Goal: Transaction & Acquisition: Purchase product/service

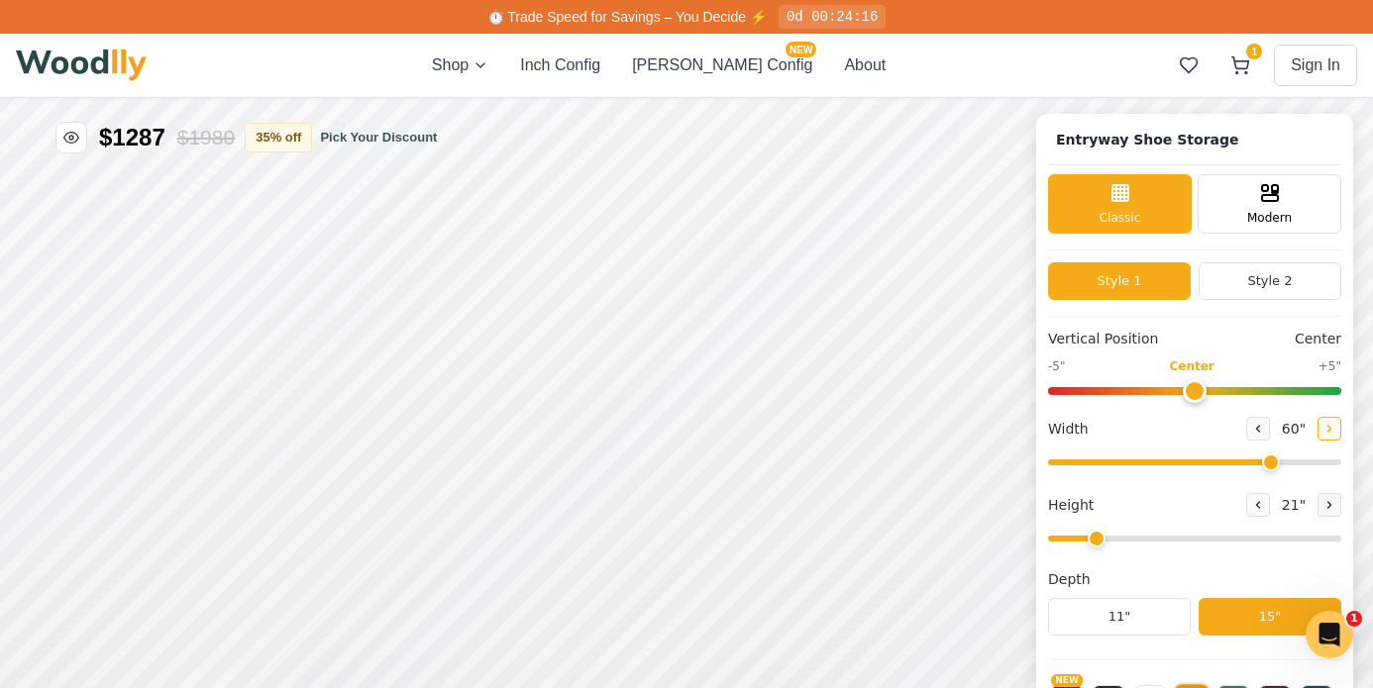
scroll to position [7, 0]
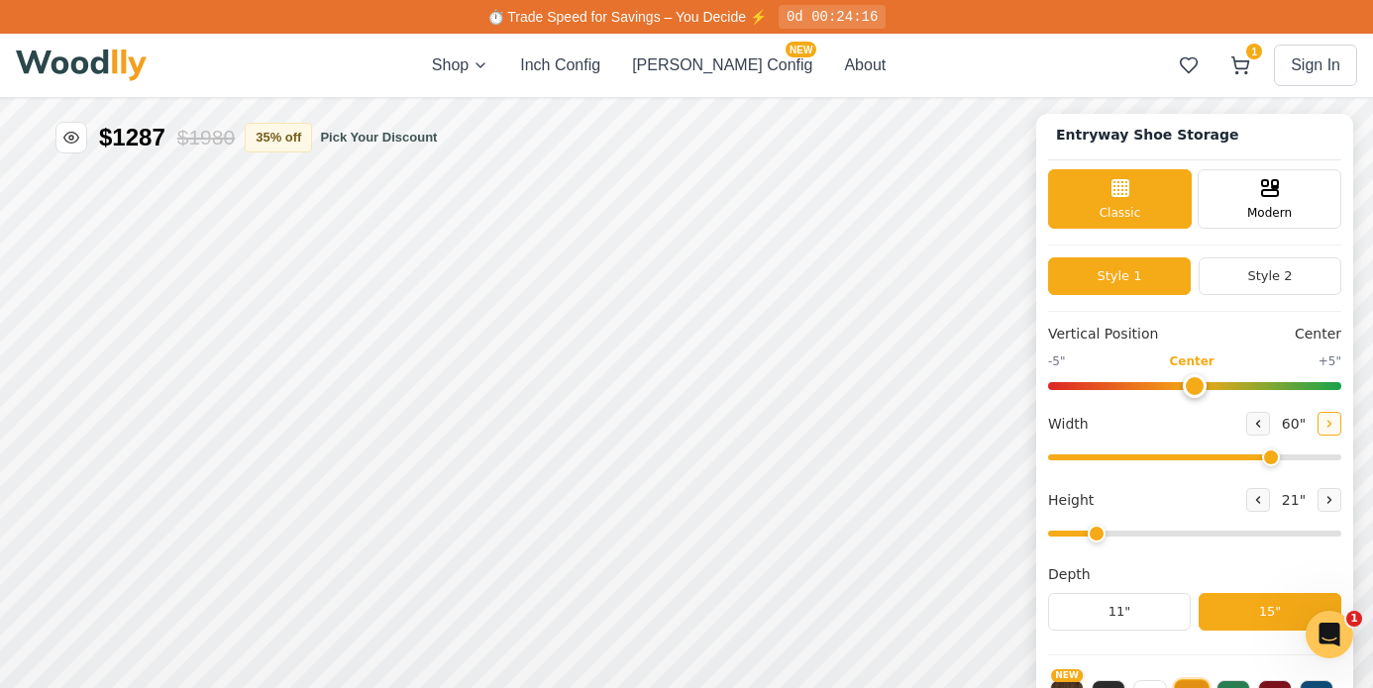
click at [1323, 426] on icon at bounding box center [1329, 424] width 12 height 12
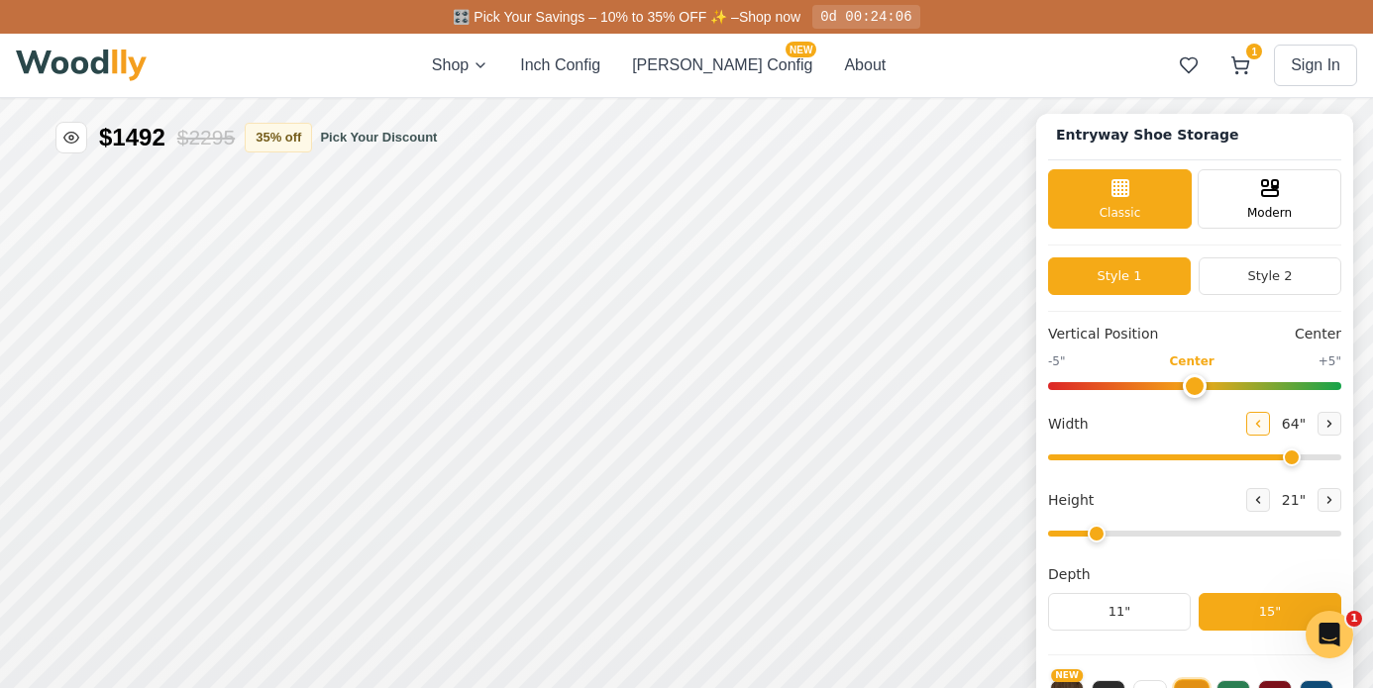
click at [1262, 421] on button at bounding box center [1258, 424] width 24 height 24
type input "60"
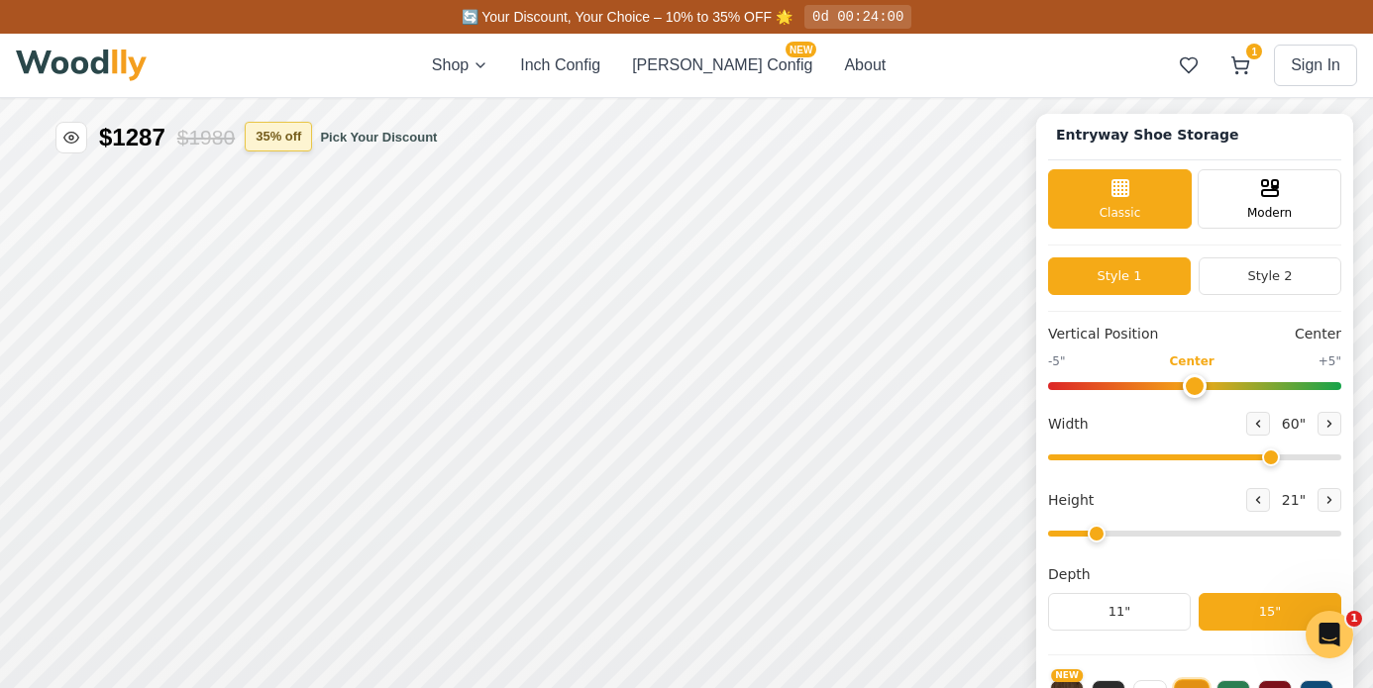
click at [298, 143] on button "35 % off" at bounding box center [278, 137] width 67 height 30
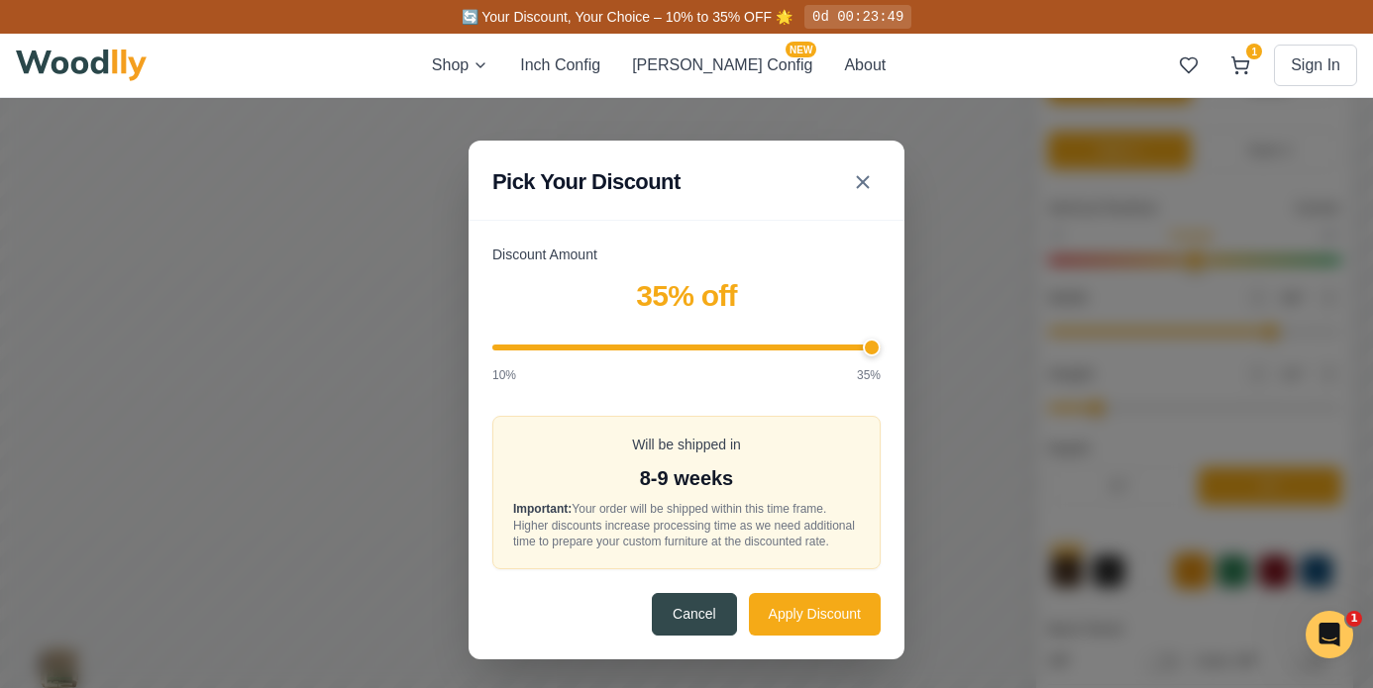
scroll to position [132, 0]
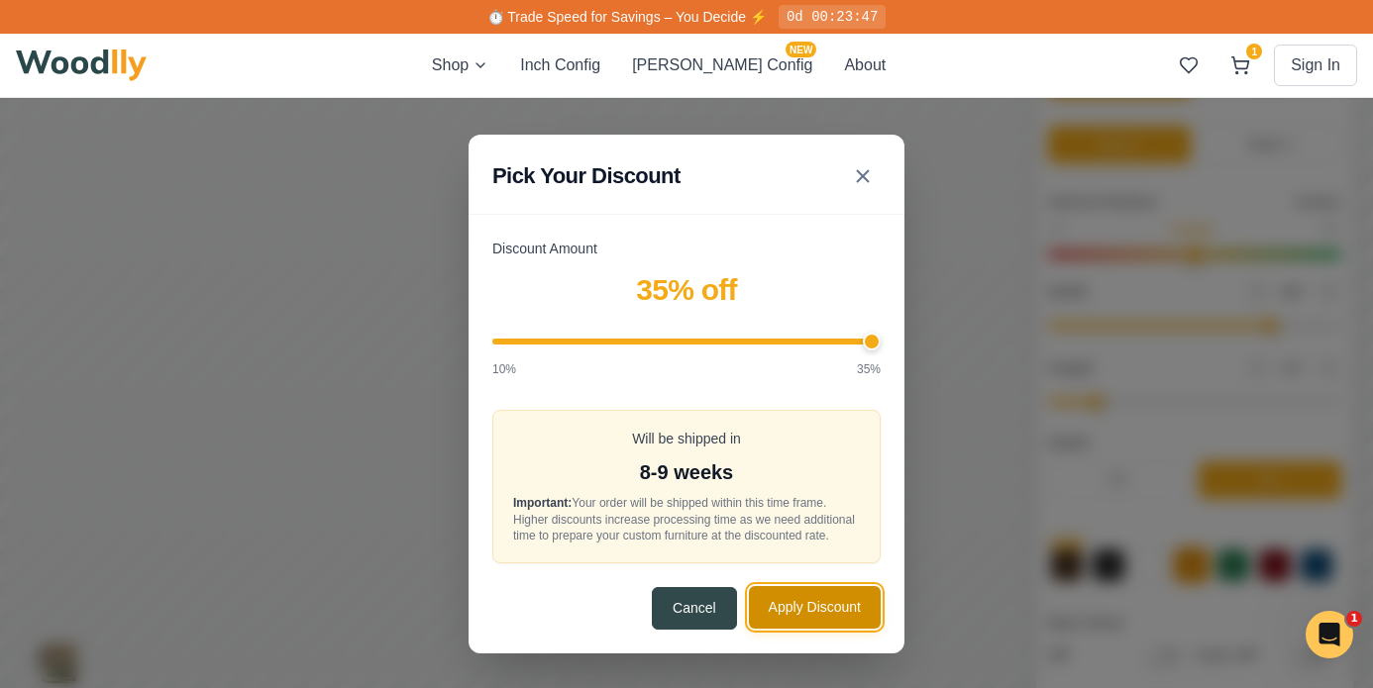
click at [834, 615] on button "Apply Discount" at bounding box center [815, 607] width 132 height 43
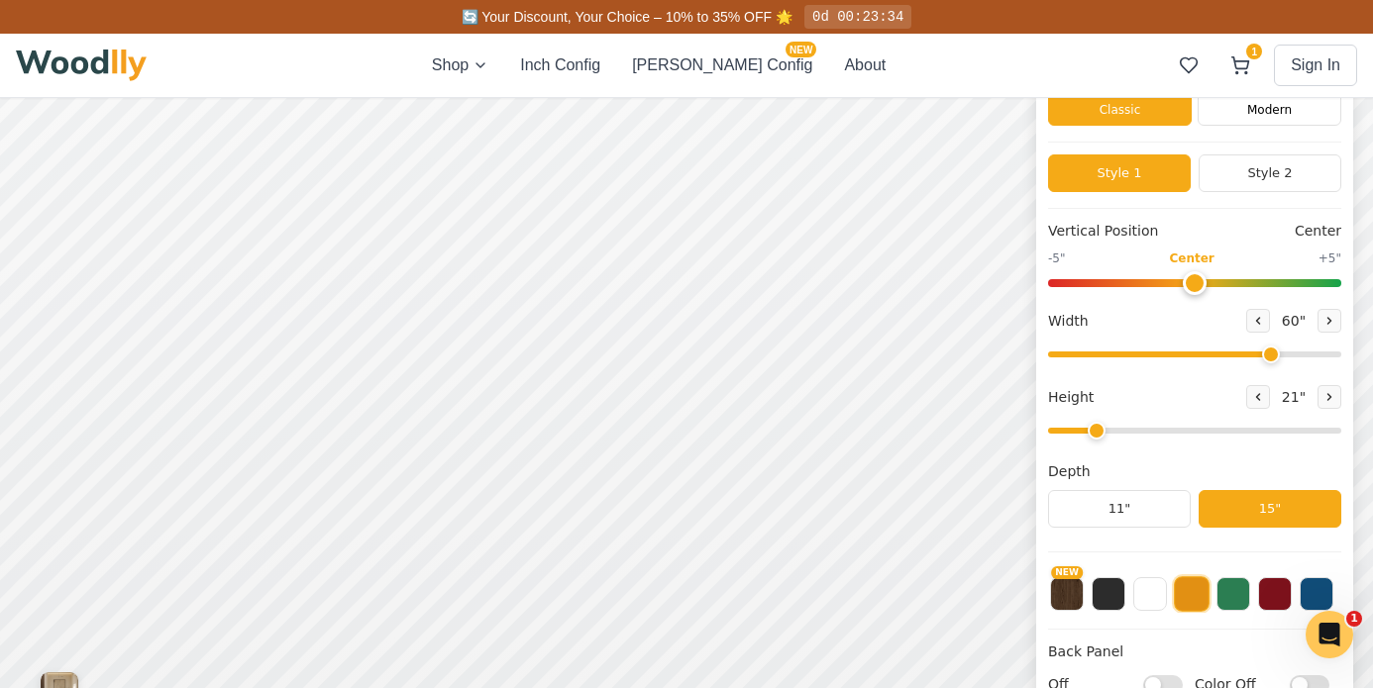
scroll to position [0, 0]
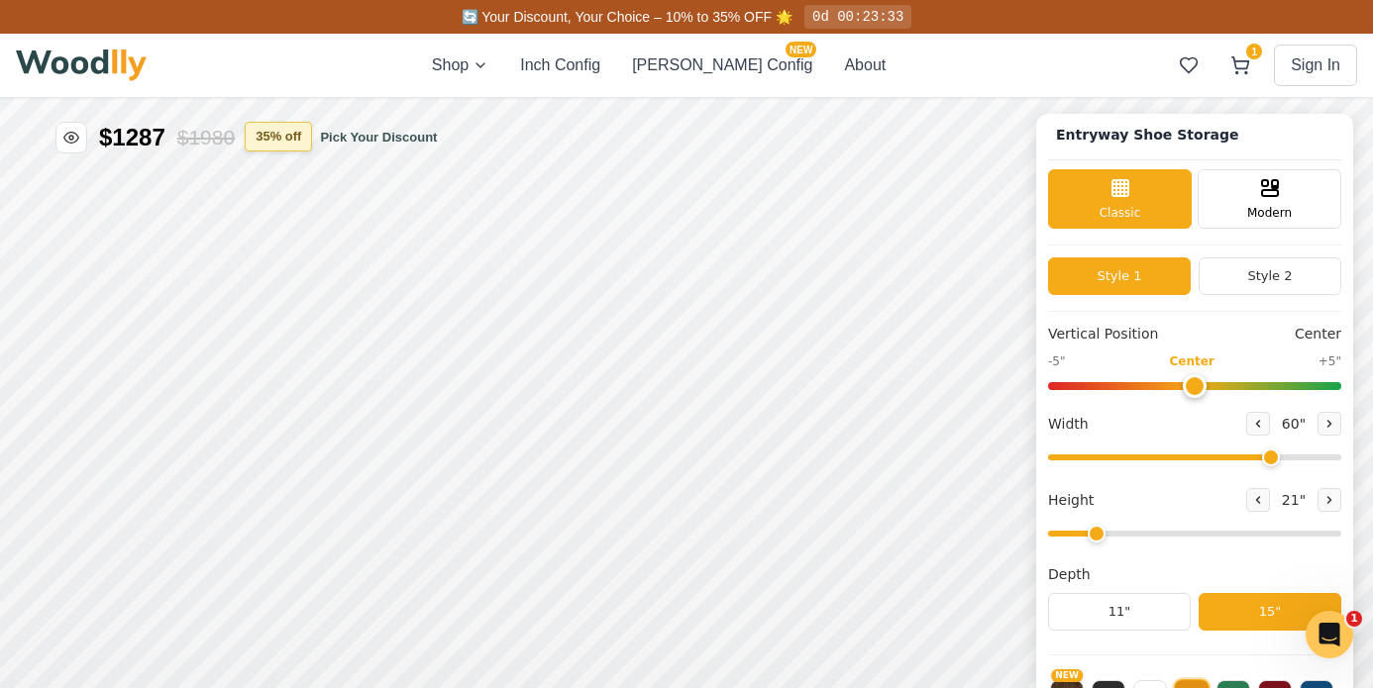
click at [265, 130] on button "35 % off" at bounding box center [278, 137] width 67 height 30
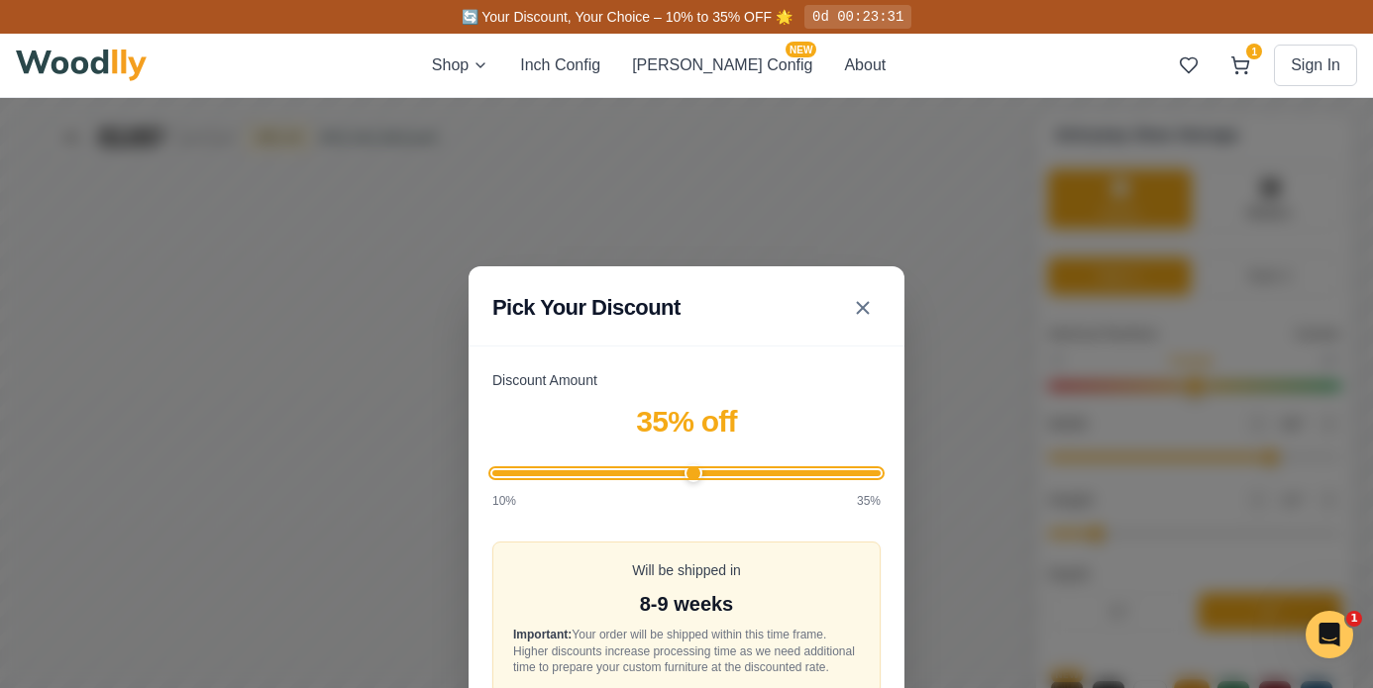
click at [695, 471] on input "Discount Amount" at bounding box center [686, 474] width 388 height 6
click at [673, 471] on input "Discount Amount" at bounding box center [686, 474] width 388 height 6
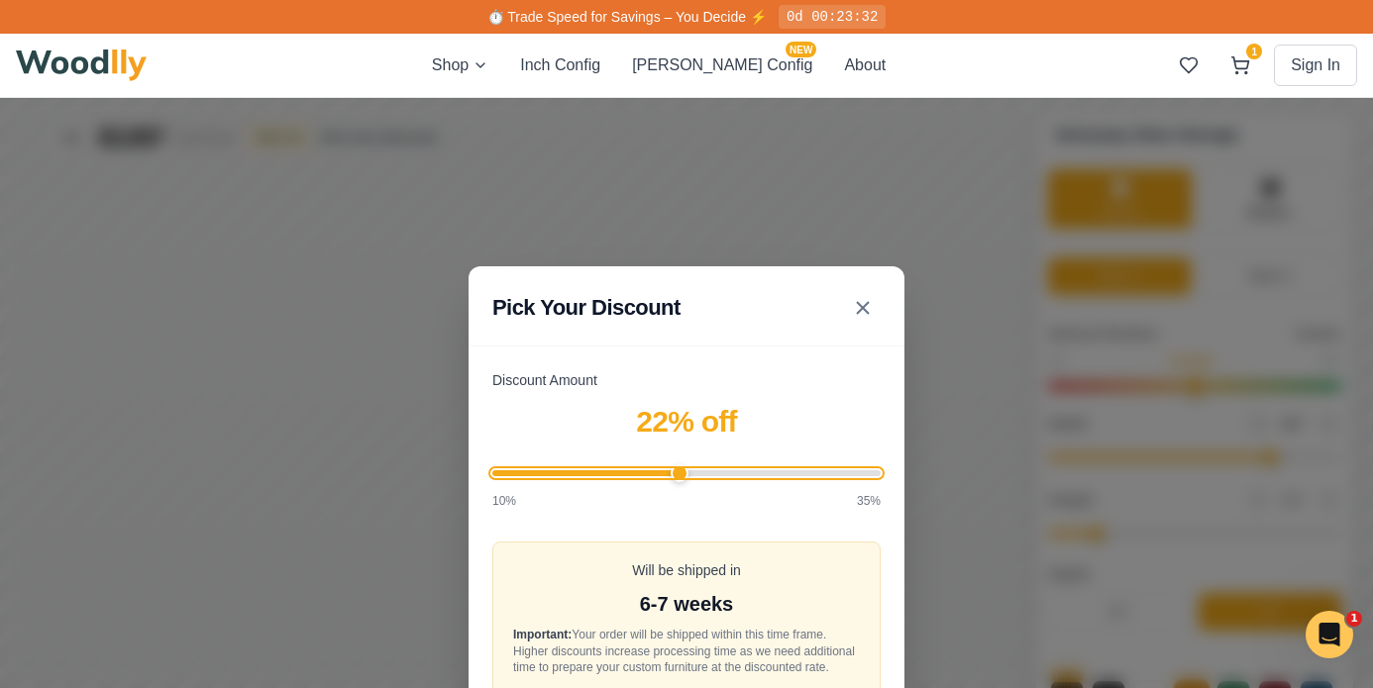
click at [616, 471] on input "Discount Amount" at bounding box center [686, 474] width 388 height 6
click at [639, 472] on input "Discount Amount" at bounding box center [686, 474] width 388 height 6
click at [650, 472] on input "Discount Amount" at bounding box center [686, 474] width 388 height 6
type input "35"
click at [874, 471] on input "Discount Amount" at bounding box center [686, 474] width 388 height 6
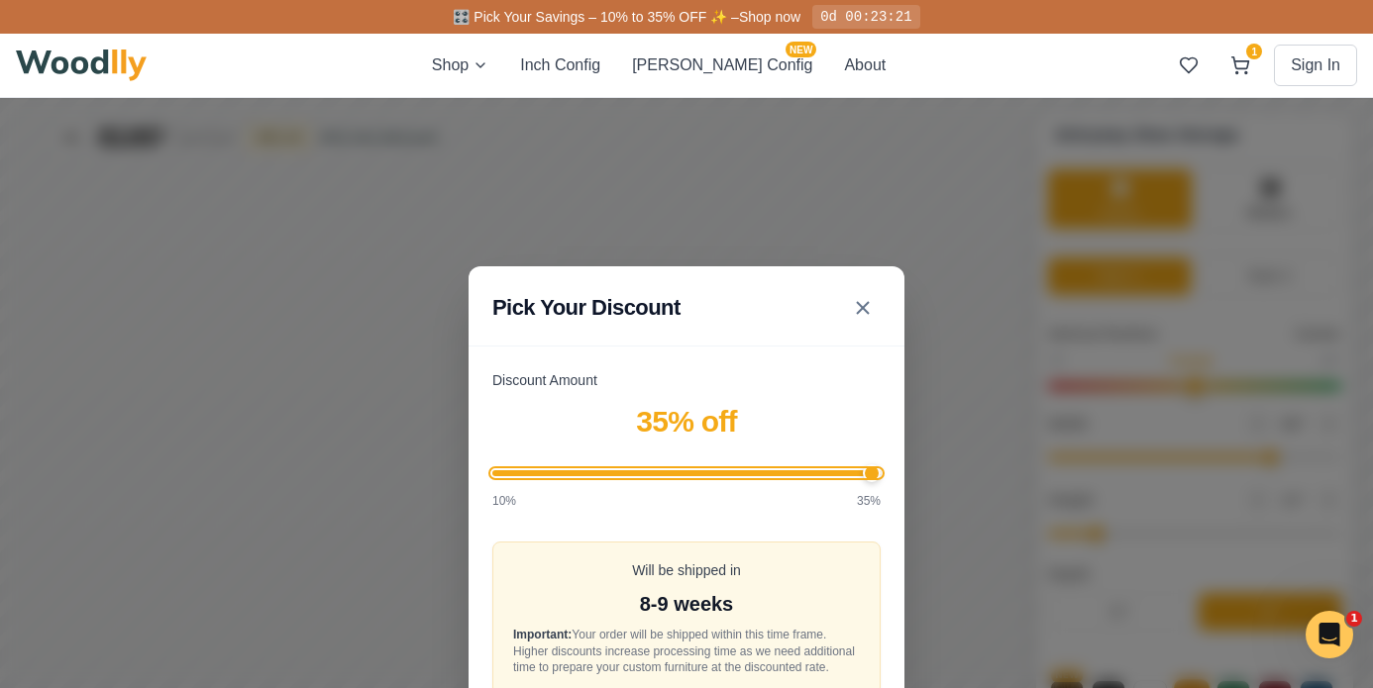
drag, startPoint x: 871, startPoint y: 465, endPoint x: 918, endPoint y: 462, distance: 47.6
click at [937, 462] on div "Pick Your Discount Discount Amount 35 % off 10% 35% Will be shipped in 8-9 week…" at bounding box center [686, 526] width 1373 height 856
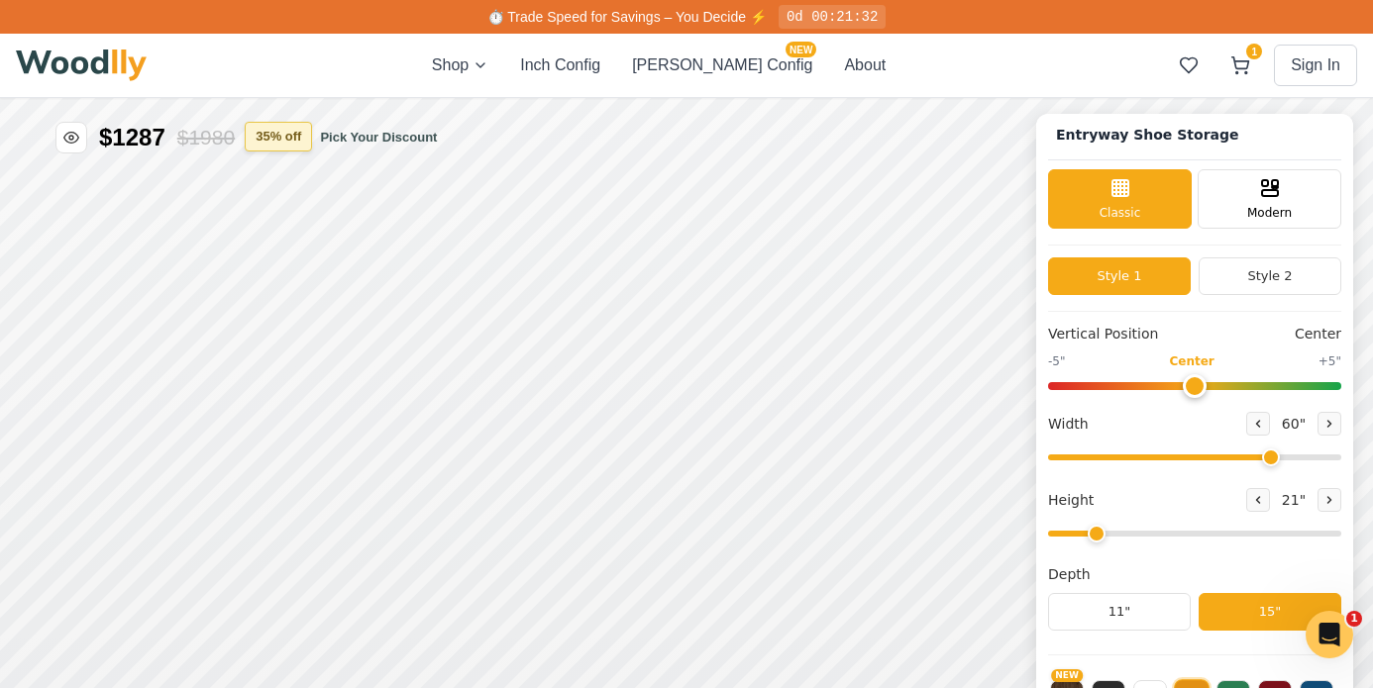
click at [280, 135] on button "35 % off" at bounding box center [278, 137] width 67 height 30
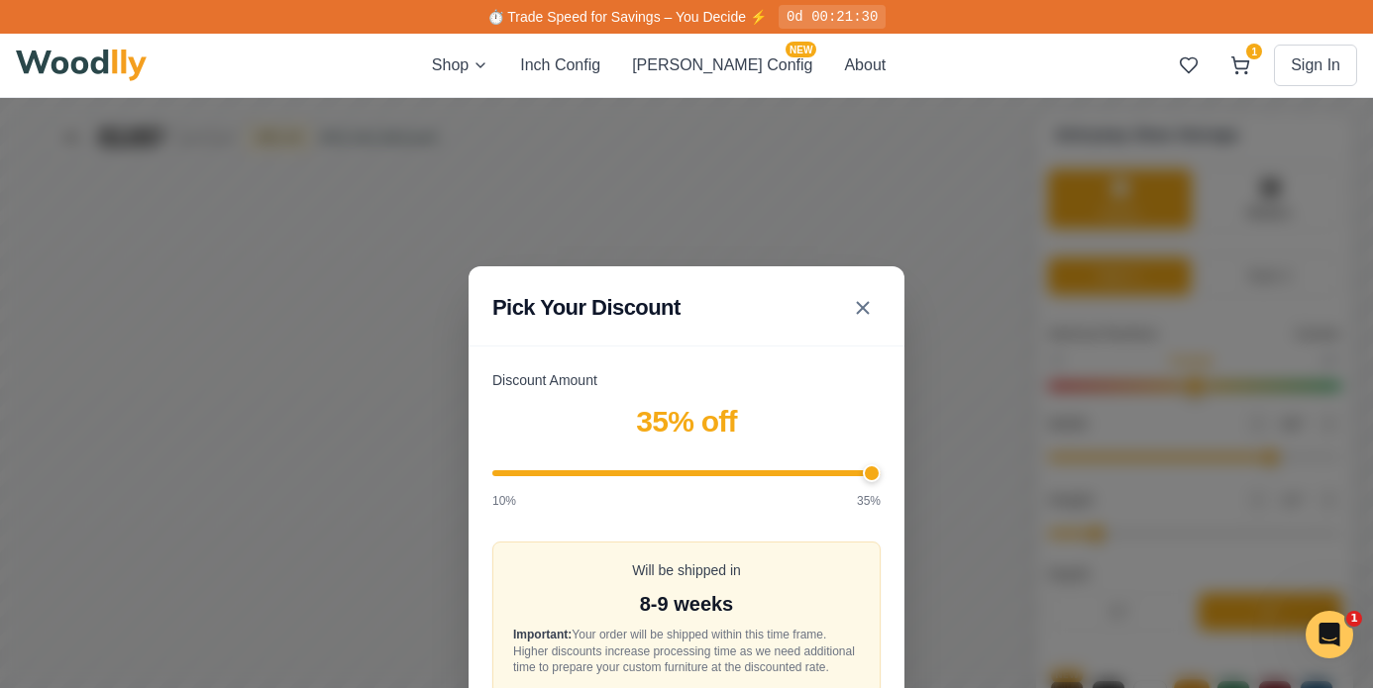
type input "16"
click at [592, 471] on input "Discount Amount" at bounding box center [686, 474] width 388 height 6
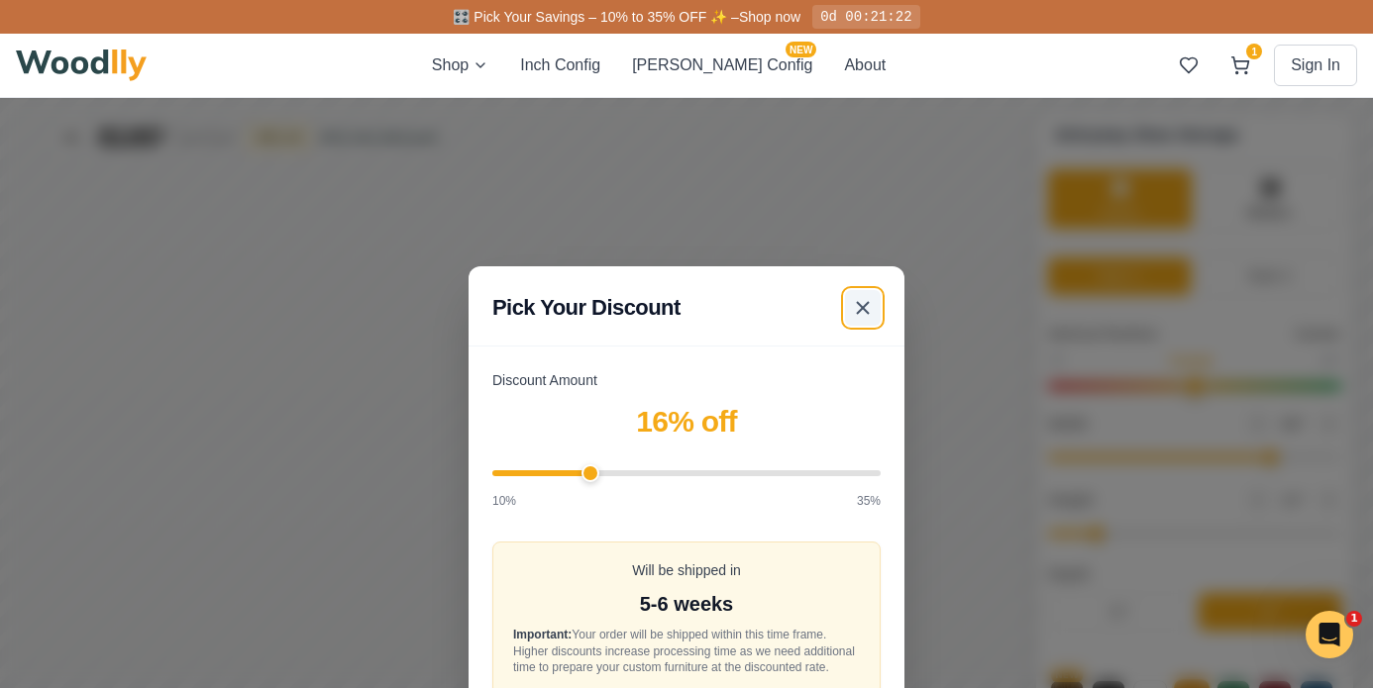
click at [859, 296] on icon at bounding box center [863, 308] width 24 height 24
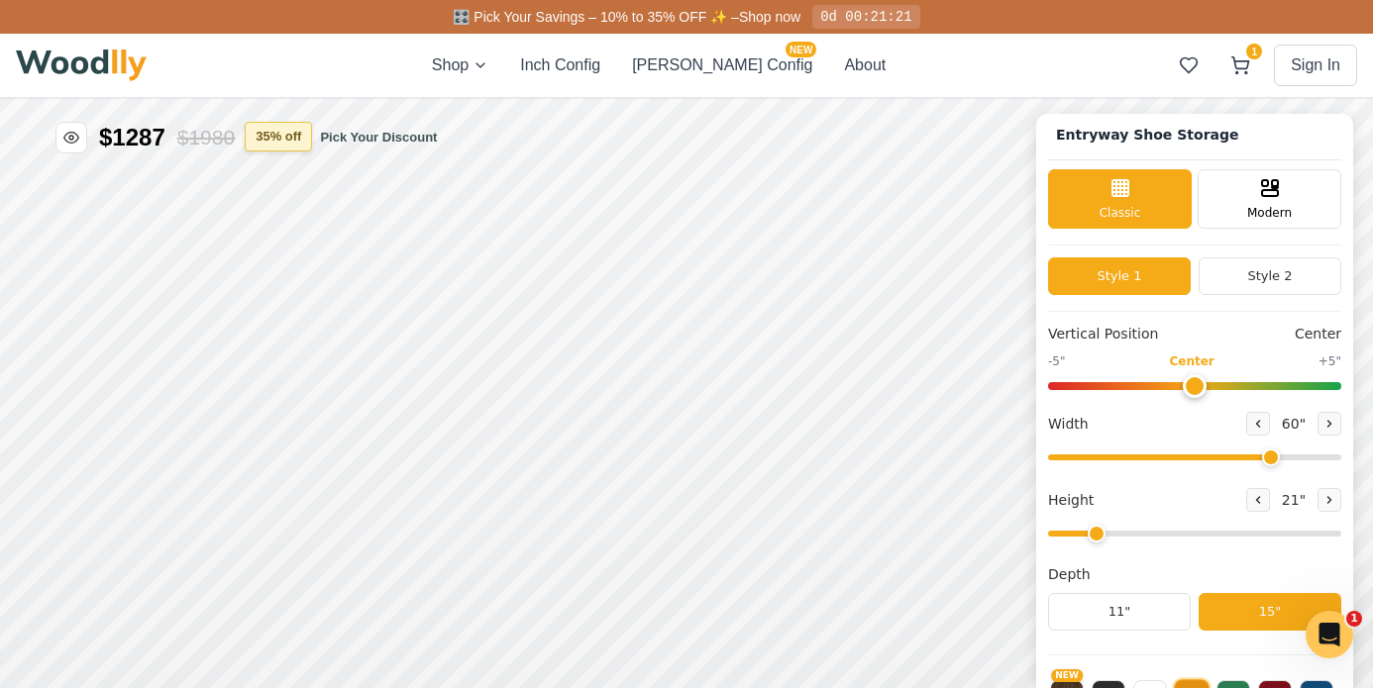
click at [288, 131] on button "35 % off" at bounding box center [278, 137] width 67 height 30
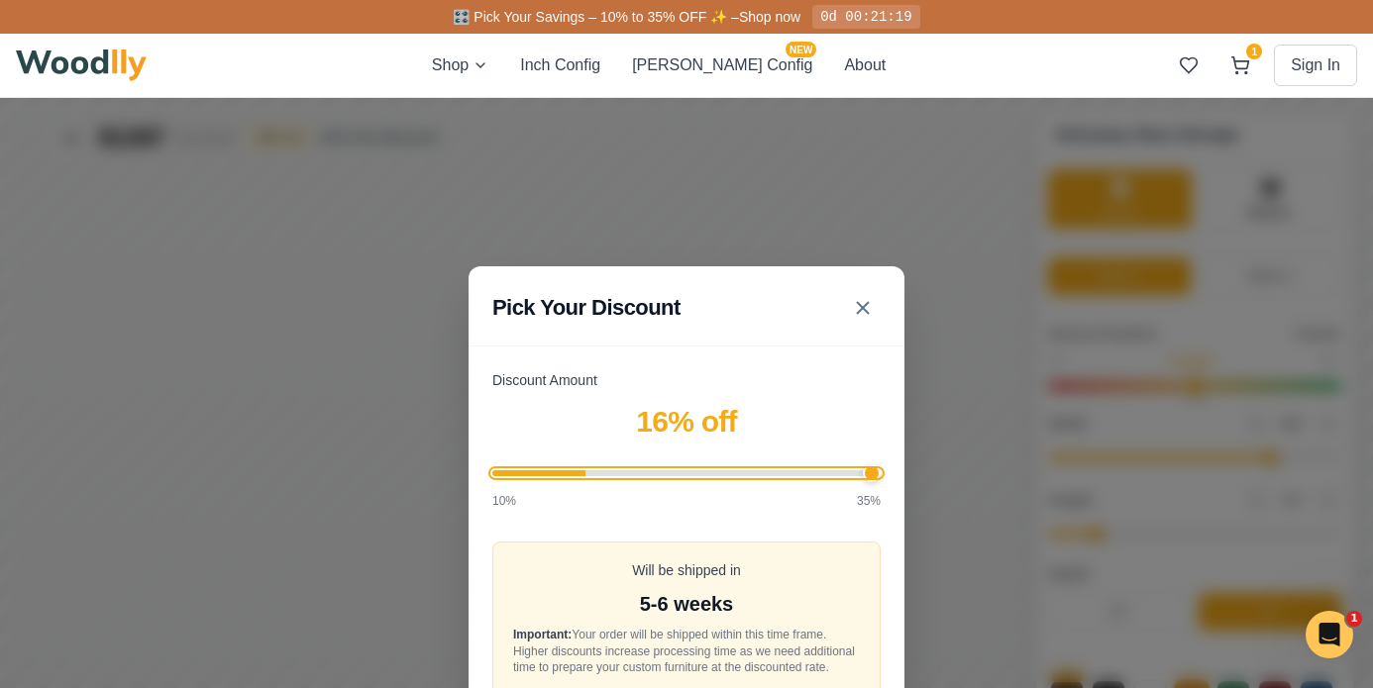
type input "35"
click at [874, 471] on input "Discount Amount" at bounding box center [686, 474] width 388 height 6
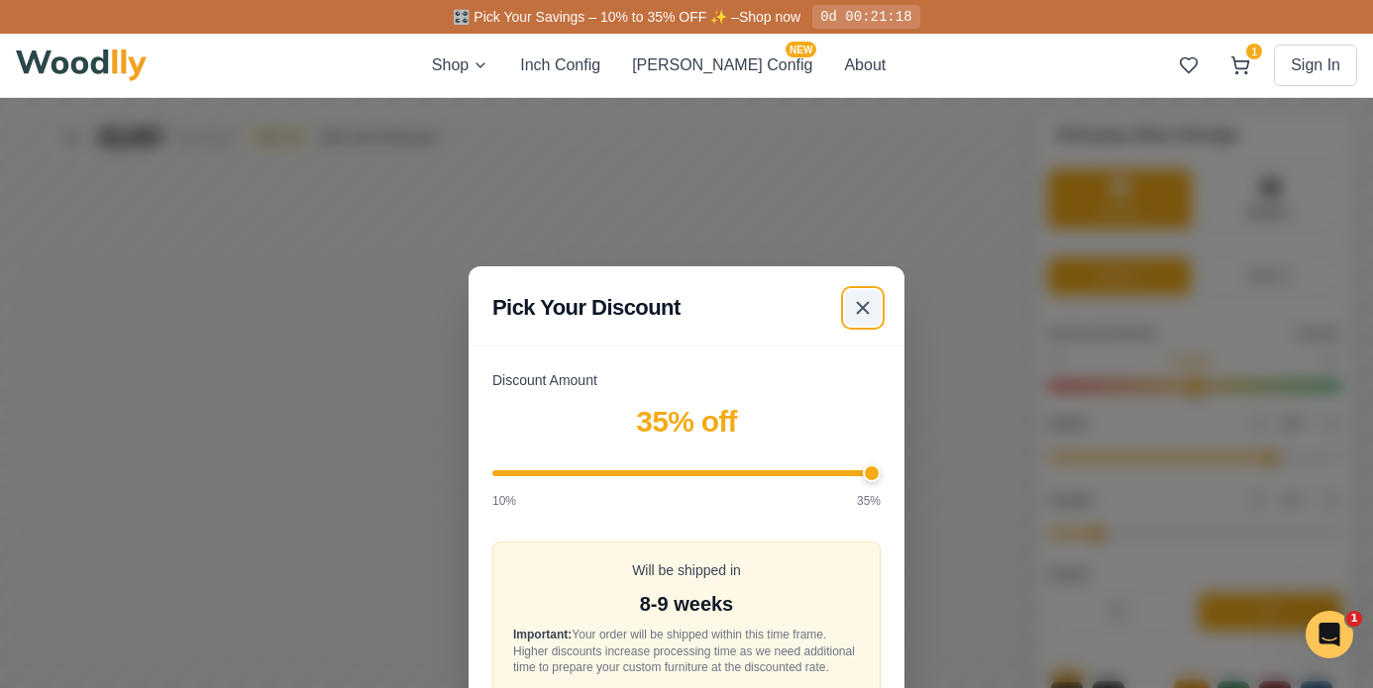
click at [866, 296] on icon at bounding box center [863, 308] width 24 height 24
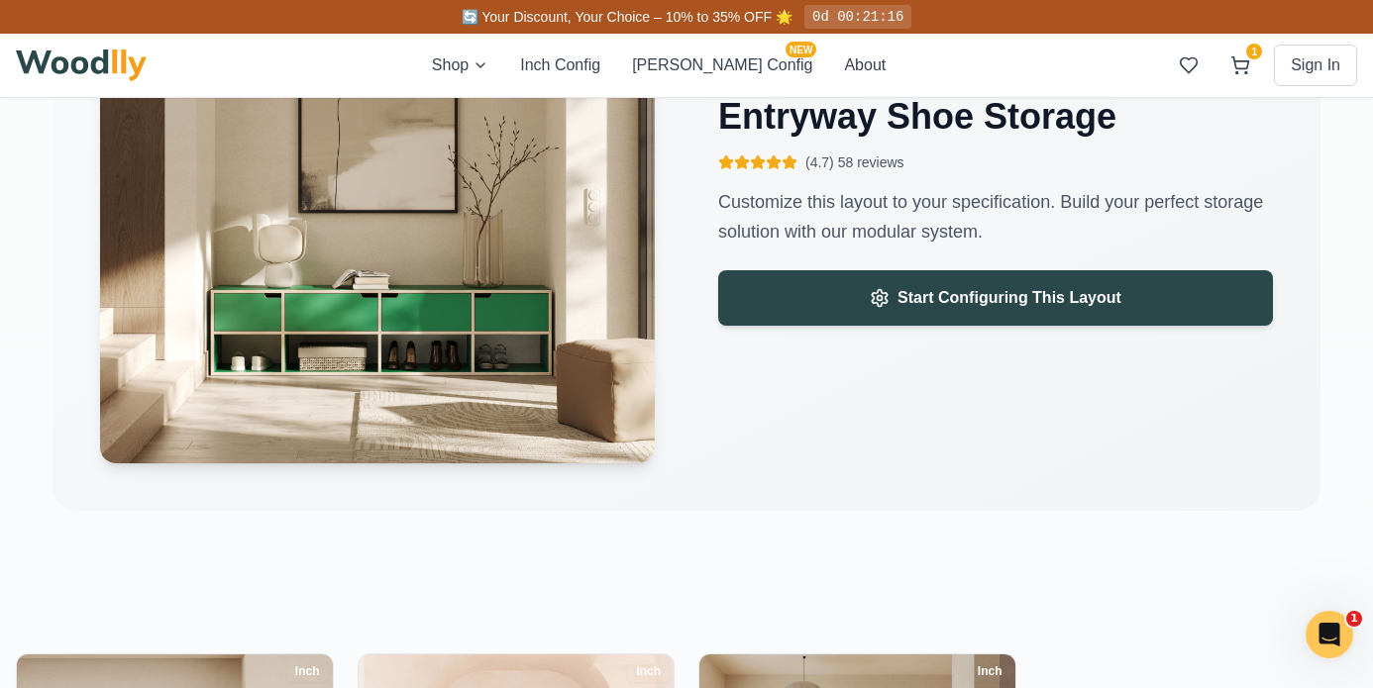
scroll to position [3193, 0]
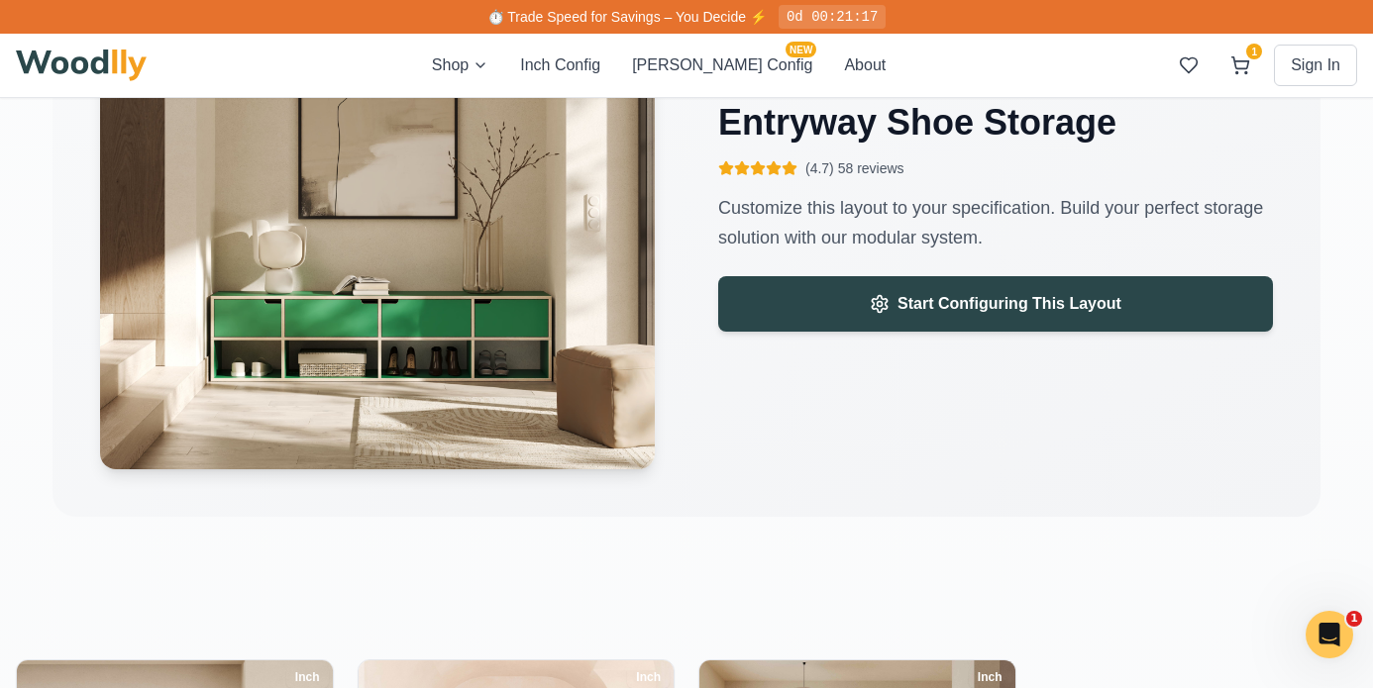
click at [745, 173] on icon at bounding box center [741, 168] width 13 height 13
click at [750, 166] on icon at bounding box center [758, 168] width 16 height 16
click at [884, 180] on div "Configurable Product Entryway Shoe Storage (4.7) 58 reviews Customize this layo…" at bounding box center [995, 152] width 555 height 201
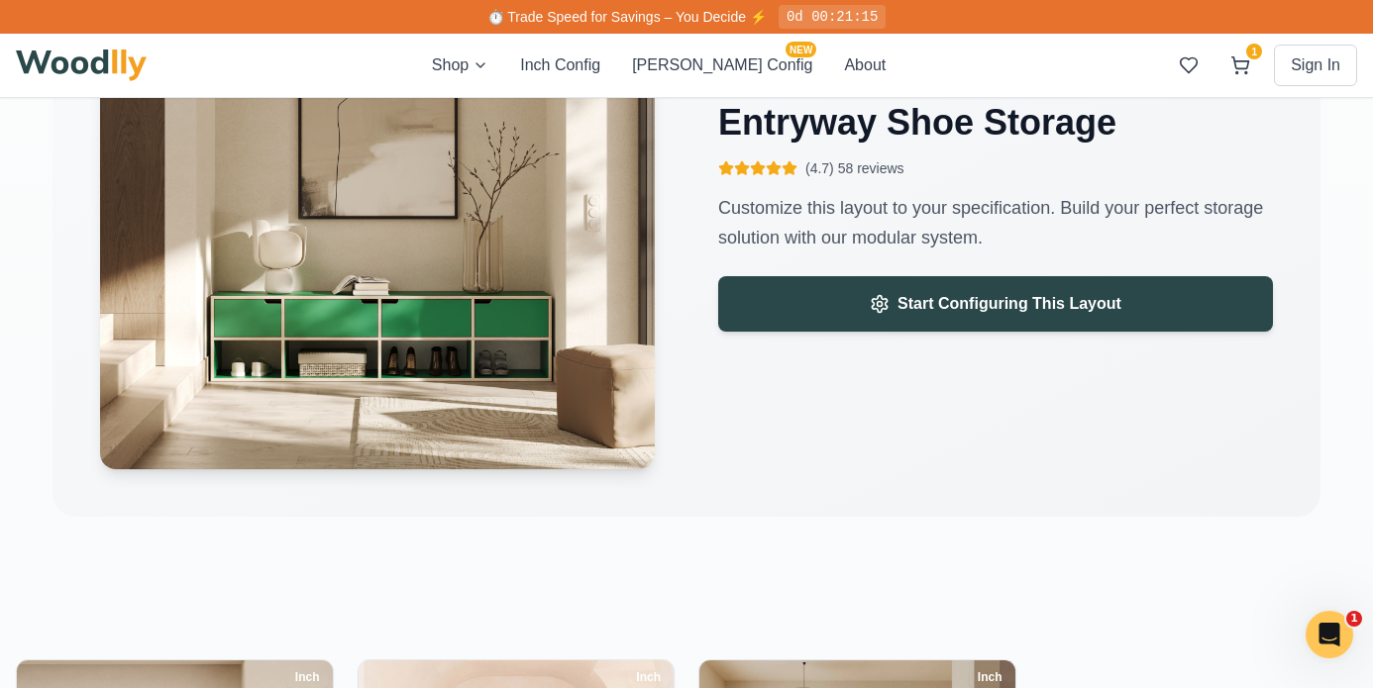
click at [884, 180] on div "Configurable Product Entryway Shoe Storage (4.7) 58 reviews Customize this layo…" at bounding box center [995, 152] width 555 height 201
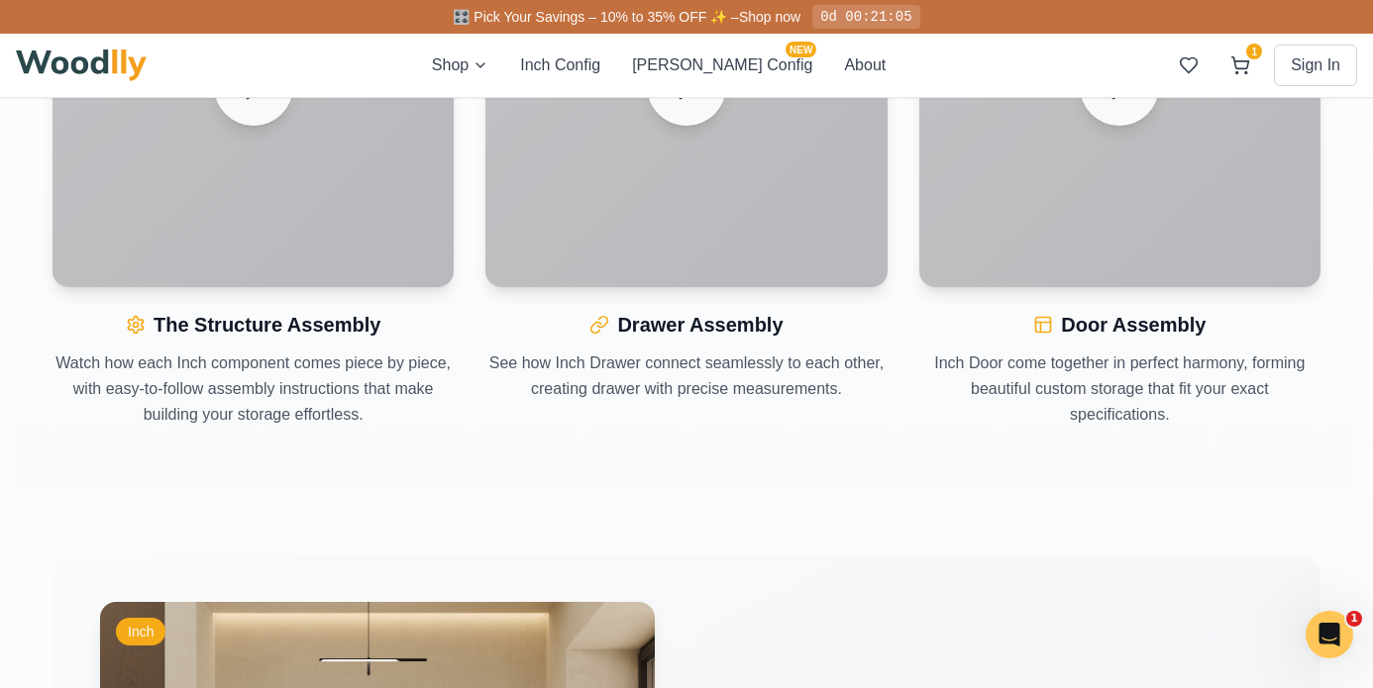
scroll to position [0, 0]
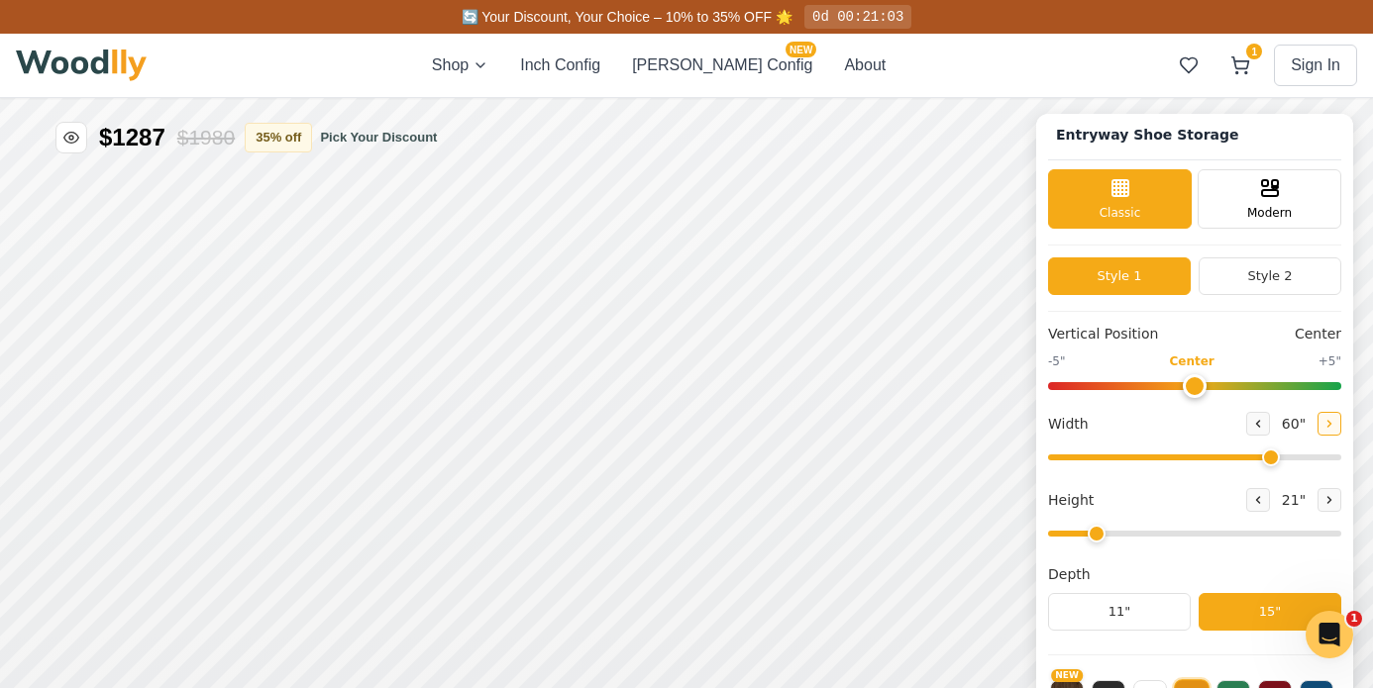
click at [1327, 420] on icon at bounding box center [1329, 424] width 12 height 12
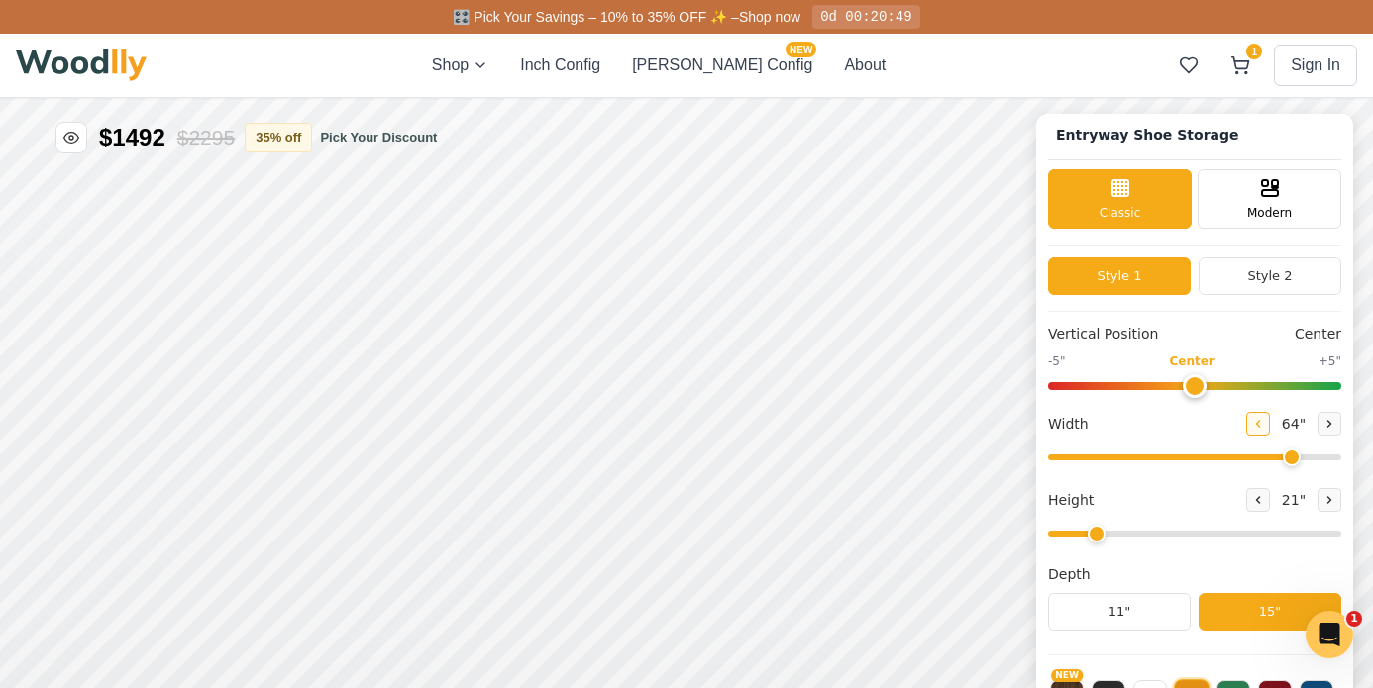
click at [1254, 425] on icon at bounding box center [1258, 424] width 12 height 12
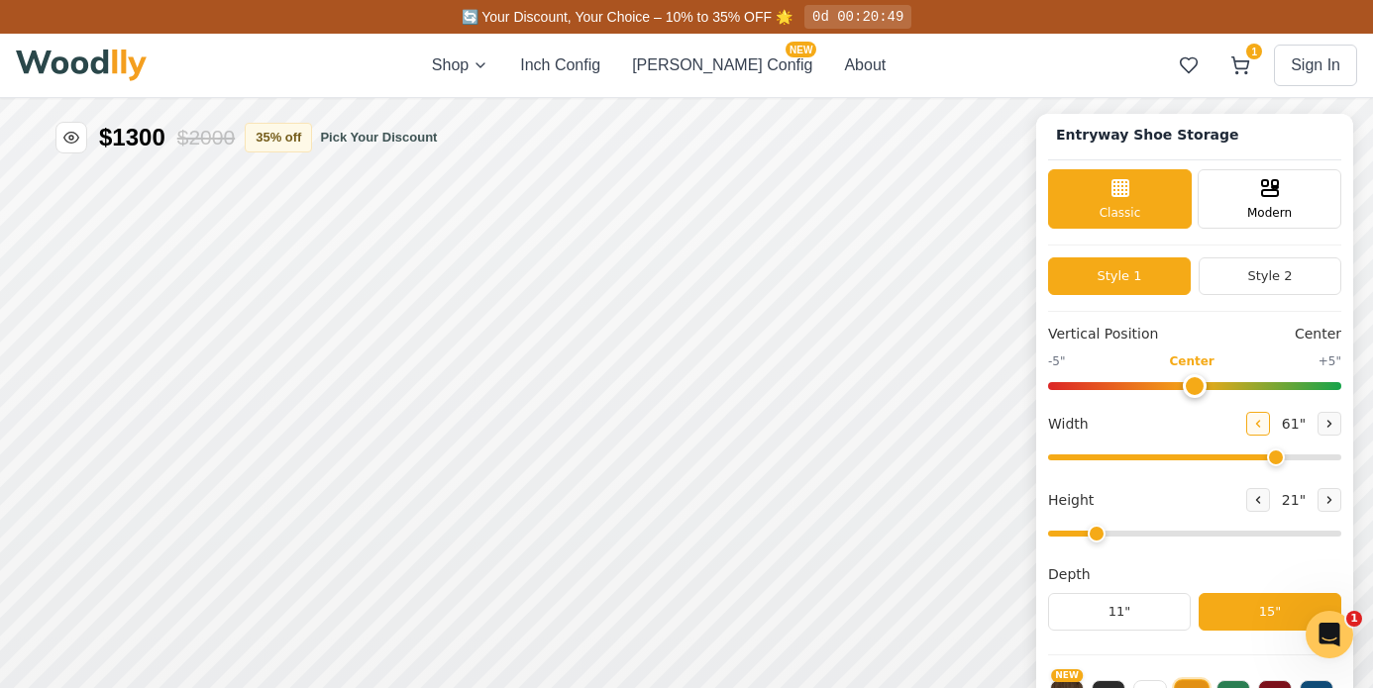
click at [1254, 425] on icon at bounding box center [1258, 424] width 12 height 12
click at [1323, 425] on icon at bounding box center [1329, 424] width 12 height 12
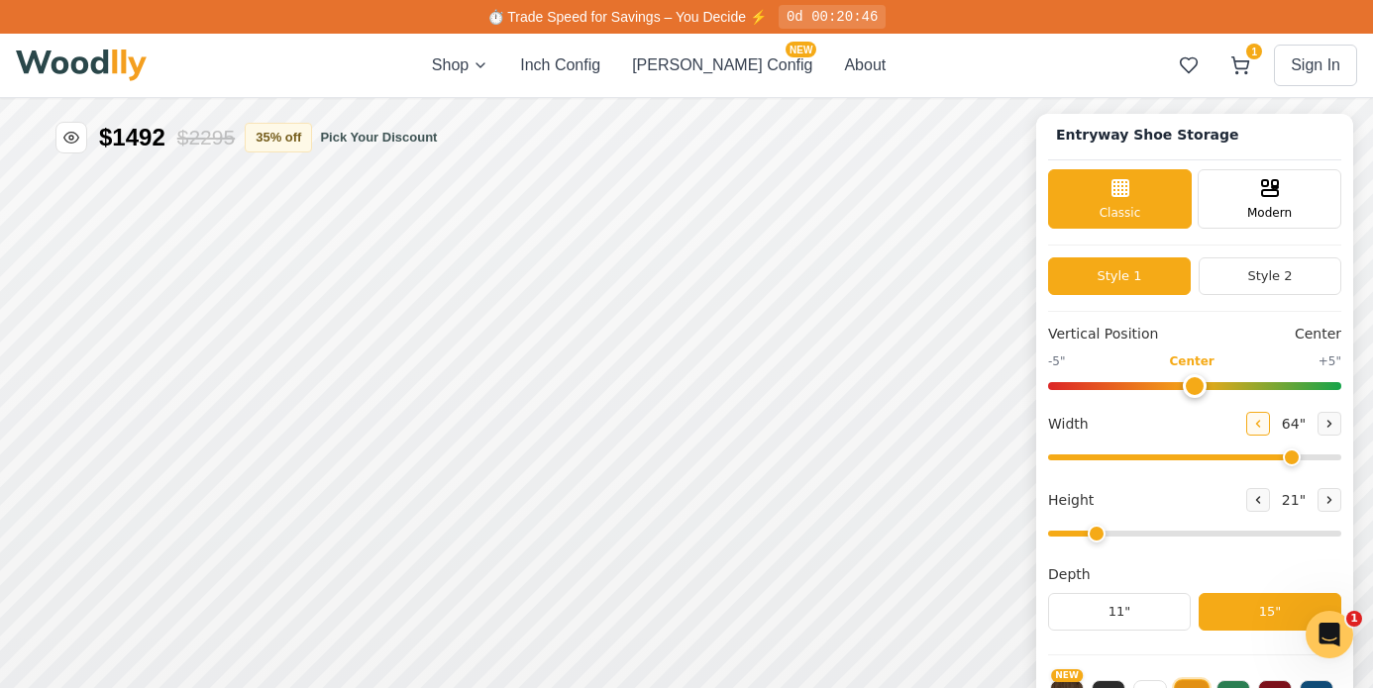
click at [1257, 421] on icon at bounding box center [1258, 424] width 3 height 6
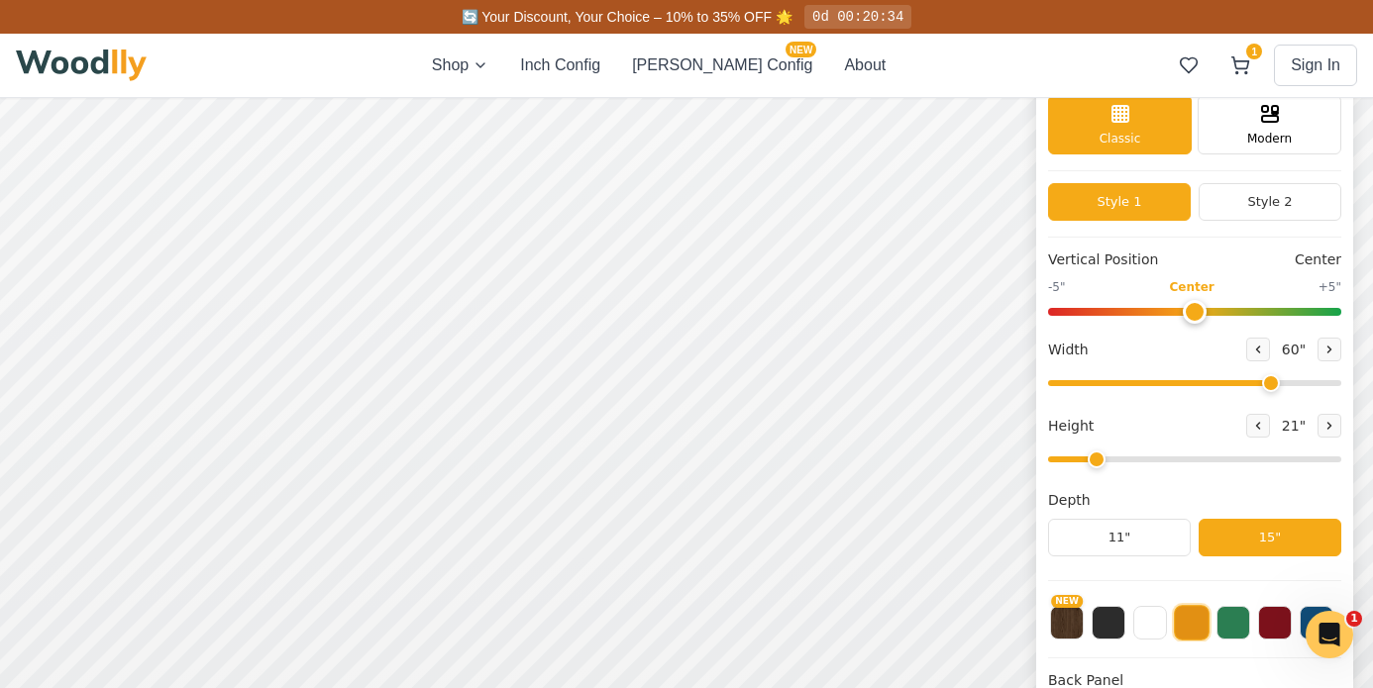
scroll to position [78, 0]
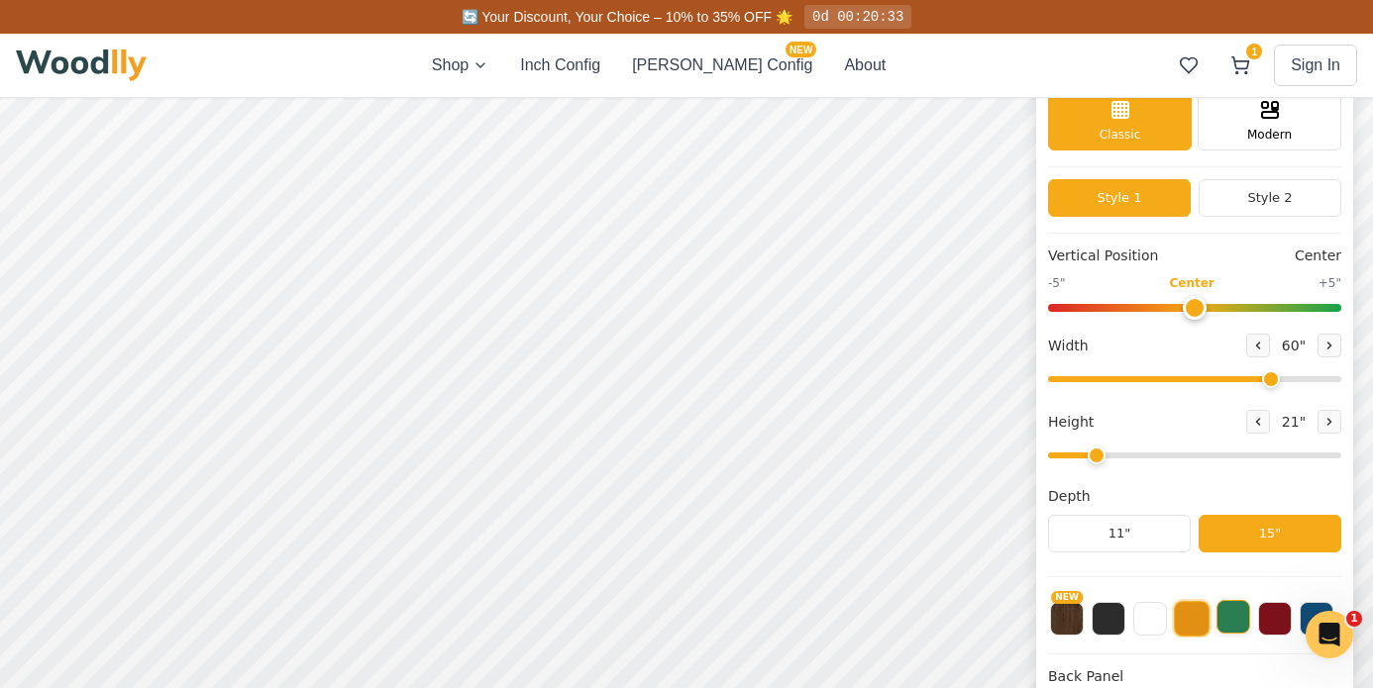
click at [1234, 618] on button at bounding box center [1233, 617] width 34 height 34
click at [1201, 620] on button at bounding box center [1192, 617] width 34 height 34
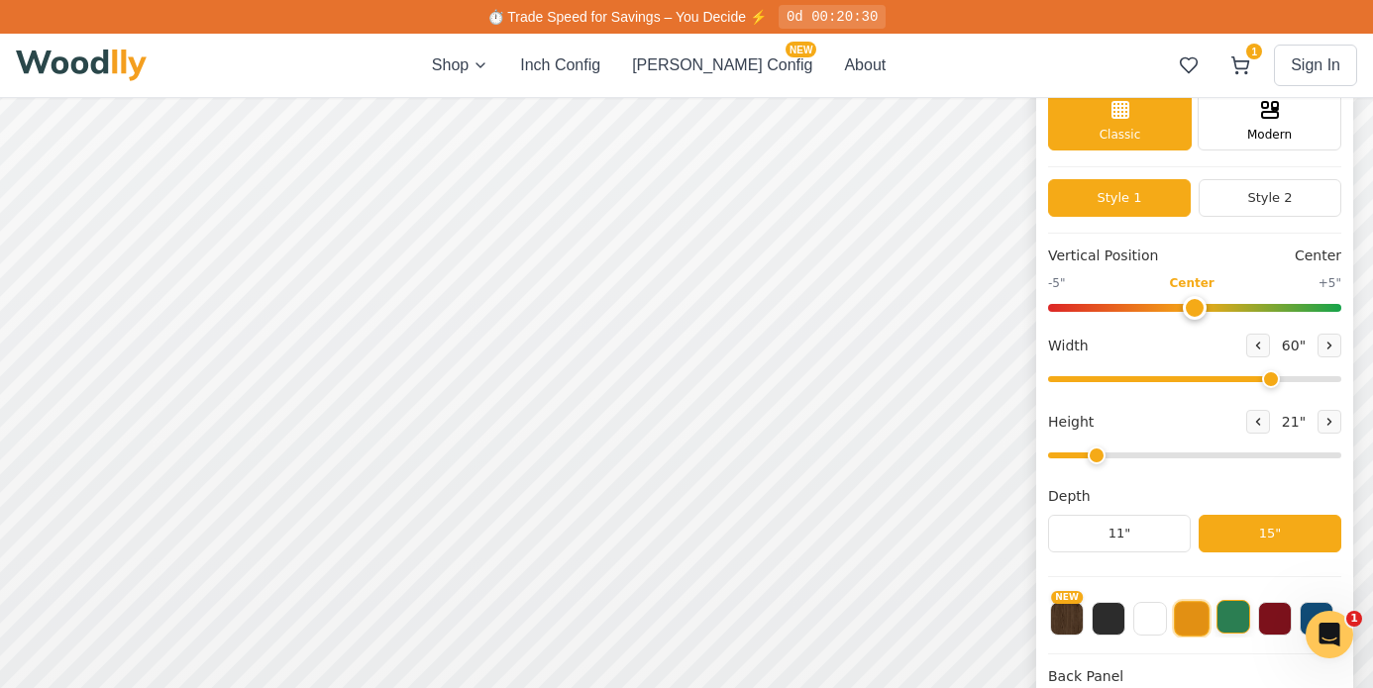
click at [1216, 614] on button at bounding box center [1233, 617] width 34 height 34
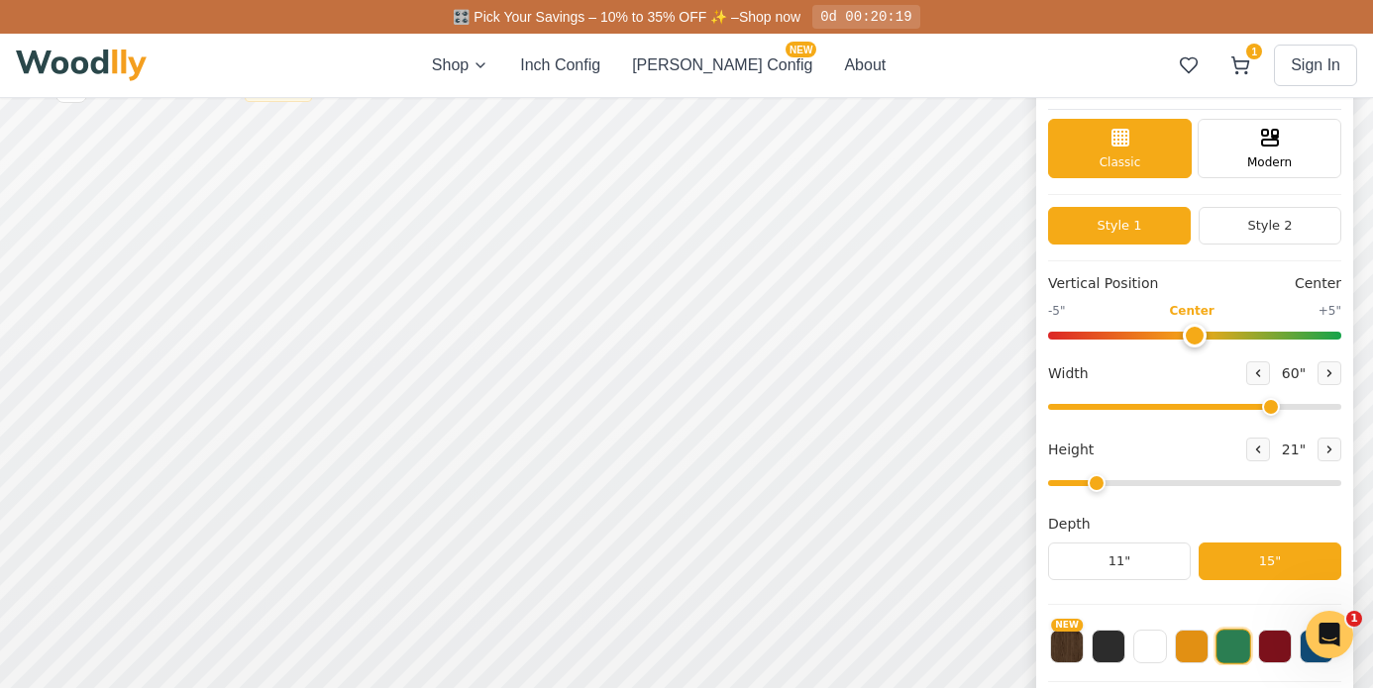
scroll to position [89, 0]
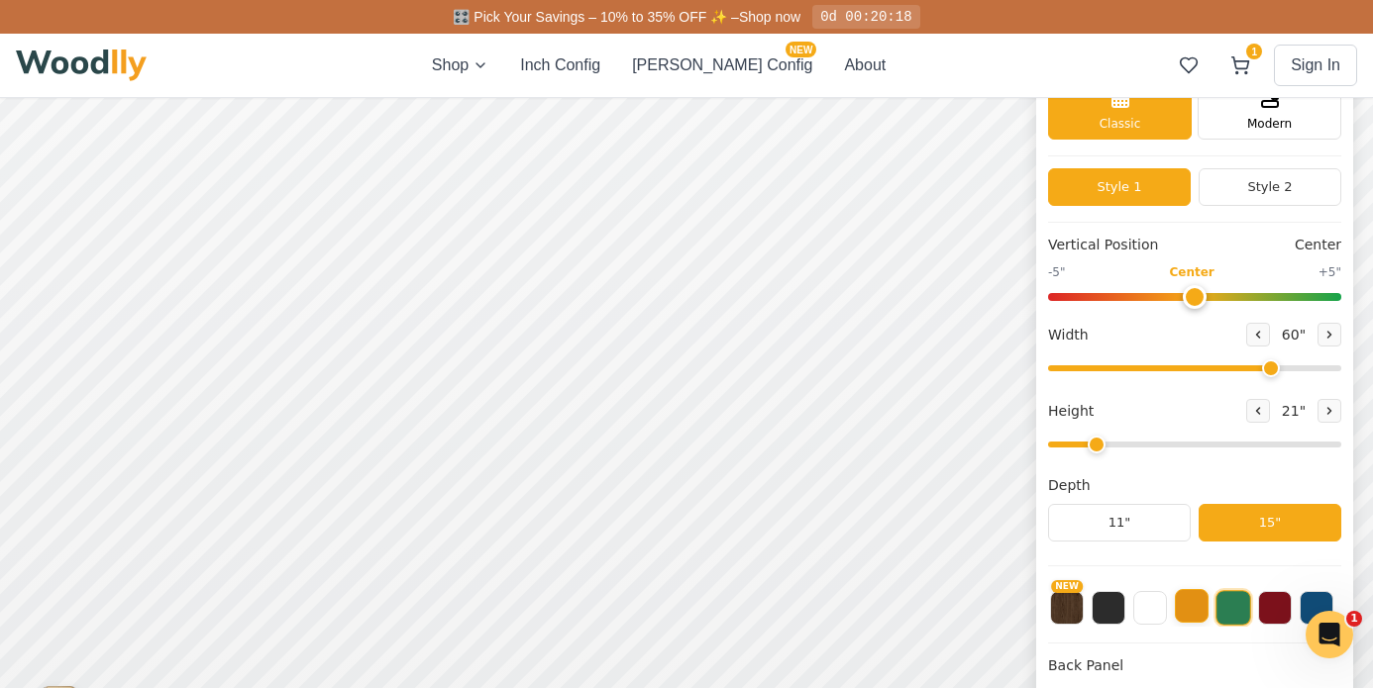
click at [1193, 610] on button at bounding box center [1192, 606] width 34 height 34
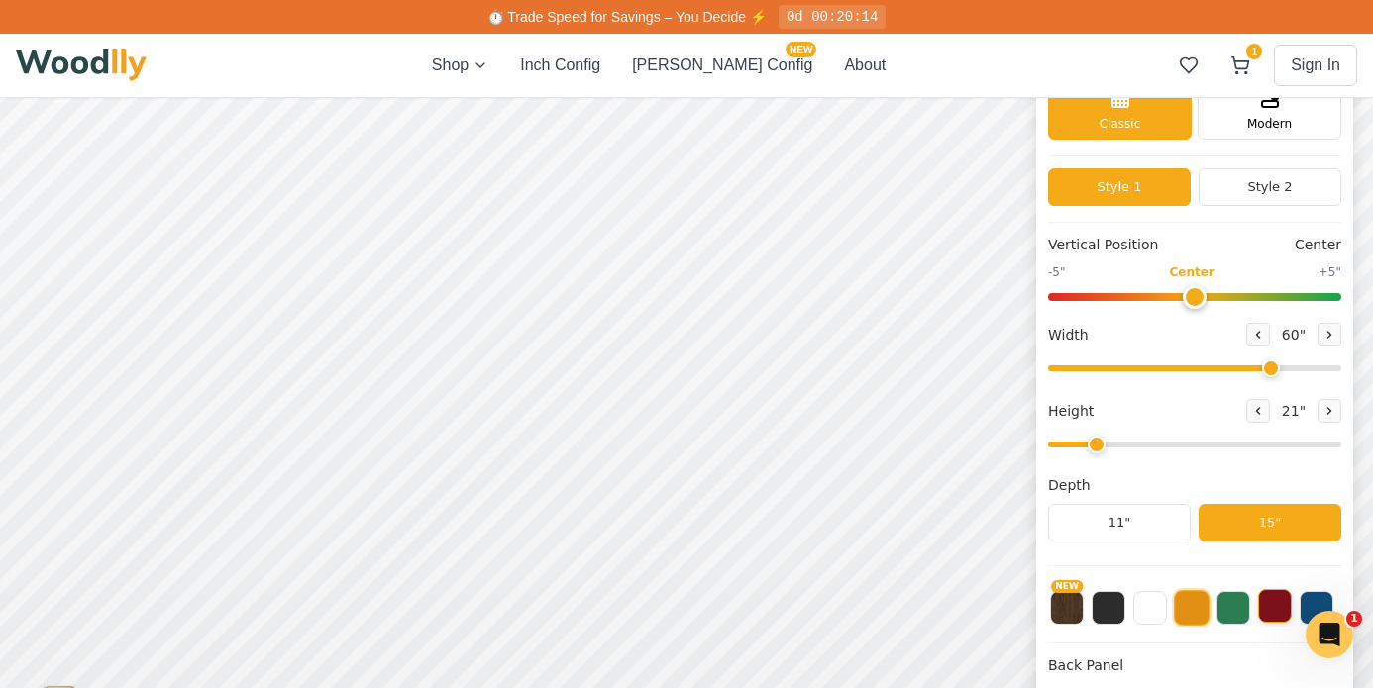
click at [1282, 606] on button at bounding box center [1275, 606] width 34 height 34
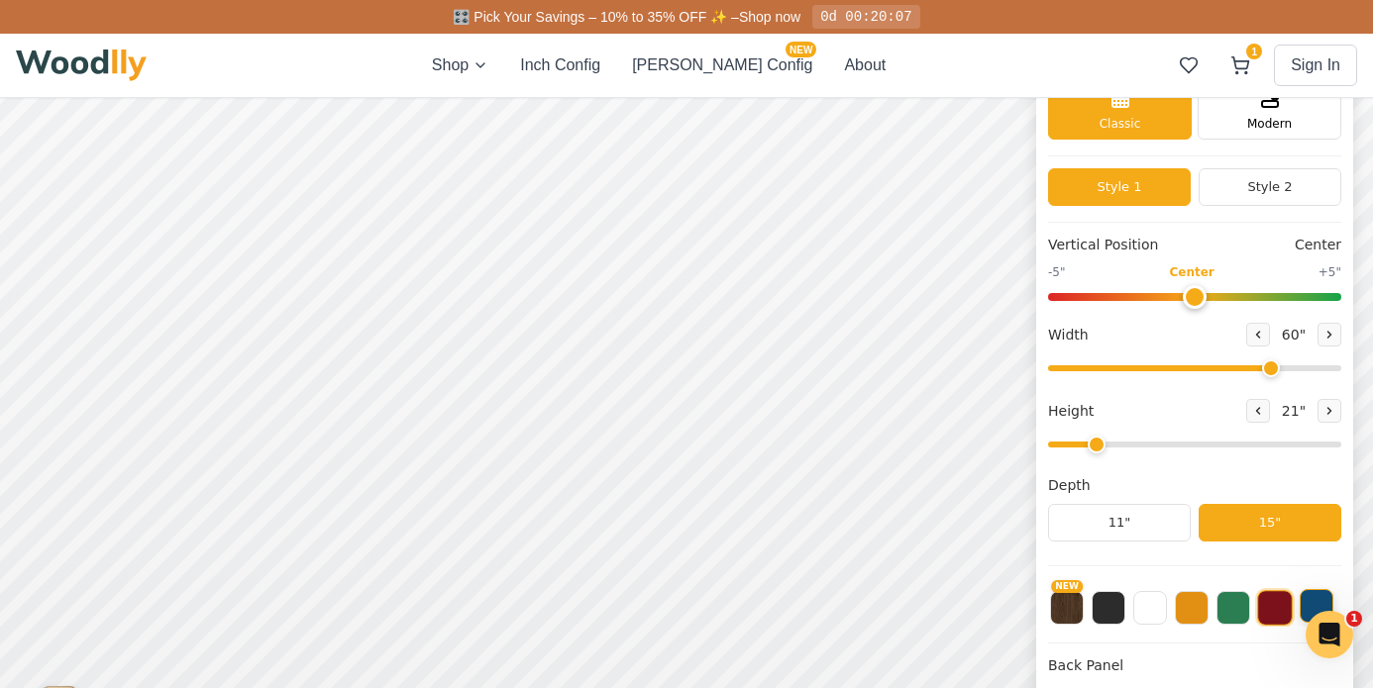
click at [1301, 607] on button at bounding box center [1317, 606] width 34 height 34
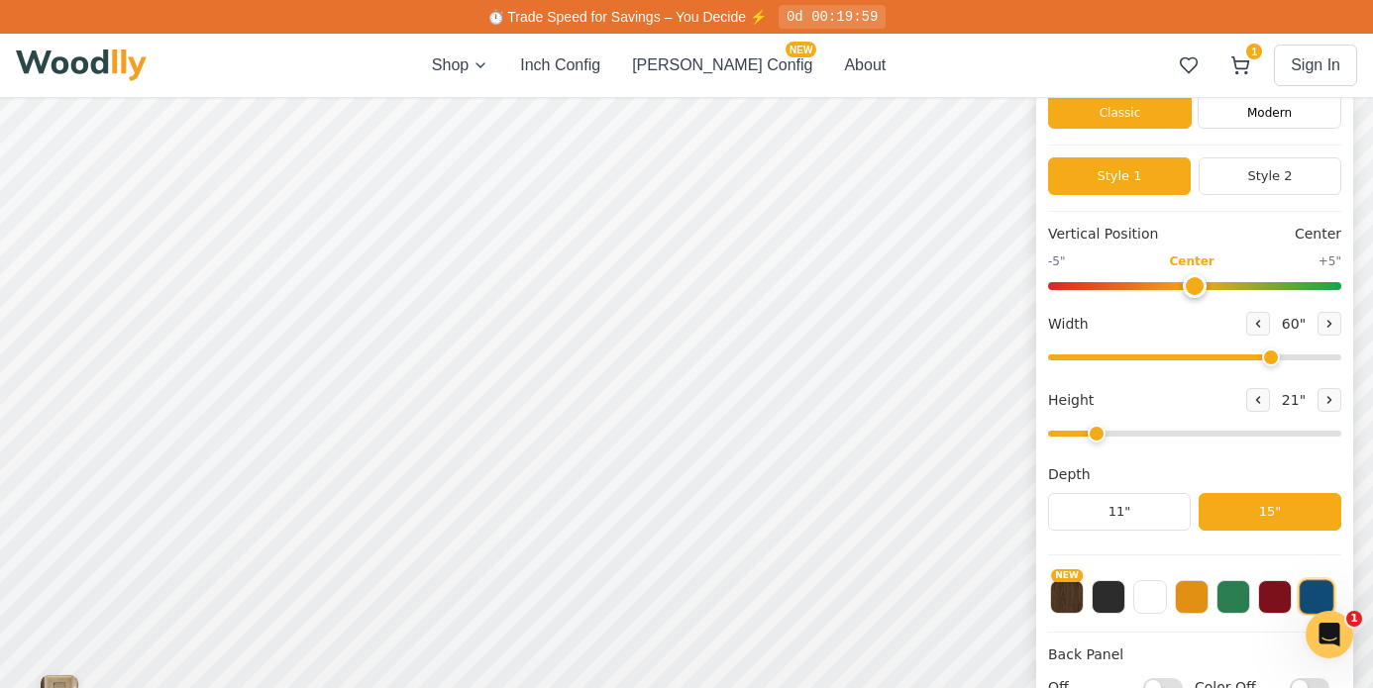
scroll to position [106, 0]
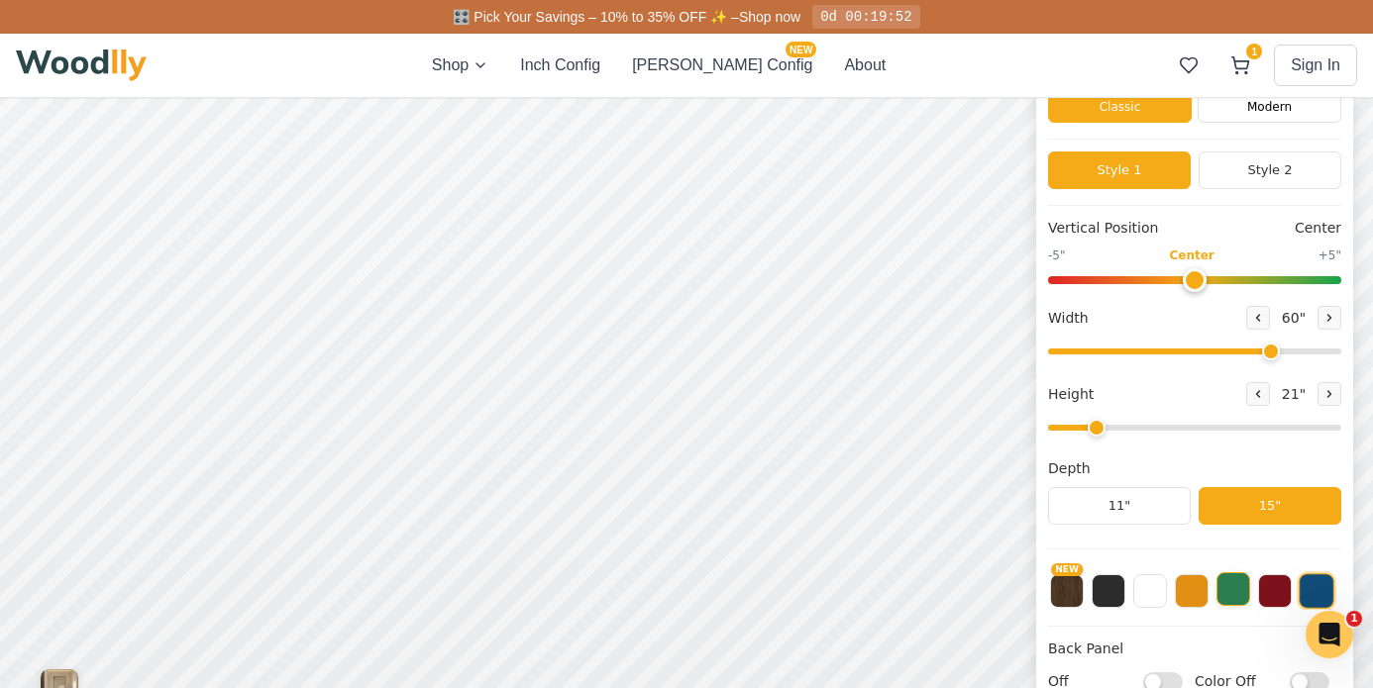
click at [1230, 601] on button at bounding box center [1233, 590] width 34 height 34
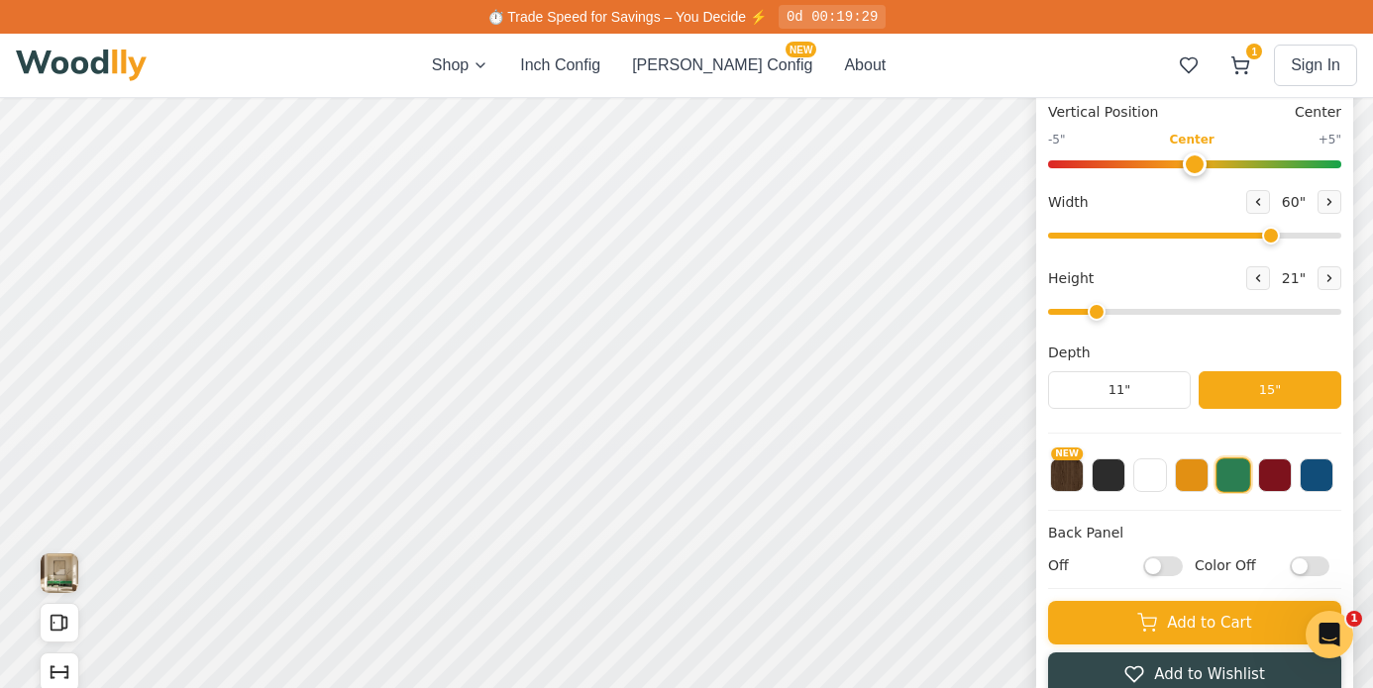
scroll to position [230, 0]
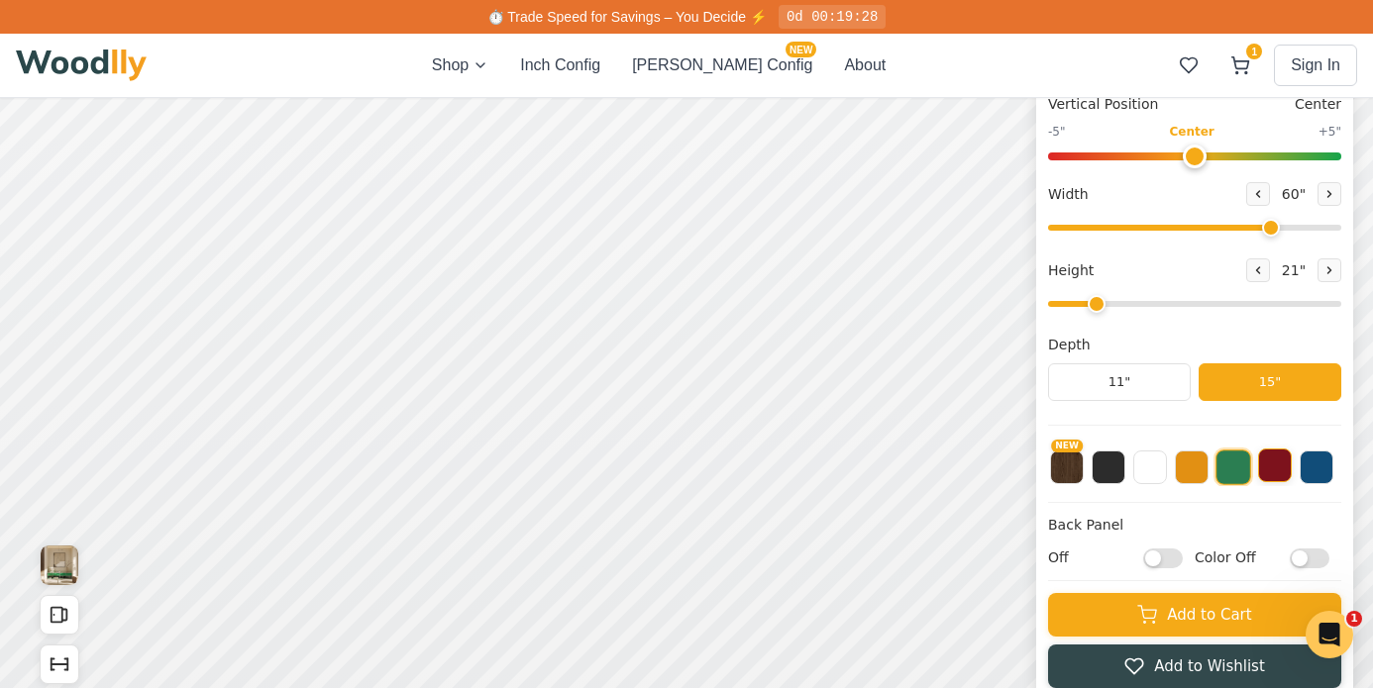
click at [1263, 465] on button at bounding box center [1275, 466] width 34 height 34
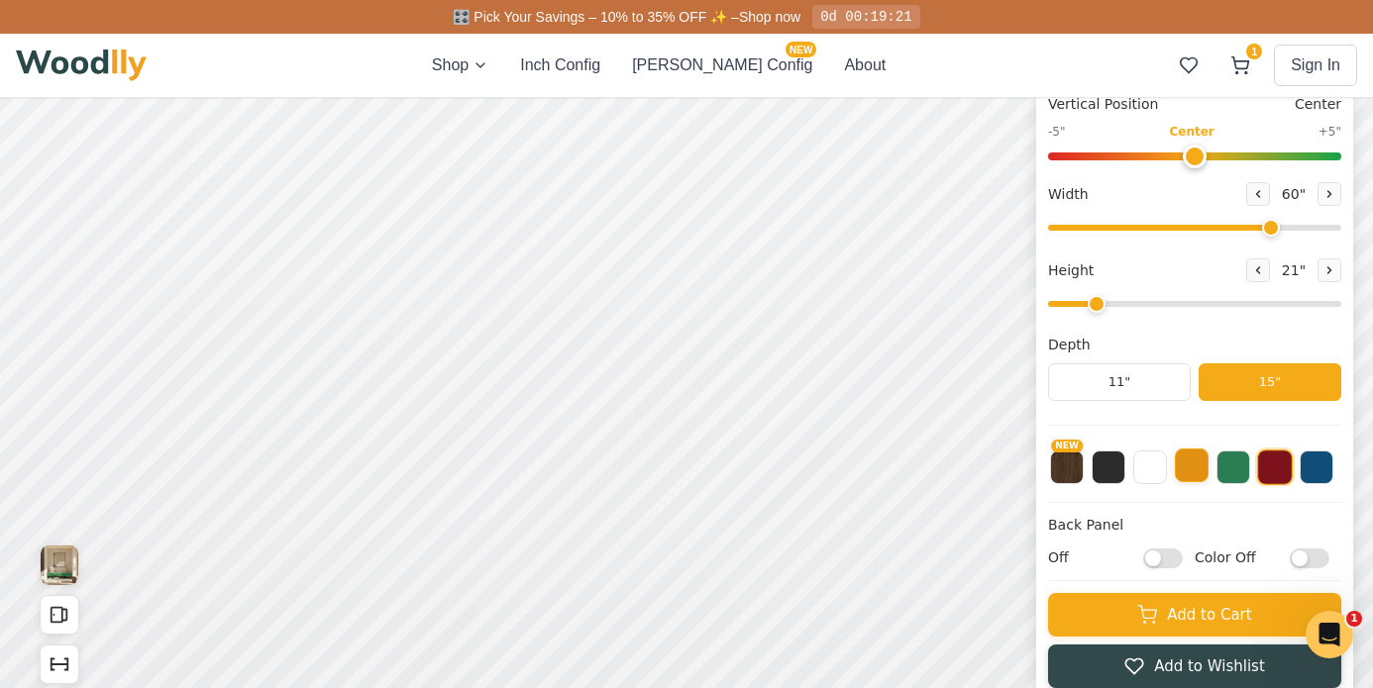
click at [1206, 469] on button at bounding box center [1192, 466] width 34 height 34
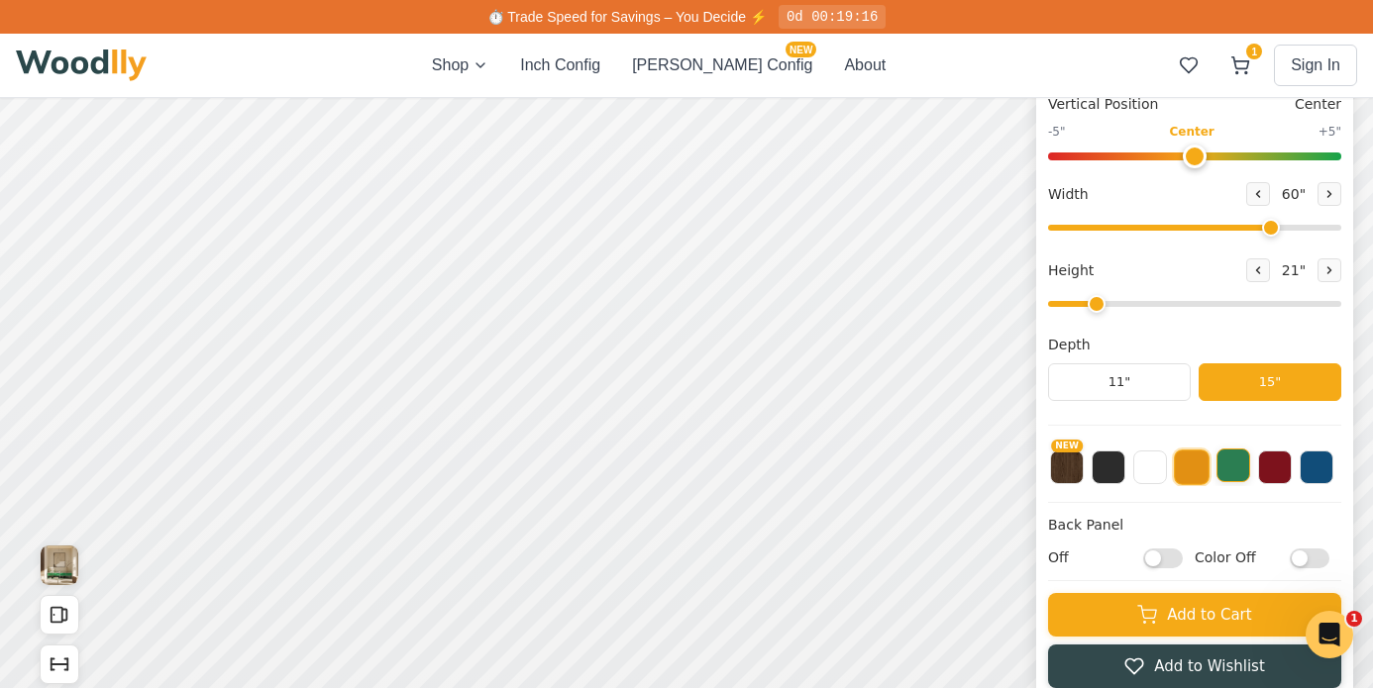
click at [1230, 473] on button at bounding box center [1233, 466] width 34 height 34
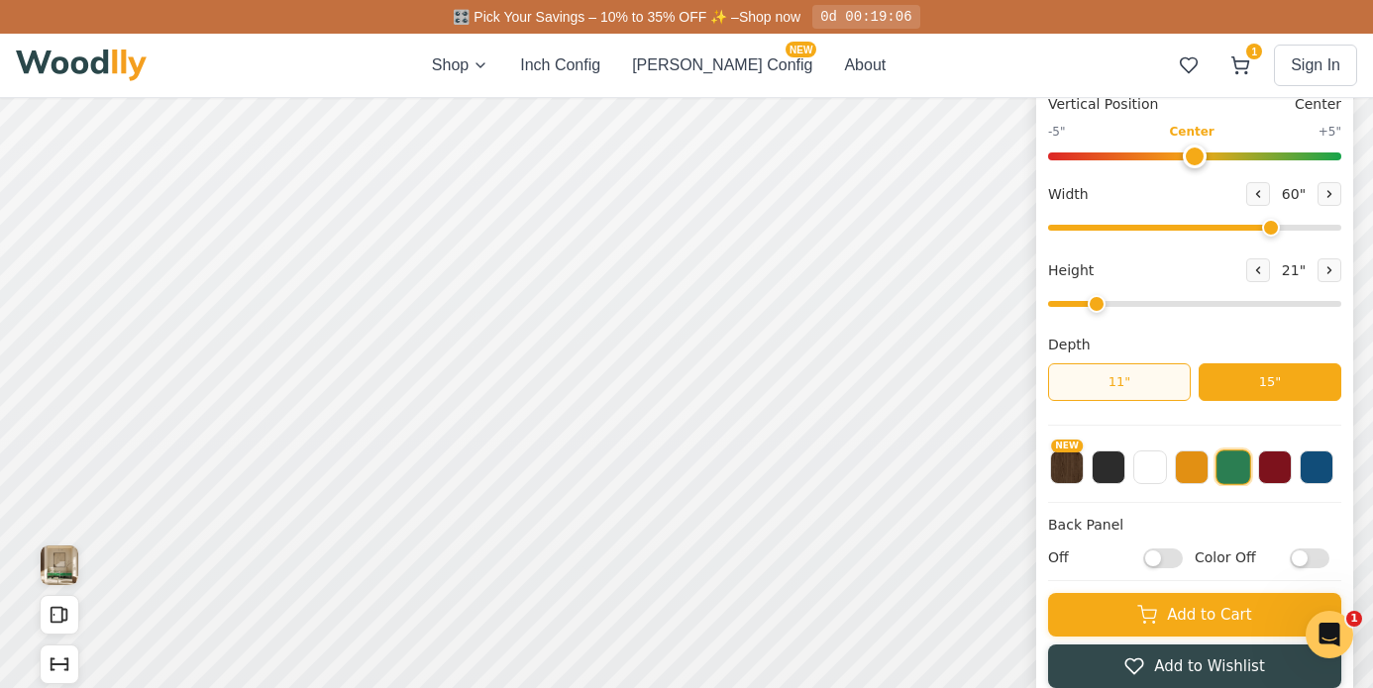
click at [1154, 386] on button "11"" at bounding box center [1119, 383] width 143 height 38
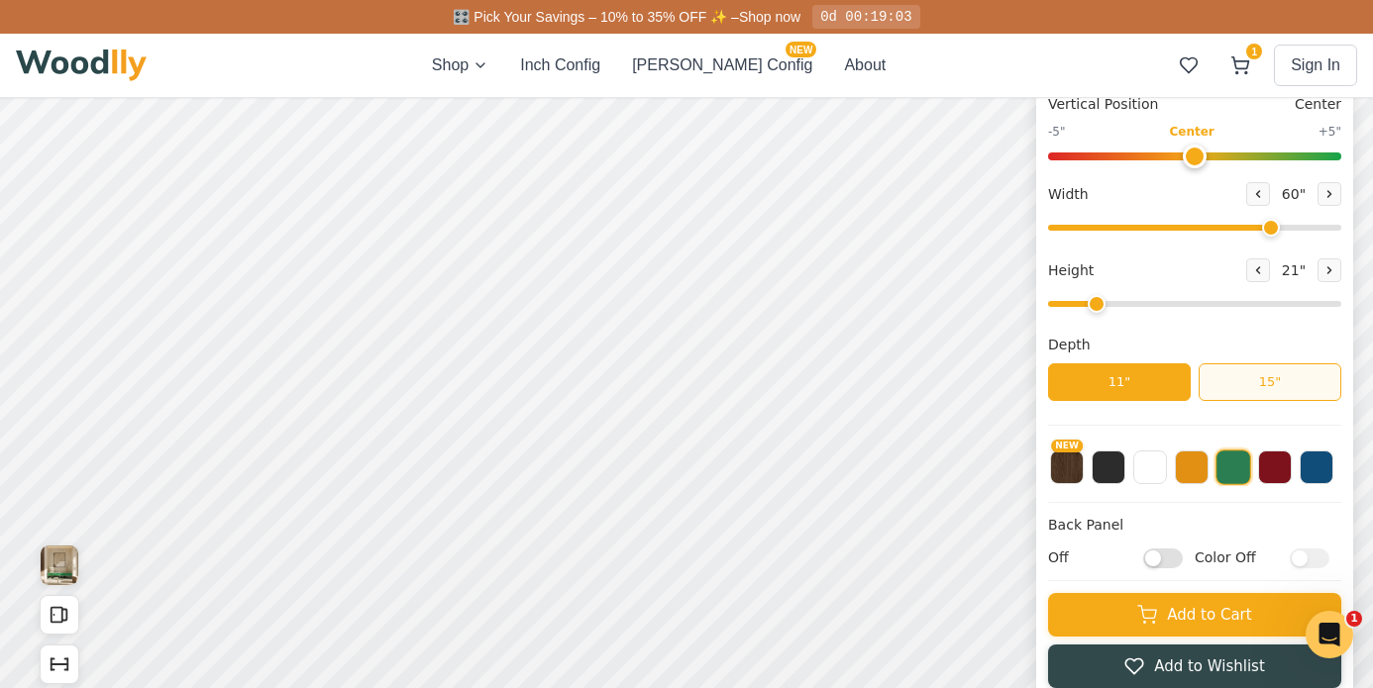
click at [1239, 369] on button "15"" at bounding box center [1270, 383] width 143 height 38
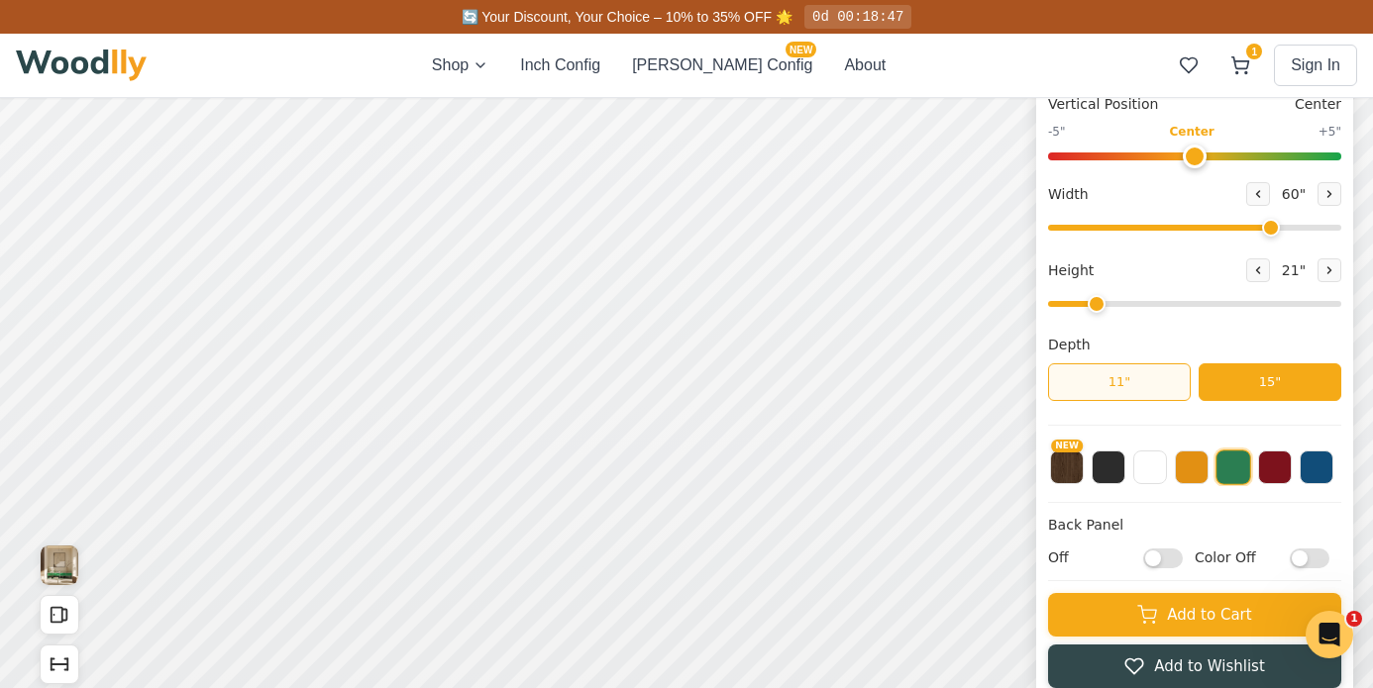
click at [1134, 384] on button "11"" at bounding box center [1119, 383] width 143 height 38
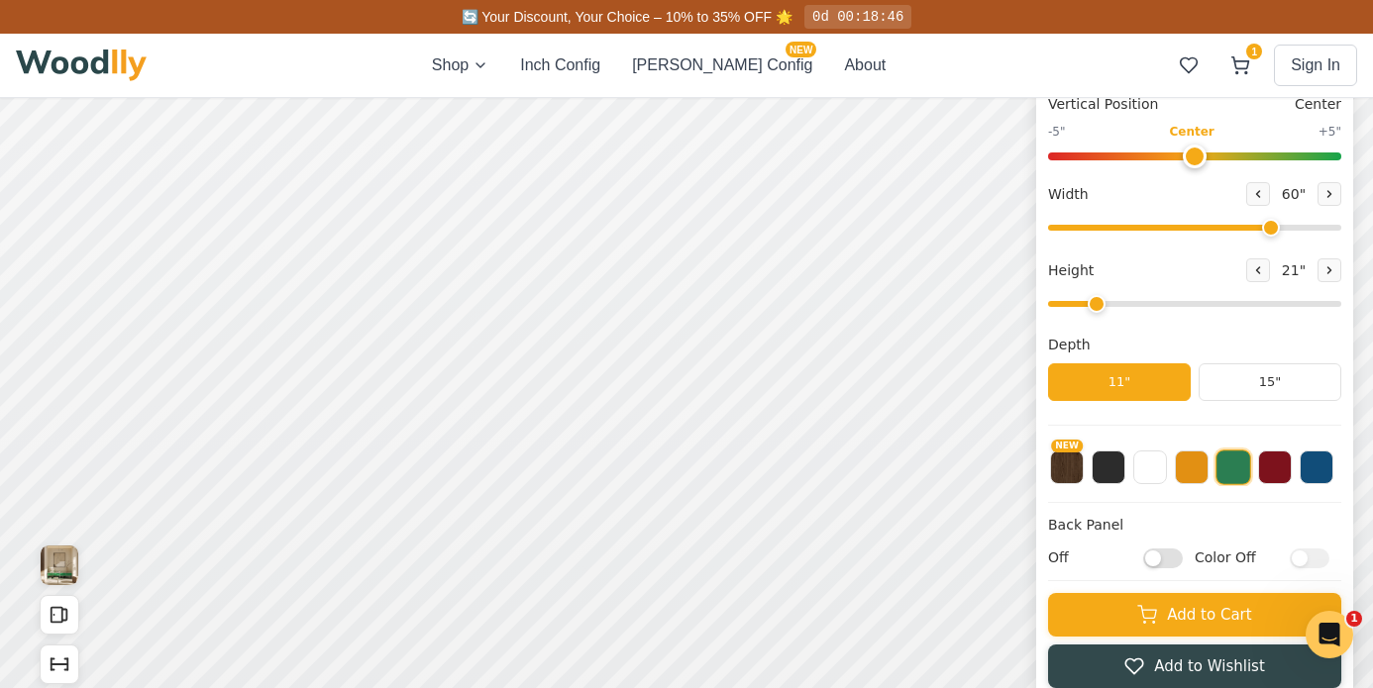
click at [1133, 383] on button "11"" at bounding box center [1119, 383] width 143 height 38
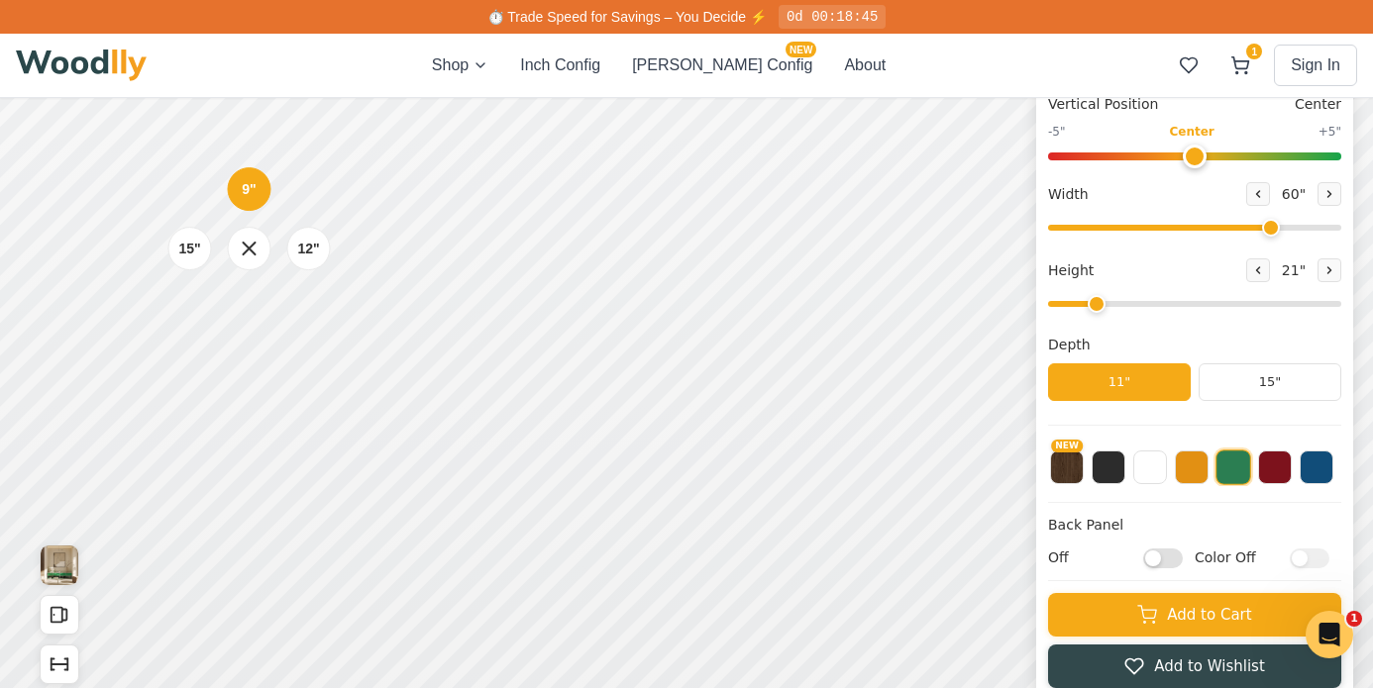
click at [307, 167] on div "9" 12" 15"" at bounding box center [249, 249] width 198 height 198
click at [193, 265] on div "15" Standard" at bounding box center [189, 249] width 46 height 46
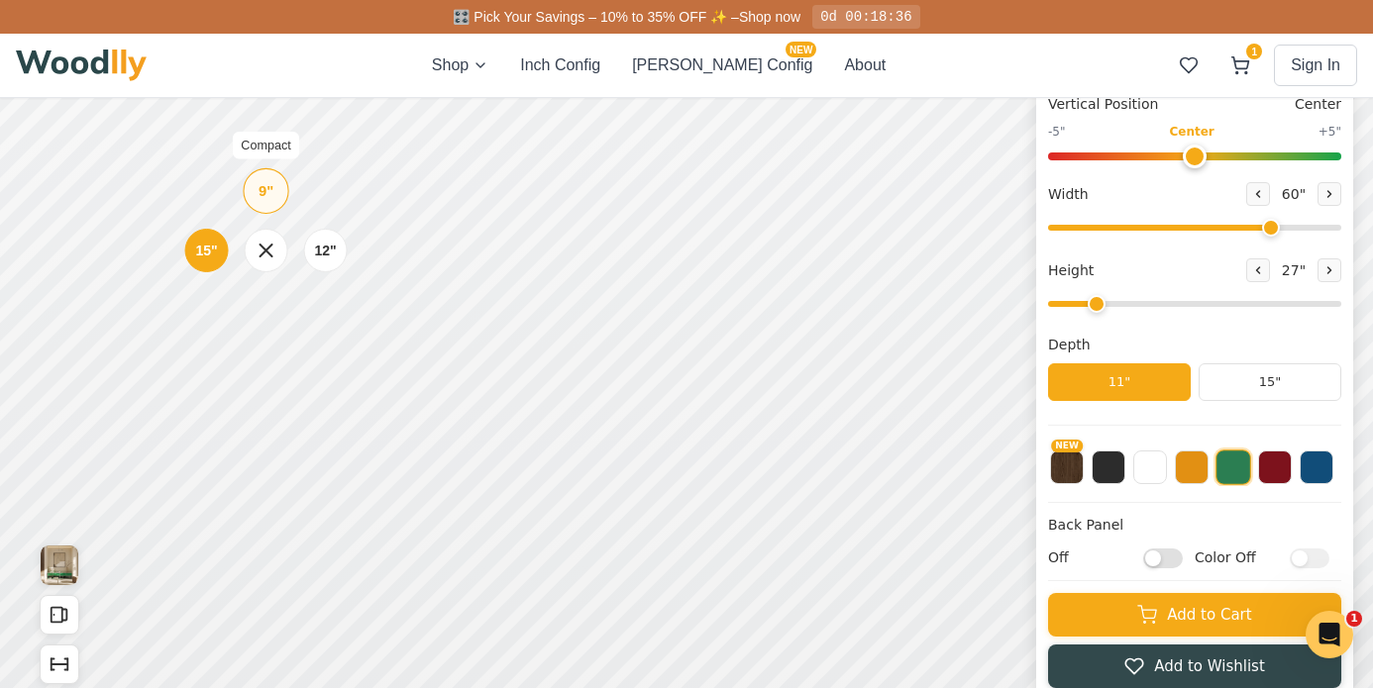
click at [252, 187] on div "9" Compact" at bounding box center [266, 191] width 46 height 46
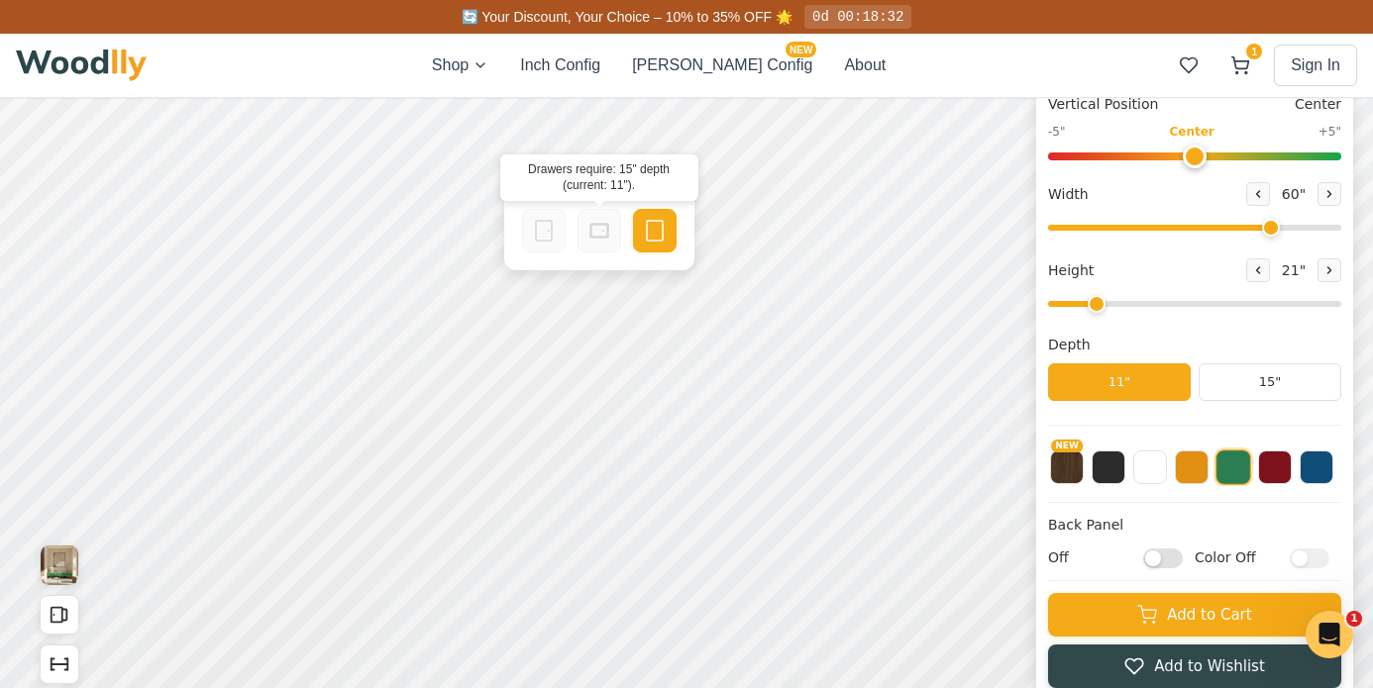
click at [605, 240] on icon at bounding box center [599, 231] width 24 height 24
click at [599, 232] on icon at bounding box center [599, 231] width 24 height 24
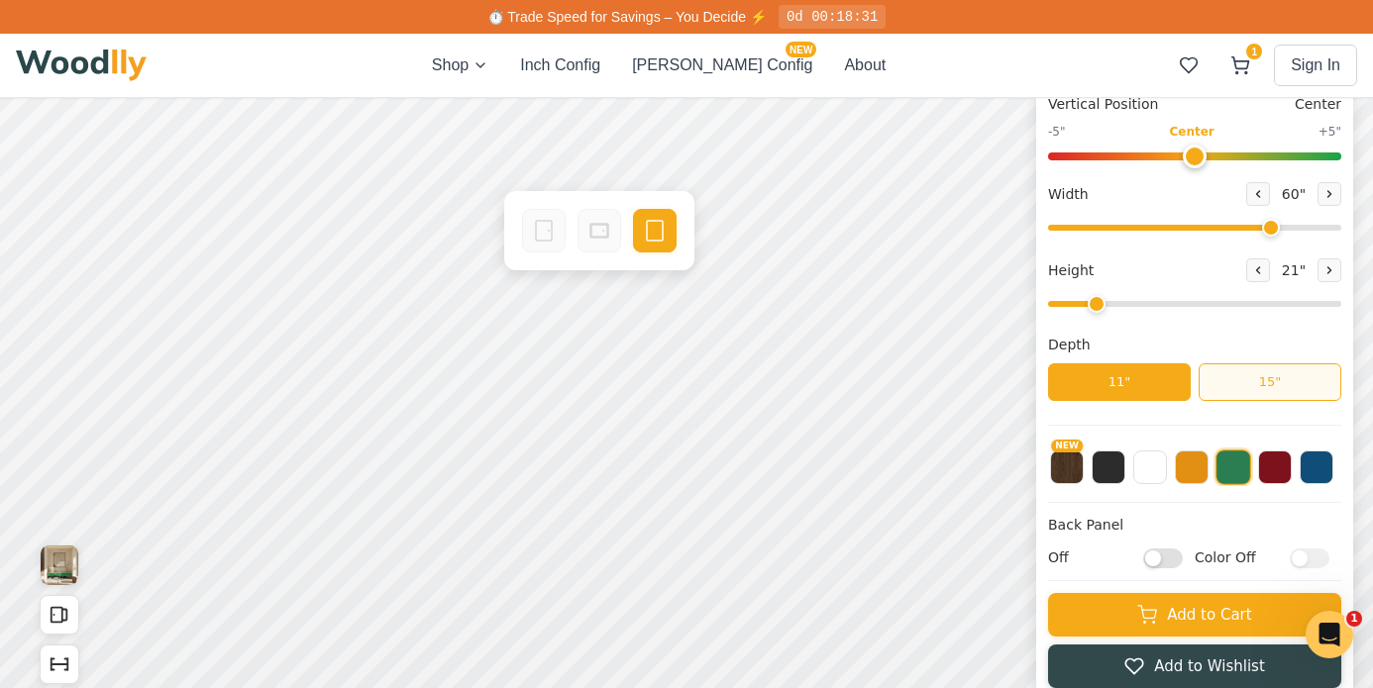
click at [1240, 387] on button "15"" at bounding box center [1270, 383] width 143 height 38
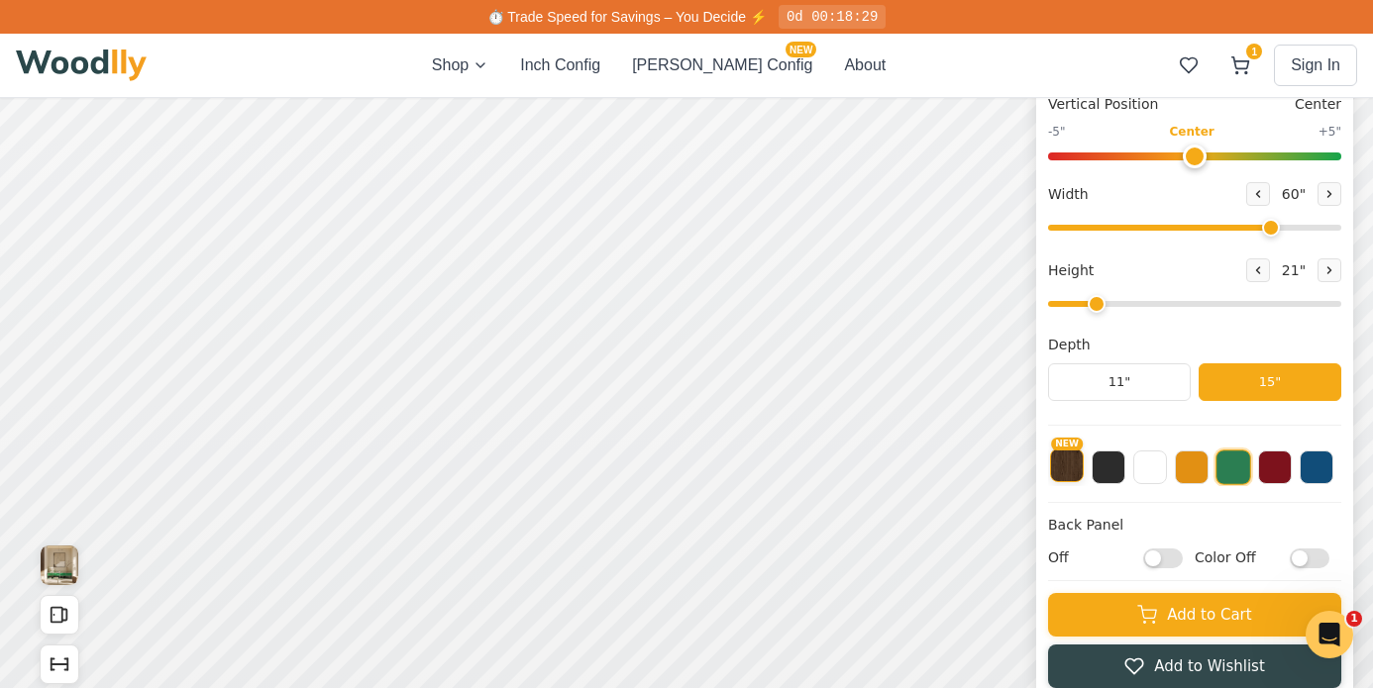
click at [1061, 471] on button "NEW" at bounding box center [1067, 466] width 34 height 34
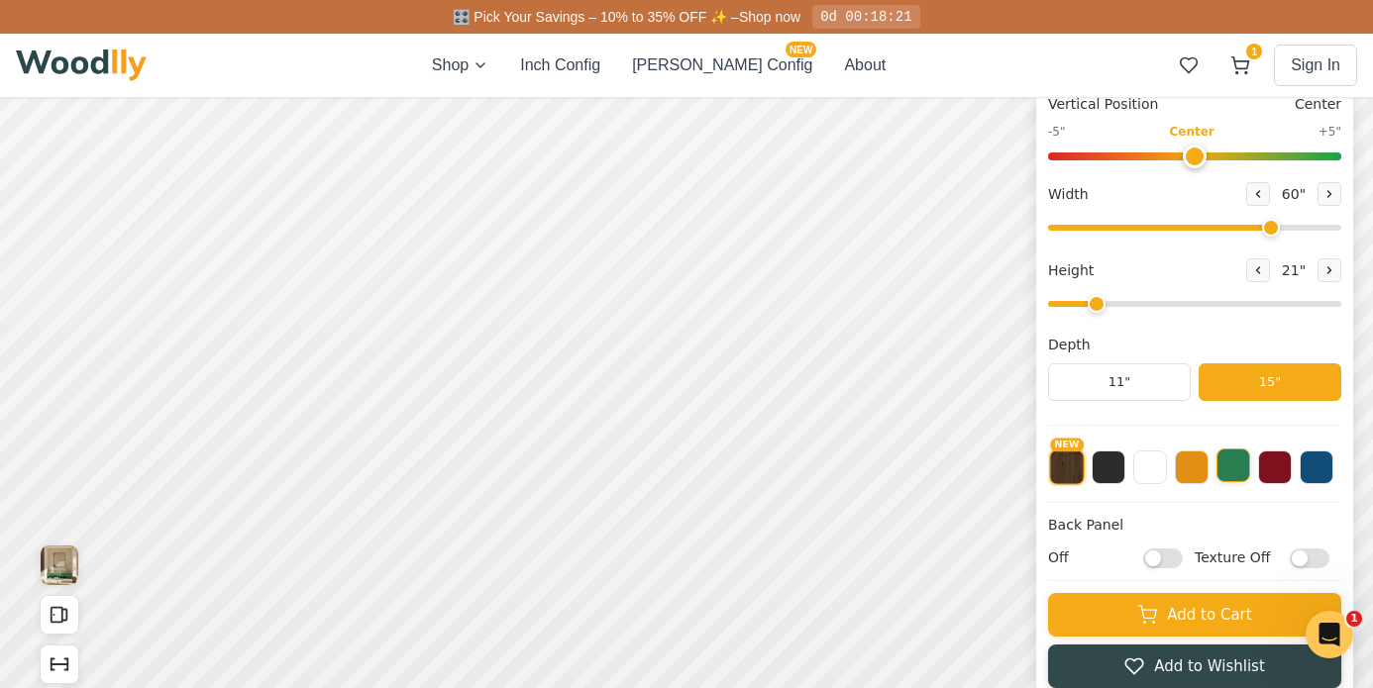
click at [1232, 466] on button at bounding box center [1233, 466] width 34 height 34
click at [1281, 467] on button at bounding box center [1275, 466] width 34 height 34
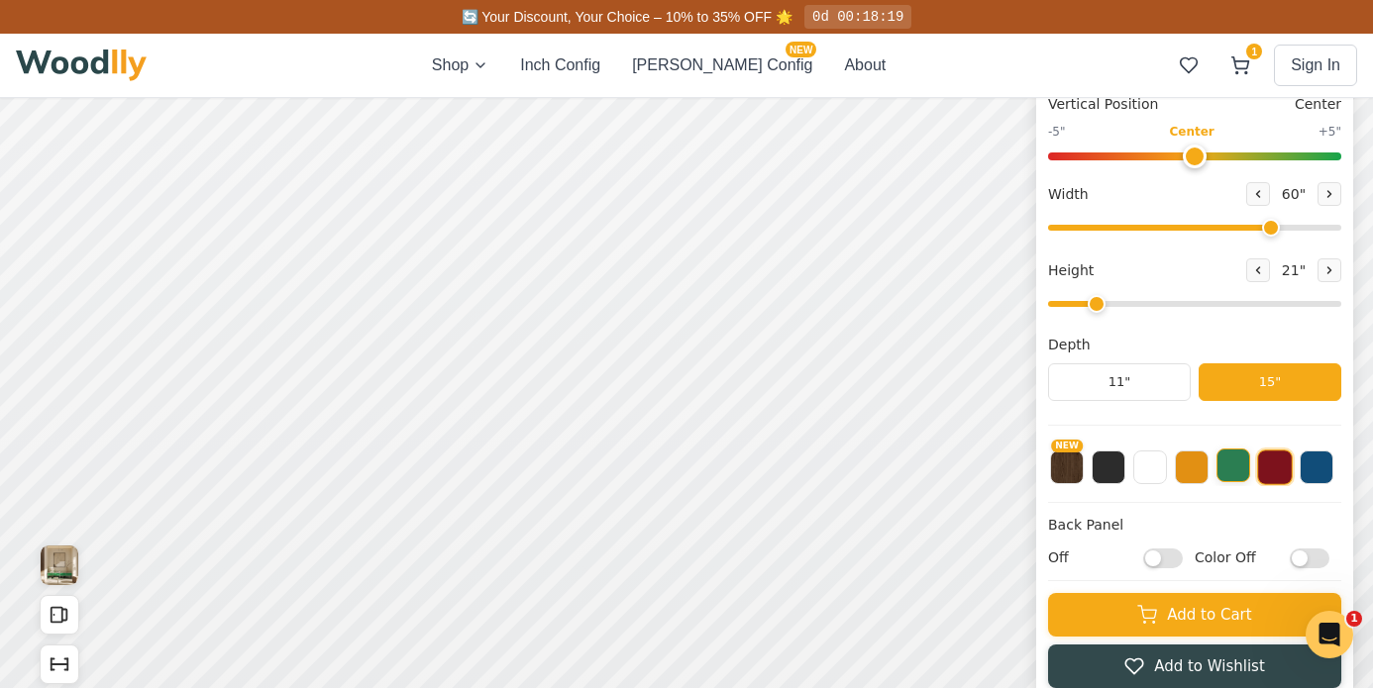
click at [1232, 466] on button at bounding box center [1233, 466] width 34 height 34
click at [1194, 461] on button at bounding box center [1192, 466] width 34 height 34
click at [1231, 465] on button at bounding box center [1233, 466] width 34 height 34
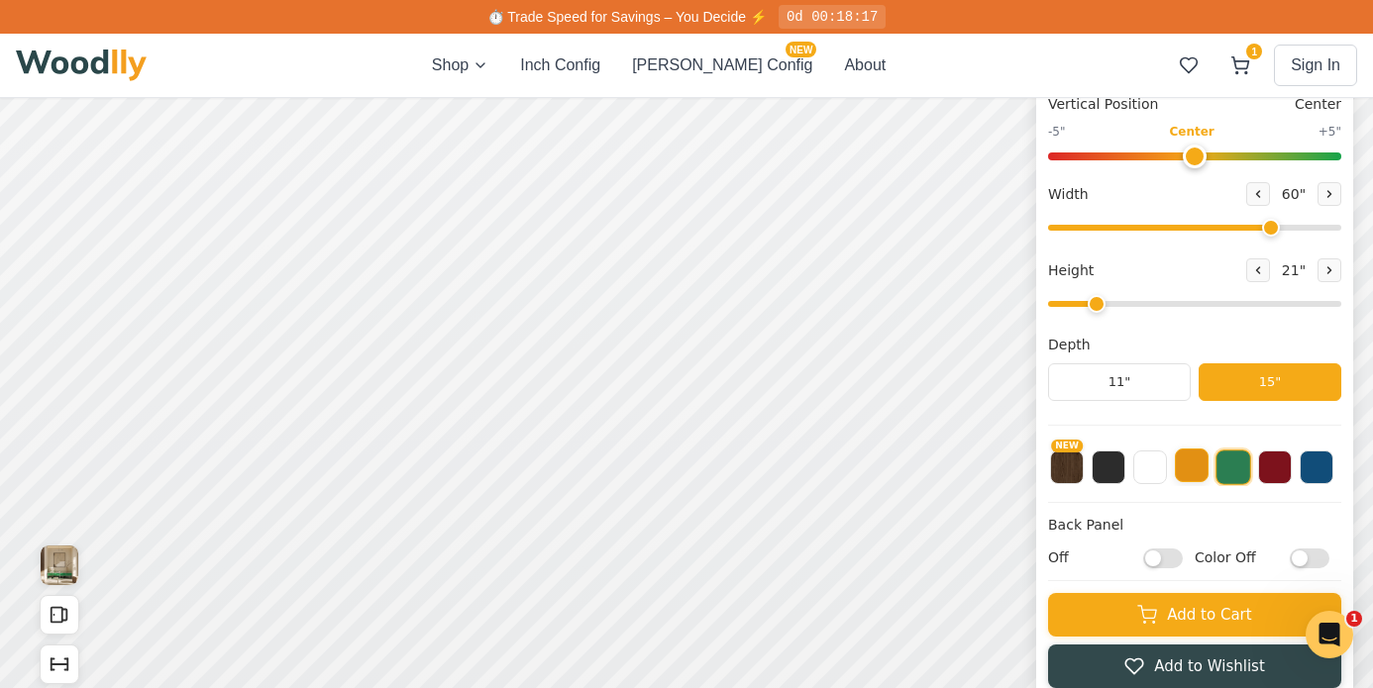
click at [1206, 470] on button at bounding box center [1192, 466] width 34 height 34
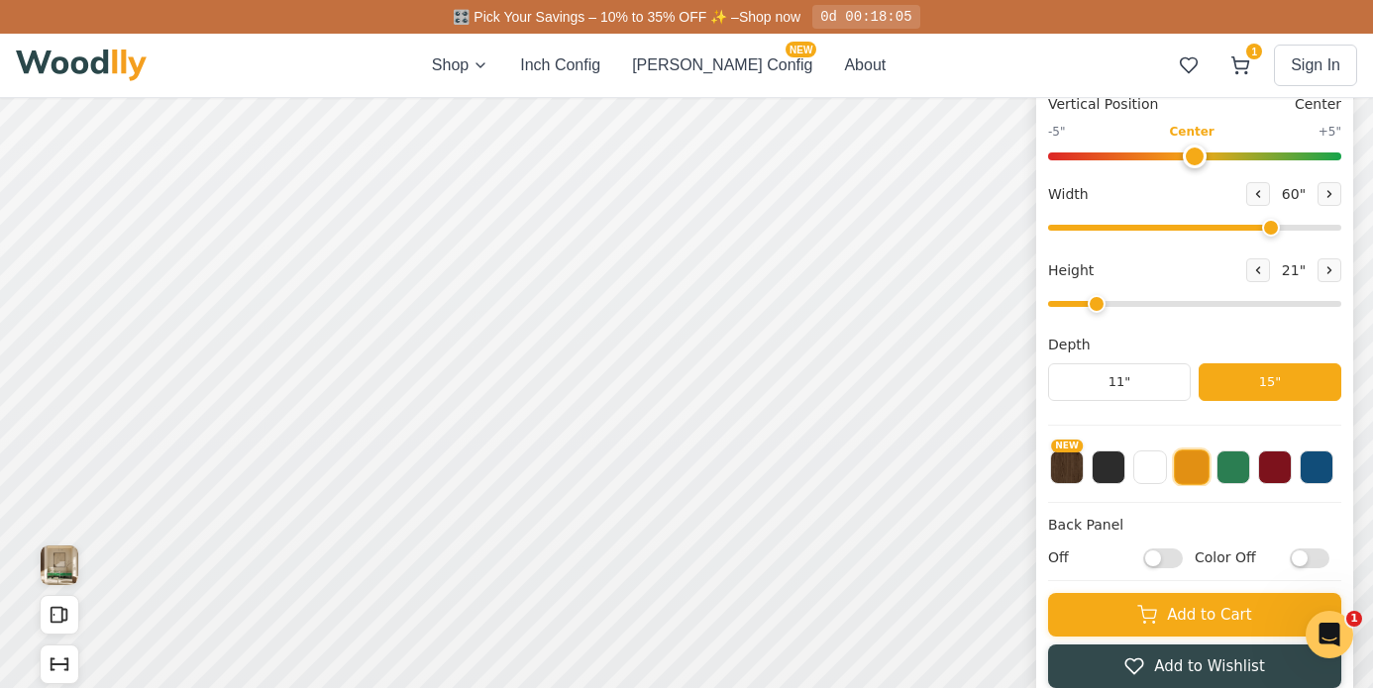
click at [1206, 470] on button at bounding box center [1192, 468] width 36 height 36
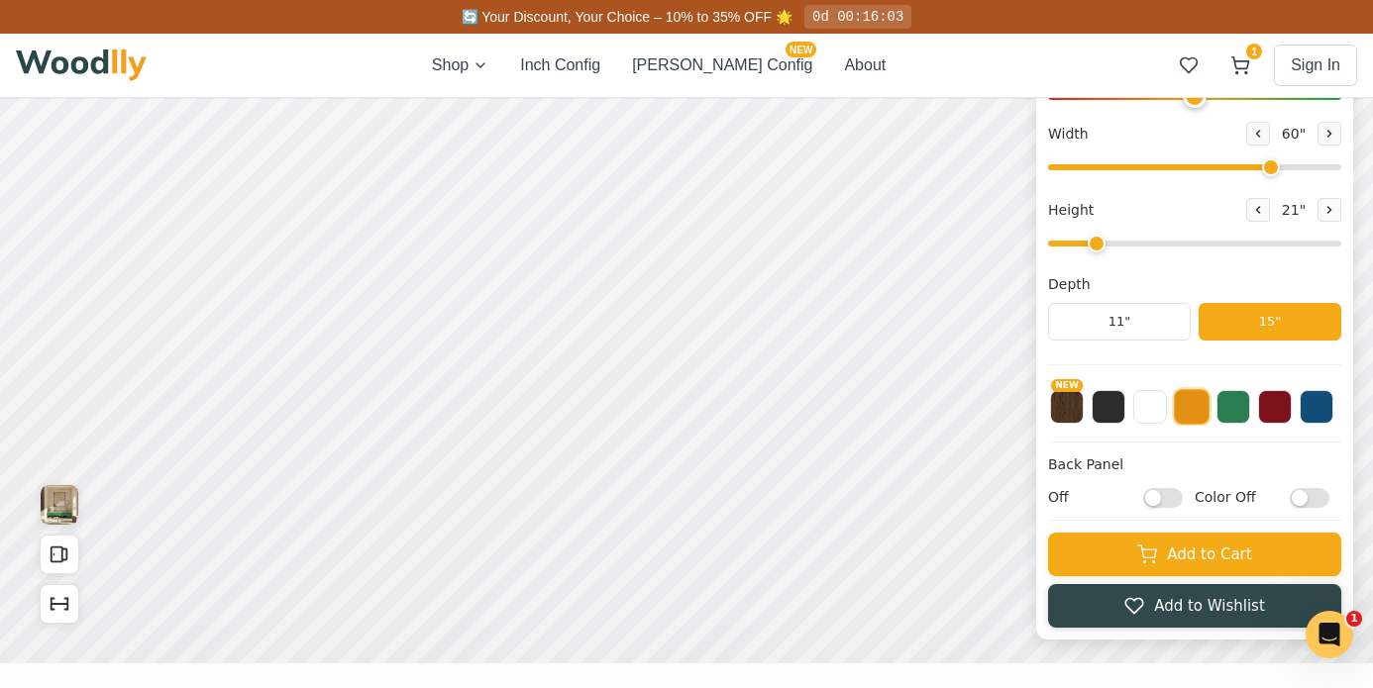
scroll to position [313, 0]
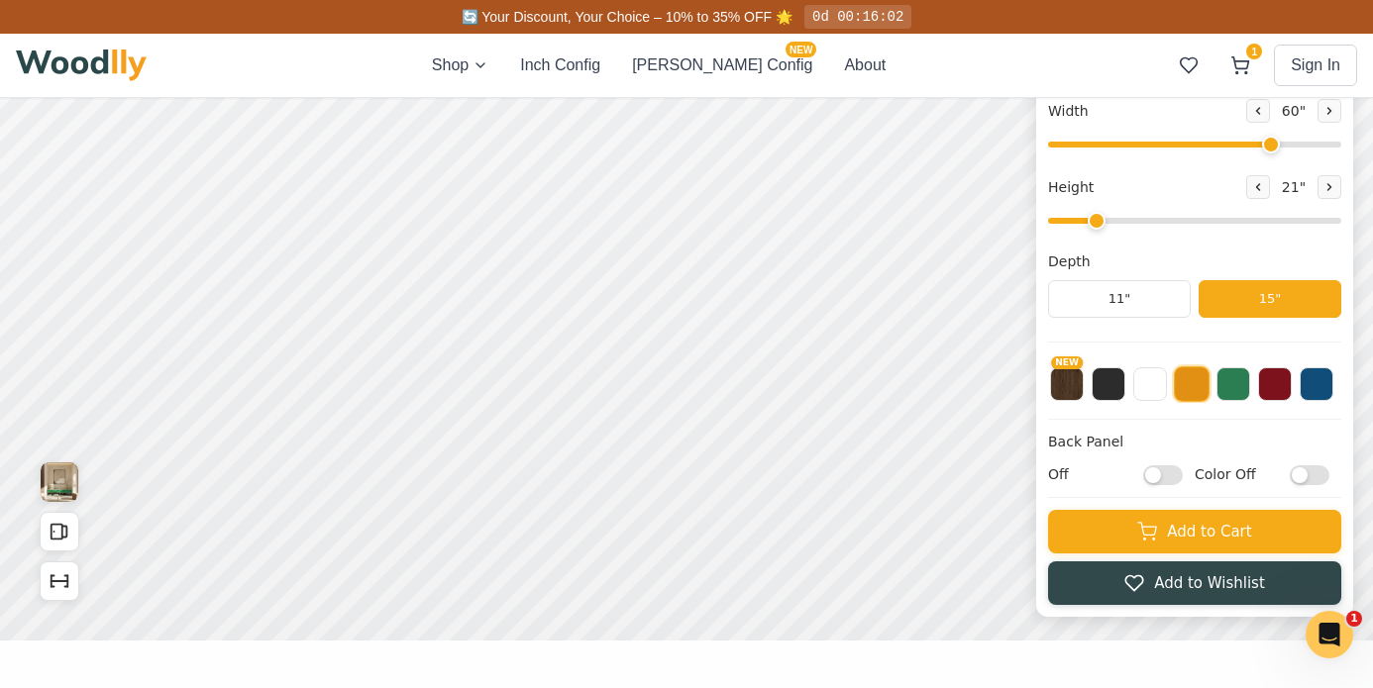
click at [1250, 382] on div "NEW" at bounding box center [1194, 379] width 293 height 50
click at [1240, 382] on button at bounding box center [1233, 383] width 34 height 34
click at [1197, 382] on button at bounding box center [1192, 383] width 34 height 34
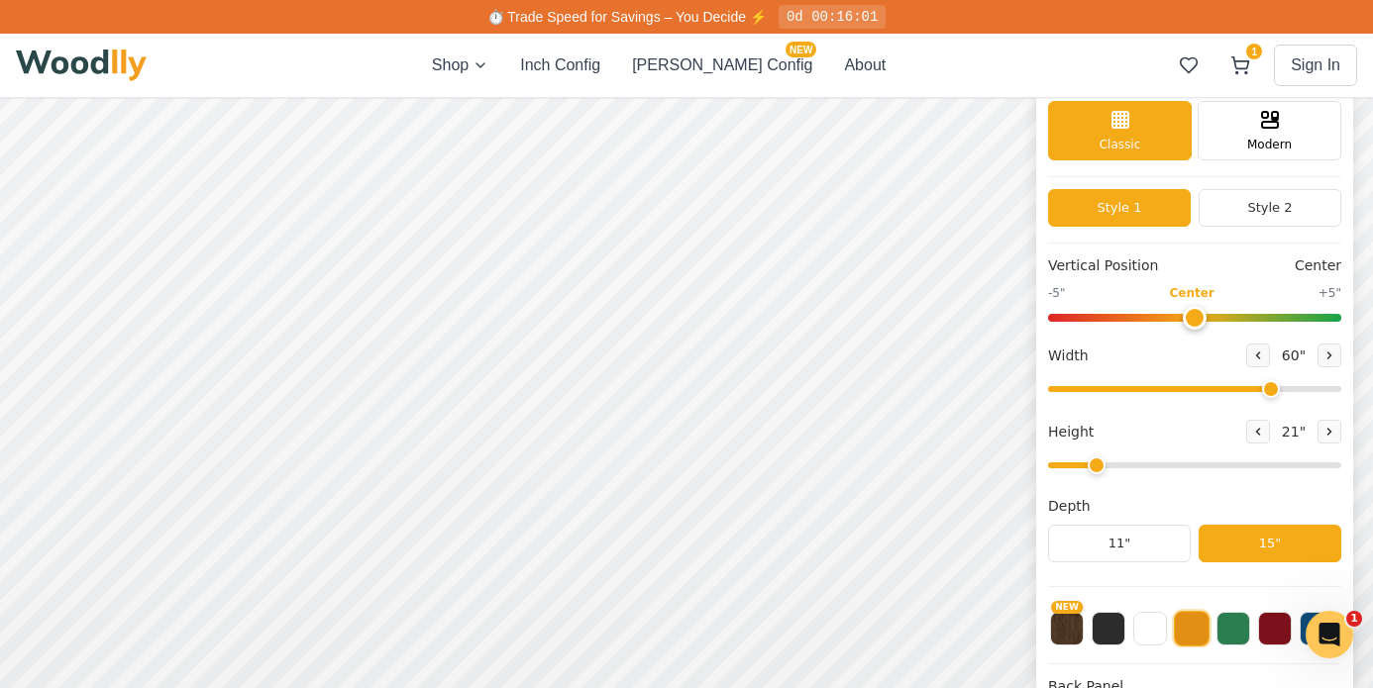
scroll to position [138, 0]
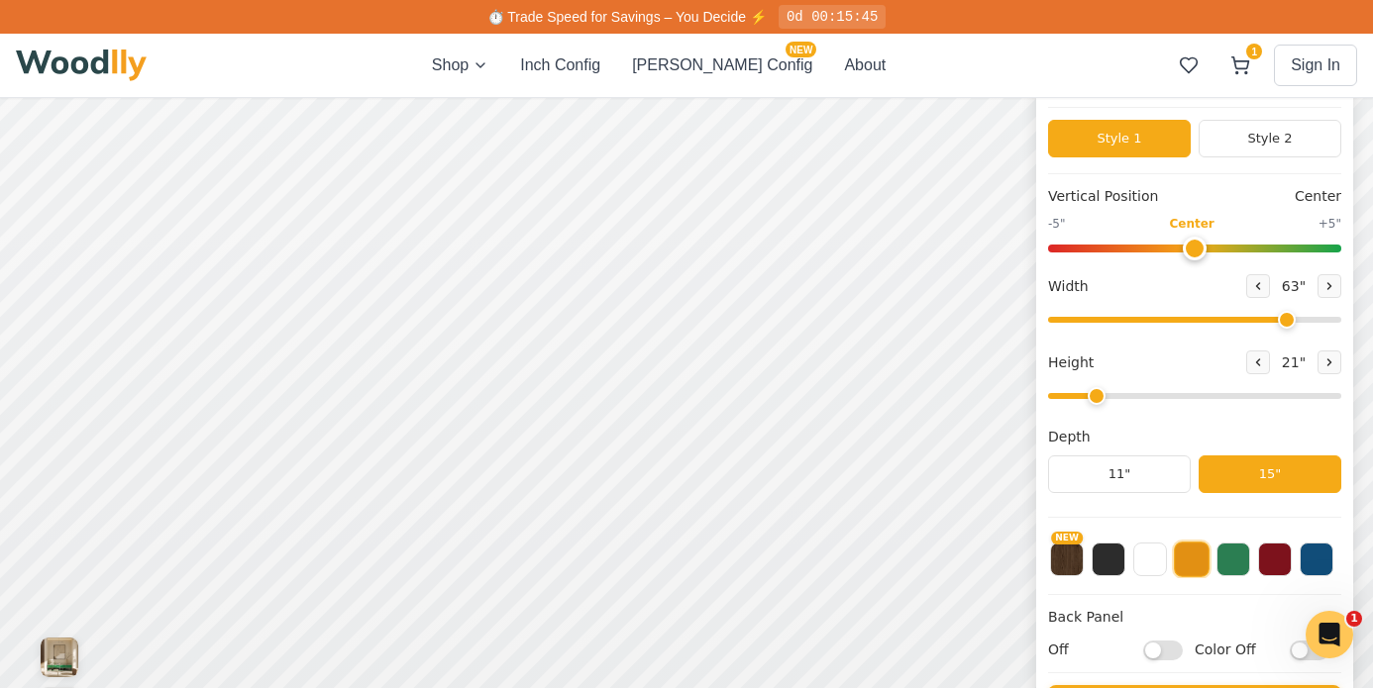
drag, startPoint x: 1267, startPoint y: 321, endPoint x: 1283, endPoint y: 324, distance: 16.1
click at [1283, 323] on input "range" at bounding box center [1194, 320] width 293 height 6
click at [1289, 323] on input "range" at bounding box center [1194, 320] width 293 height 6
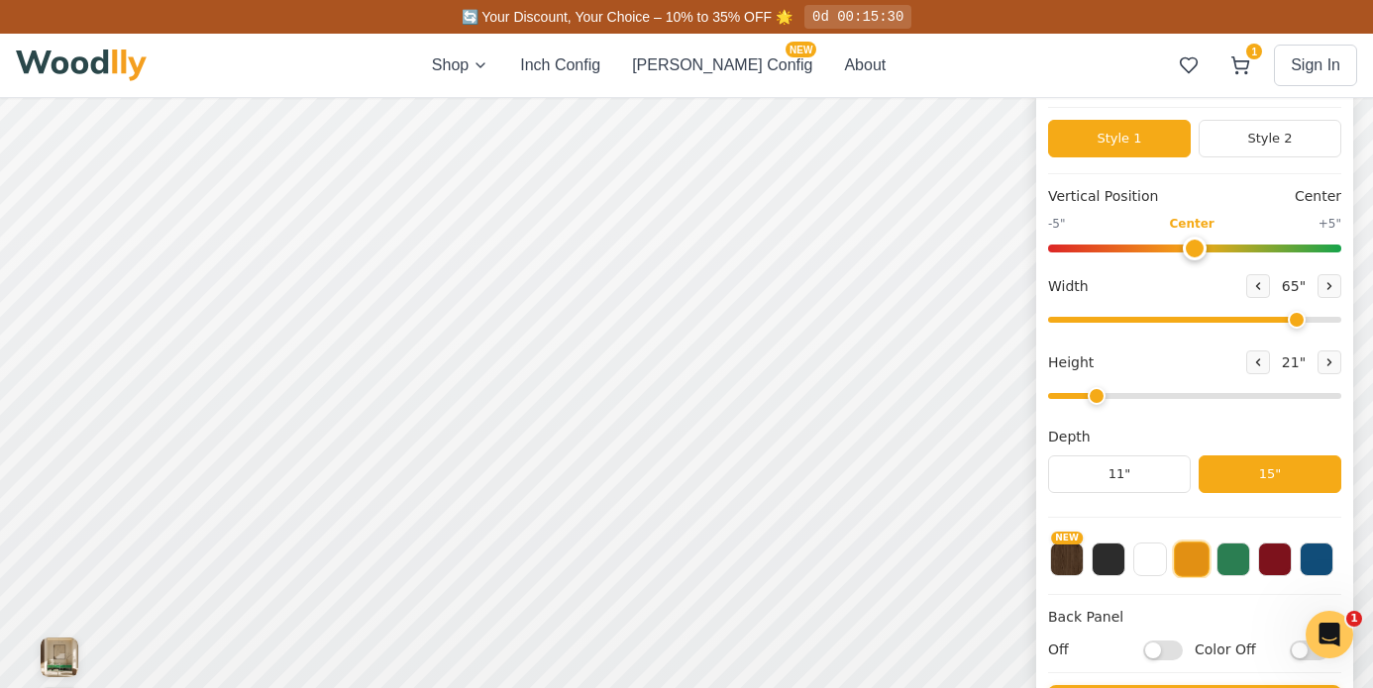
scroll to position [0, 0]
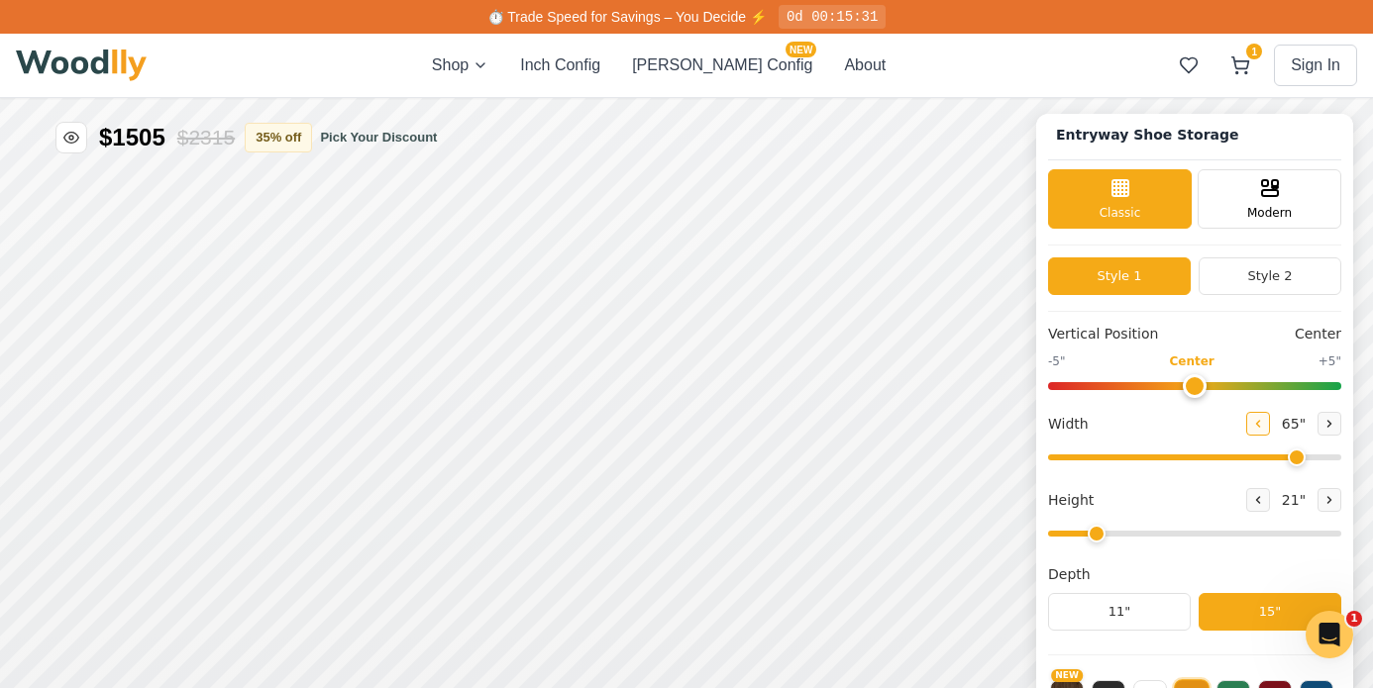
click at [1257, 425] on icon at bounding box center [1258, 424] width 12 height 12
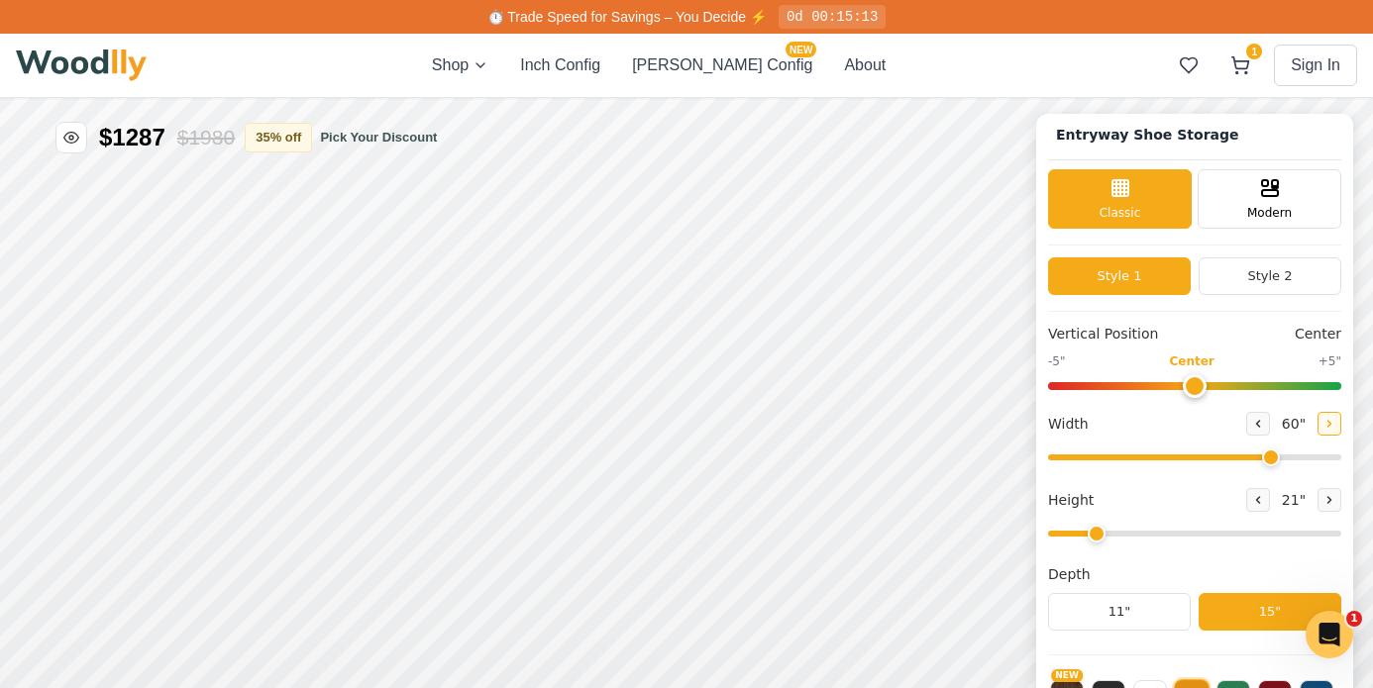
click at [1328, 422] on icon at bounding box center [1329, 424] width 3 height 6
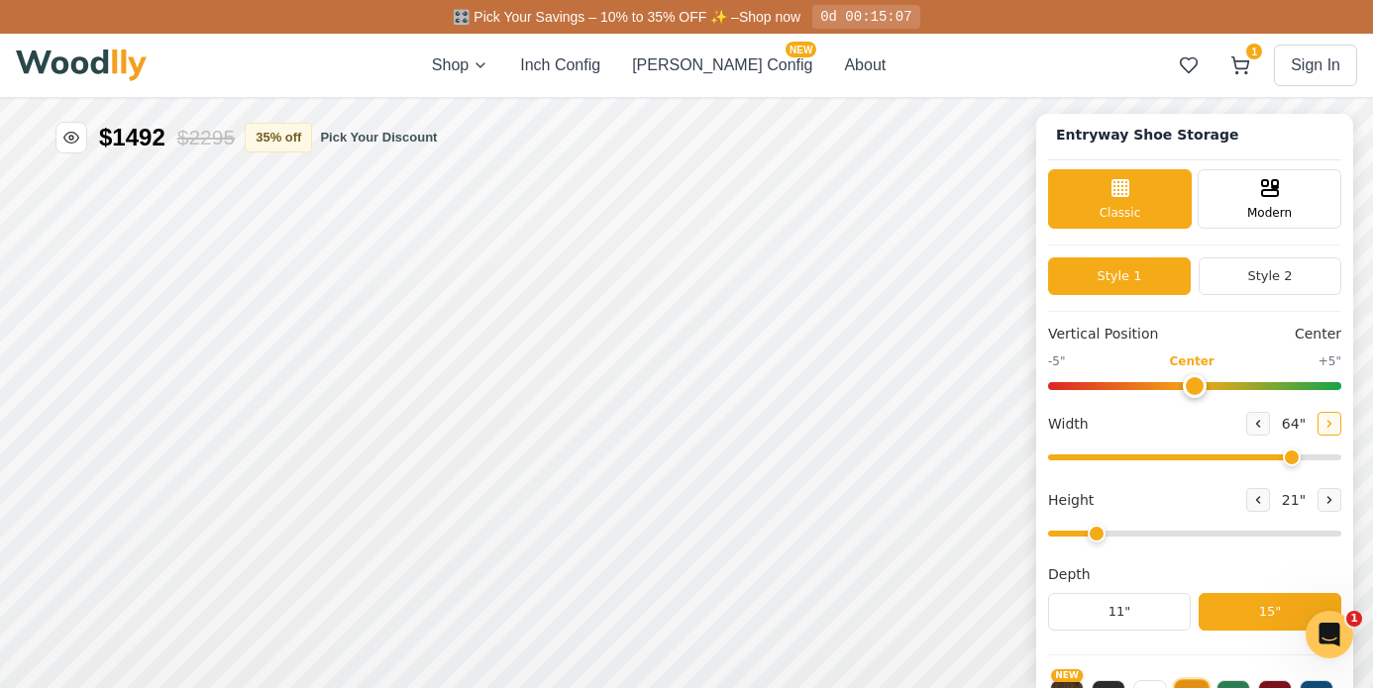
click at [1328, 422] on icon at bounding box center [1329, 424] width 3 height 6
click at [1246, 420] on button at bounding box center [1258, 424] width 24 height 24
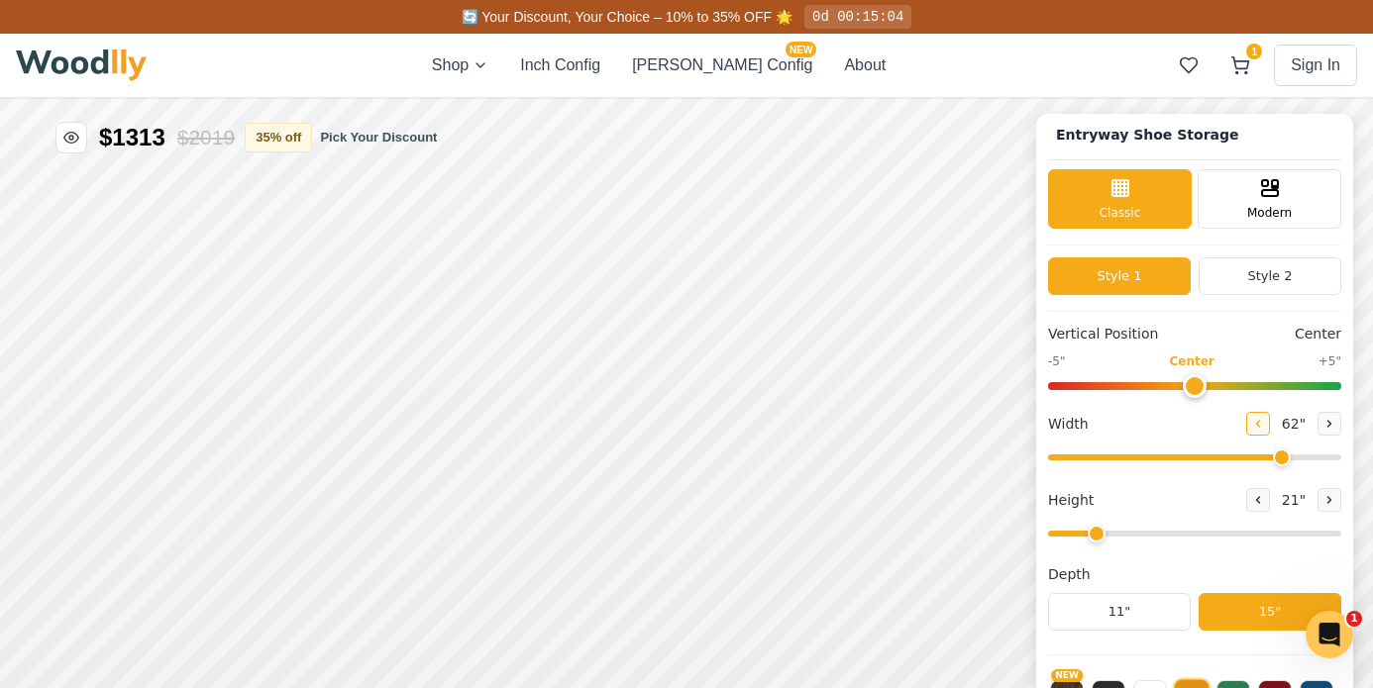
click at [1254, 422] on icon at bounding box center [1258, 424] width 12 height 12
click at [1323, 418] on icon at bounding box center [1329, 424] width 12 height 12
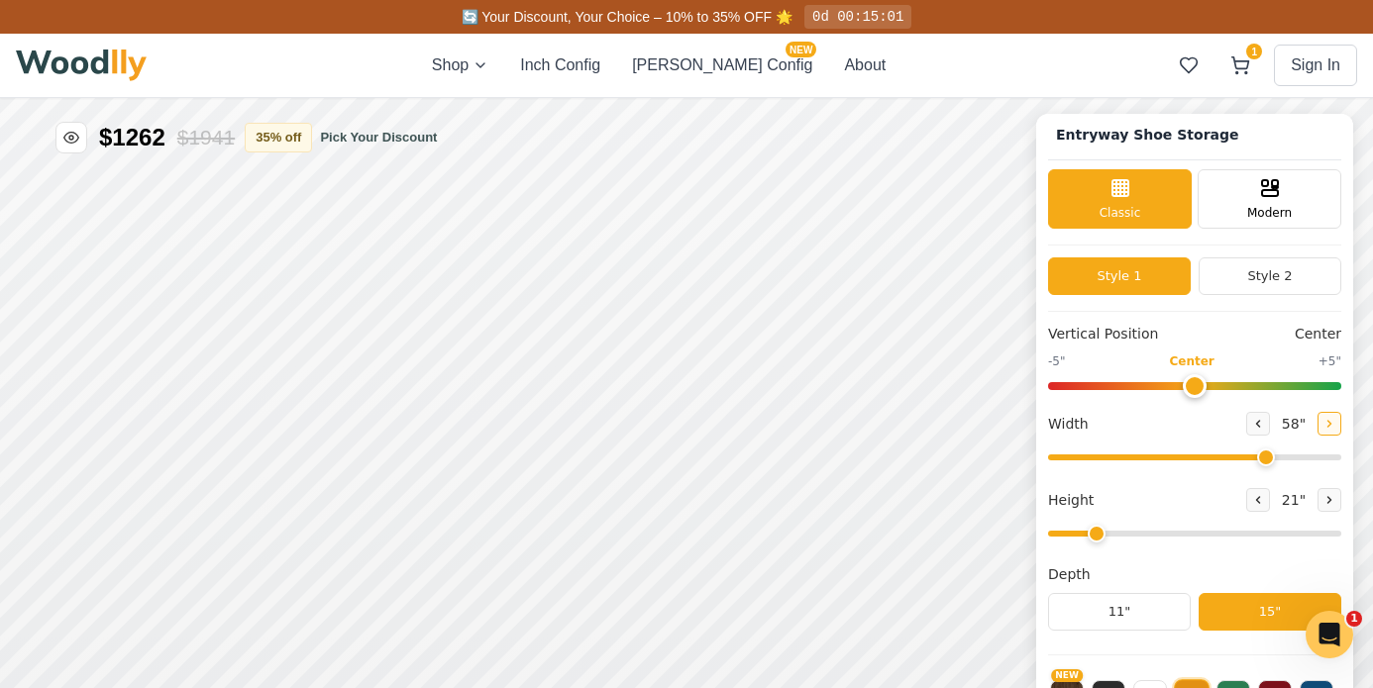
click at [1323, 418] on icon at bounding box center [1329, 424] width 12 height 12
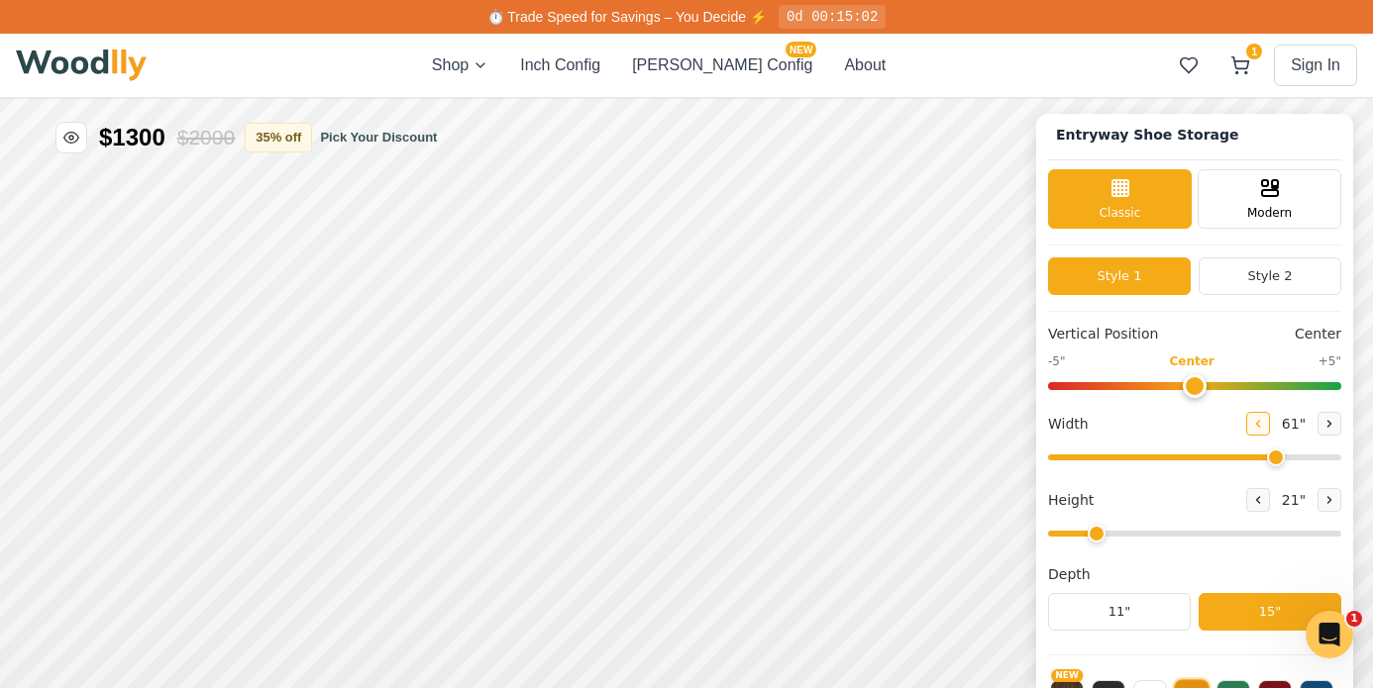
click at [1246, 417] on button at bounding box center [1258, 424] width 24 height 24
click at [1323, 420] on icon at bounding box center [1329, 424] width 12 height 12
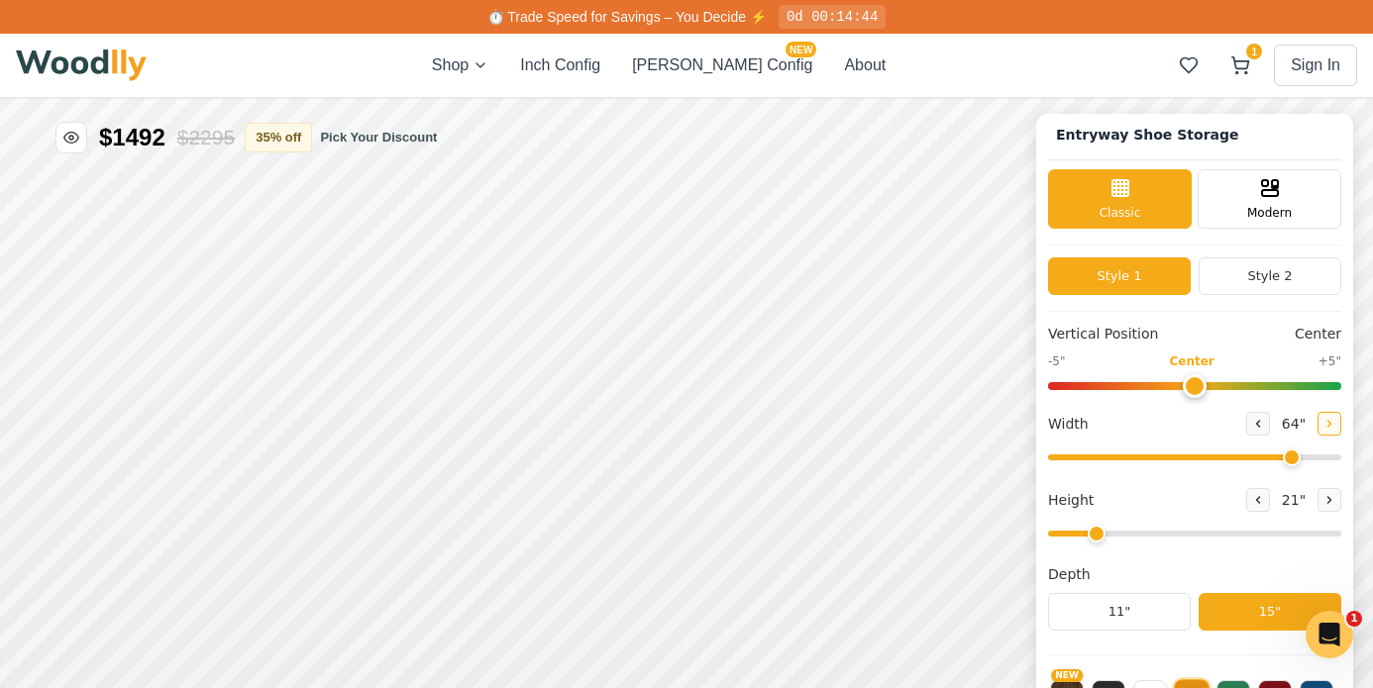
click at [1323, 420] on icon at bounding box center [1329, 424] width 12 height 12
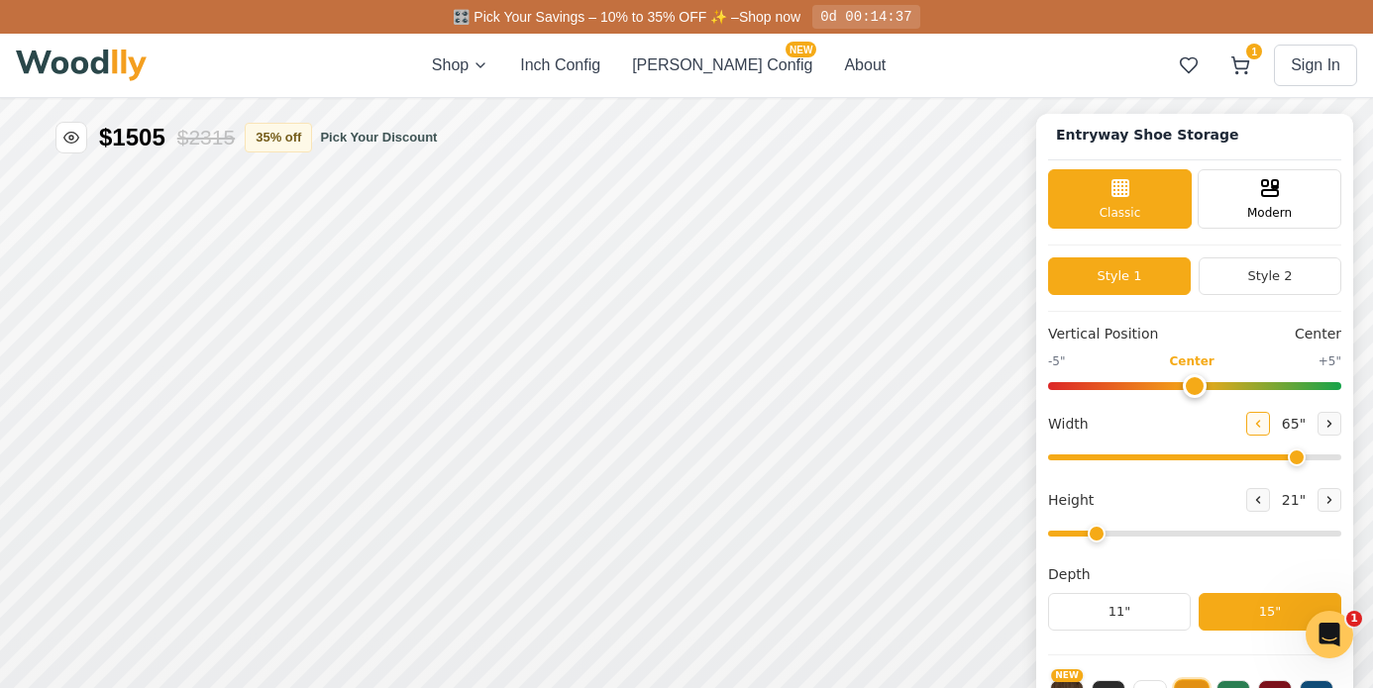
click at [1257, 421] on icon at bounding box center [1258, 424] width 3 height 6
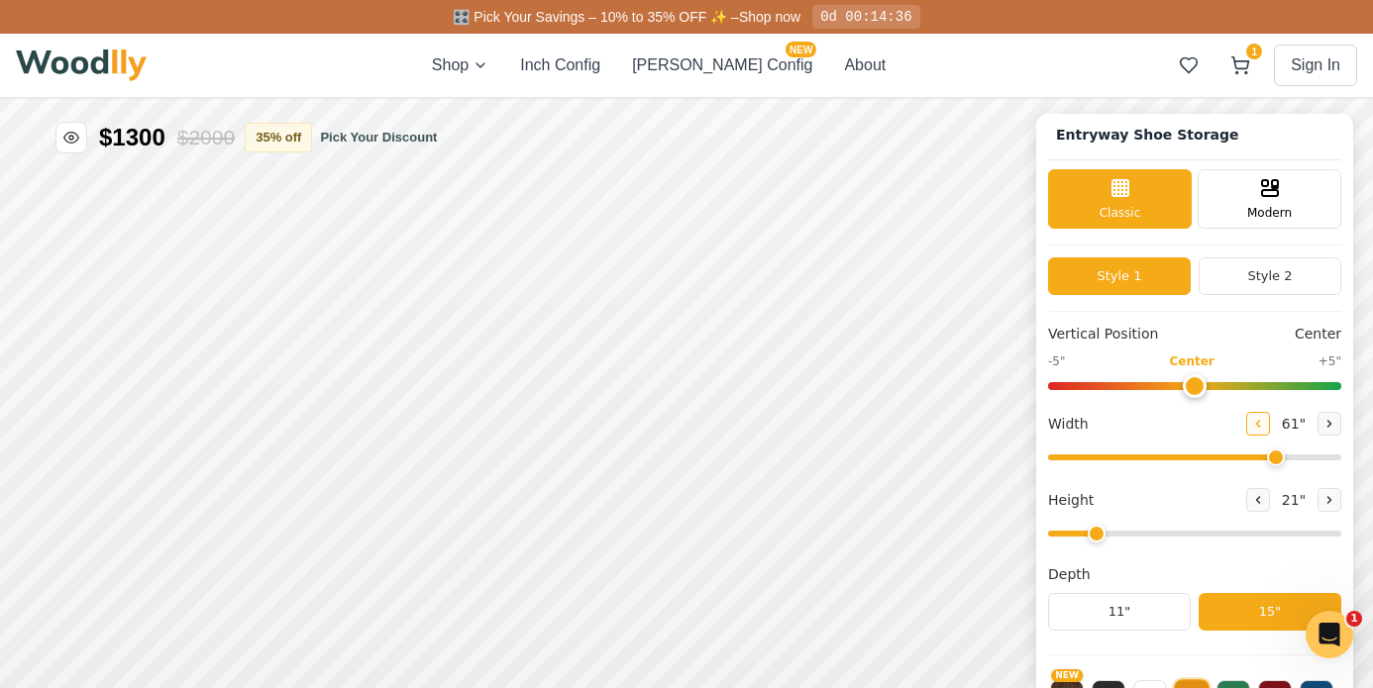
type input "60"
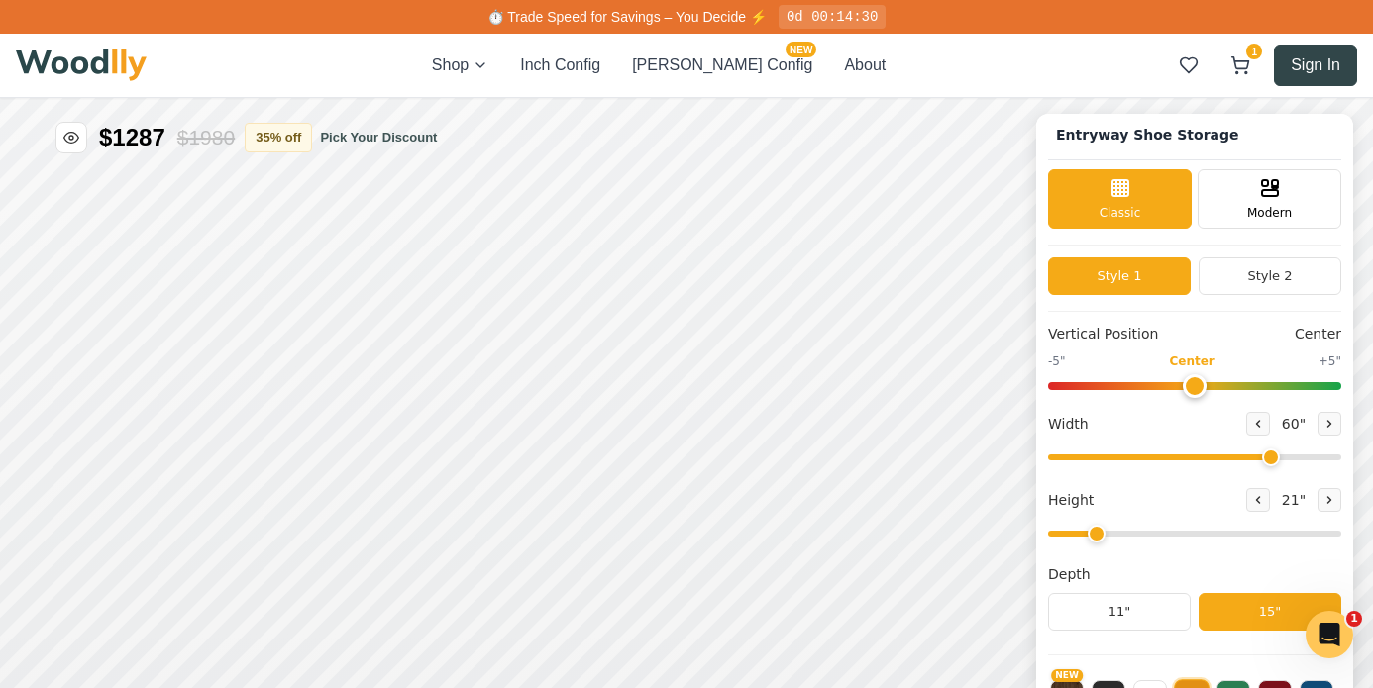
click at [1285, 69] on button "Sign In" at bounding box center [1315, 66] width 83 height 42
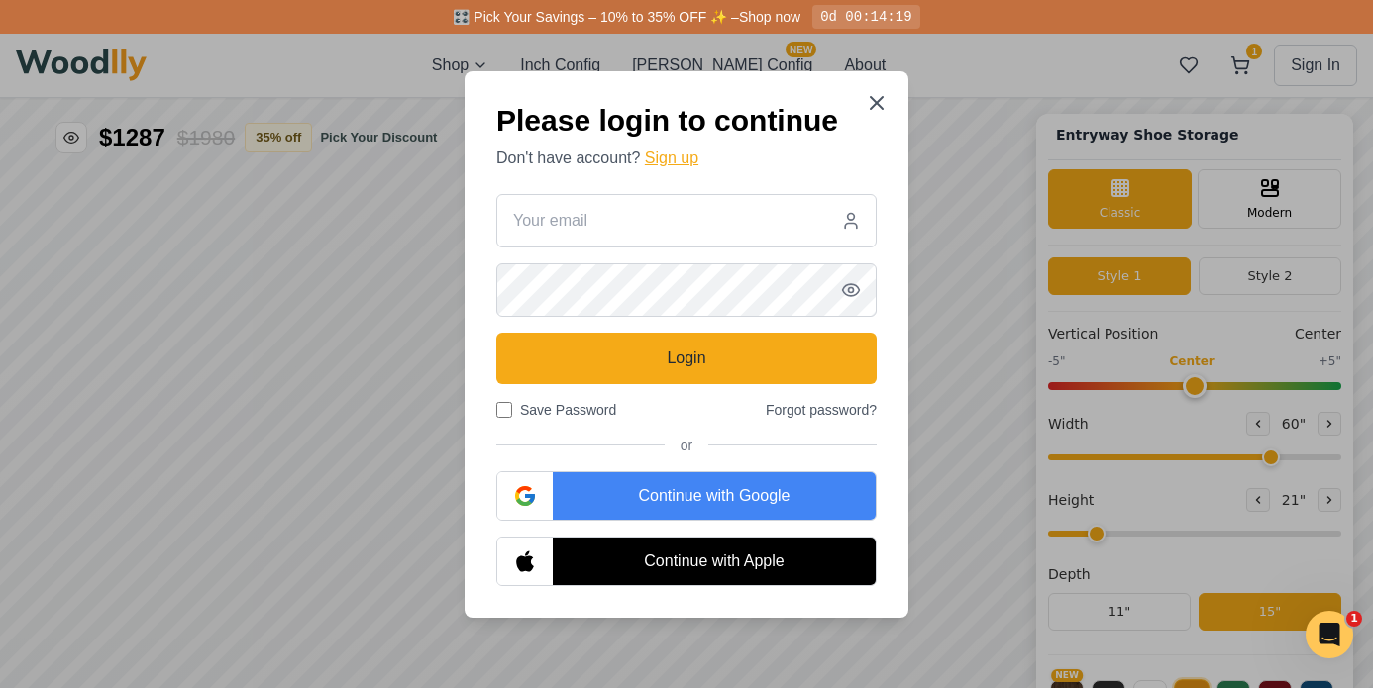
click at [668, 162] on button "Sign up" at bounding box center [671, 159] width 53 height 24
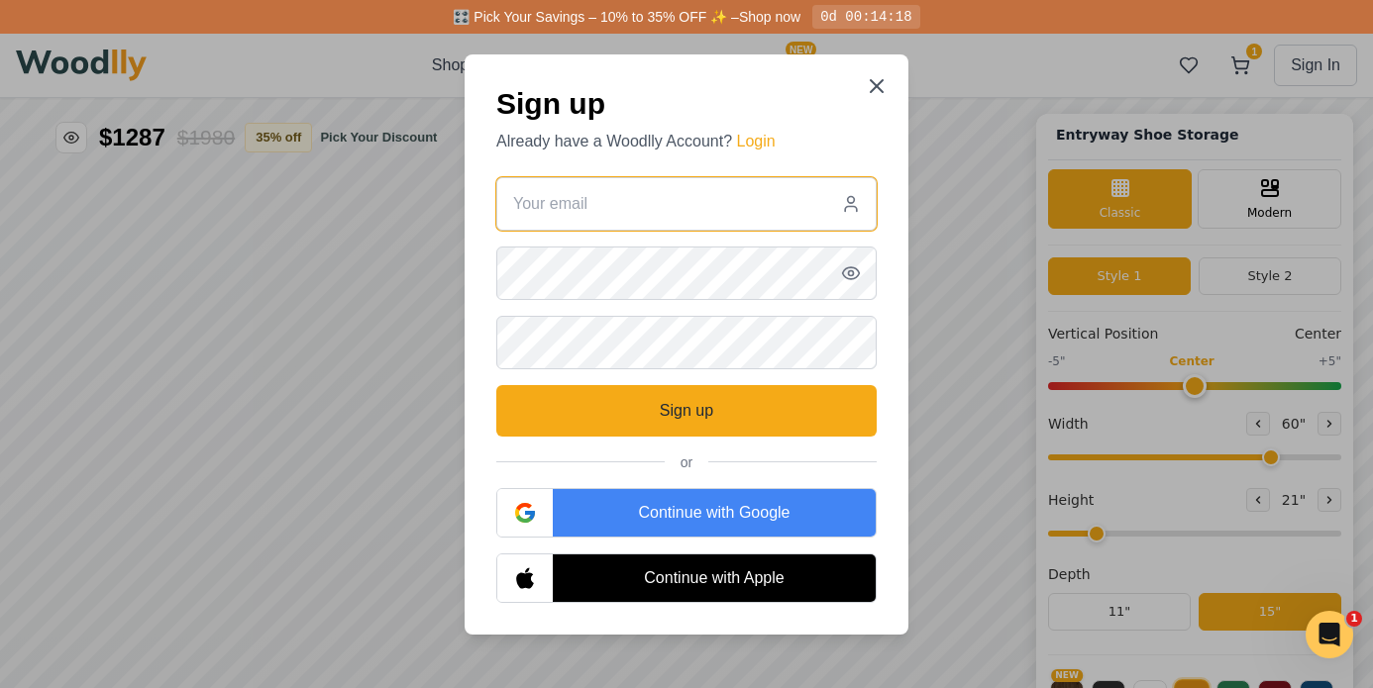
click at [636, 202] on input "email" at bounding box center [686, 203] width 380 height 53
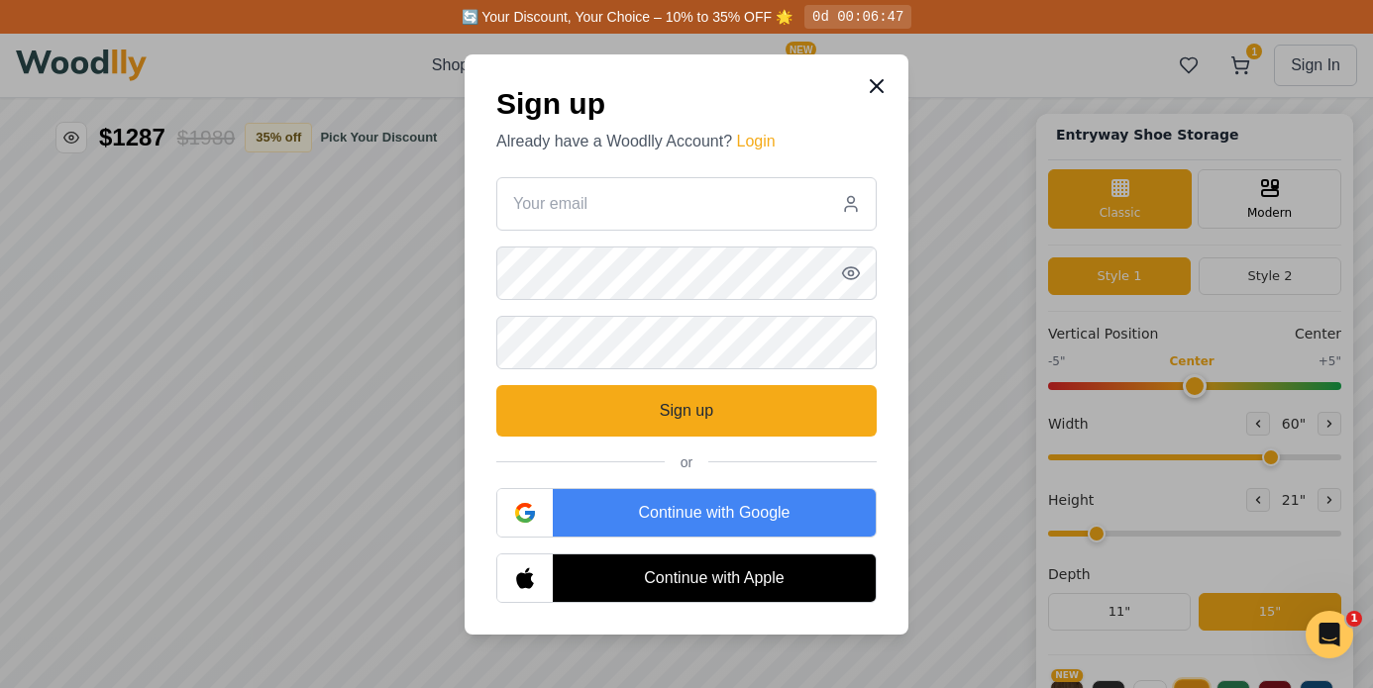
click at [875, 81] on icon at bounding box center [877, 86] width 24 height 24
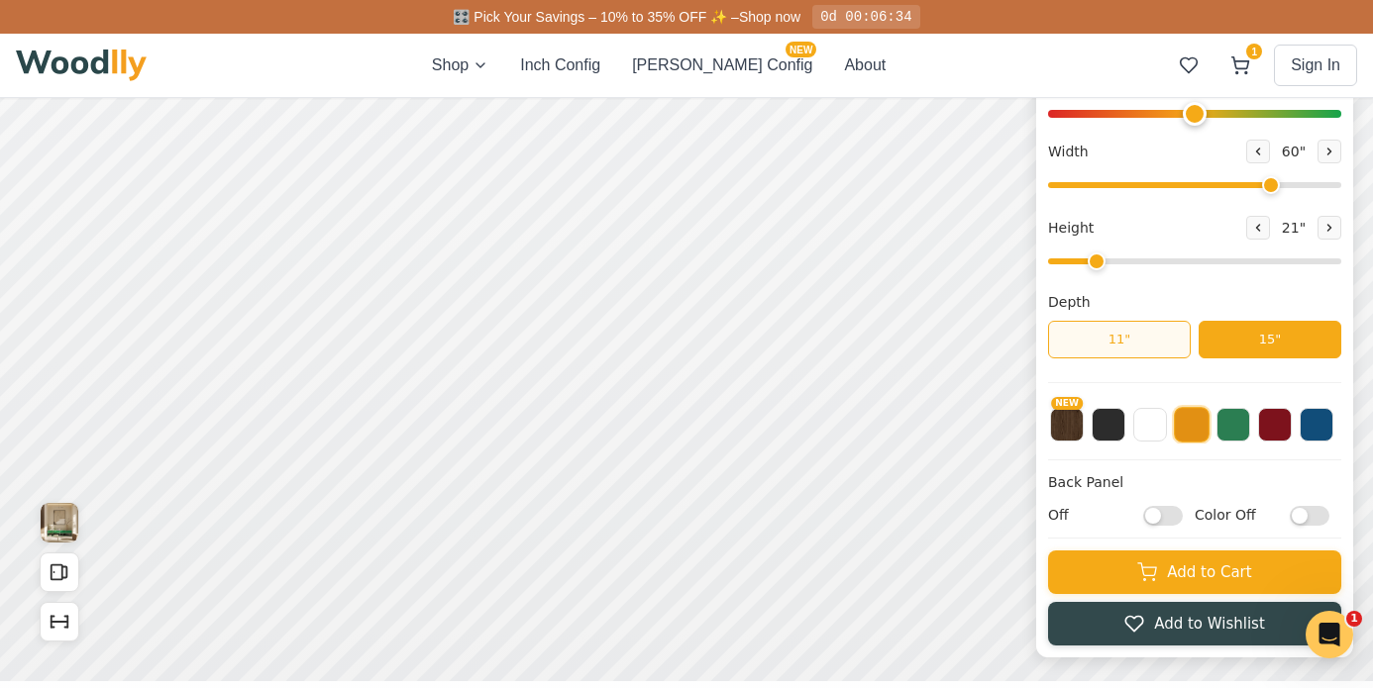
scroll to position [278, 0]
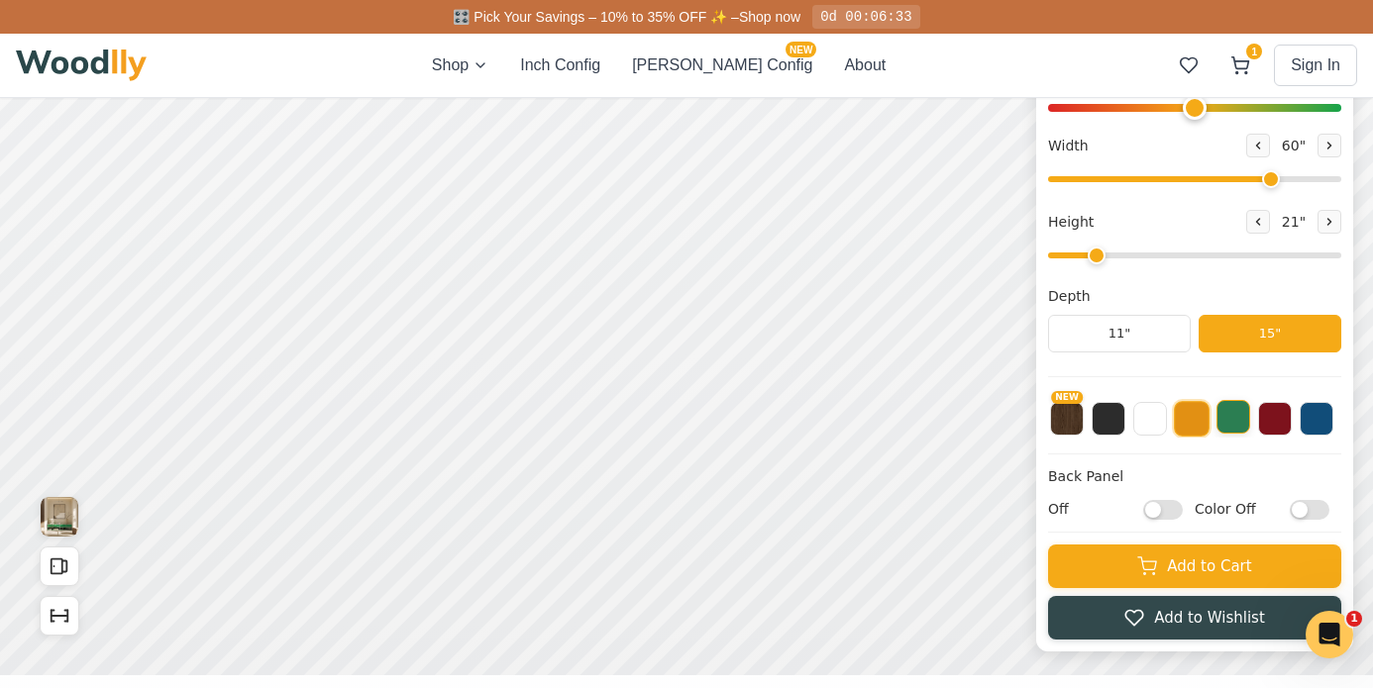
click at [1245, 424] on button at bounding box center [1233, 417] width 34 height 34
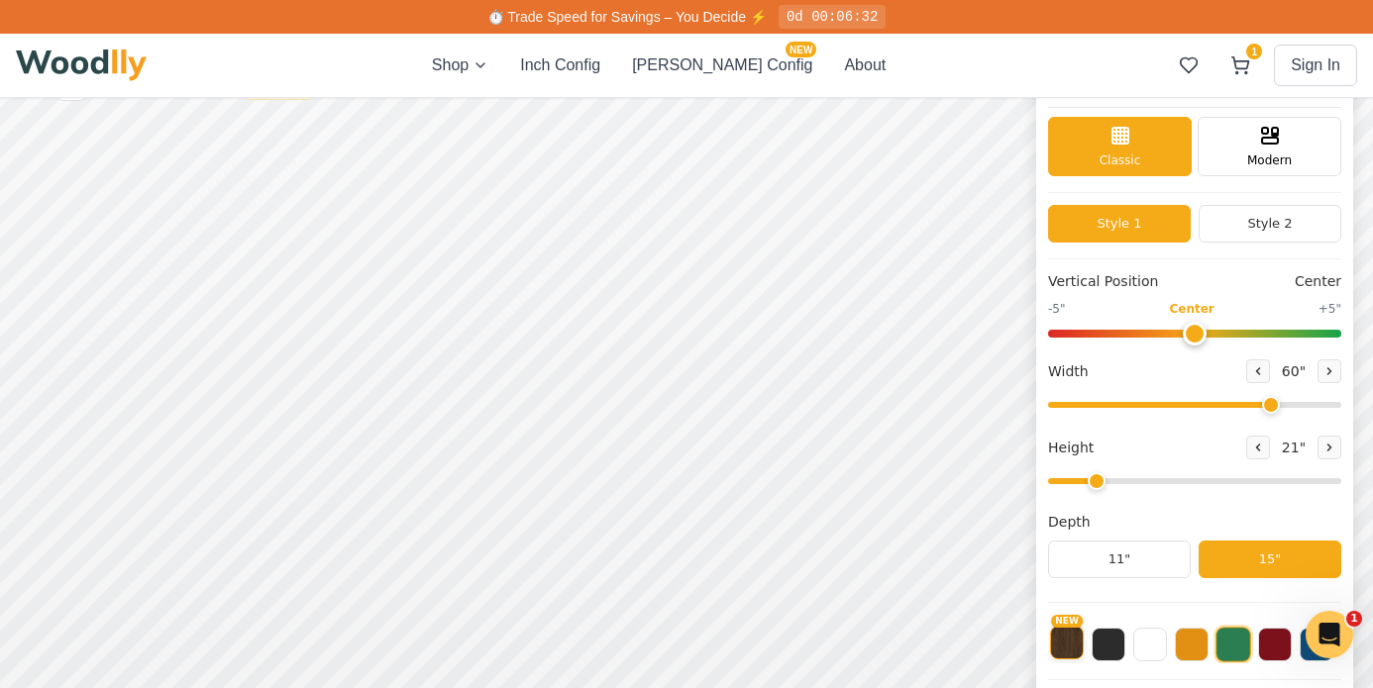
scroll to position [57, 0]
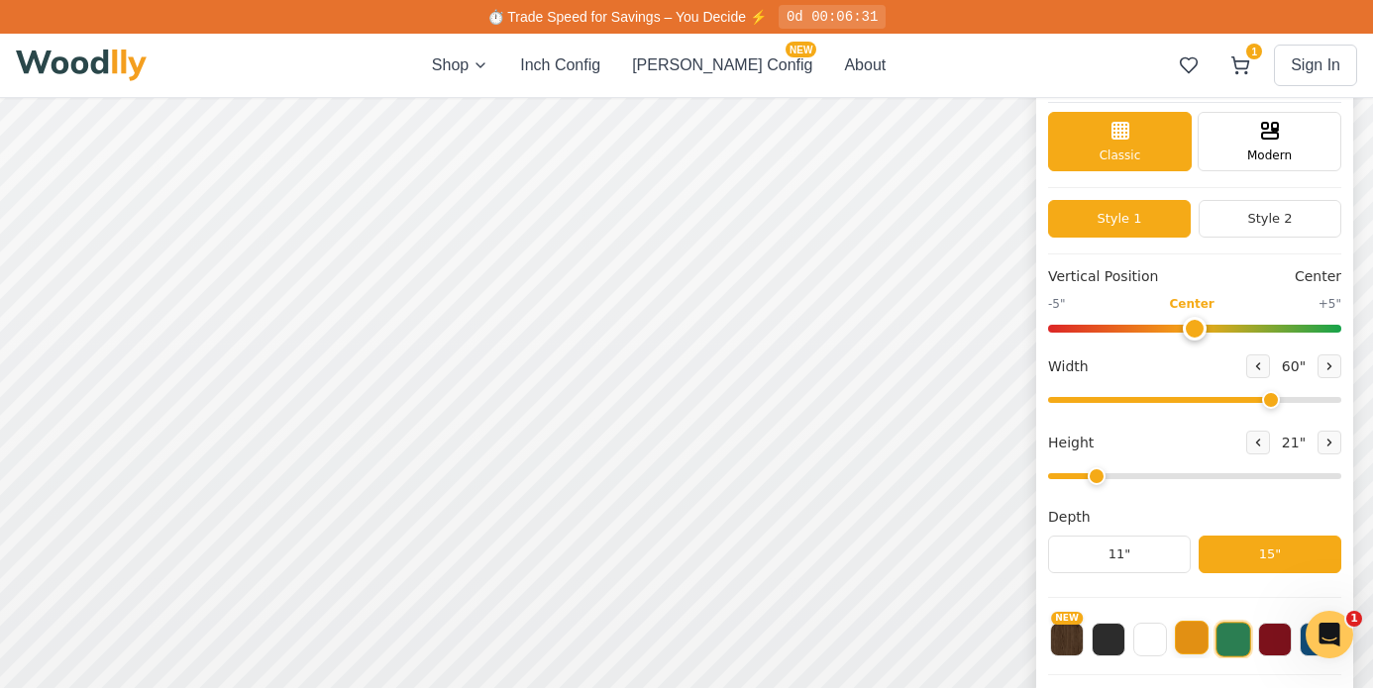
click at [1180, 636] on button at bounding box center [1192, 638] width 34 height 34
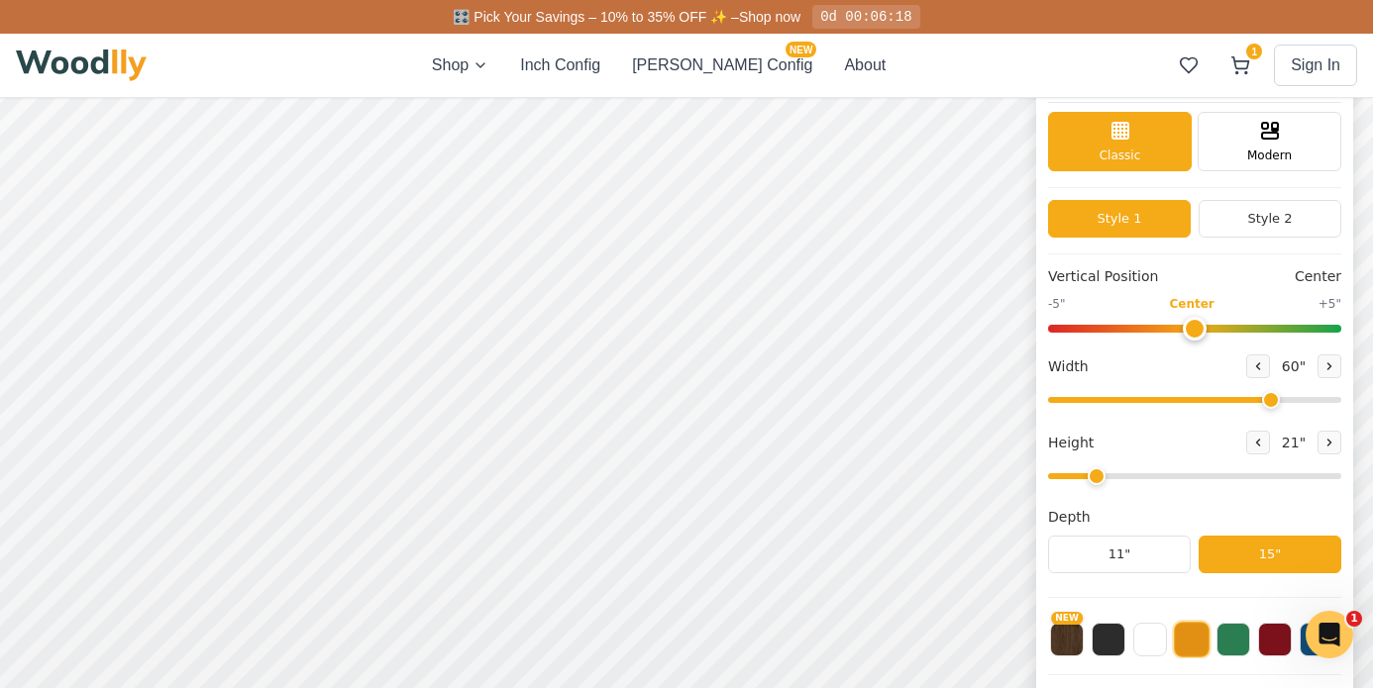
click at [1310, 443] on div "21 "" at bounding box center [1293, 443] width 95 height 24
click at [1324, 446] on icon at bounding box center [1329, 443] width 12 height 12
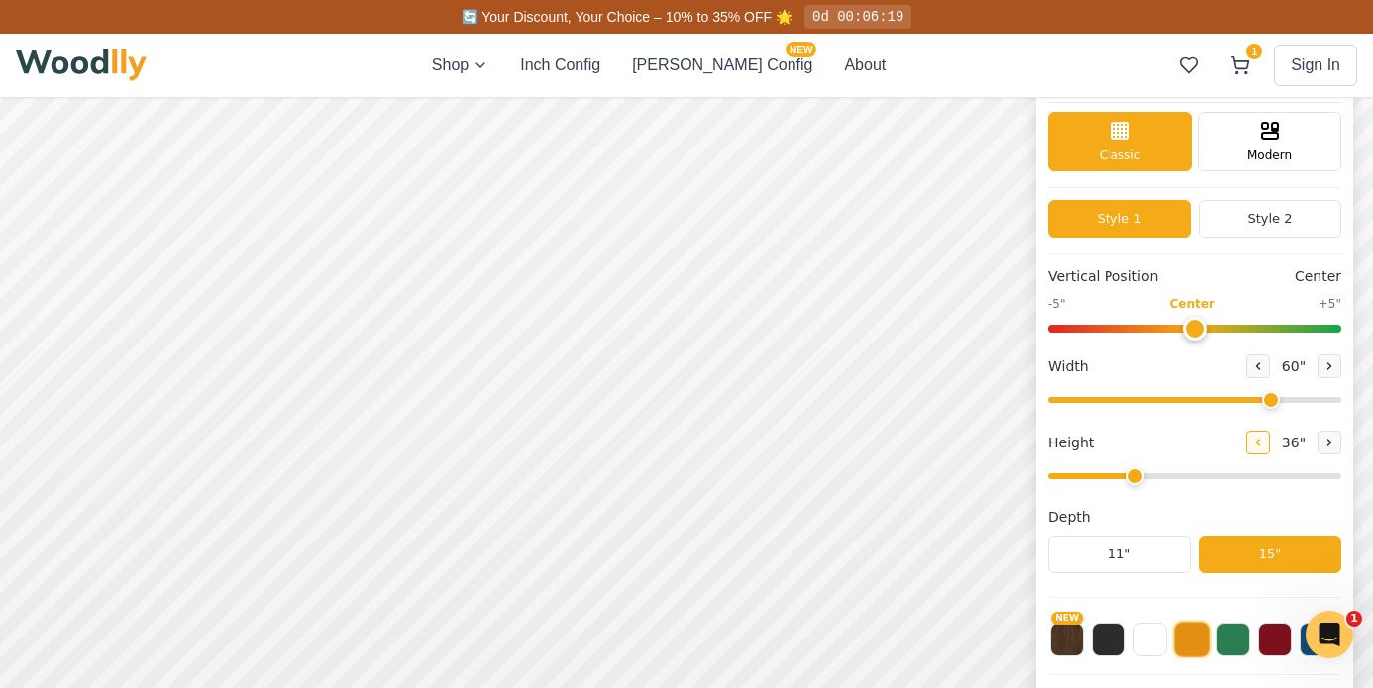
click at [1246, 432] on button at bounding box center [1258, 443] width 24 height 24
click at [1317, 443] on button at bounding box center [1329, 443] width 24 height 24
type input "2"
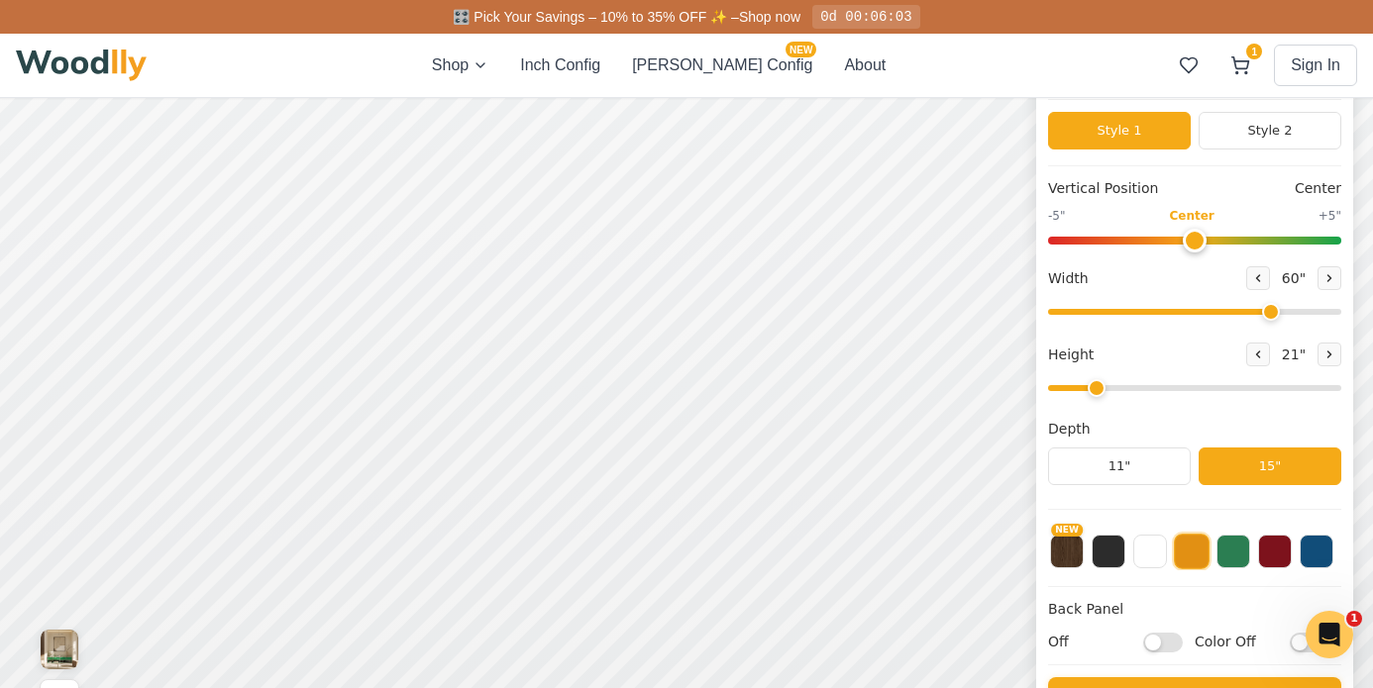
scroll to position [157, 0]
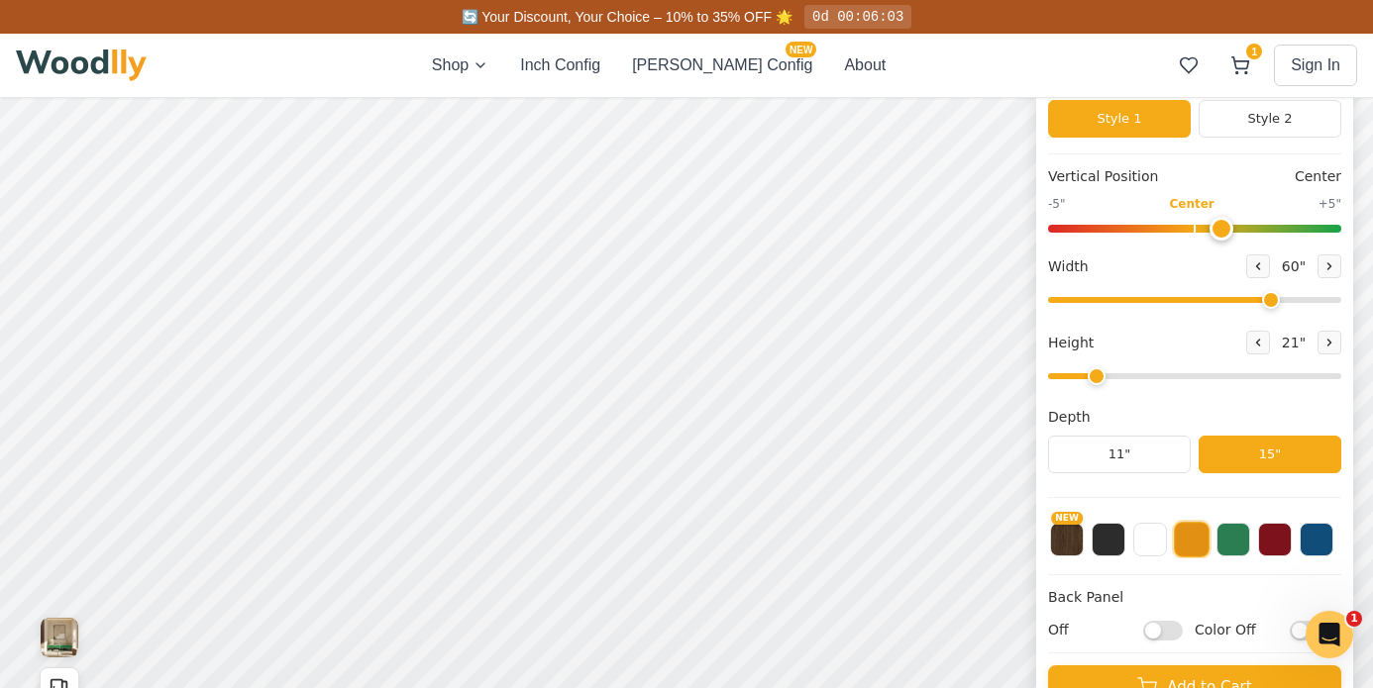
click at [1212, 225] on input "range" at bounding box center [1194, 229] width 293 height 8
click at [1239, 226] on input "range" at bounding box center [1194, 229] width 293 height 8
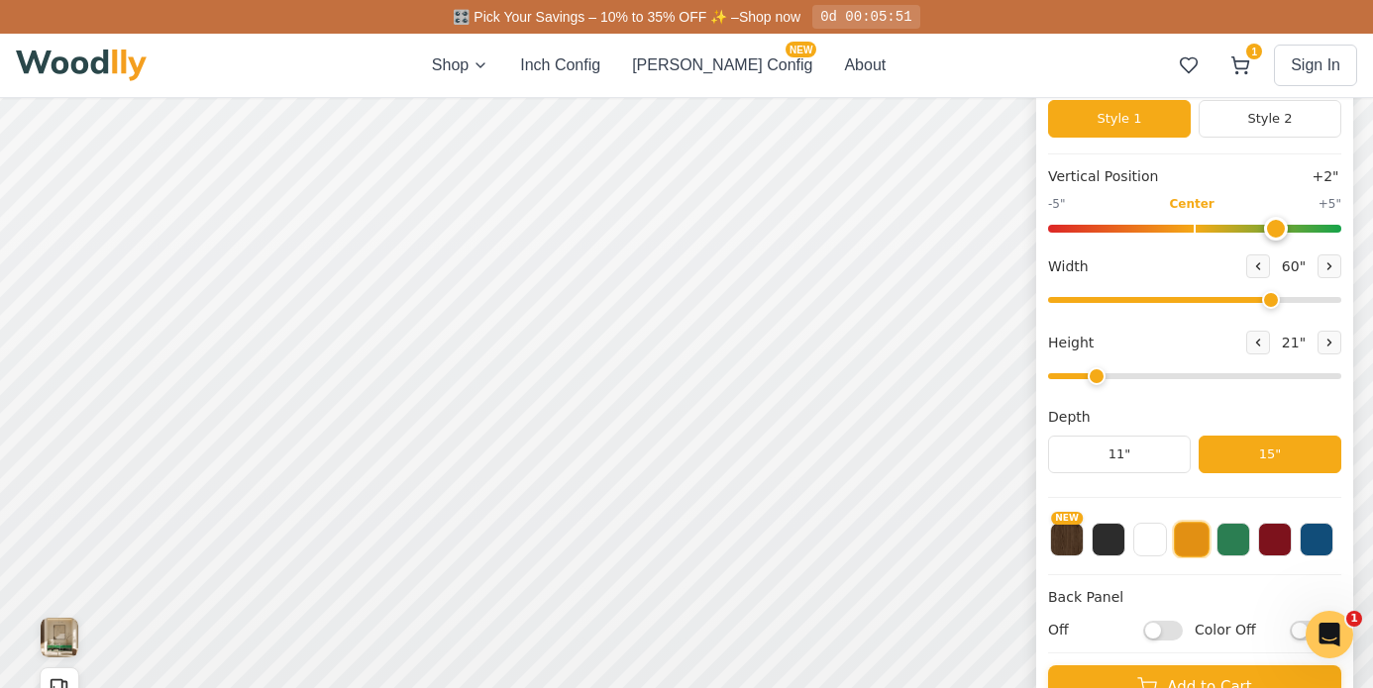
click at [1270, 225] on input "range" at bounding box center [1194, 229] width 293 height 8
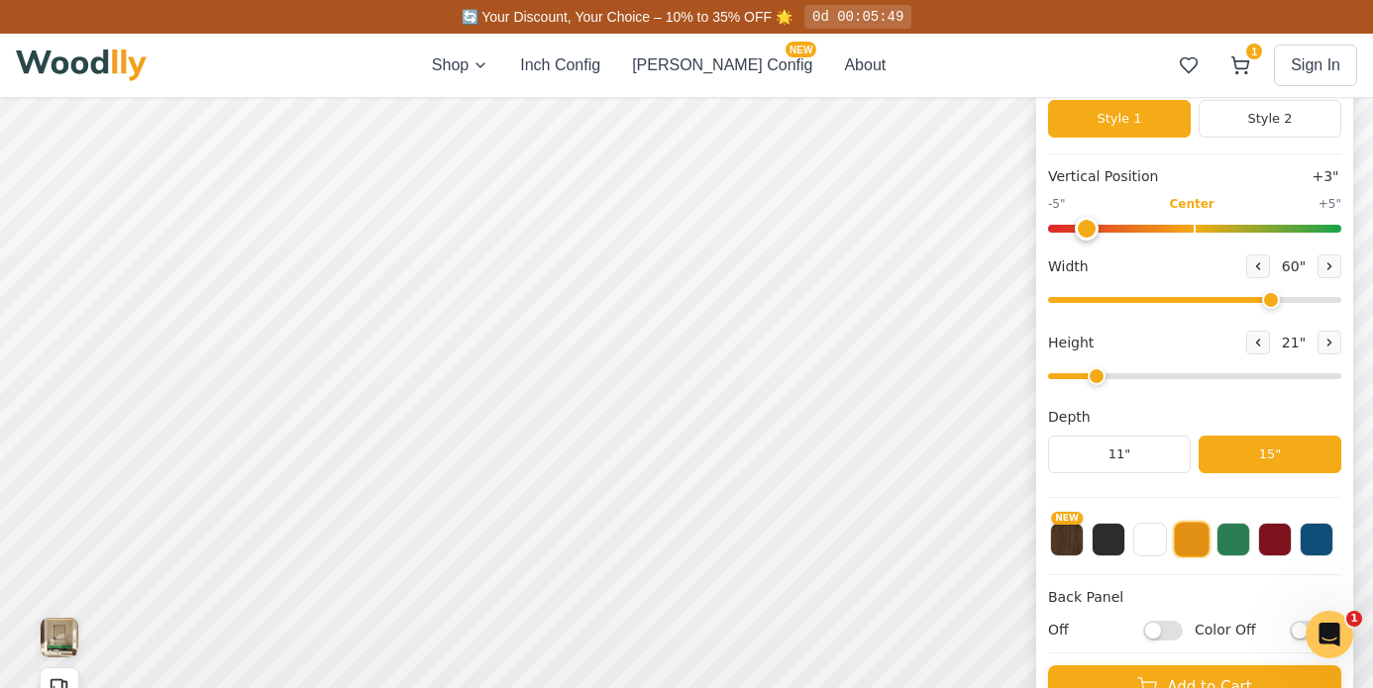
click at [1096, 227] on input "range" at bounding box center [1194, 229] width 293 height 8
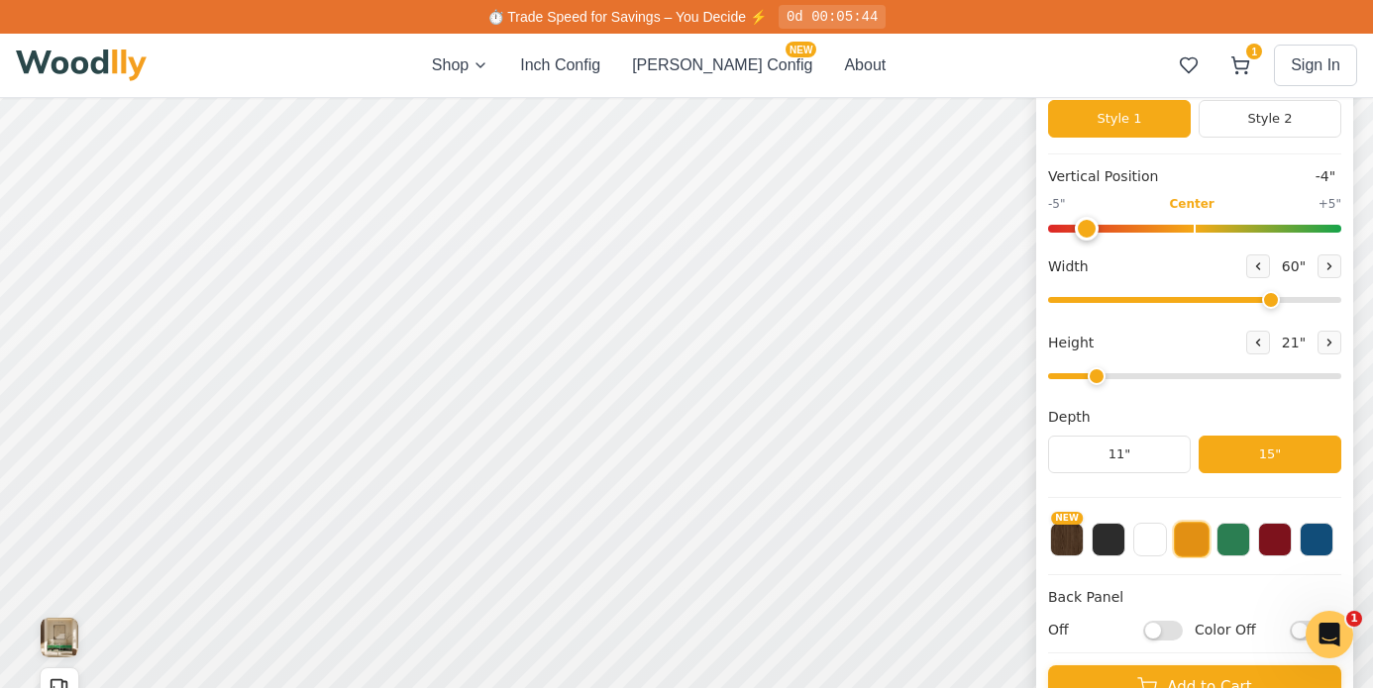
type input "0"
click at [1196, 225] on input "range" at bounding box center [1194, 229] width 293 height 8
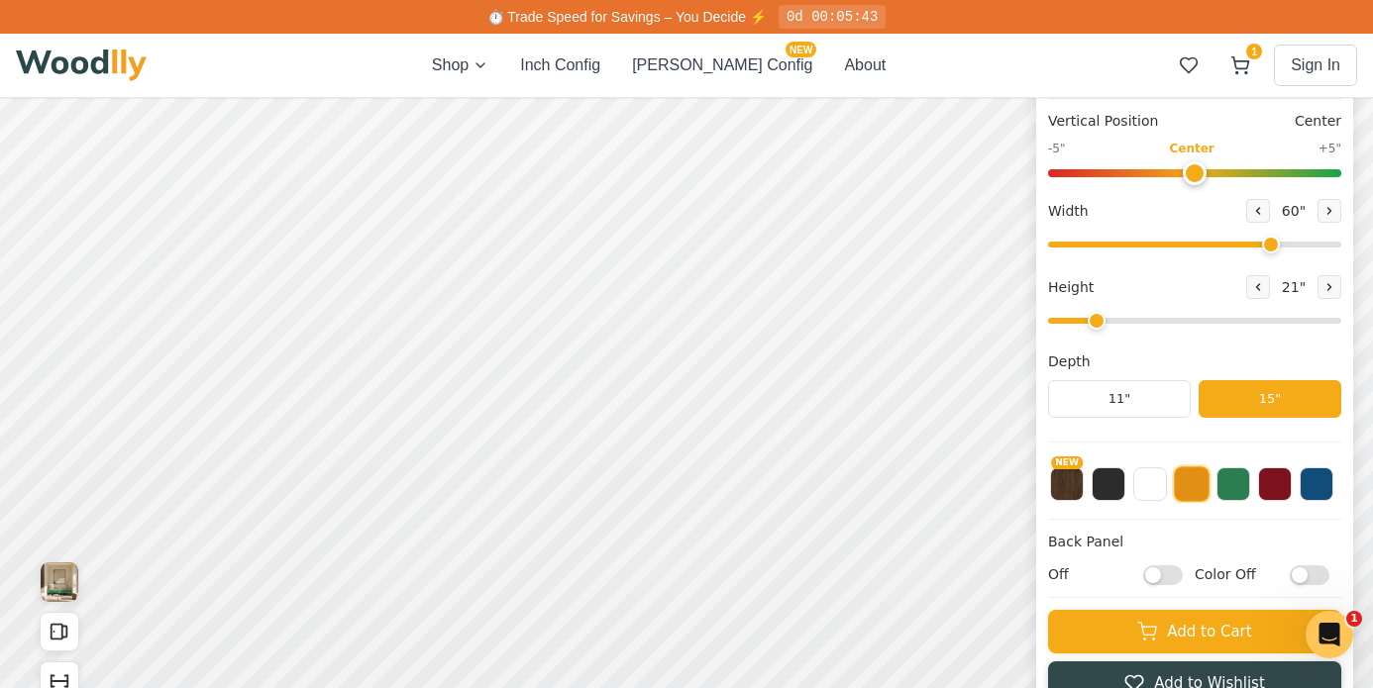
scroll to position [224, 0]
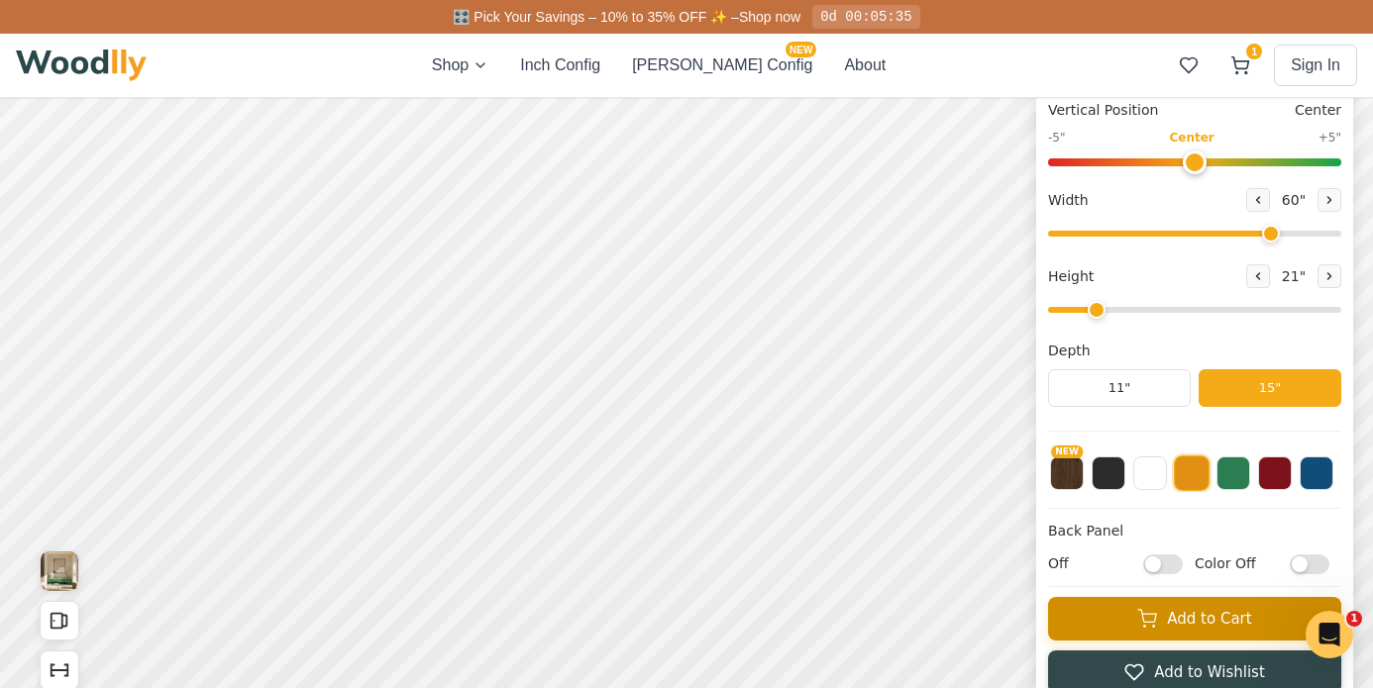
click at [1179, 617] on button "Add to Cart" at bounding box center [1194, 619] width 293 height 44
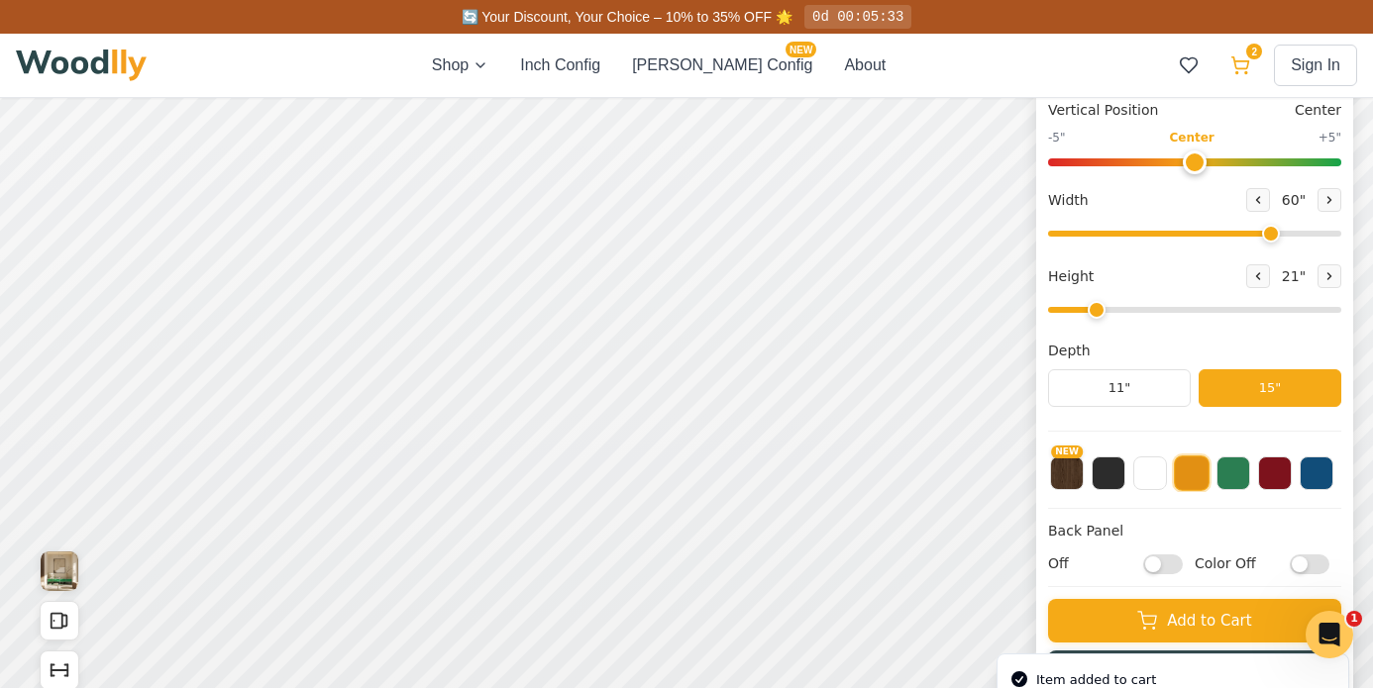
click at [1247, 58] on icon at bounding box center [1240, 65] width 20 height 20
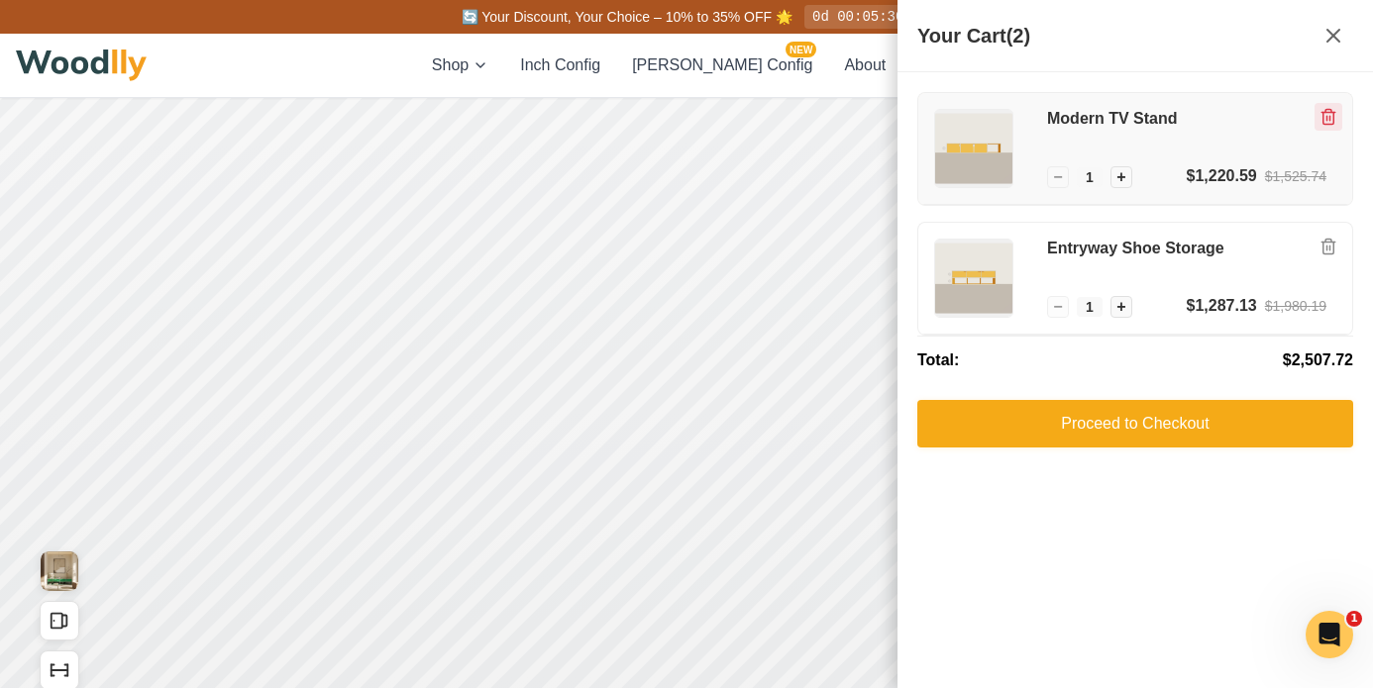
click at [1339, 115] on button "Remove item" at bounding box center [1328, 117] width 28 height 28
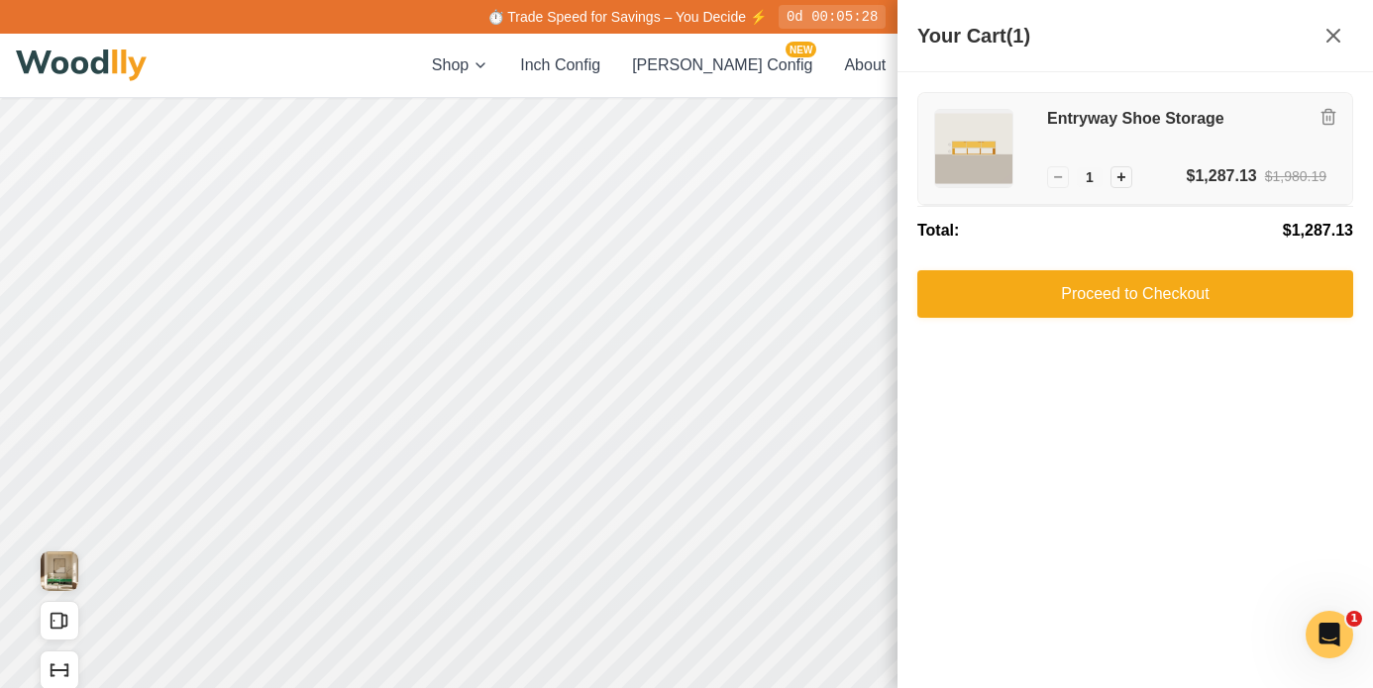
click at [1140, 136] on div "Entryway Shoe Storage" at bounding box center [1186, 136] width 279 height 55
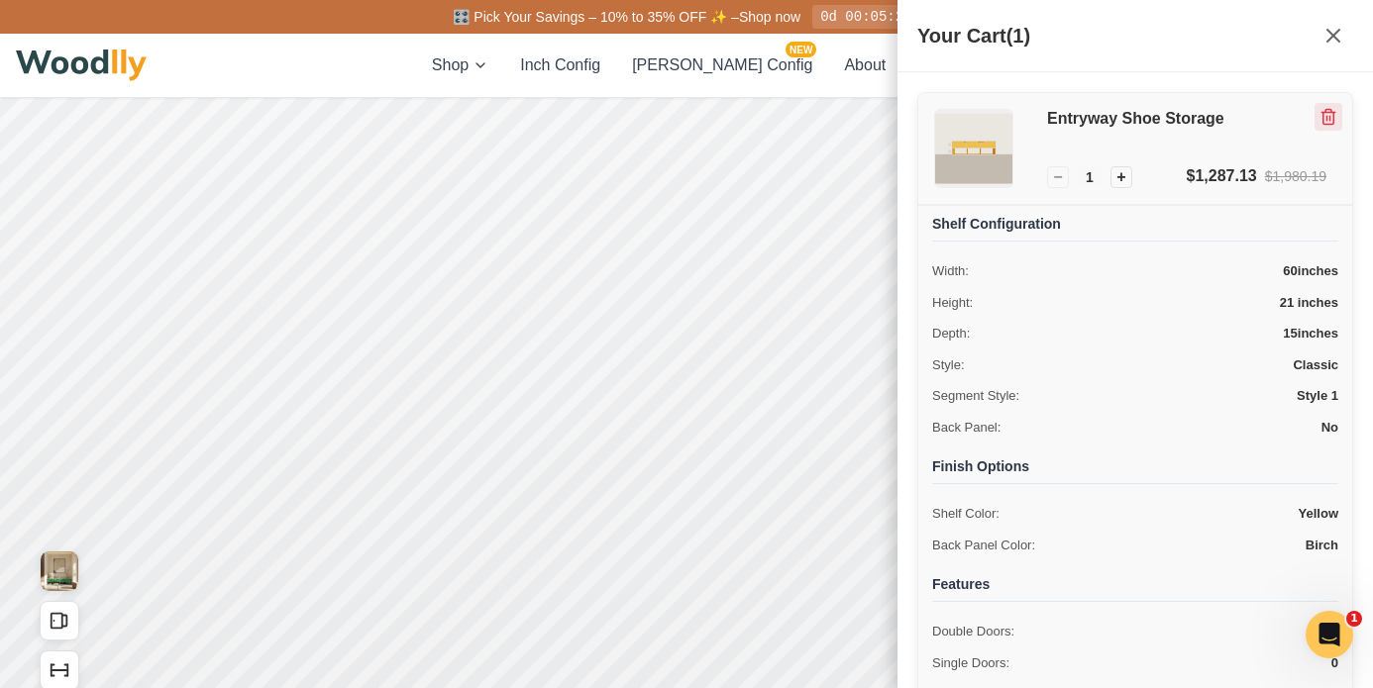
click at [1329, 113] on icon "Remove item" at bounding box center [1328, 113] width 14 height 0
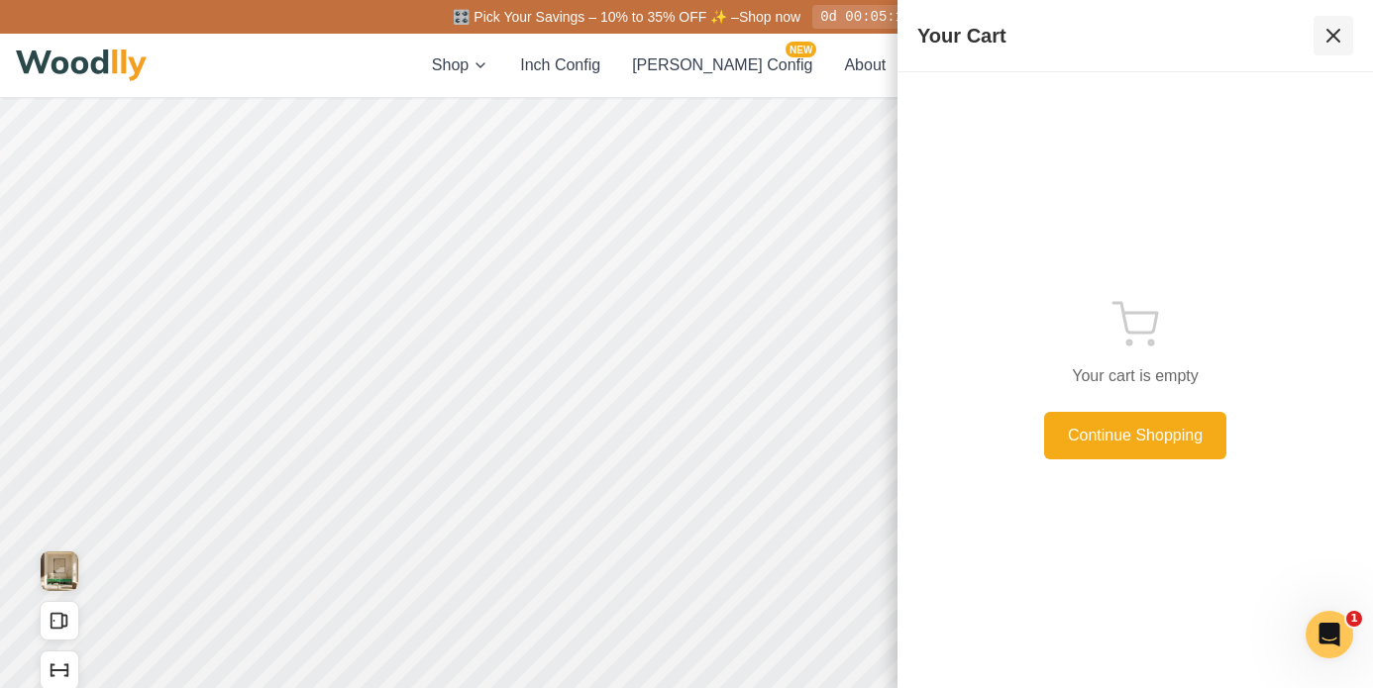
click at [1336, 36] on icon at bounding box center [1333, 36] width 24 height 24
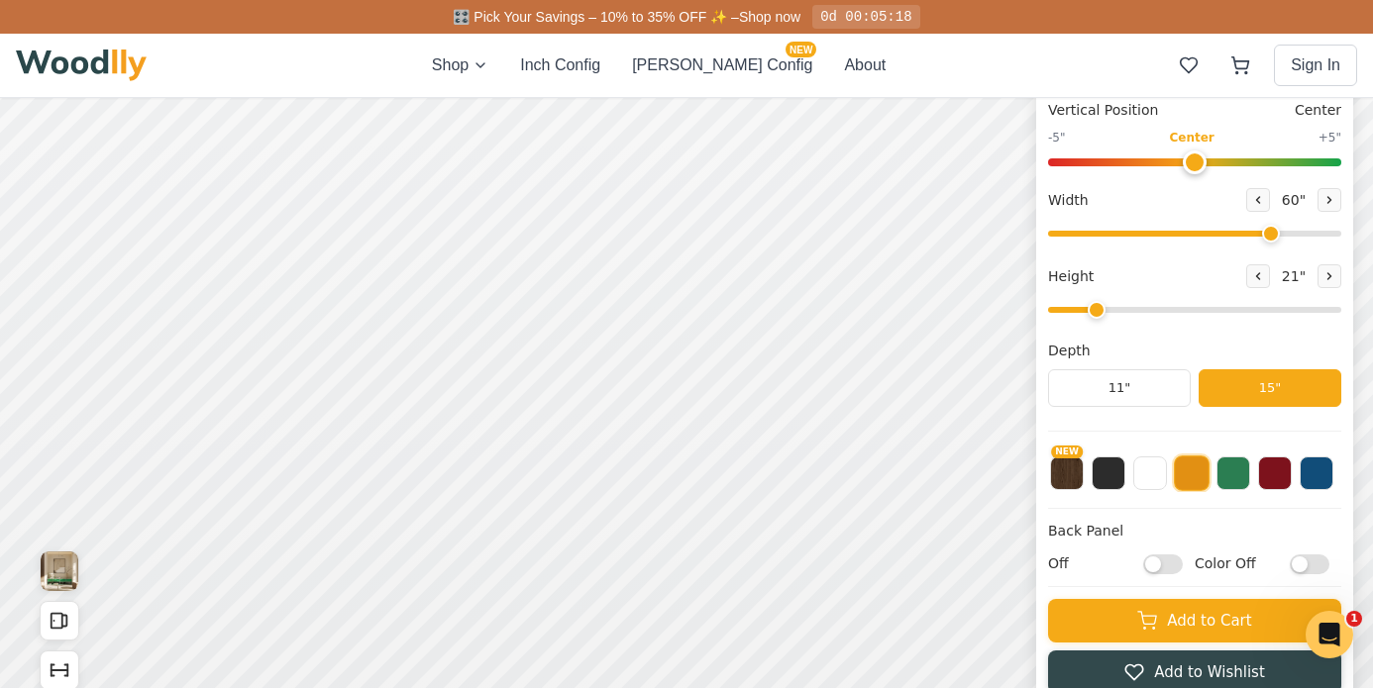
click at [1178, 564] on input "Off" at bounding box center [1163, 565] width 40 height 20
checkbox input "true"
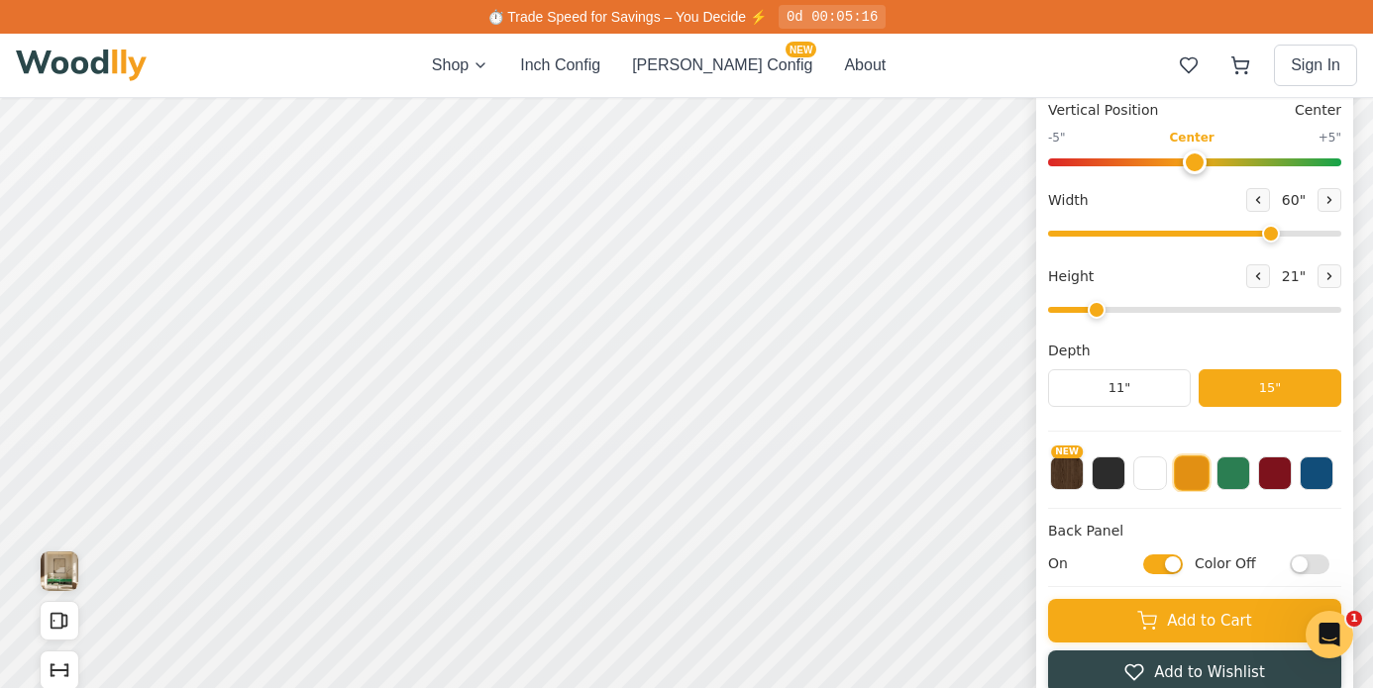
click at [1307, 555] on input "Color Off" at bounding box center [1310, 565] width 40 height 20
click at [1306, 561] on input "Color On" at bounding box center [1310, 565] width 40 height 20
checkbox input "false"
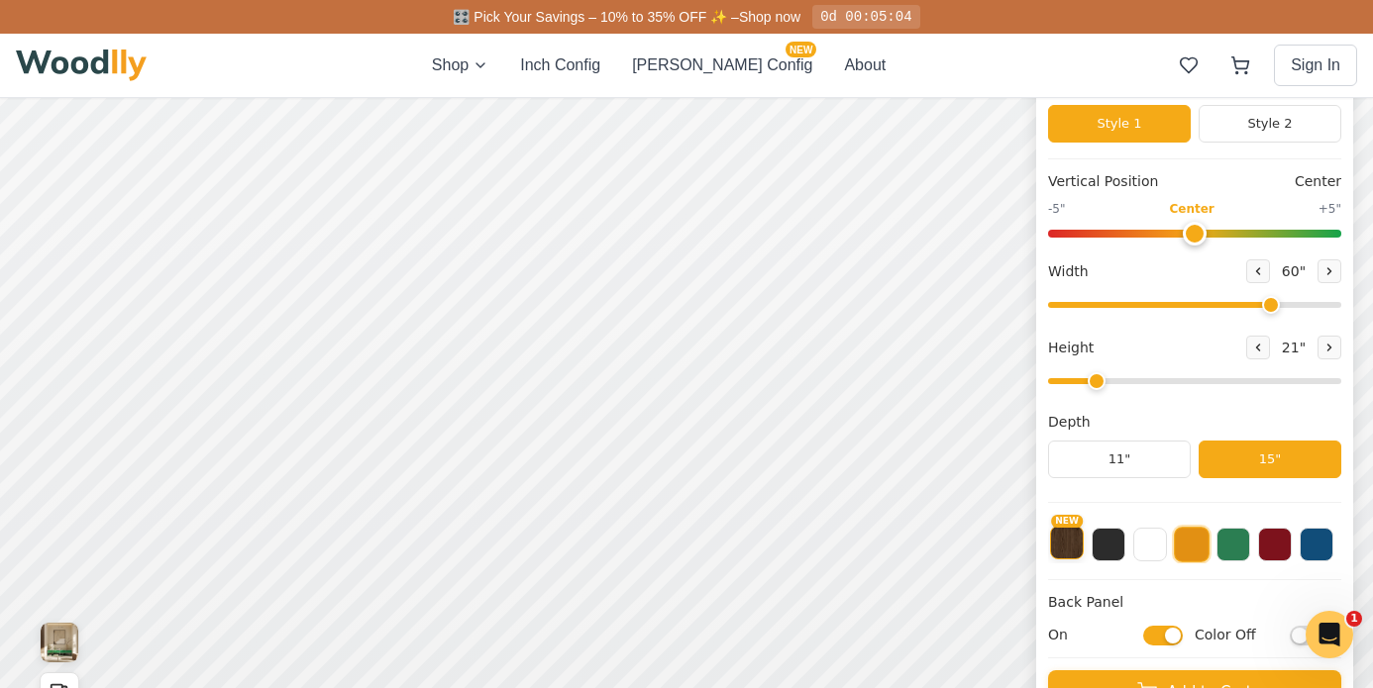
scroll to position [165, 0]
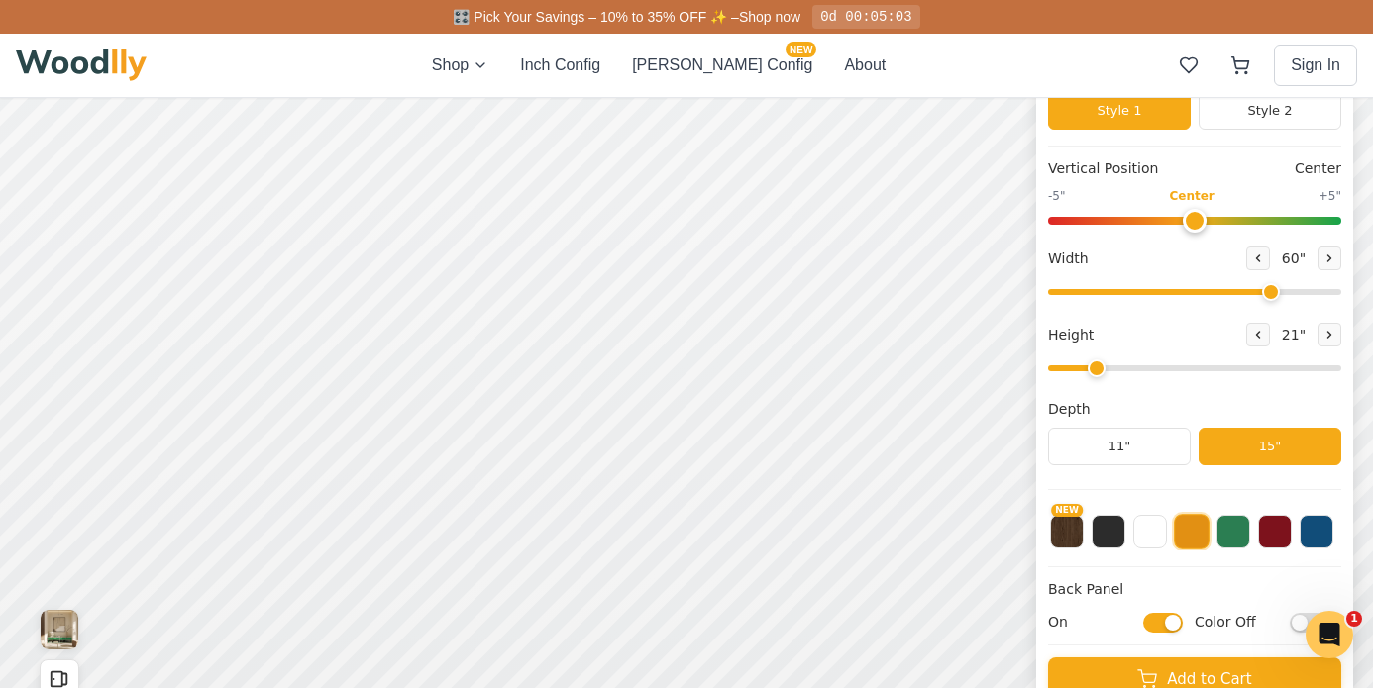
click at [1167, 621] on input "On" at bounding box center [1163, 623] width 40 height 20
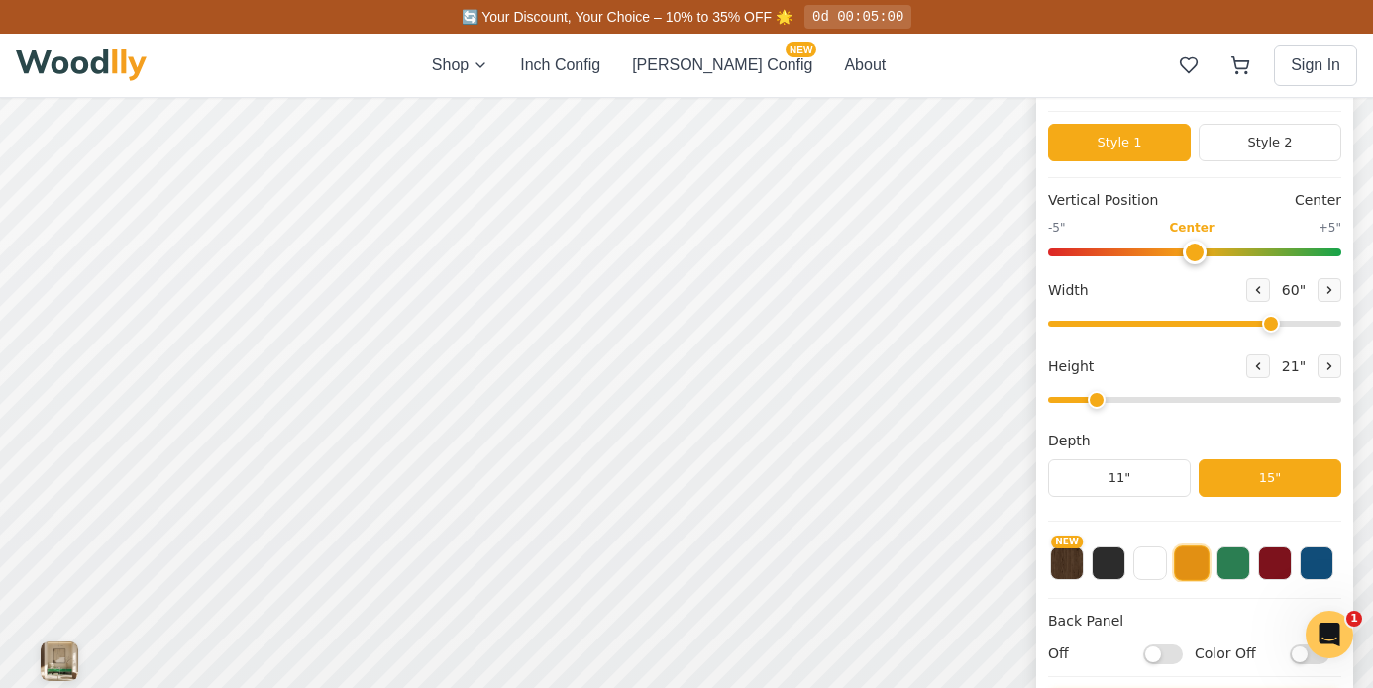
scroll to position [7, 0]
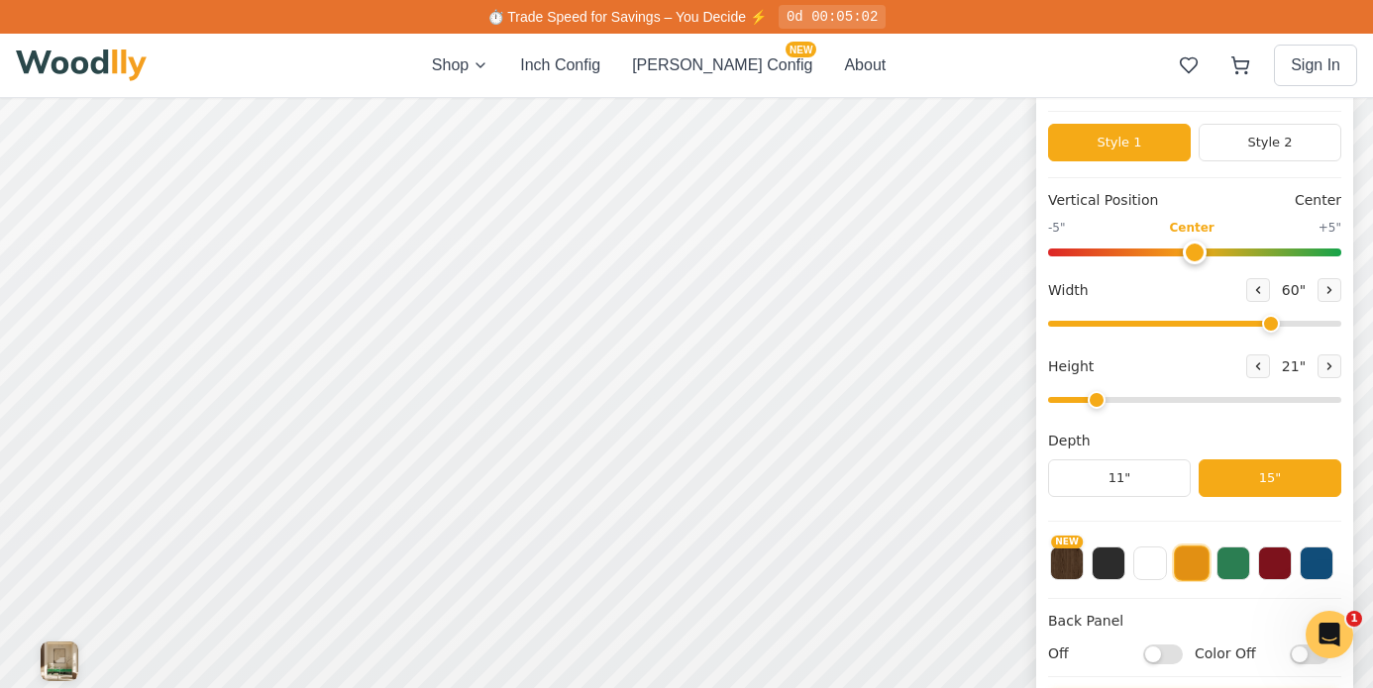
click at [1170, 652] on input "Off" at bounding box center [1163, 655] width 40 height 20
checkbox input "true"
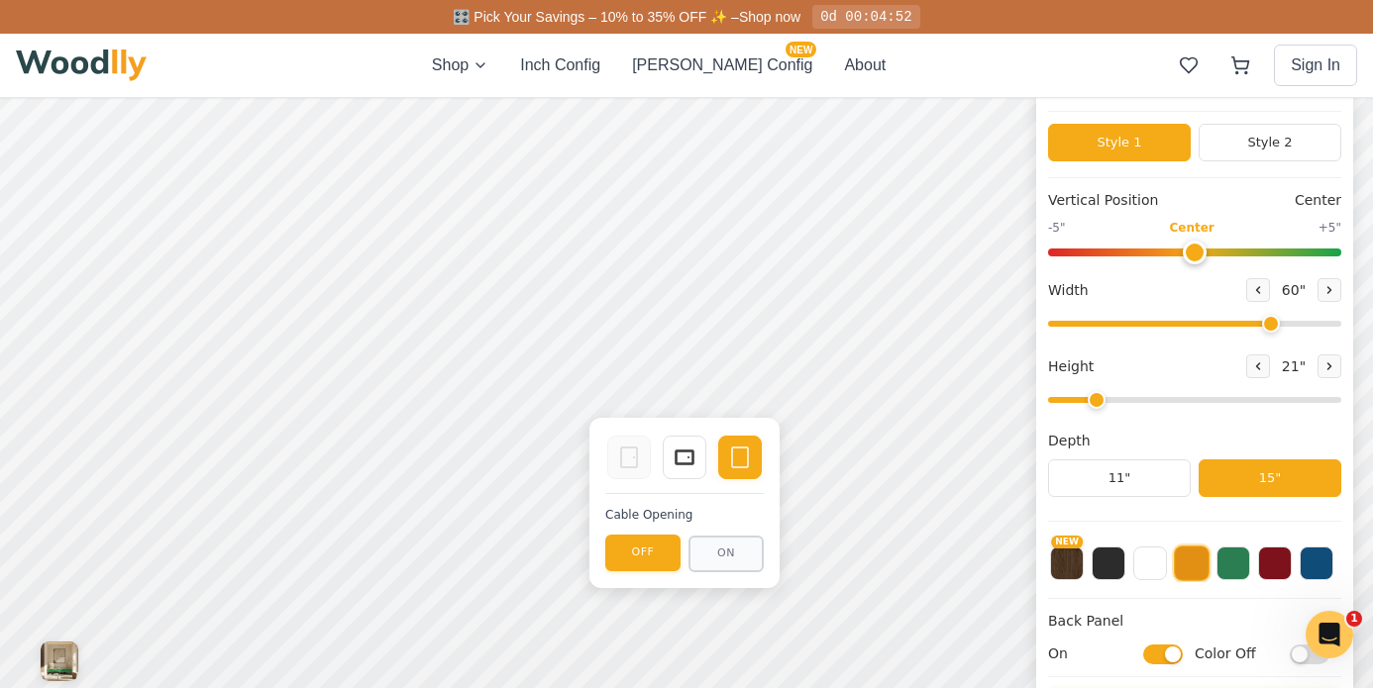
click at [449, 391] on div "Entryway Shoe Storage Entryway Shoe Storage Classic Modern Style 1 Style 2 Vert…" at bounding box center [686, 392] width 1373 height 856
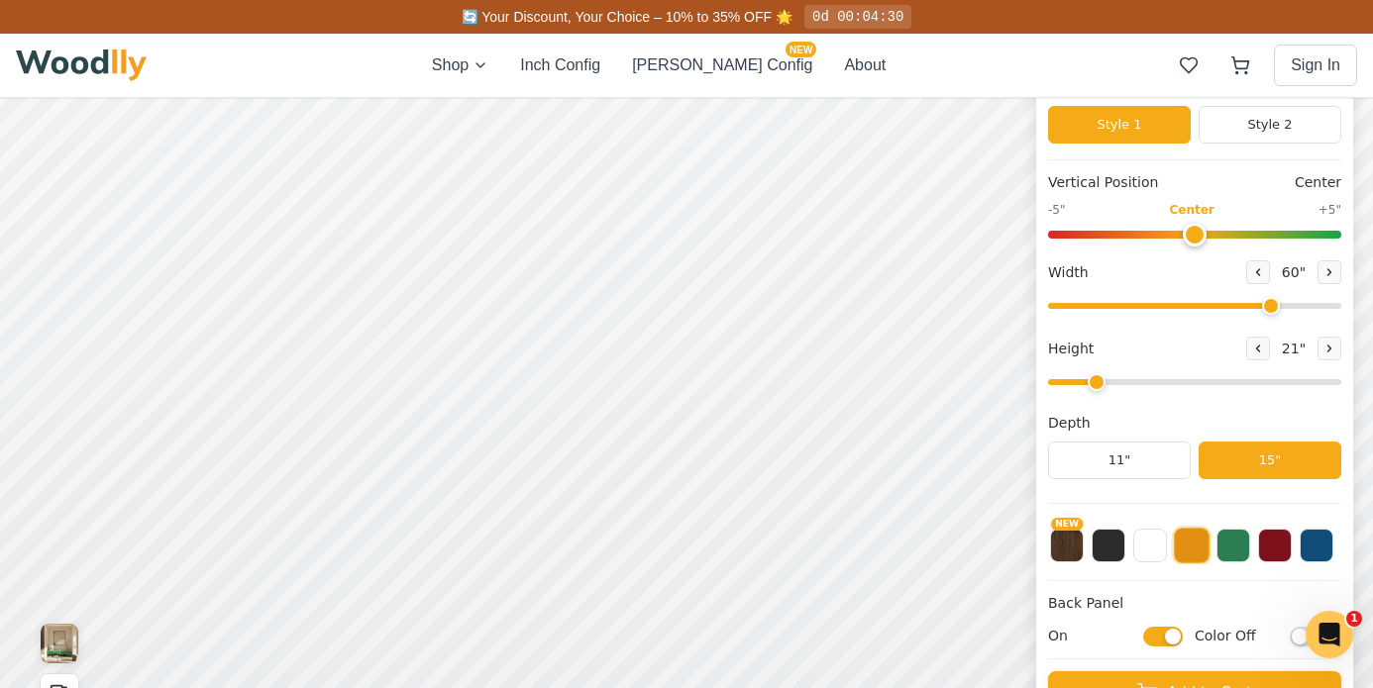
scroll to position [210, 0]
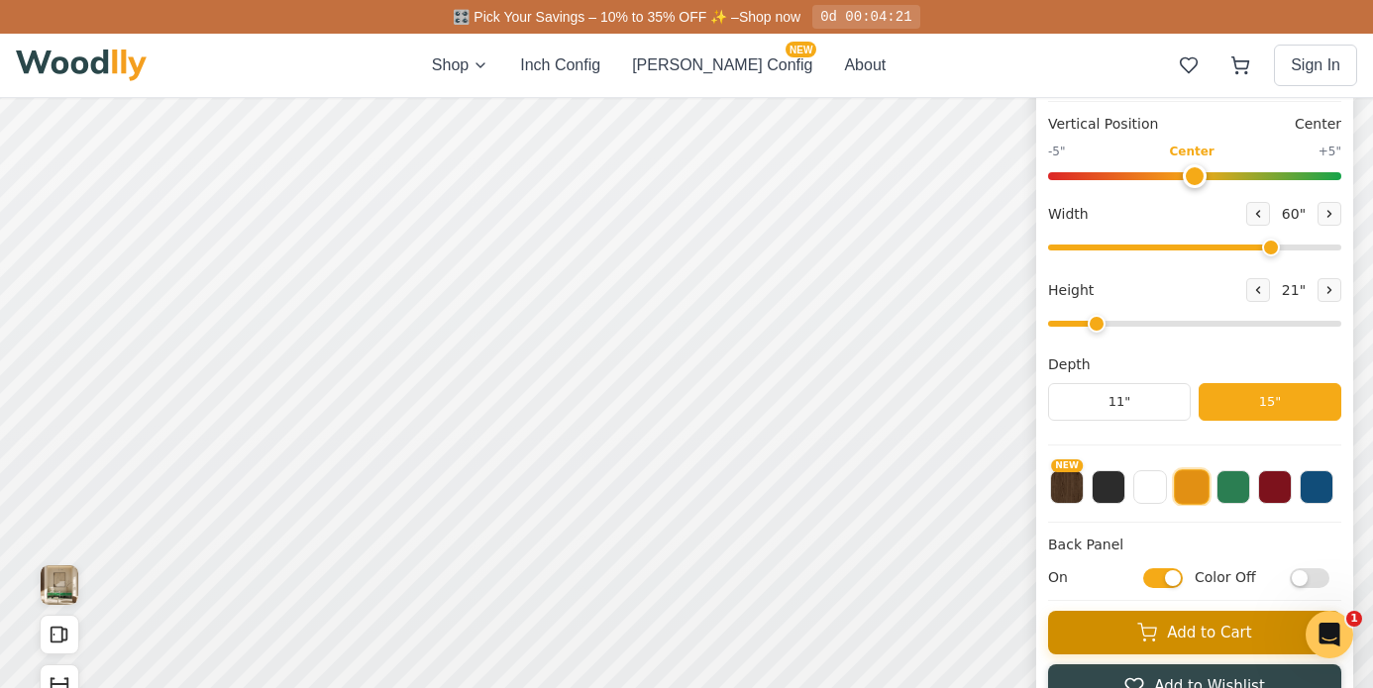
click at [1214, 638] on button "Add to Cart" at bounding box center [1194, 633] width 293 height 44
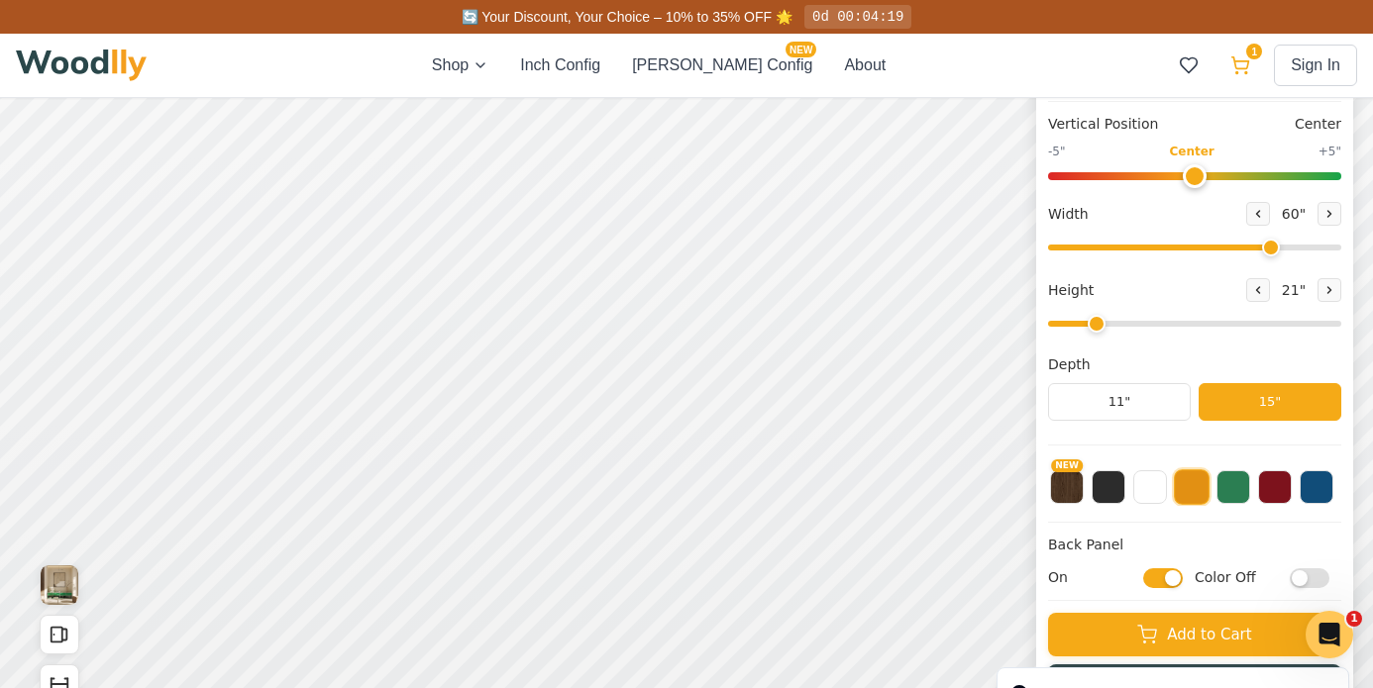
click at [1245, 64] on icon at bounding box center [1240, 65] width 20 height 20
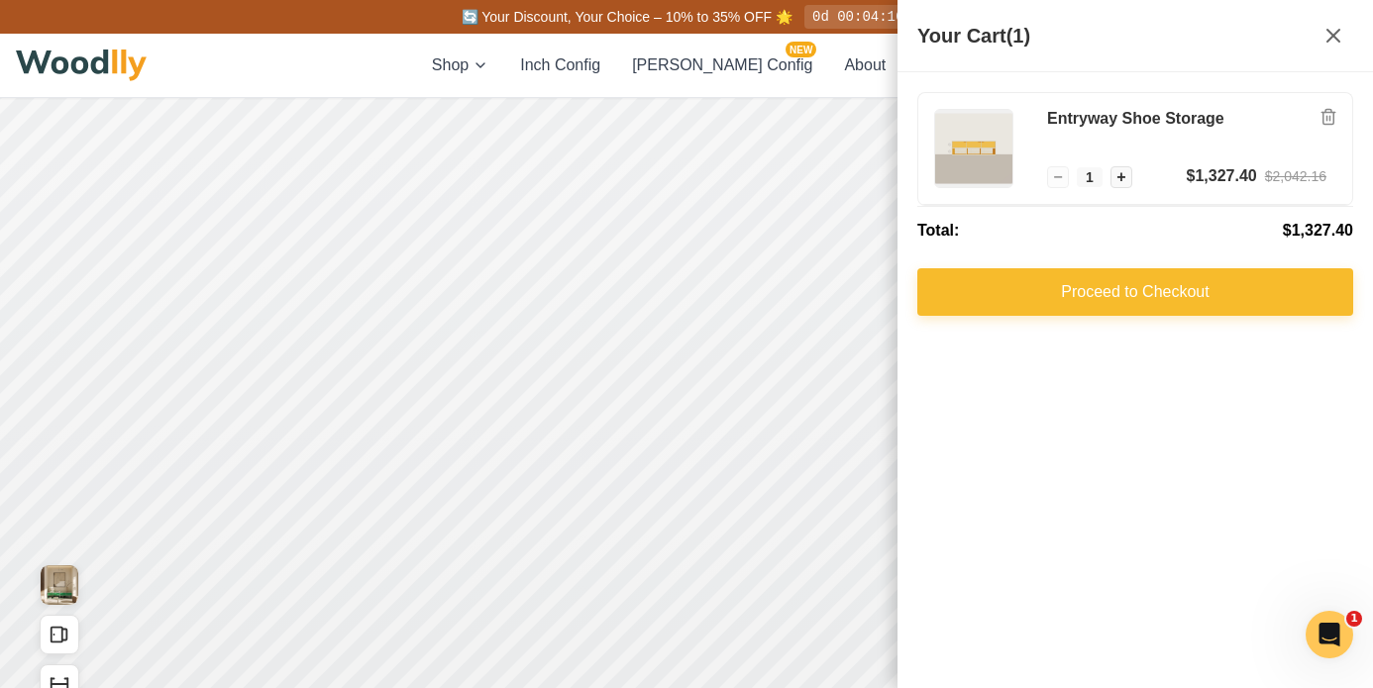
click at [1123, 281] on button "Proceed to Checkout" at bounding box center [1135, 292] width 436 height 48
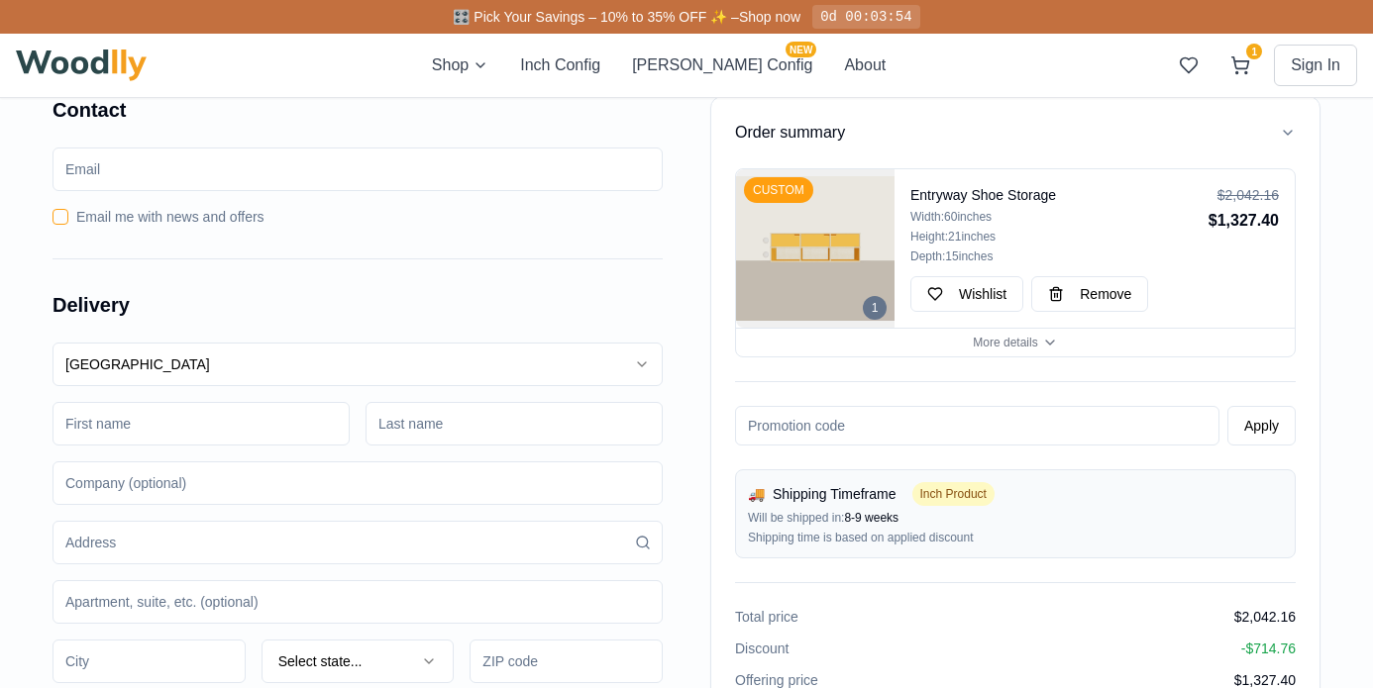
click at [321, 174] on input "email" at bounding box center [357, 170] width 610 height 44
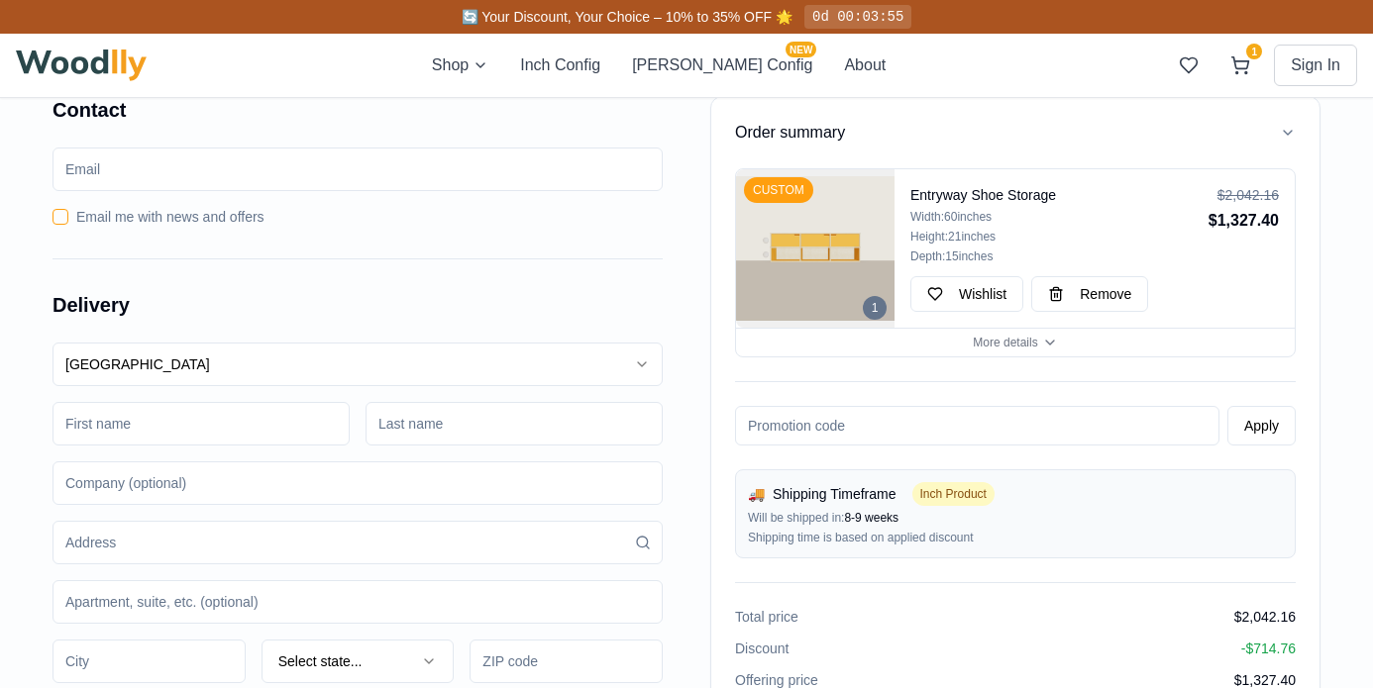
type input "[EMAIL_ADDRESS][DOMAIN_NAME]"
type input "LAI"
type input "[STREET_ADDRESS][PERSON_NAME]"
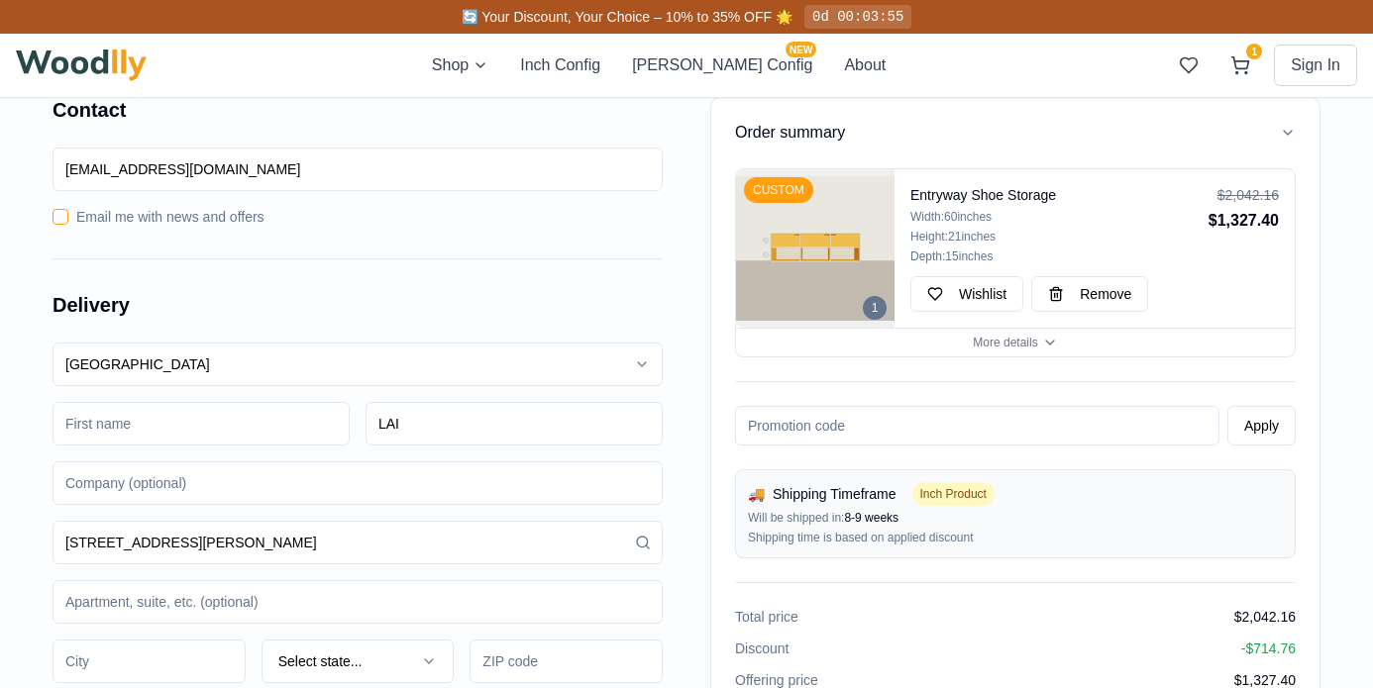
type input "Santa [PERSON_NAME]"
type input "95051"
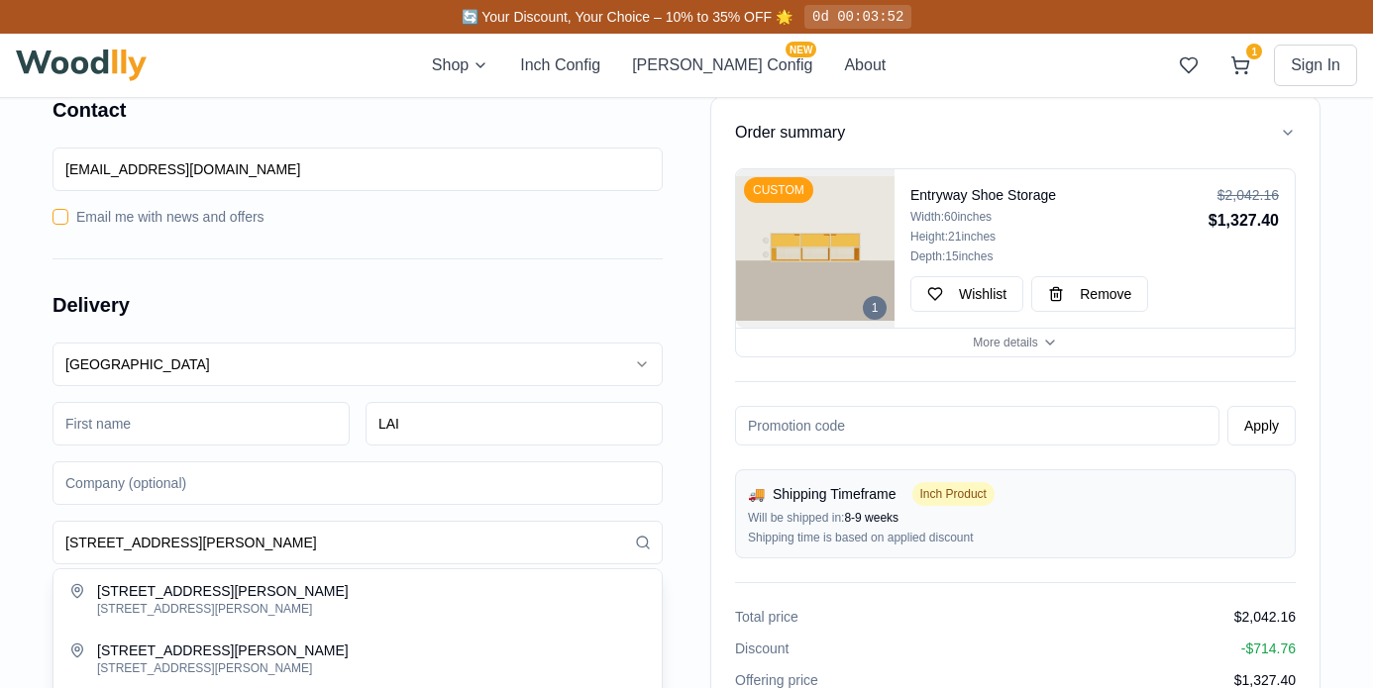
click at [171, 420] on input at bounding box center [200, 424] width 297 height 44
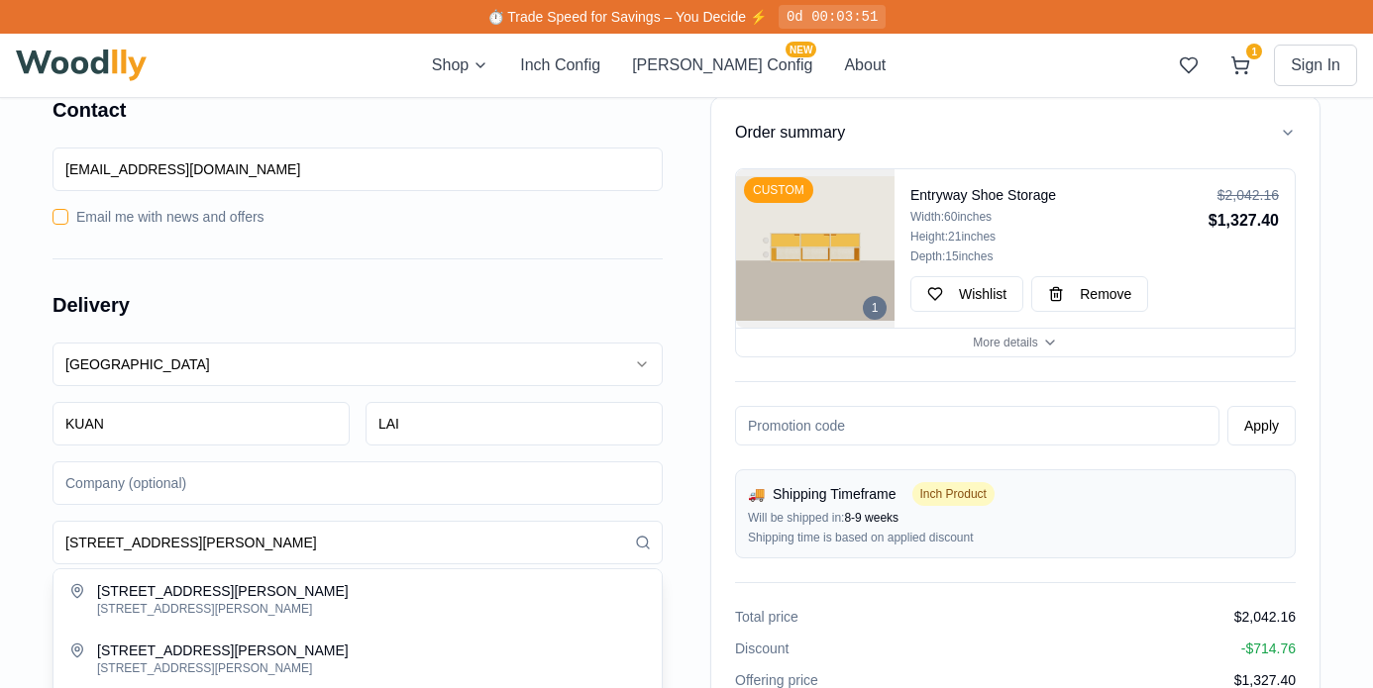
type input "KUAN"
click at [359, 493] on input at bounding box center [357, 484] width 610 height 44
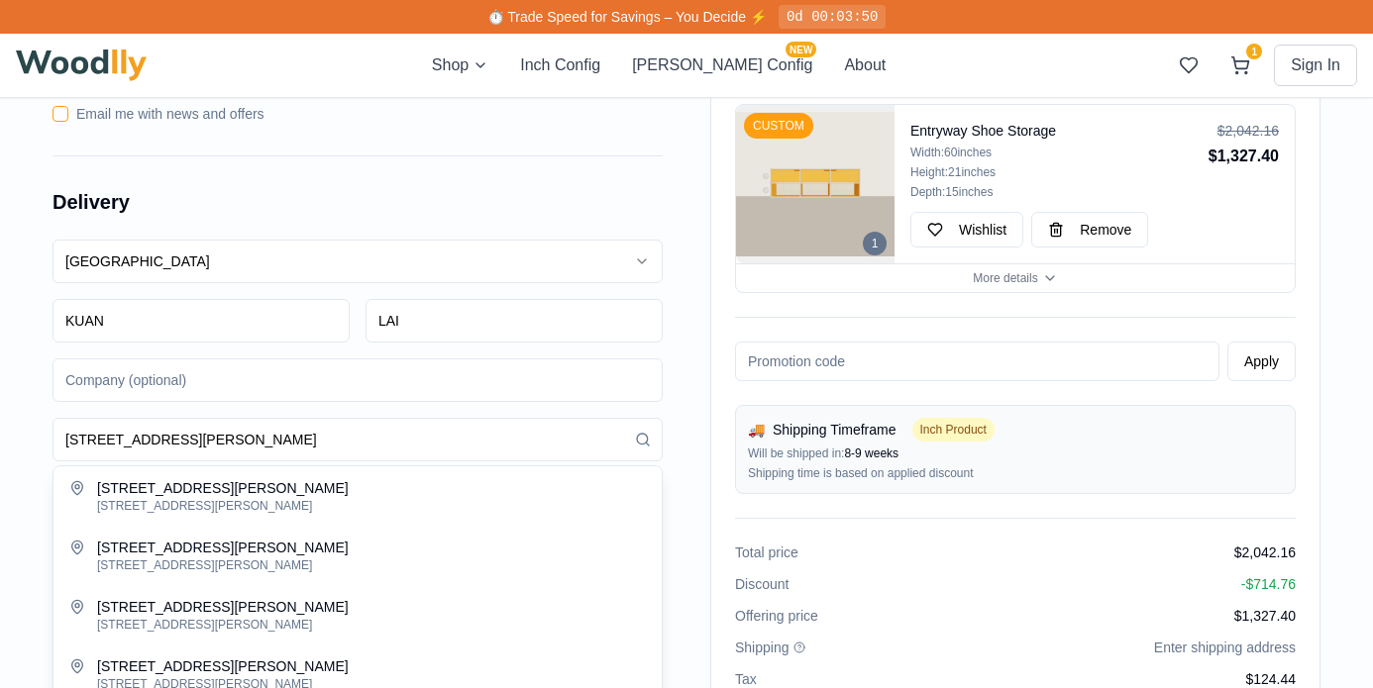
scroll to position [240, 0]
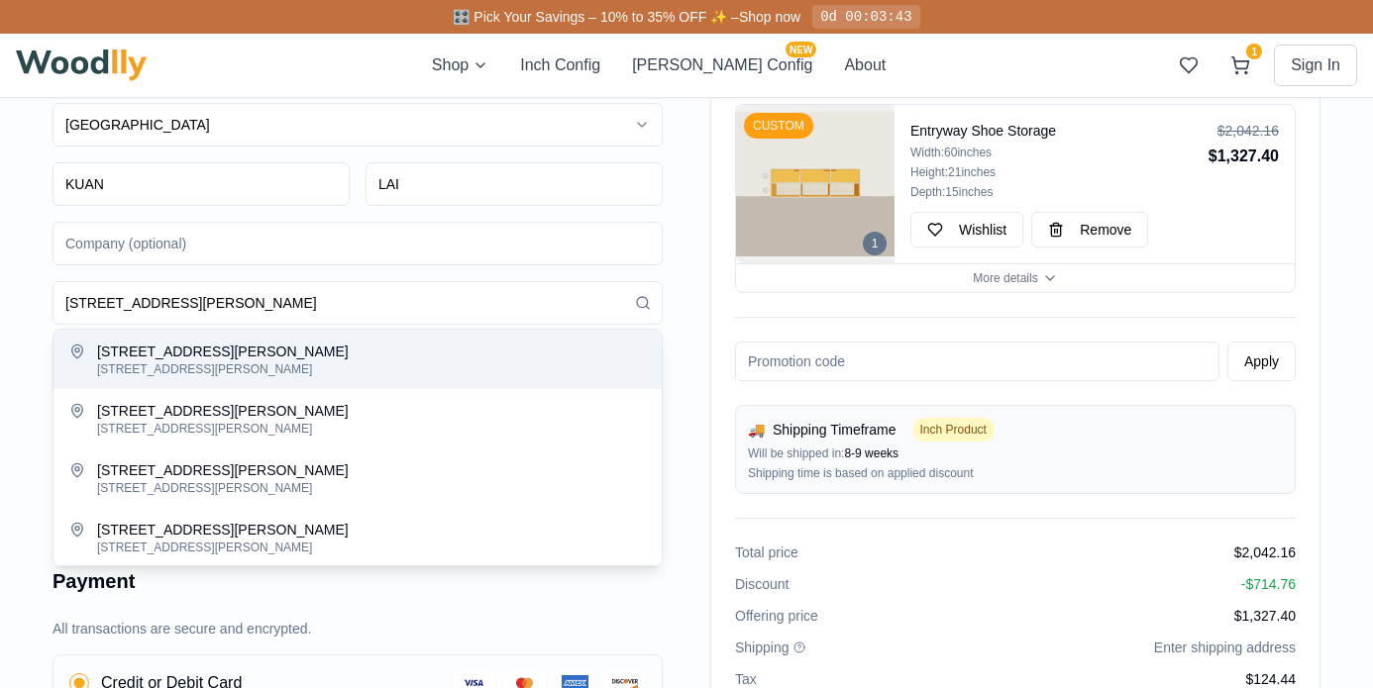
click at [320, 362] on div "[STREET_ADDRESS][PERSON_NAME]" at bounding box center [371, 370] width 549 height 16
type input "[STREET_ADDRESS][PERSON_NAME]"
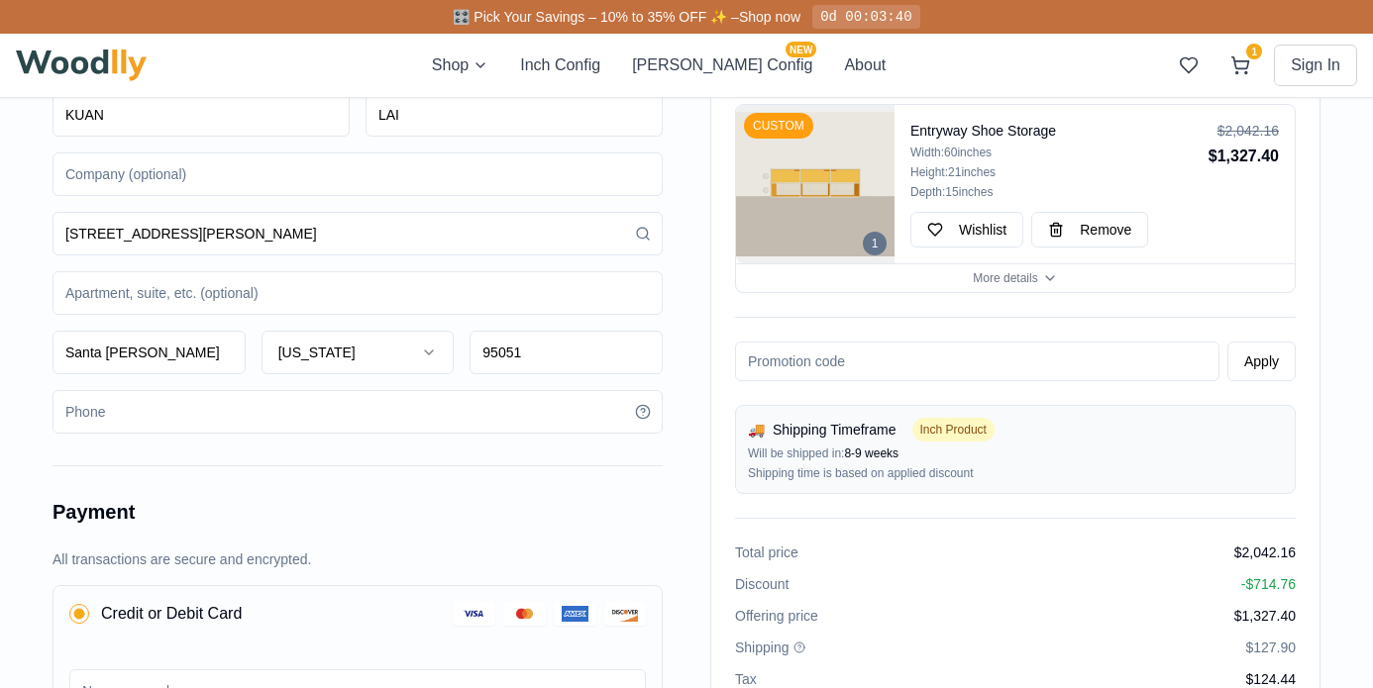
scroll to position [321, 0]
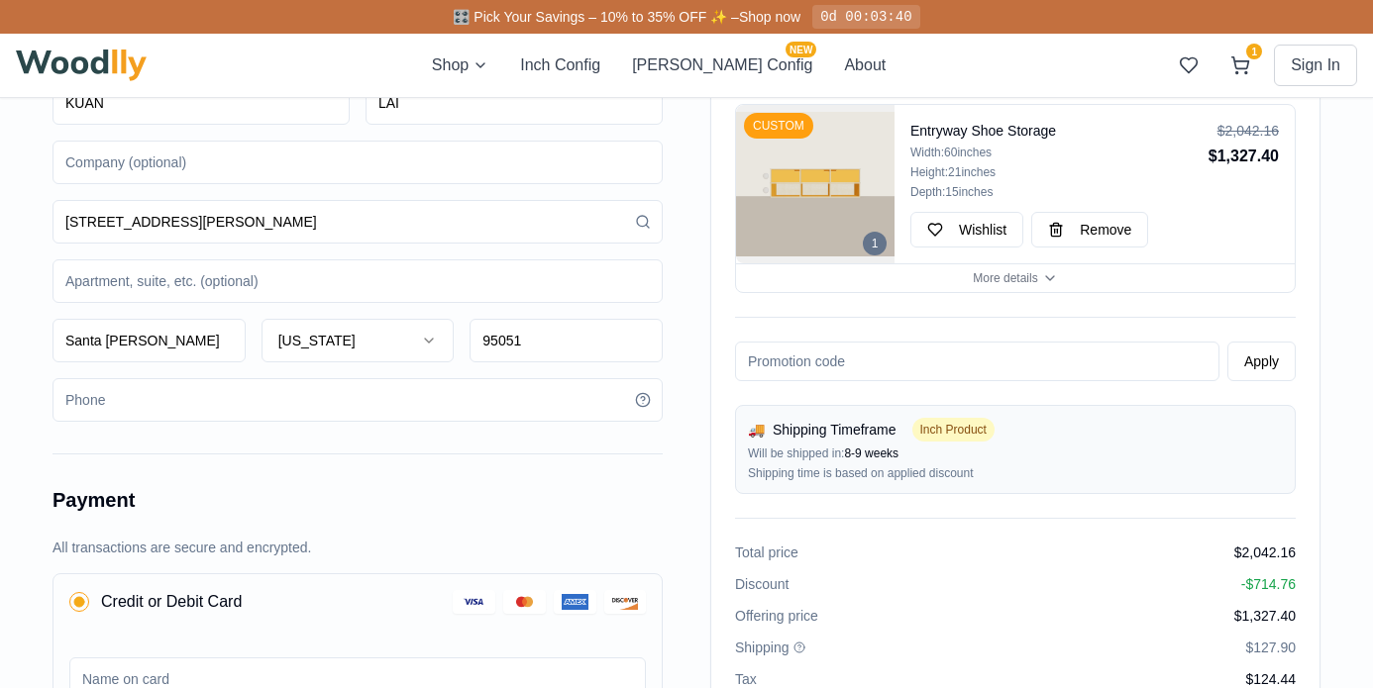
click at [225, 408] on input "tel" at bounding box center [357, 400] width 610 height 44
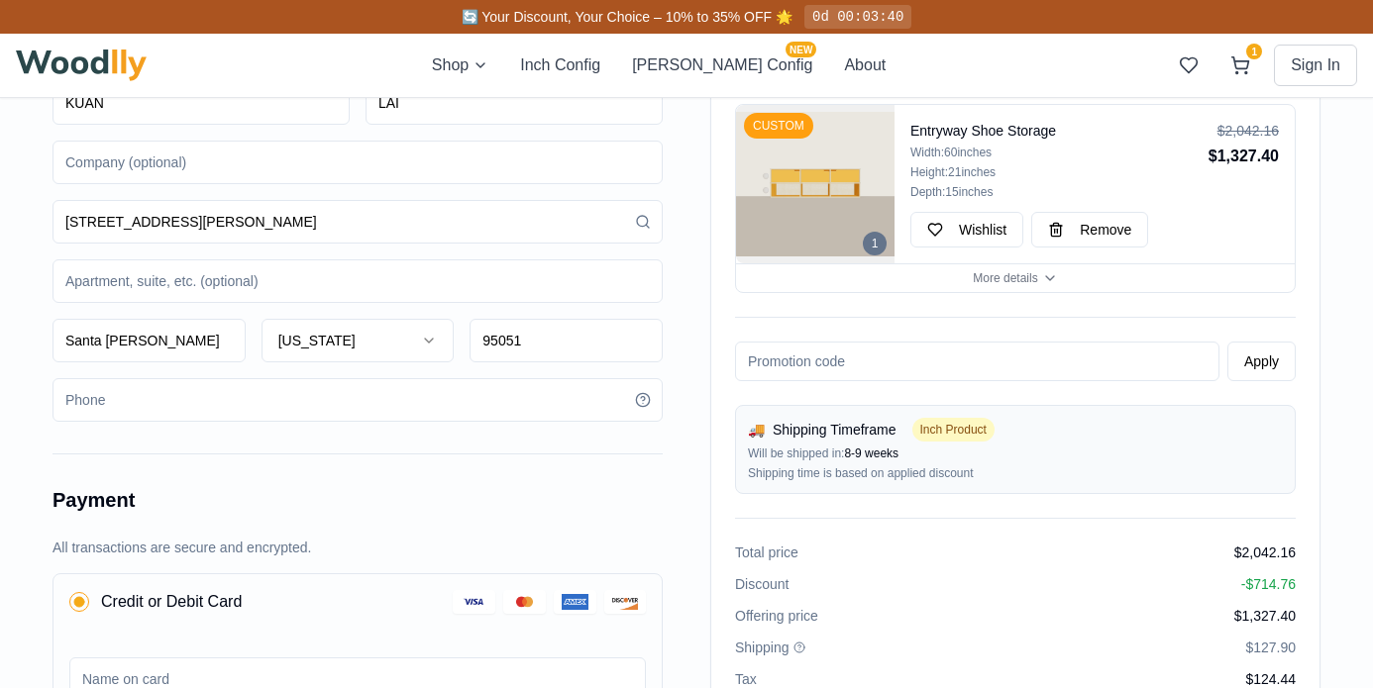
type input "7348815727"
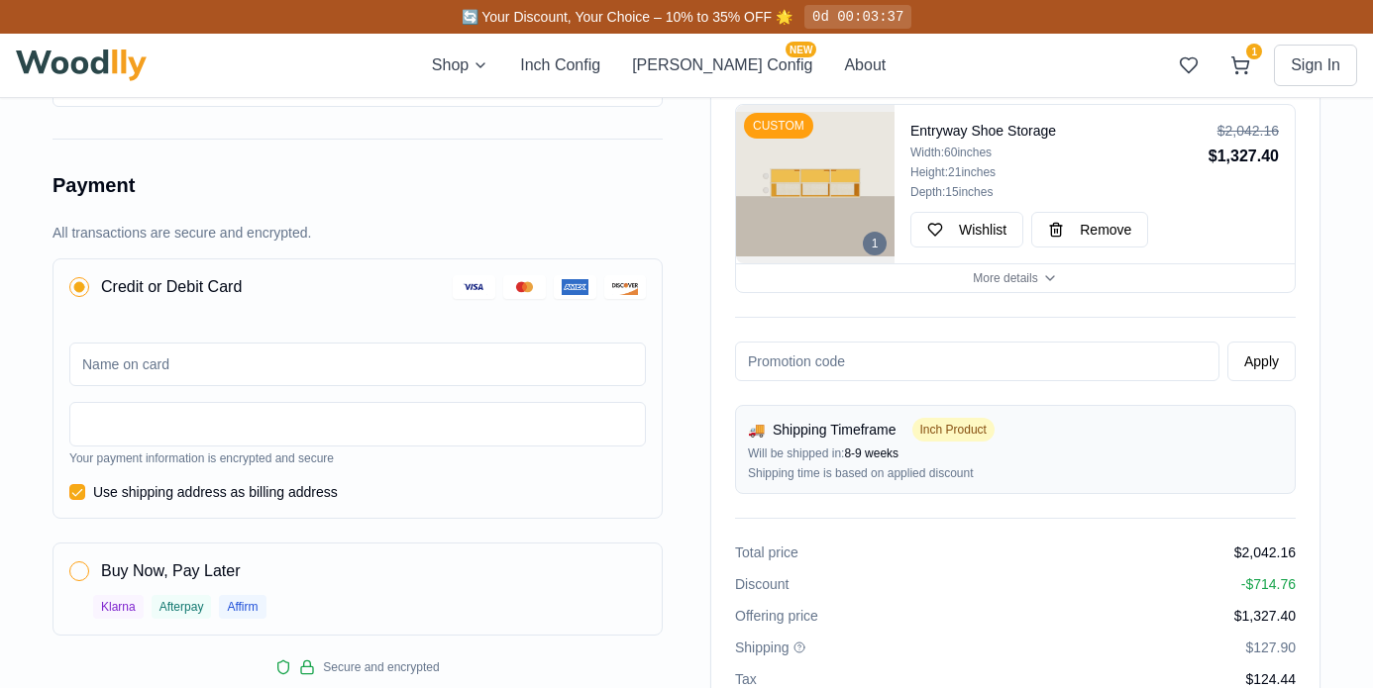
scroll to position [666, 0]
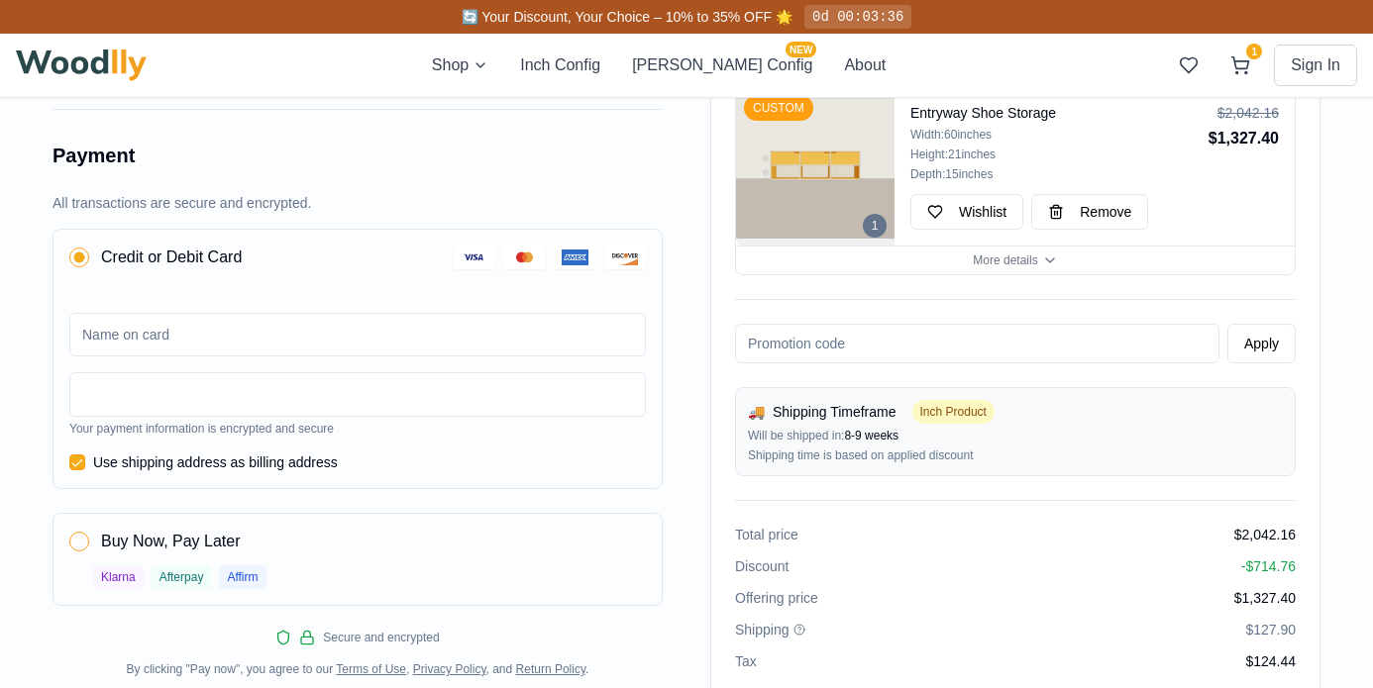
click at [232, 340] on input at bounding box center [357, 335] width 577 height 44
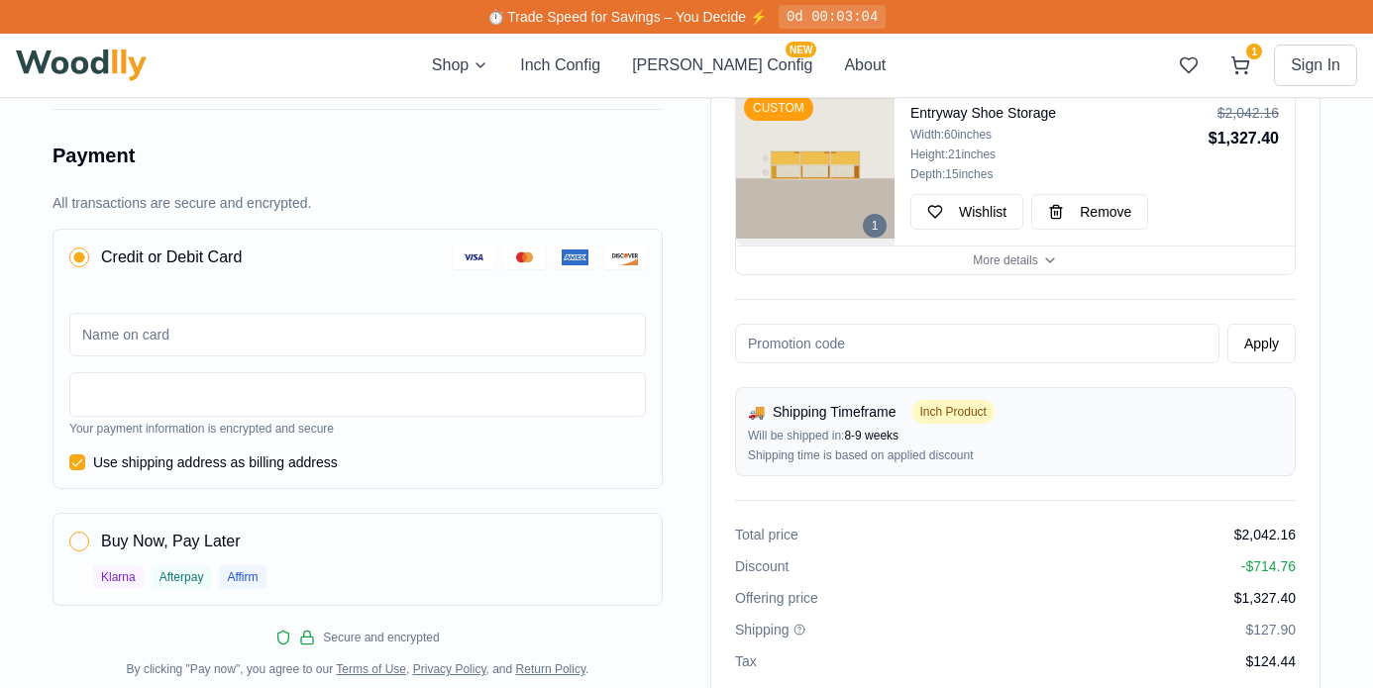
click at [185, 332] on input at bounding box center [357, 335] width 577 height 44
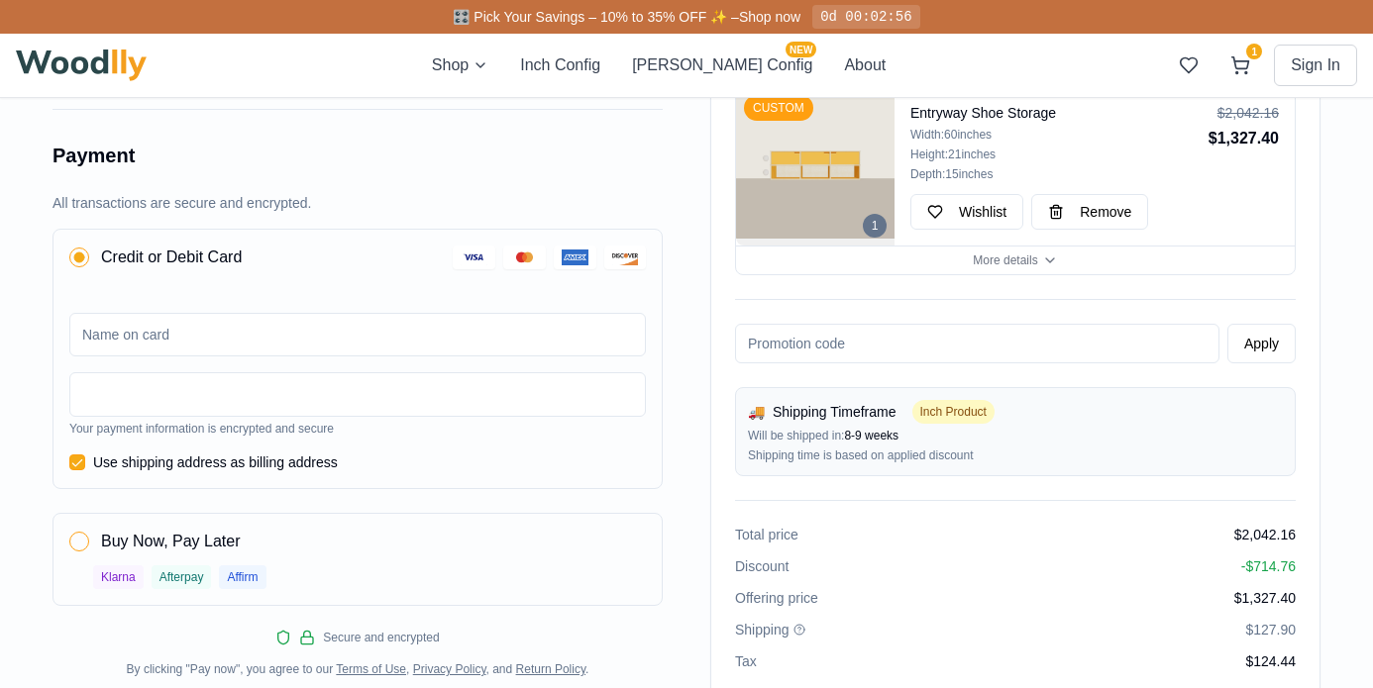
click at [175, 337] on input at bounding box center [357, 335] width 577 height 44
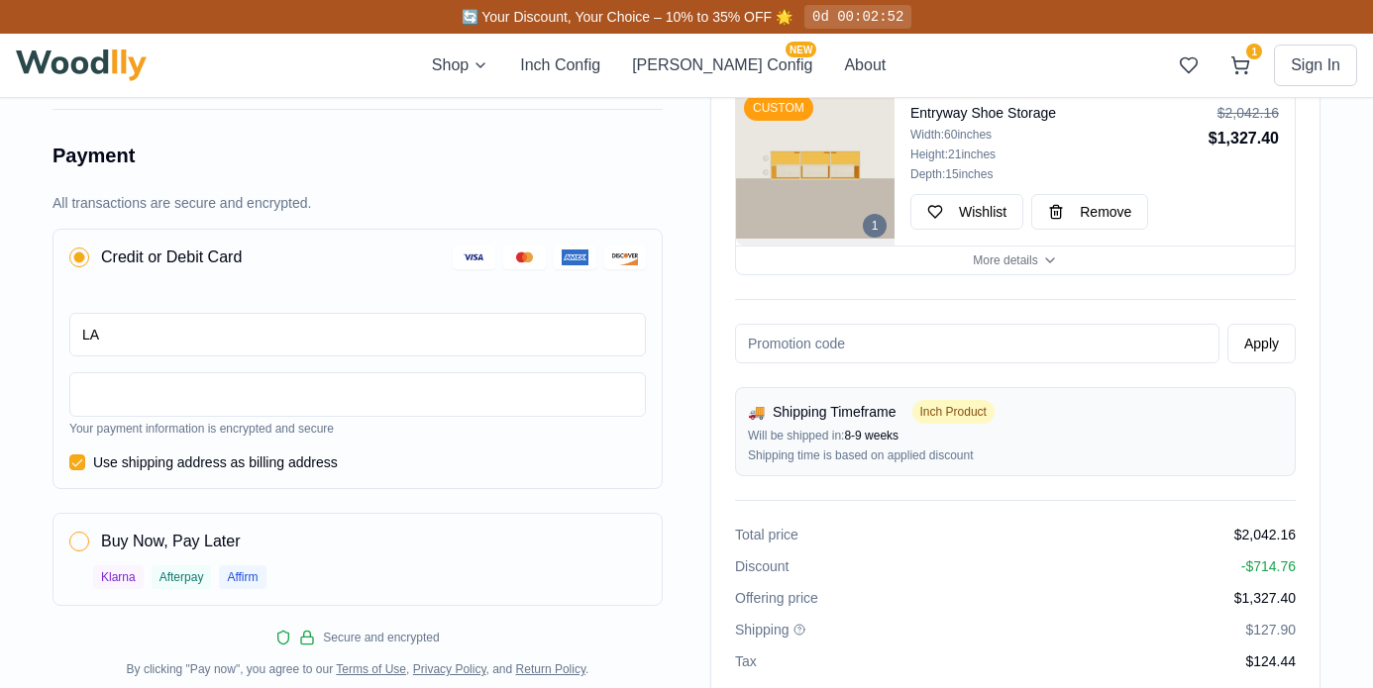
type input "L"
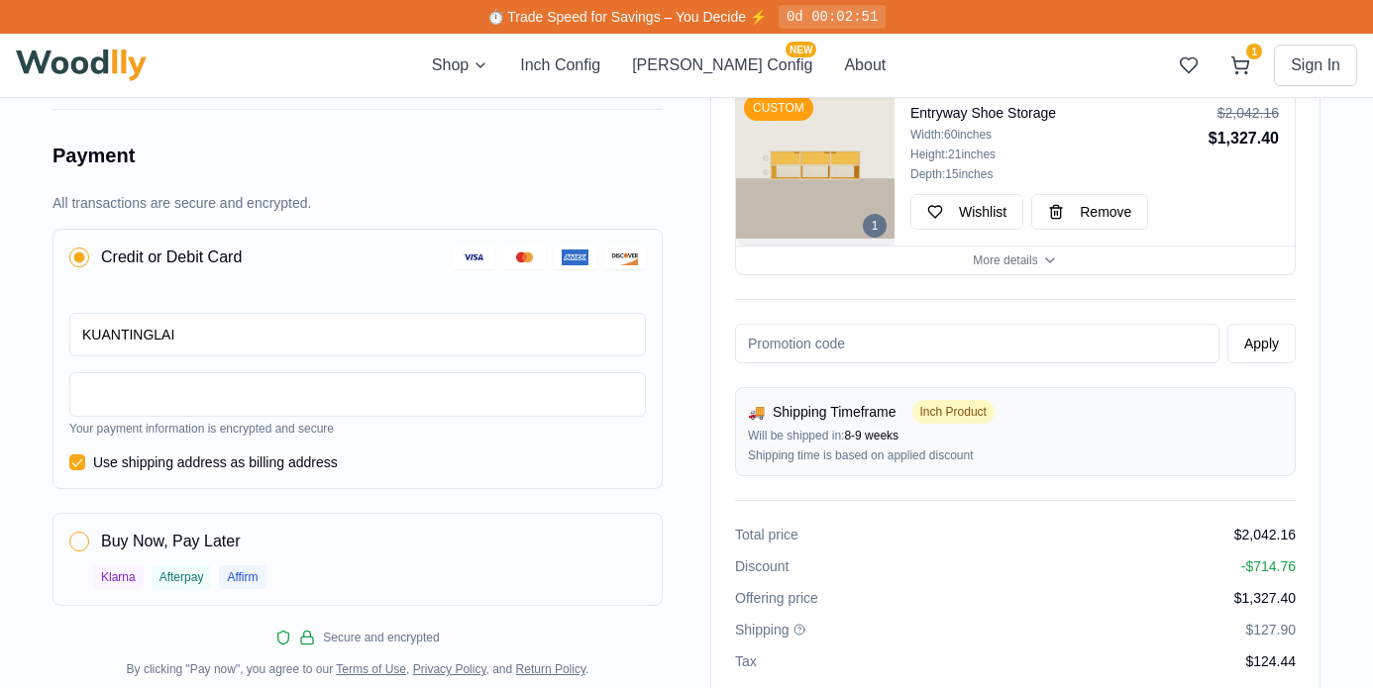
type input "KUANTINGLAI"
click at [177, 384] on div at bounding box center [357, 394] width 577 height 45
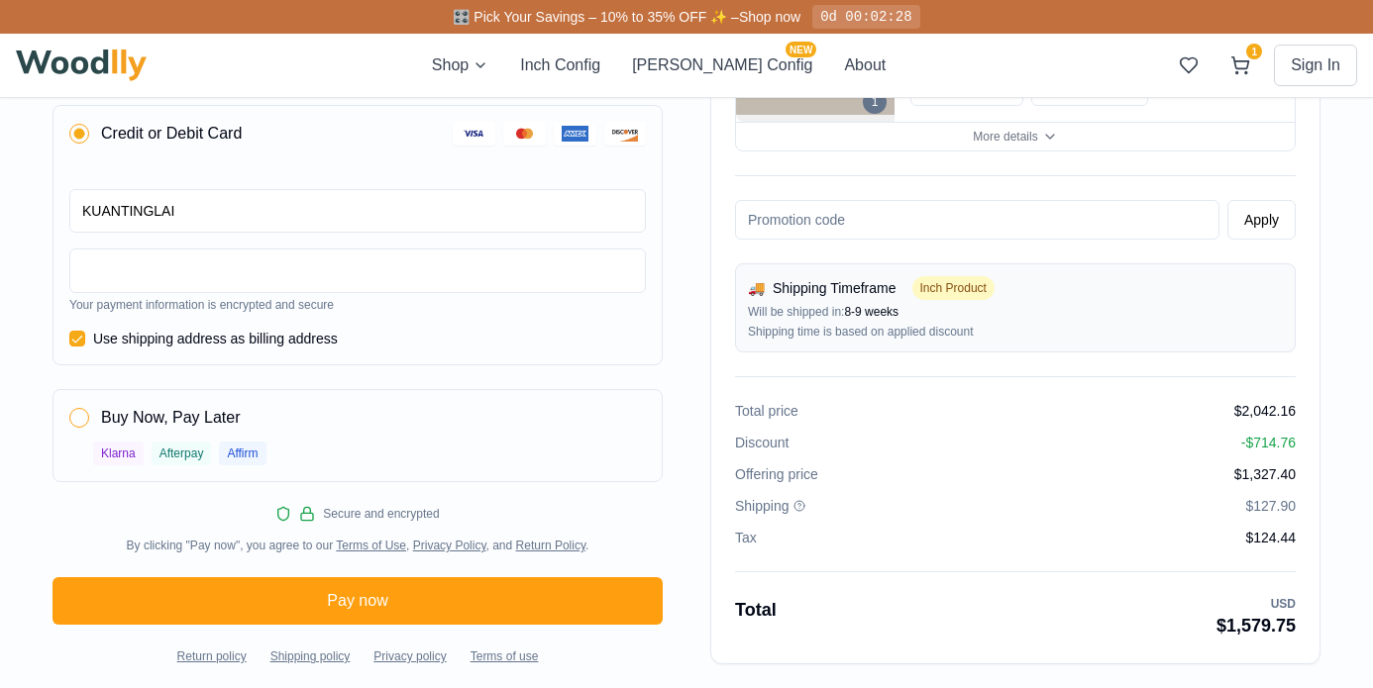
scroll to position [797, 0]
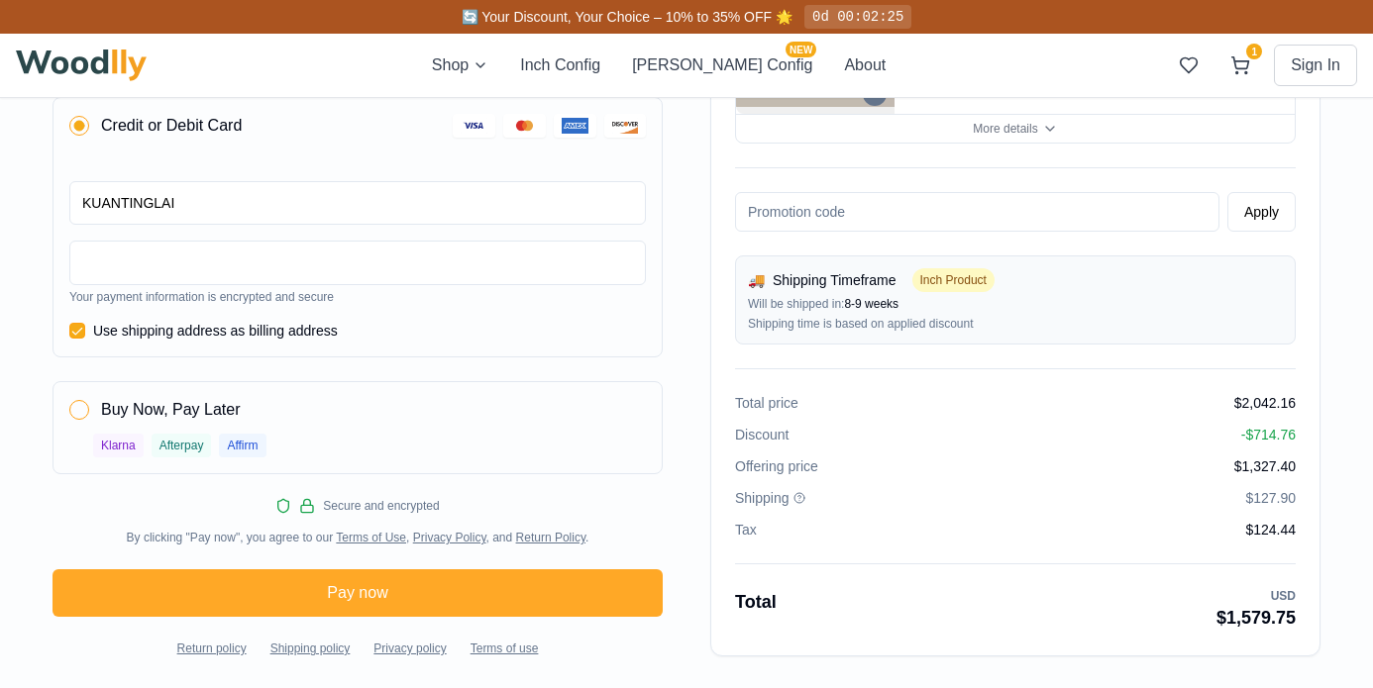
click at [356, 587] on button "Pay now" at bounding box center [357, 594] width 610 height 48
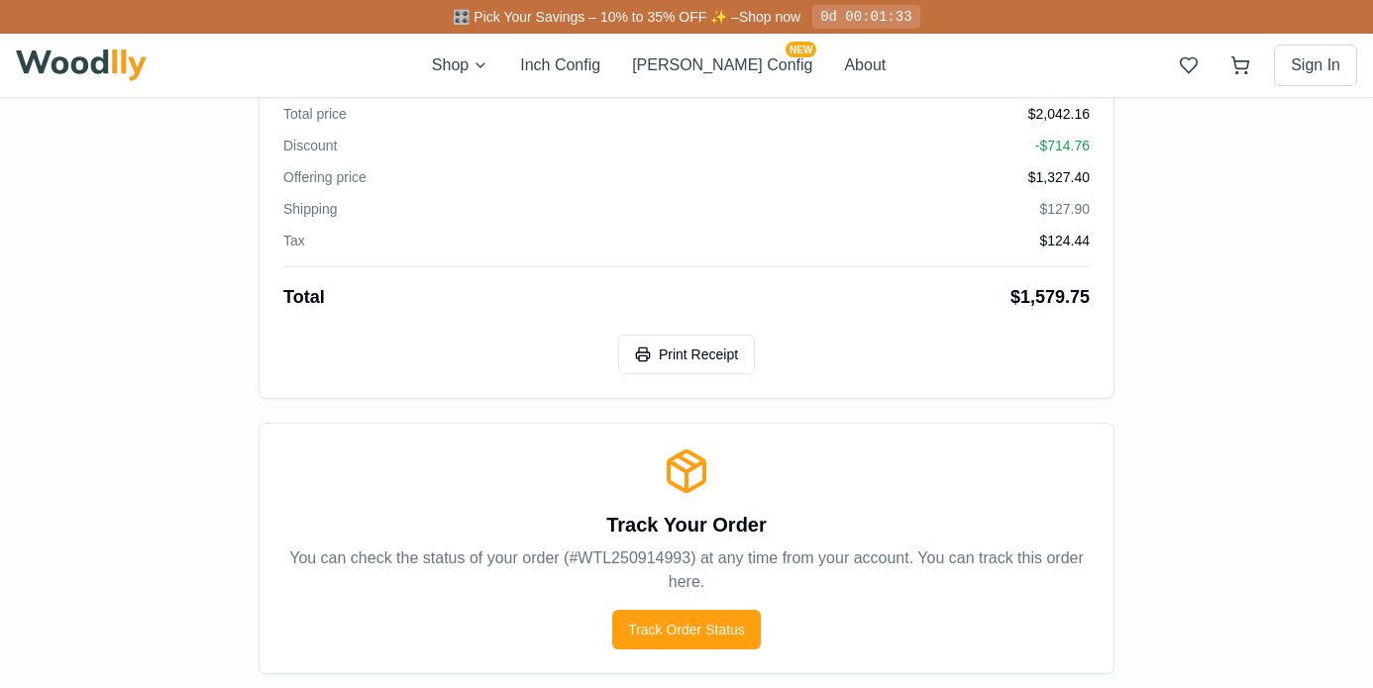
scroll to position [755, 0]
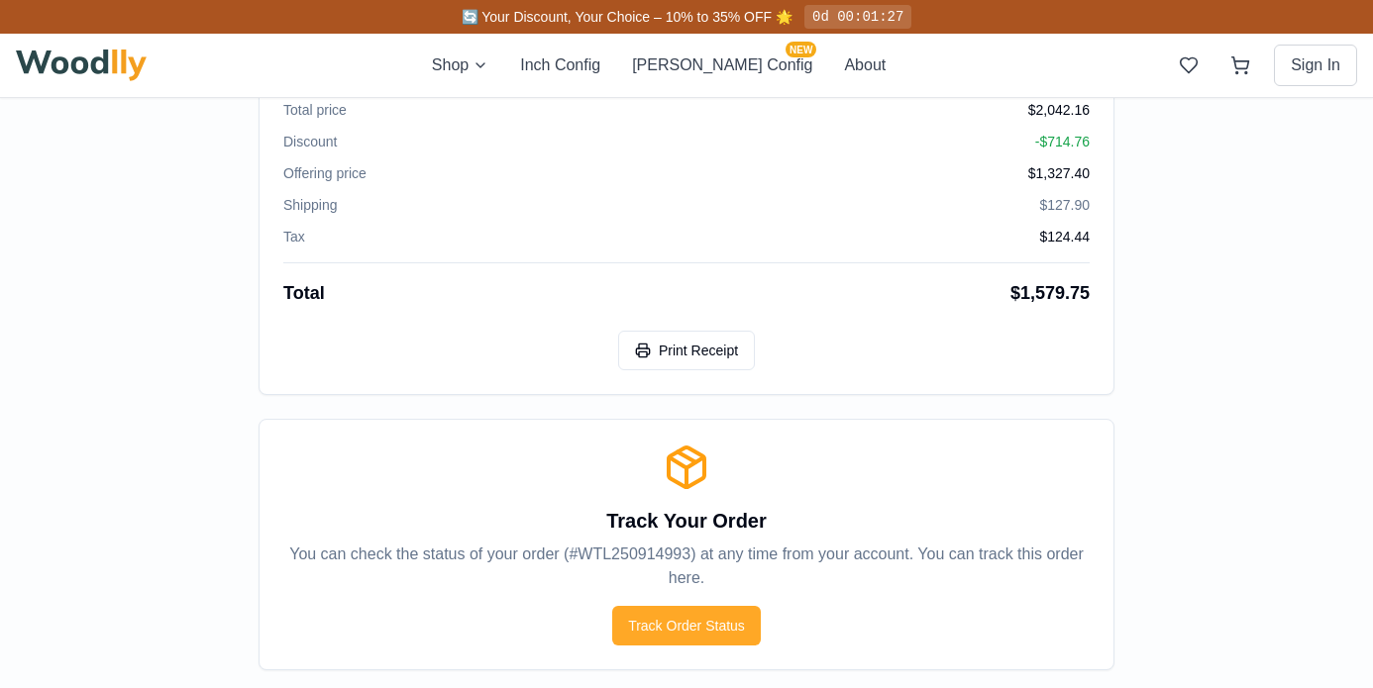
click at [713, 630] on button "Track Order Status" at bounding box center [686, 626] width 149 height 40
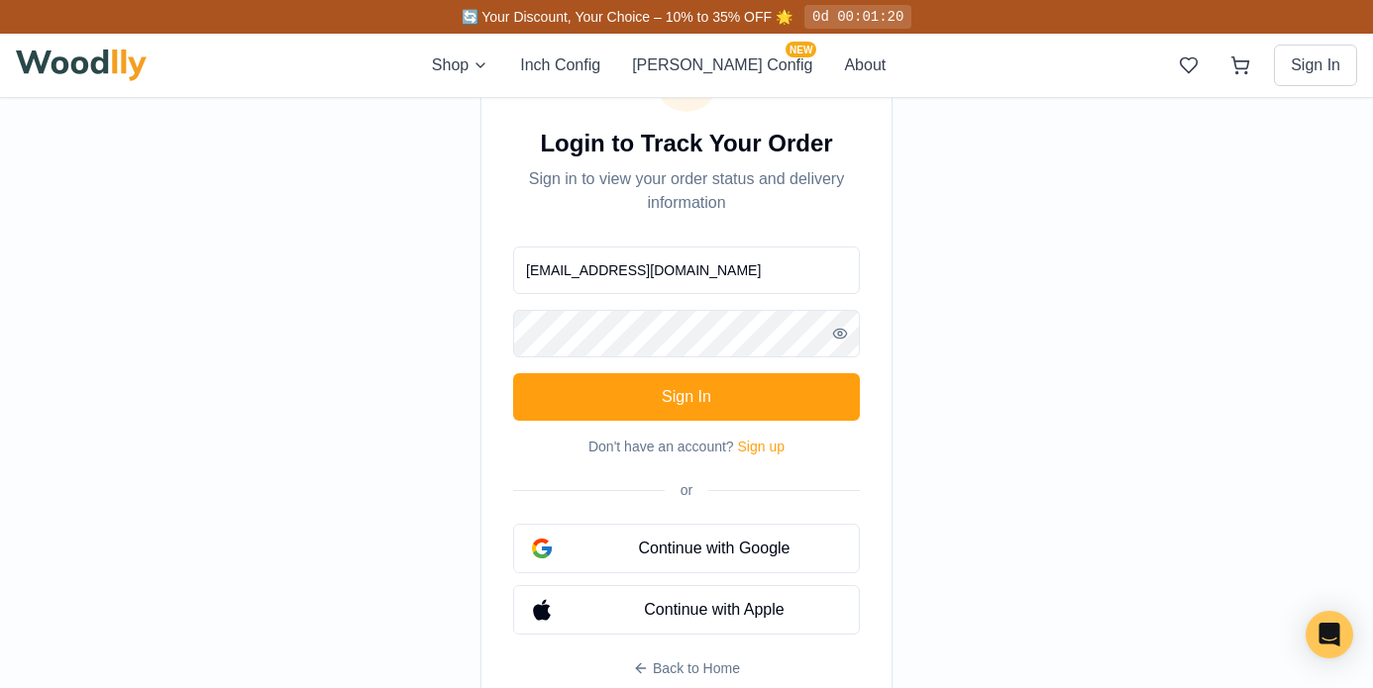
scroll to position [93, 0]
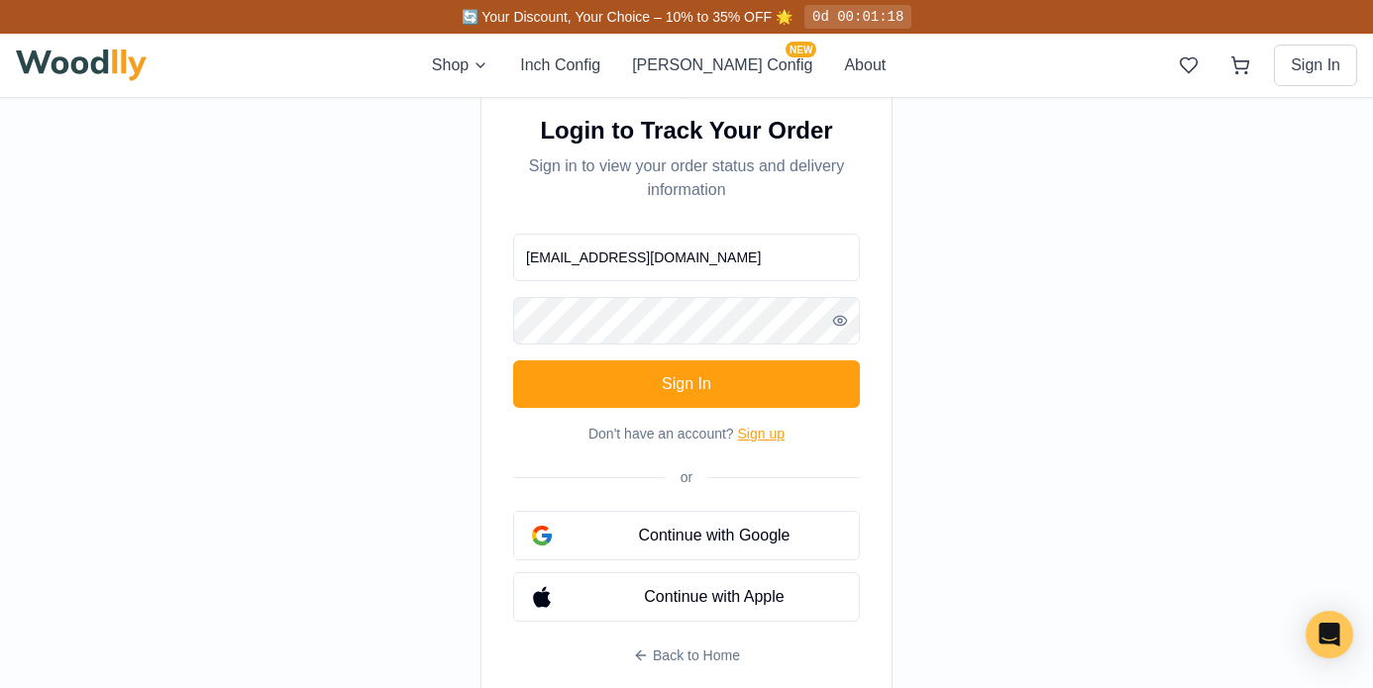
click at [760, 434] on button "Sign up" at bounding box center [761, 434] width 47 height 20
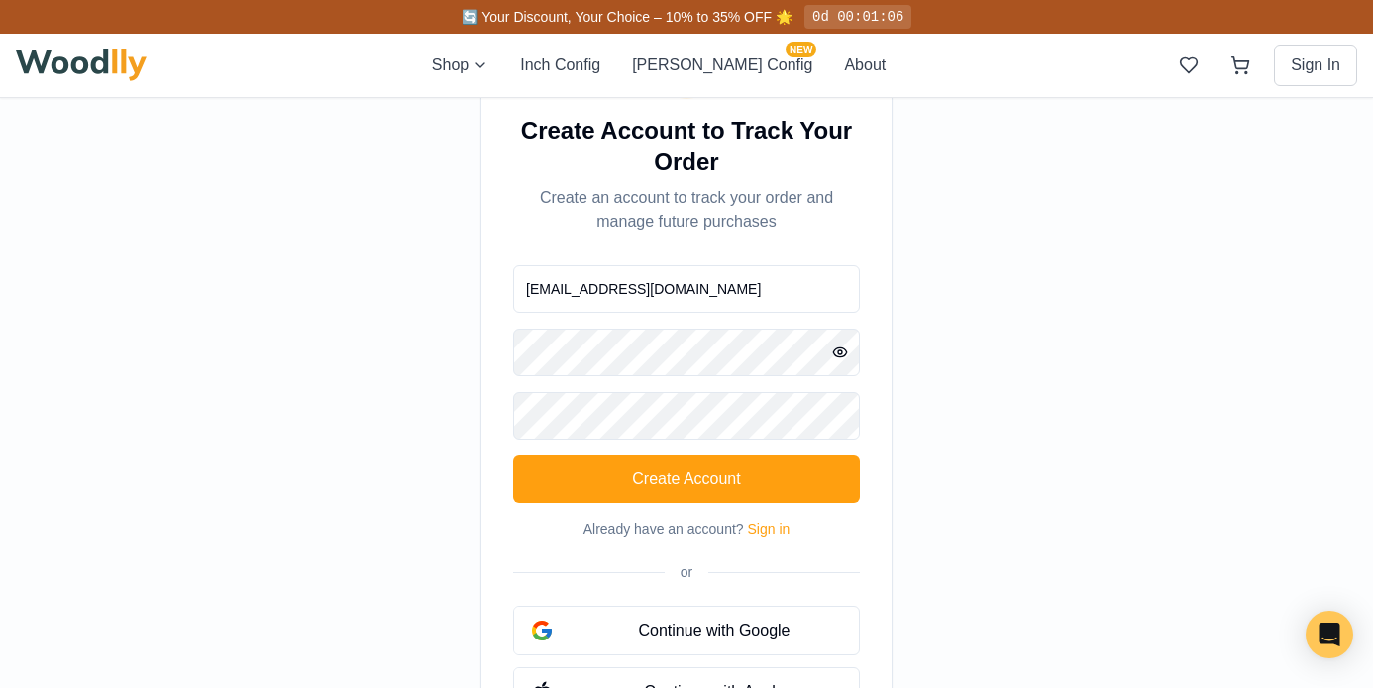
click at [843, 355] on icon "button" at bounding box center [840, 353] width 16 height 16
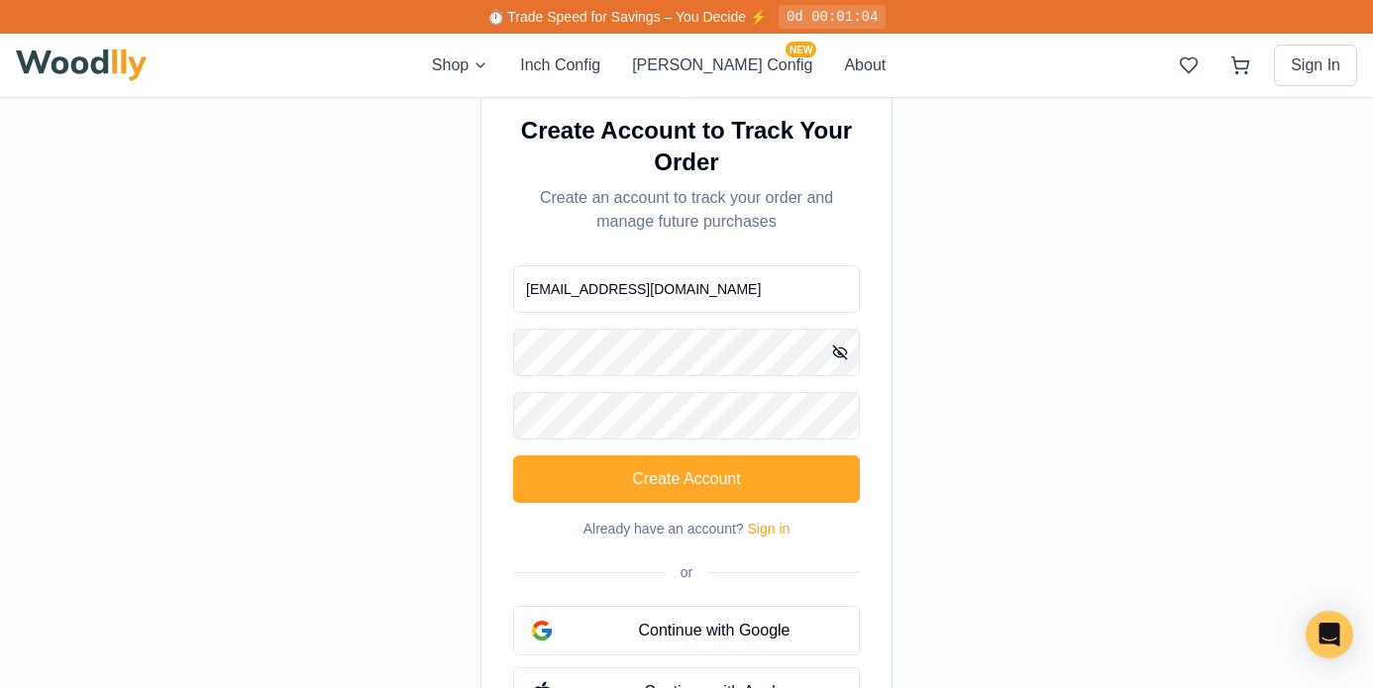
click at [670, 488] on button "Create Account" at bounding box center [686, 480] width 347 height 48
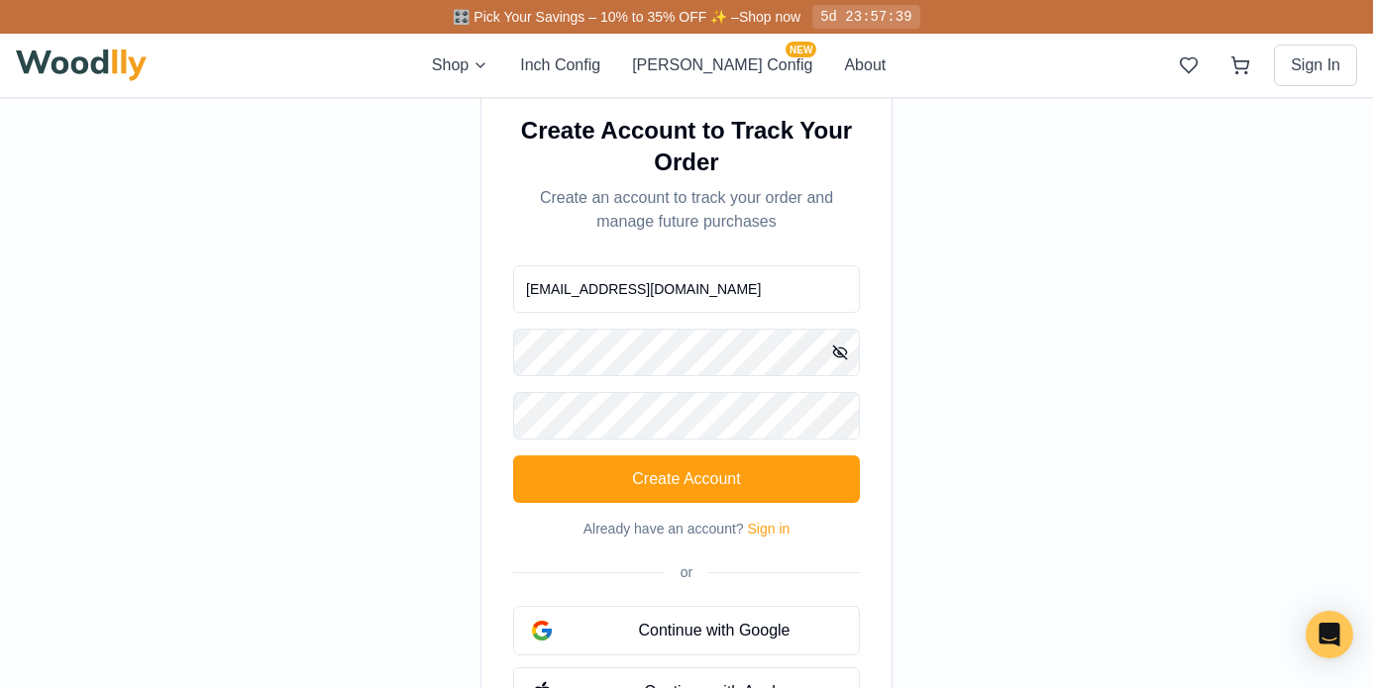
scroll to position [0, 0]
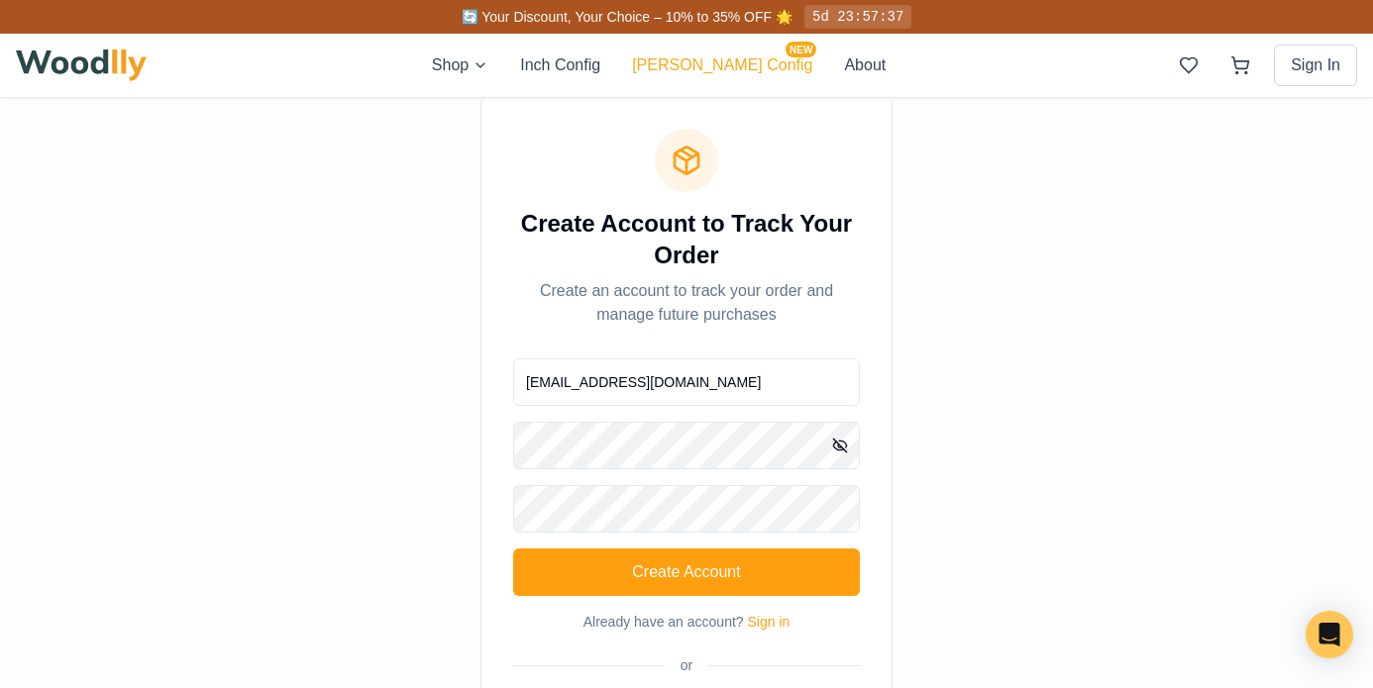
click at [733, 73] on button "[PERSON_NAME] Config NEW" at bounding box center [722, 65] width 180 height 24
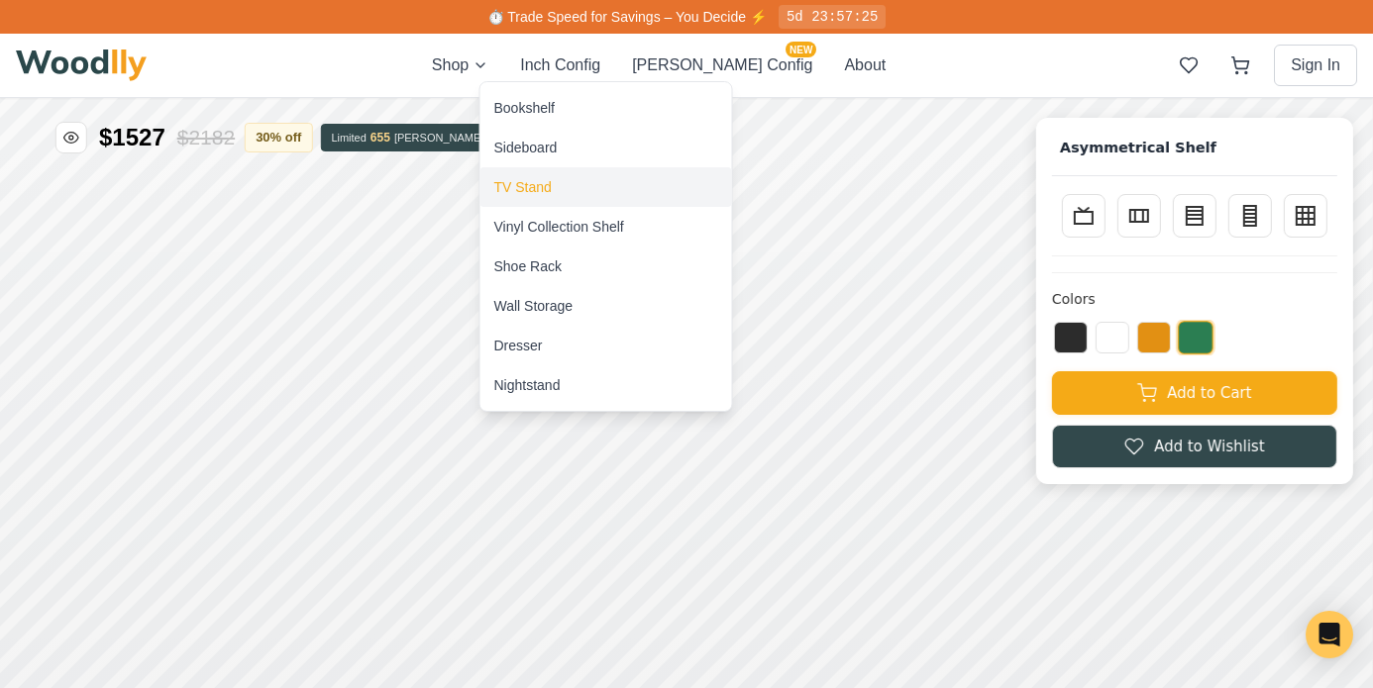
click at [524, 189] on div "TV Stand" at bounding box center [522, 187] width 57 height 20
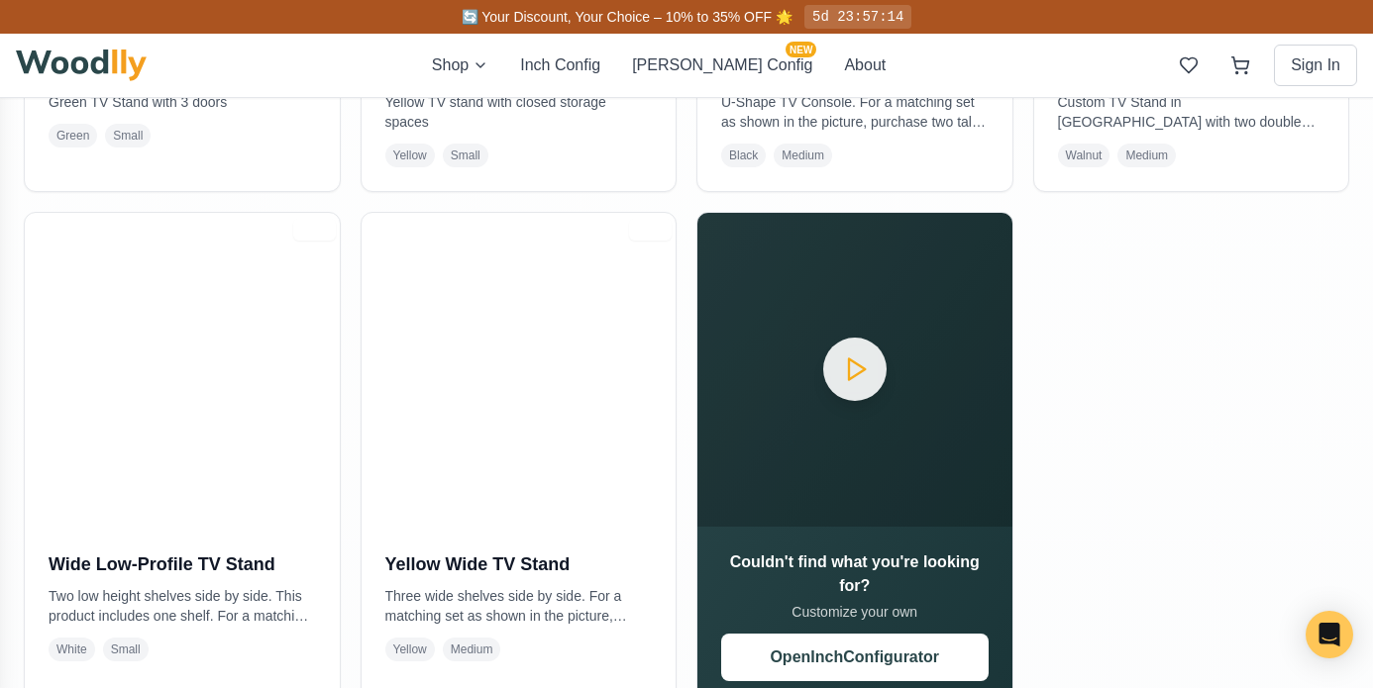
scroll to position [897, 0]
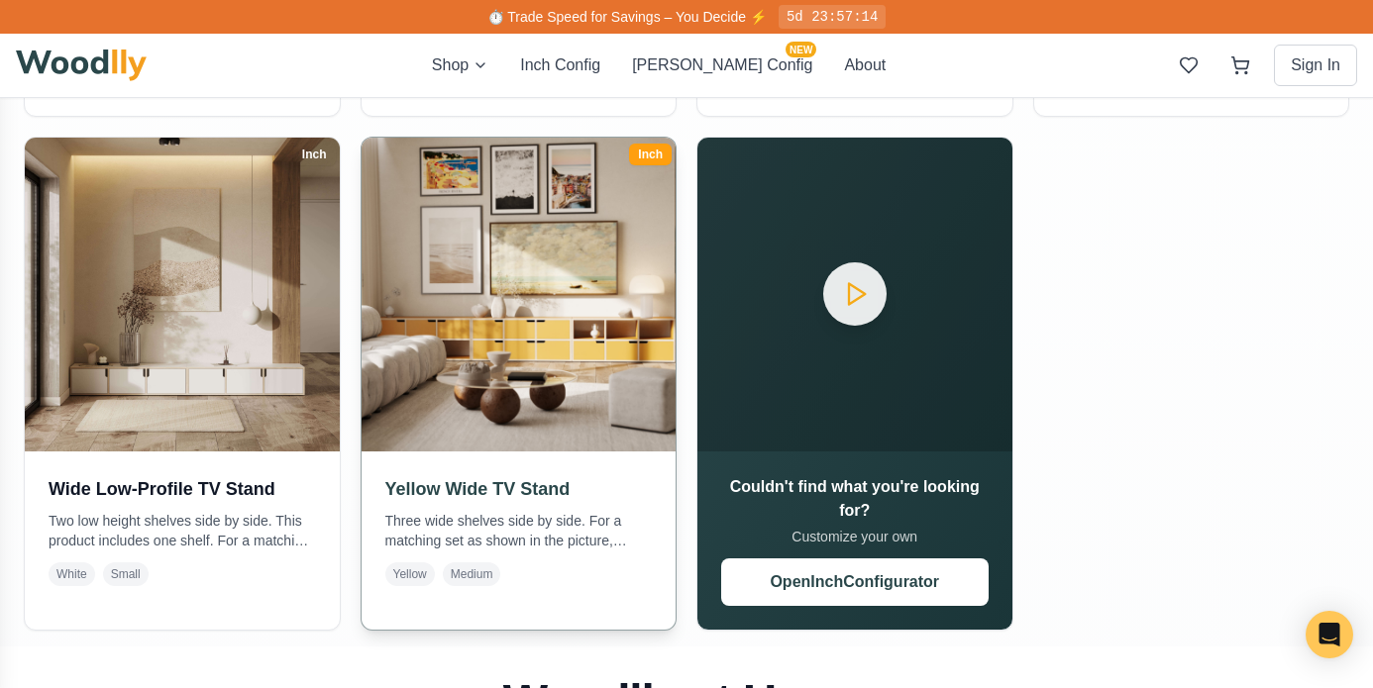
click at [485, 487] on h3 "Yellow Wide TV Stand" at bounding box center [518, 489] width 267 height 28
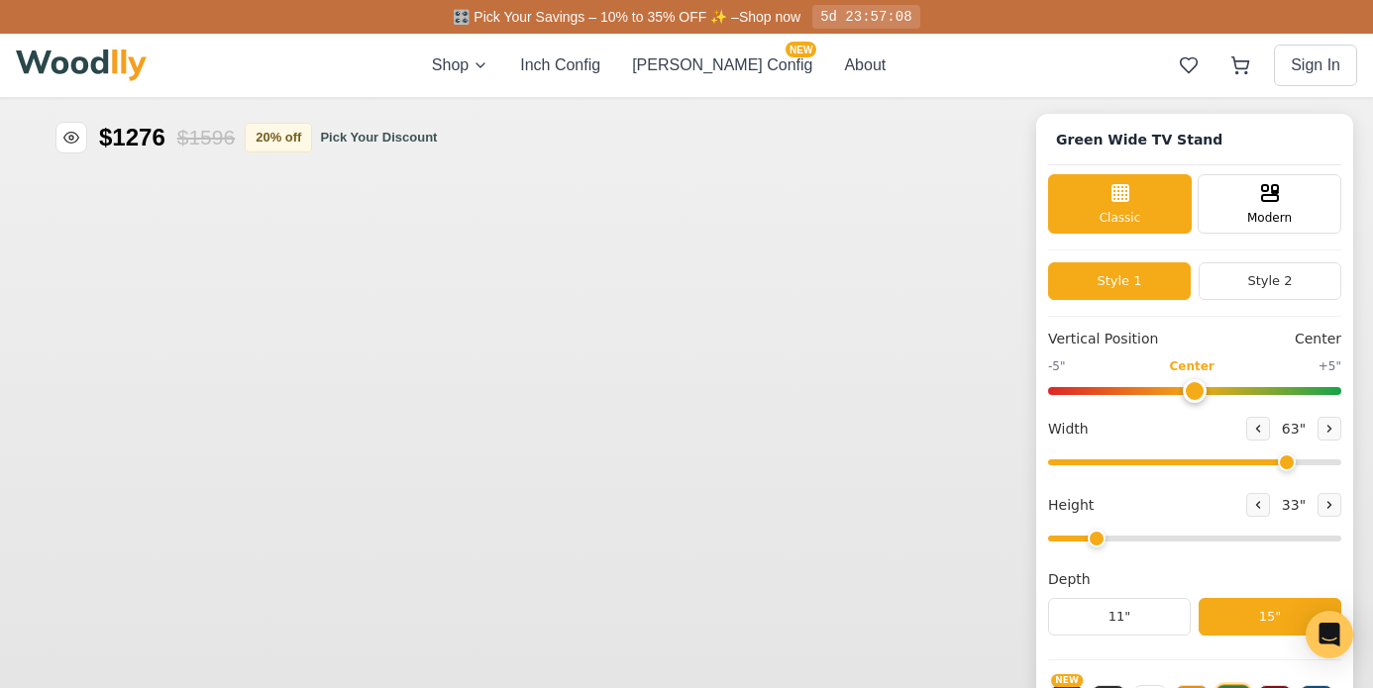
type input "63"
type input "2"
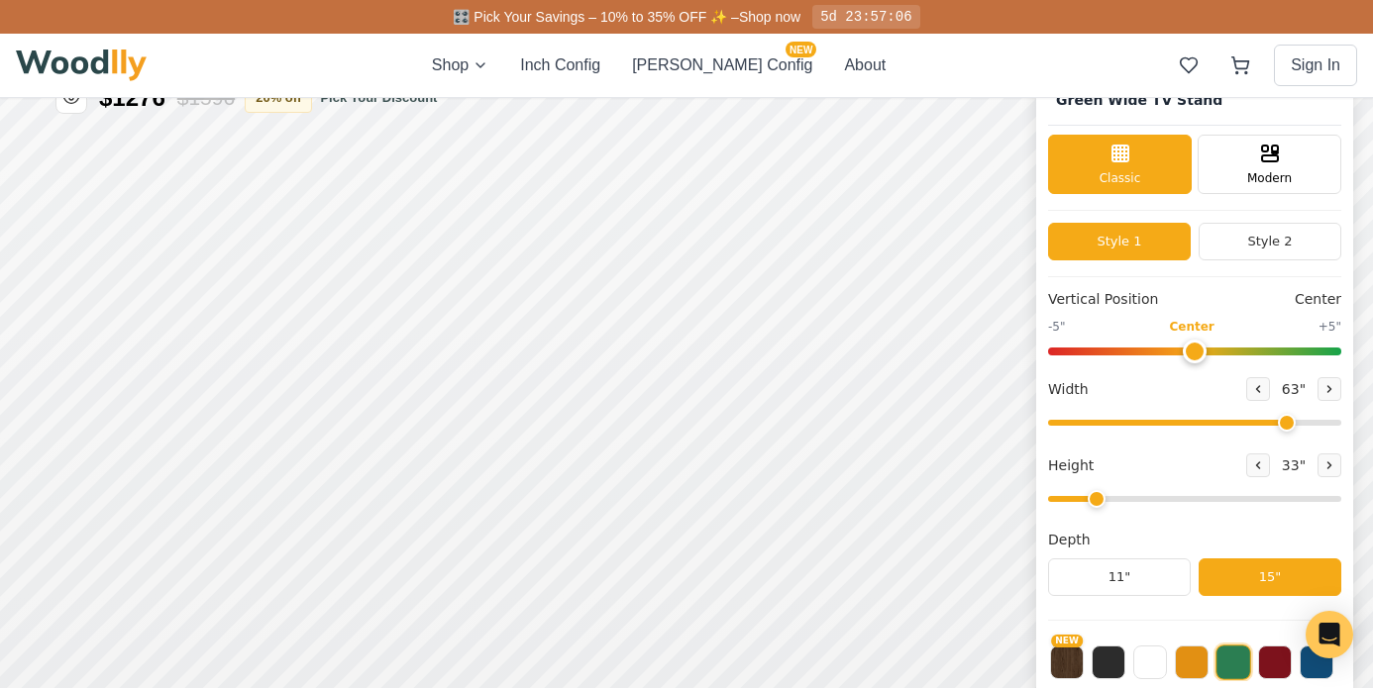
scroll to position [44, 0]
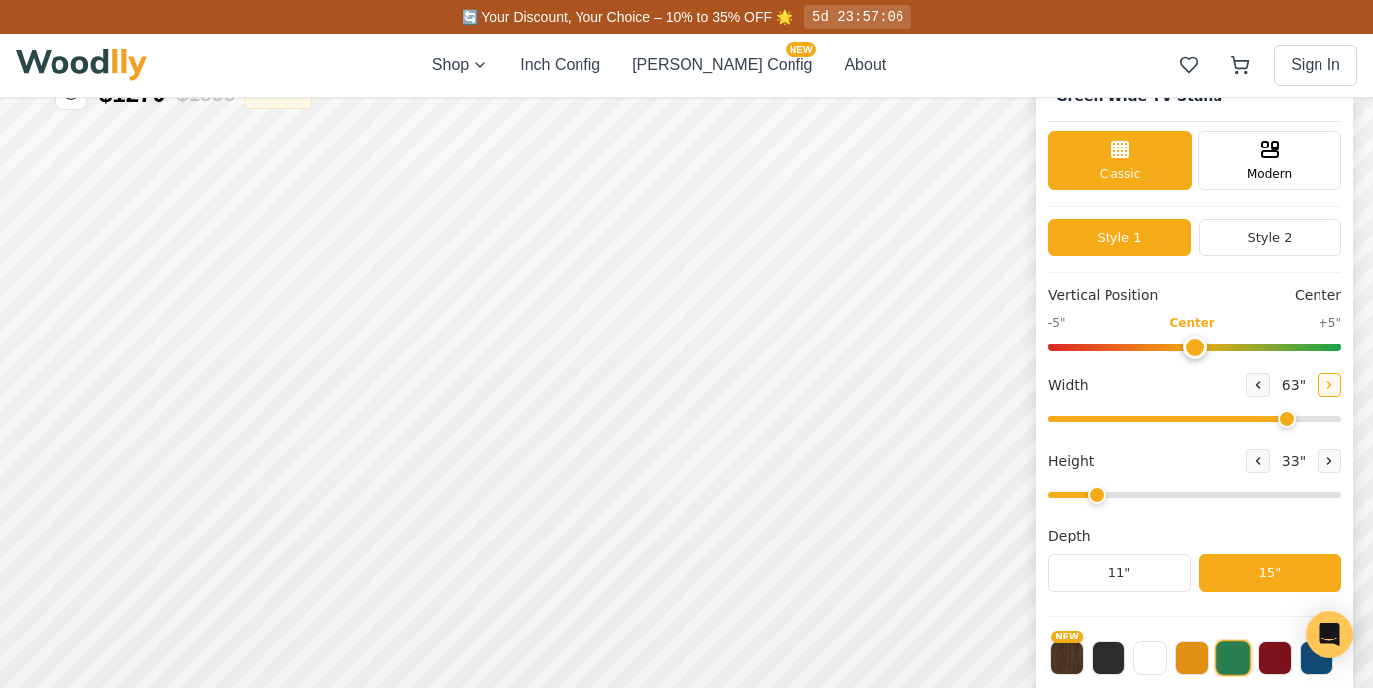
click at [1319, 391] on button at bounding box center [1329, 385] width 24 height 24
type input "64"
click at [1259, 462] on button at bounding box center [1258, 462] width 24 height 24
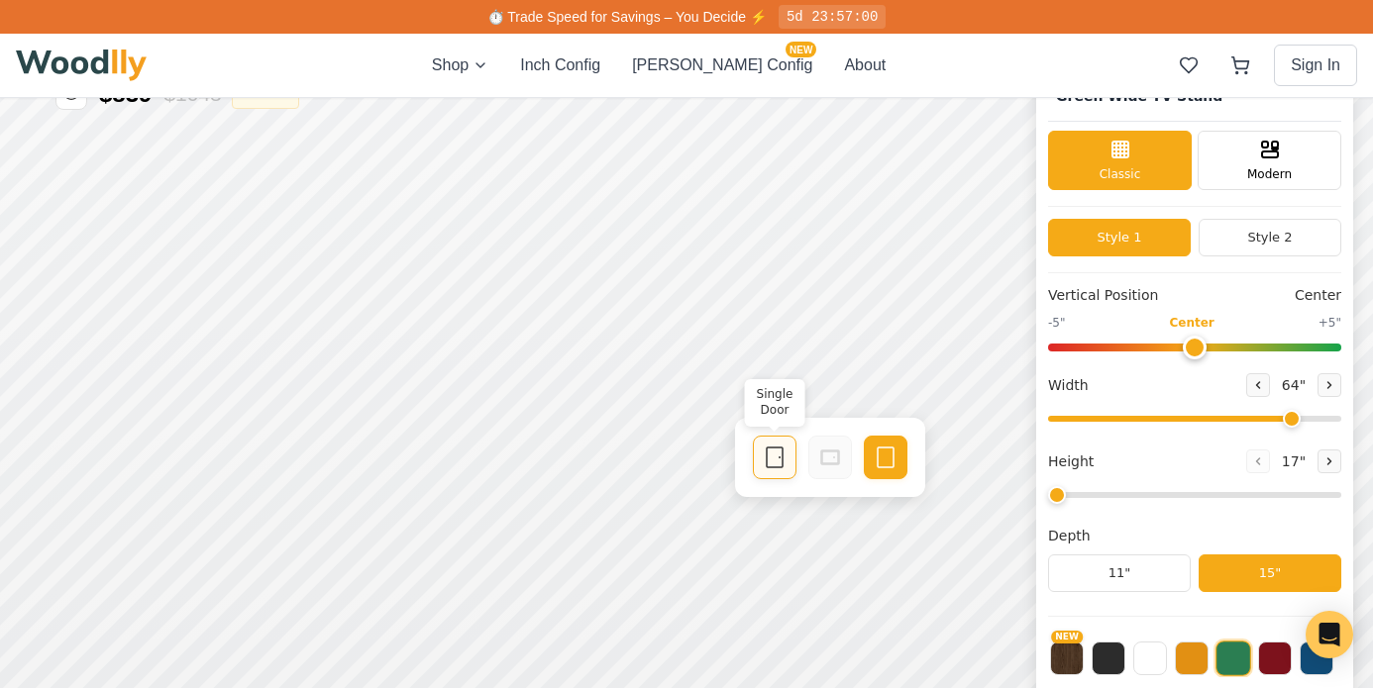
click at [780, 455] on icon at bounding box center [775, 458] width 24 height 24
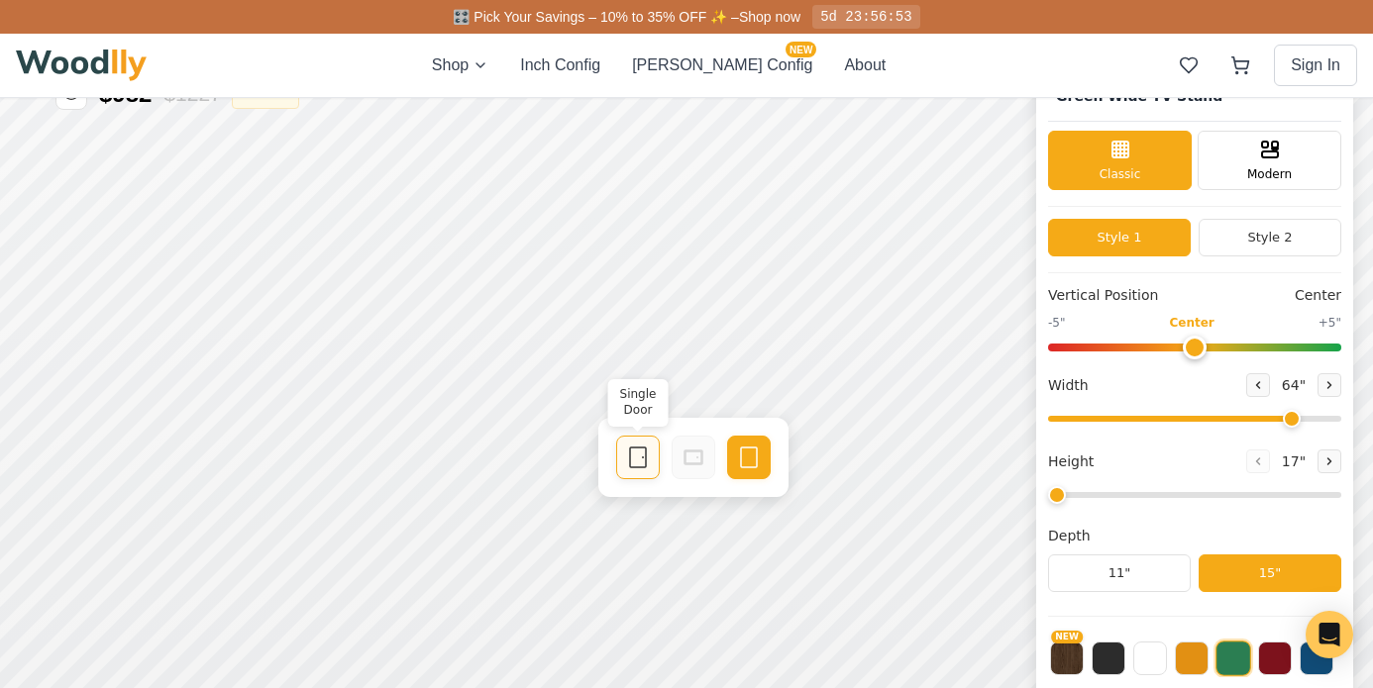
click at [641, 452] on icon at bounding box center [638, 458] width 24 height 24
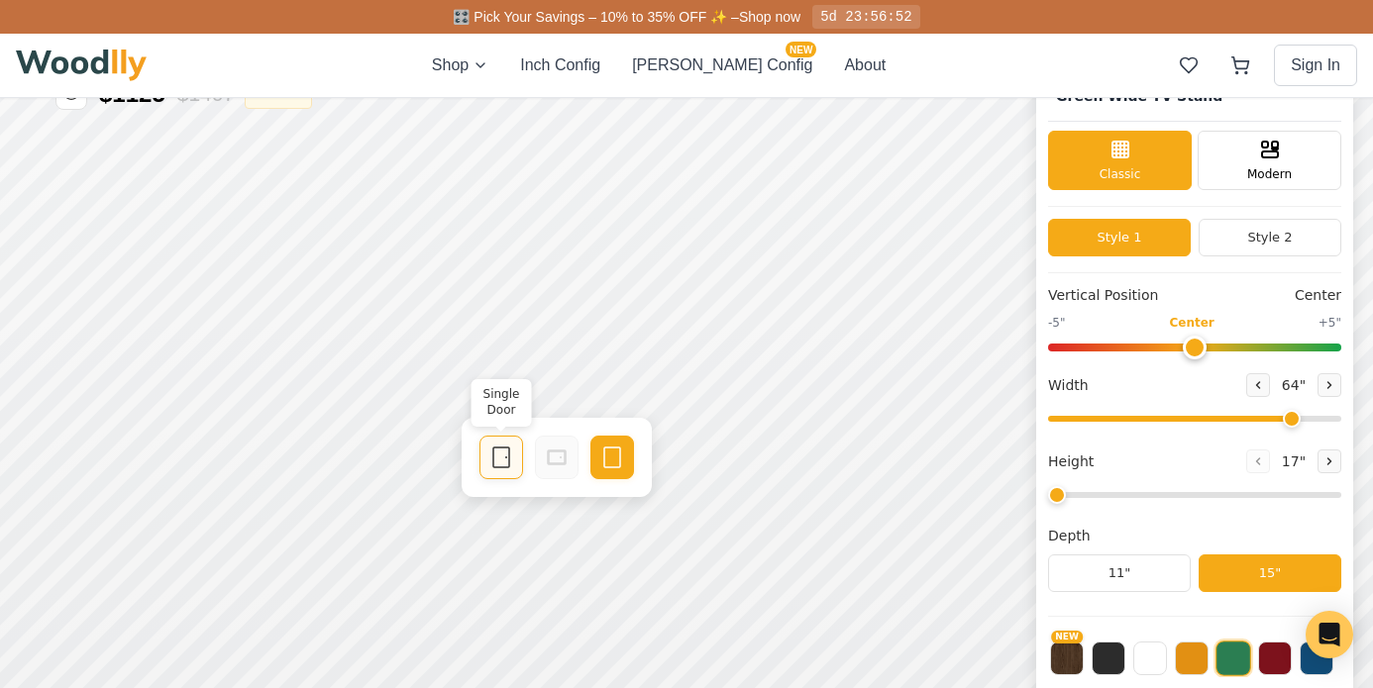
click at [497, 465] on icon at bounding box center [501, 458] width 24 height 24
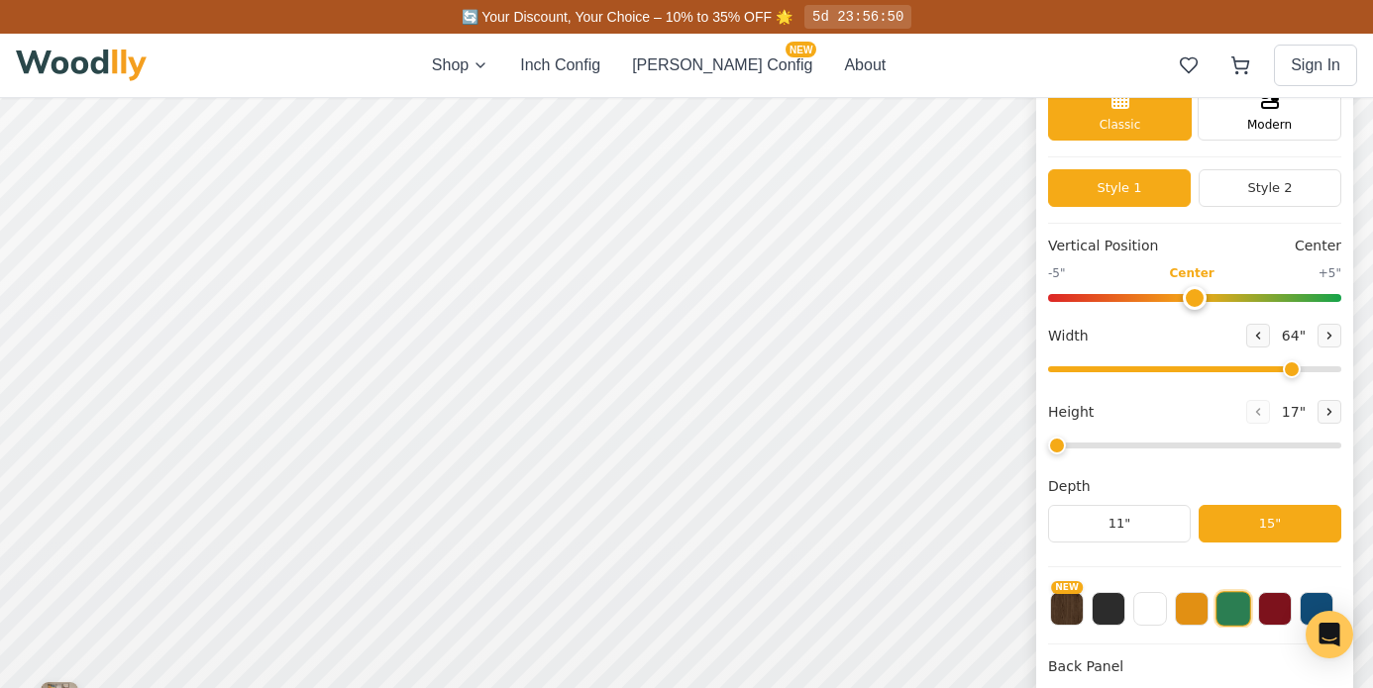
scroll to position [95, 0]
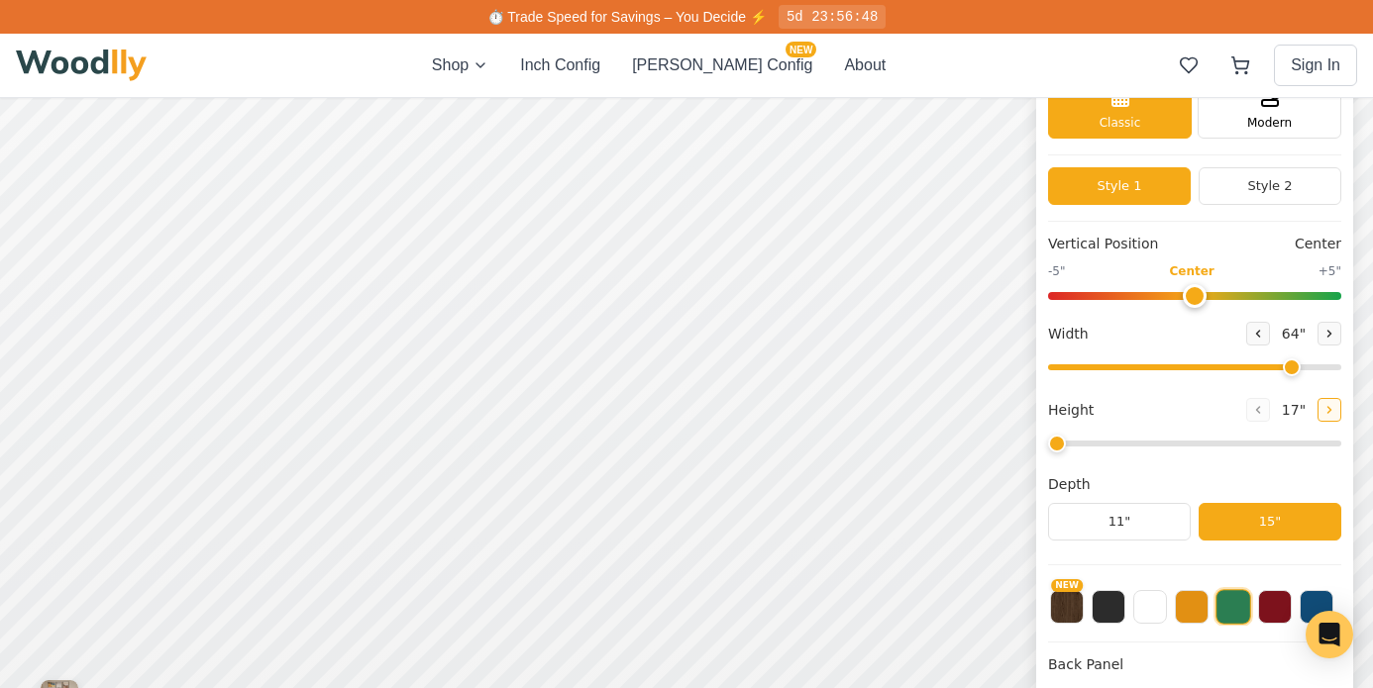
click at [1323, 407] on icon at bounding box center [1329, 410] width 12 height 12
click at [1252, 406] on icon at bounding box center [1258, 410] width 12 height 12
type input "1"
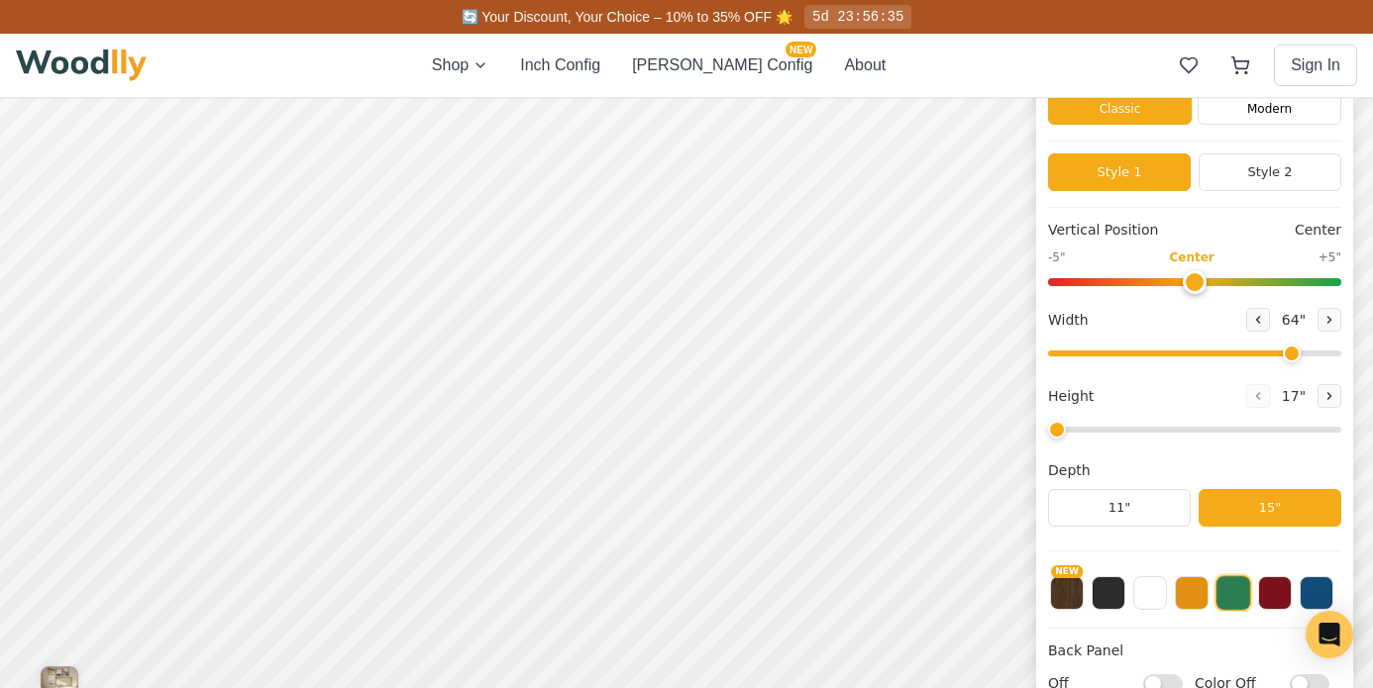
scroll to position [11, 0]
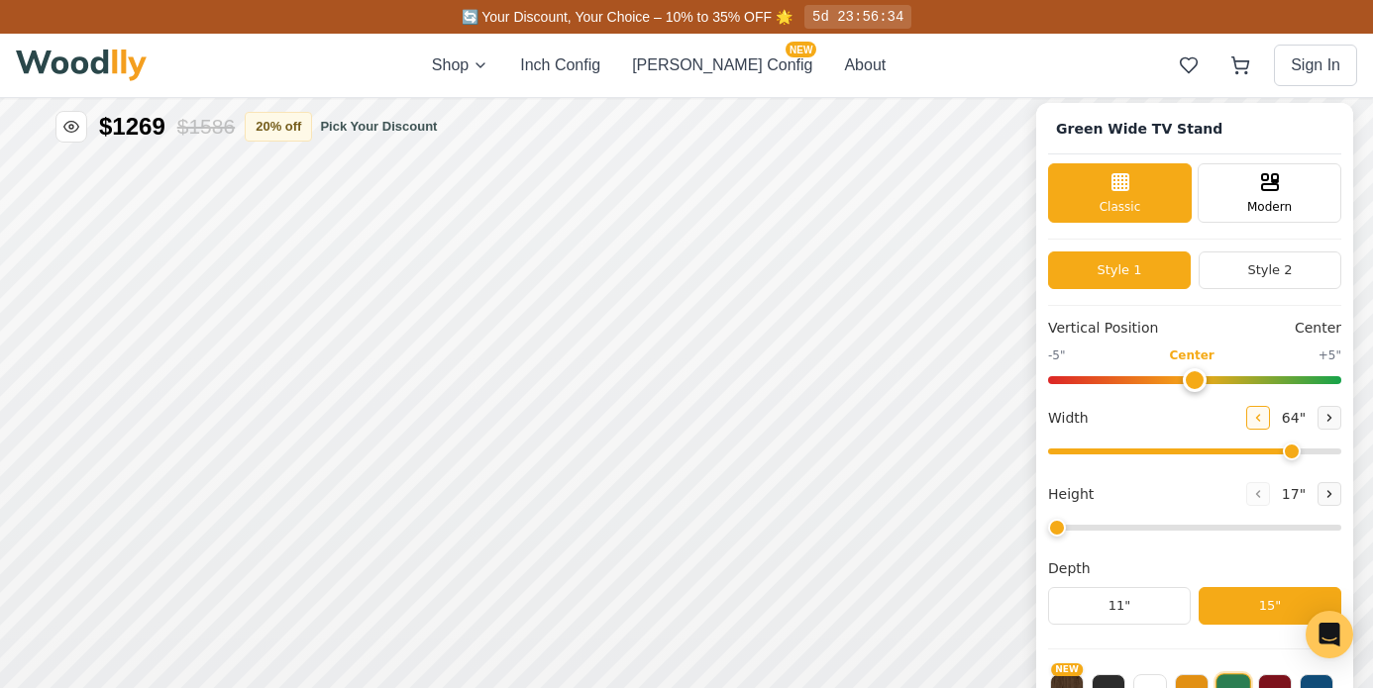
click at [1259, 424] on button at bounding box center [1258, 418] width 24 height 24
click at [1328, 412] on icon at bounding box center [1329, 418] width 12 height 12
click at [1246, 419] on button at bounding box center [1258, 418] width 24 height 24
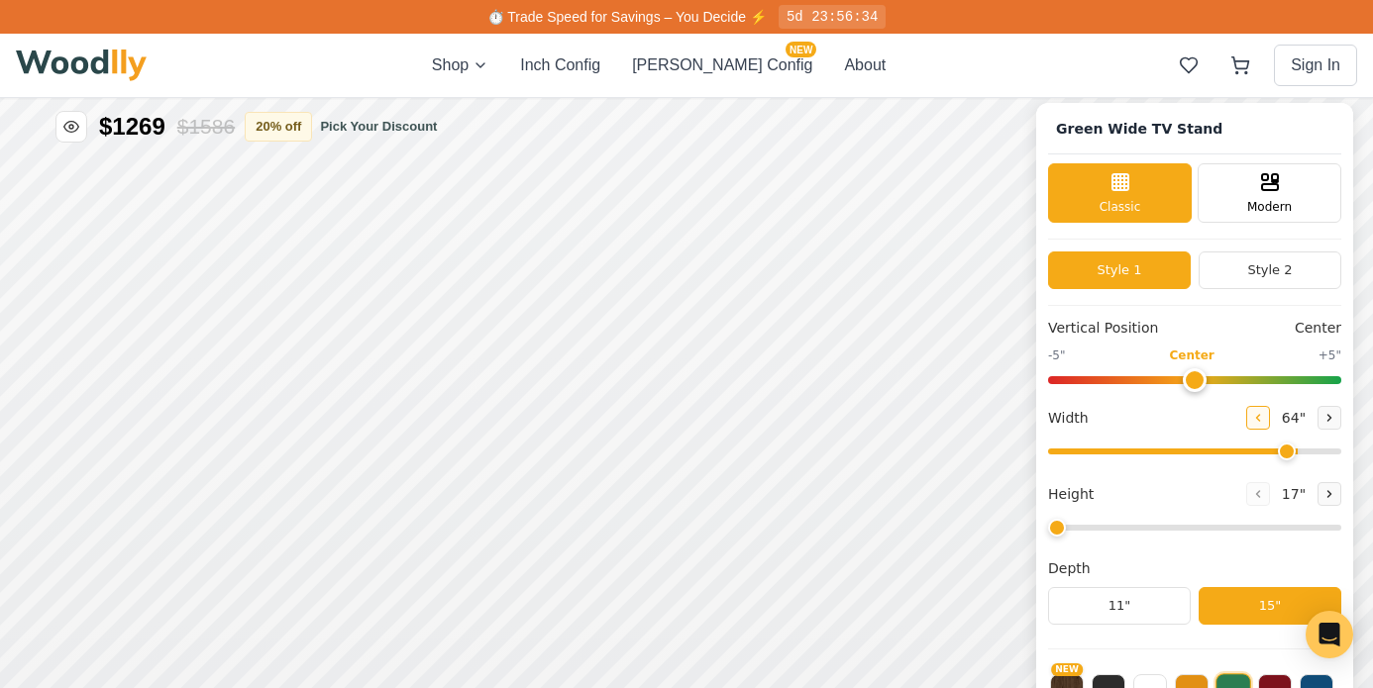
click at [1246, 419] on button at bounding box center [1258, 418] width 24 height 24
click at [1255, 419] on icon at bounding box center [1258, 418] width 12 height 12
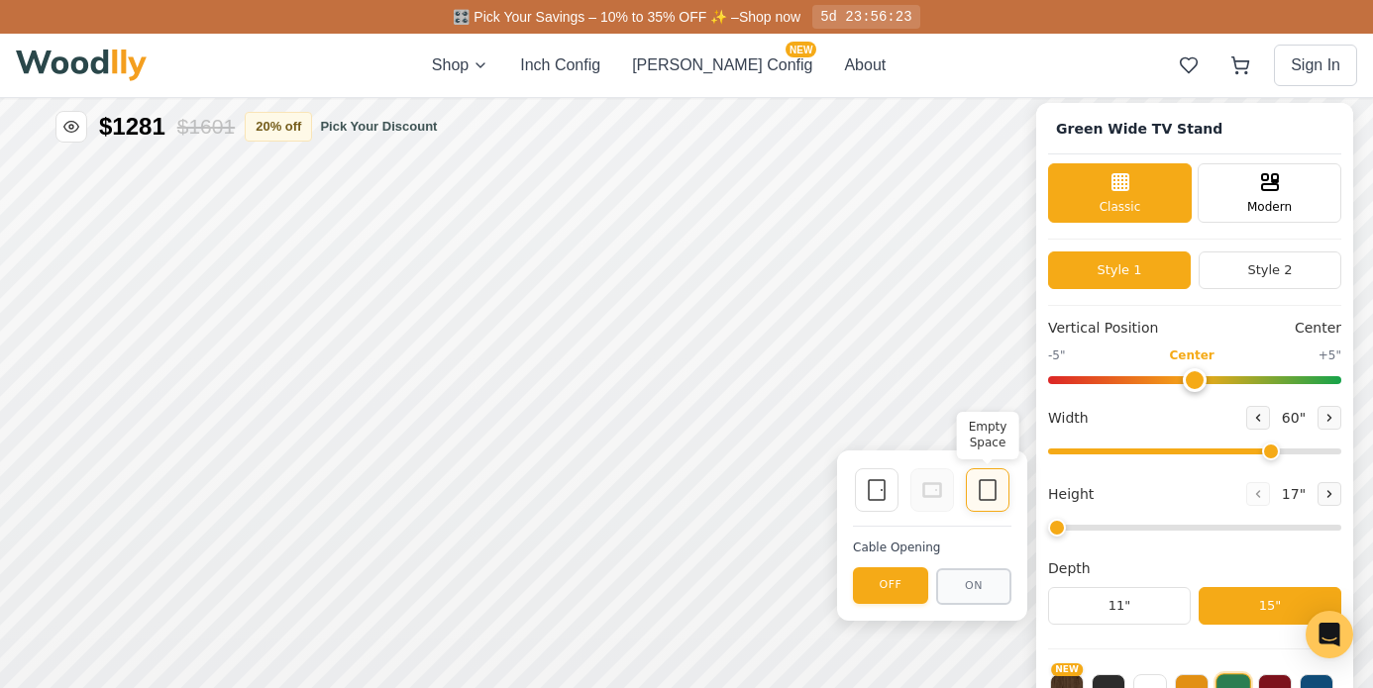
click at [983, 500] on rect at bounding box center [988, 490] width 16 height 20
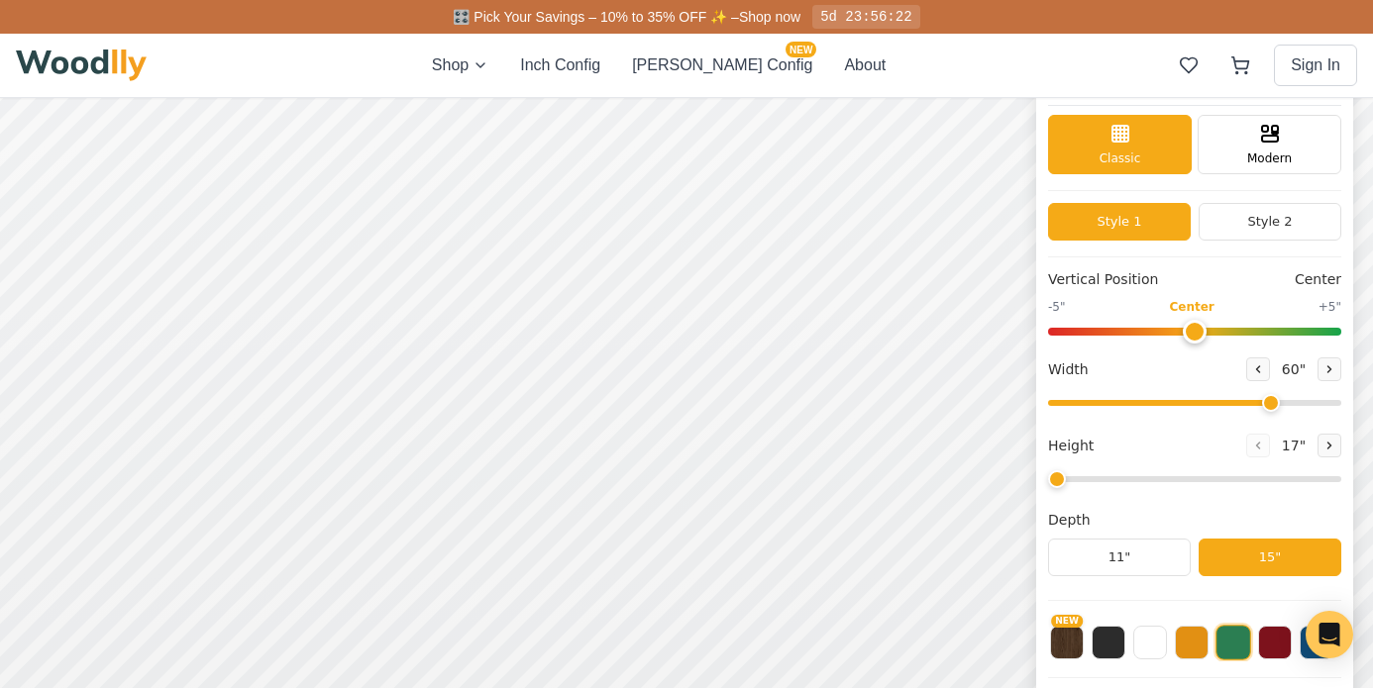
scroll to position [62, 0]
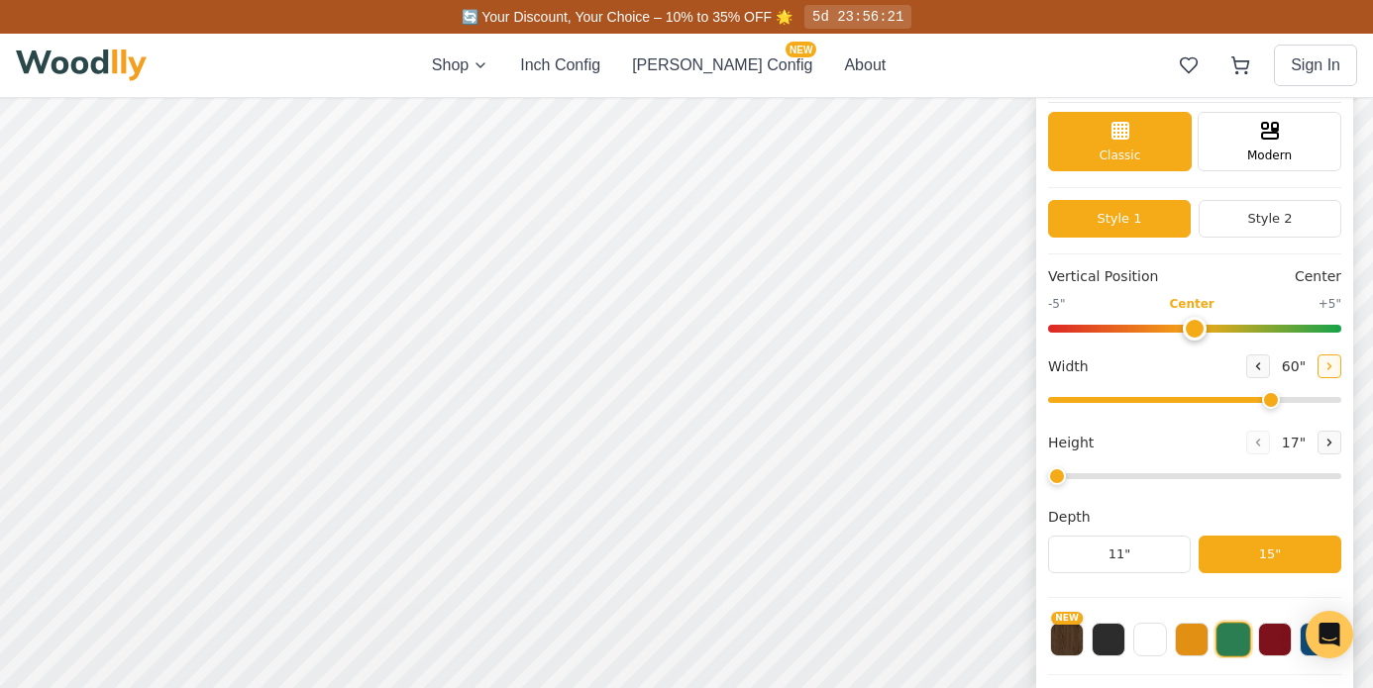
click at [1328, 368] on icon at bounding box center [1329, 367] width 3 height 6
click at [1261, 364] on button at bounding box center [1258, 367] width 24 height 24
click at [1323, 366] on icon at bounding box center [1329, 367] width 12 height 12
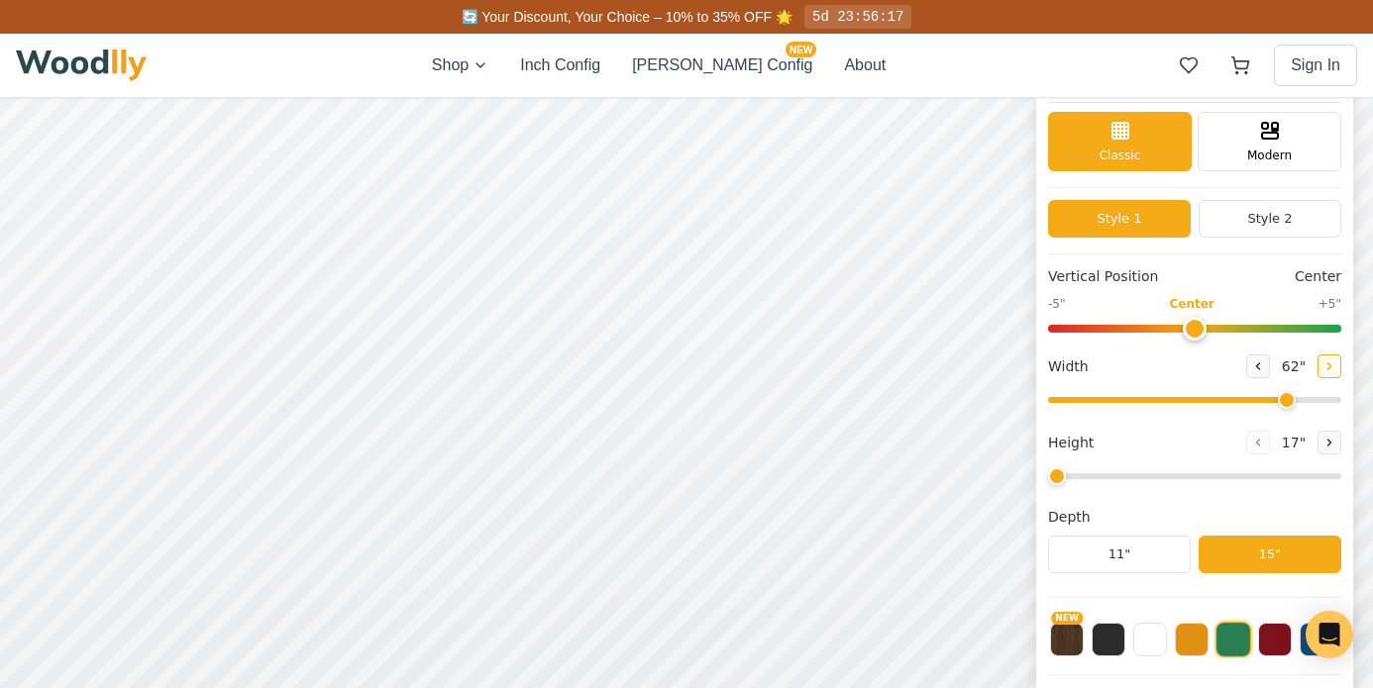
click at [1323, 366] on icon at bounding box center [1329, 367] width 12 height 12
type input "64"
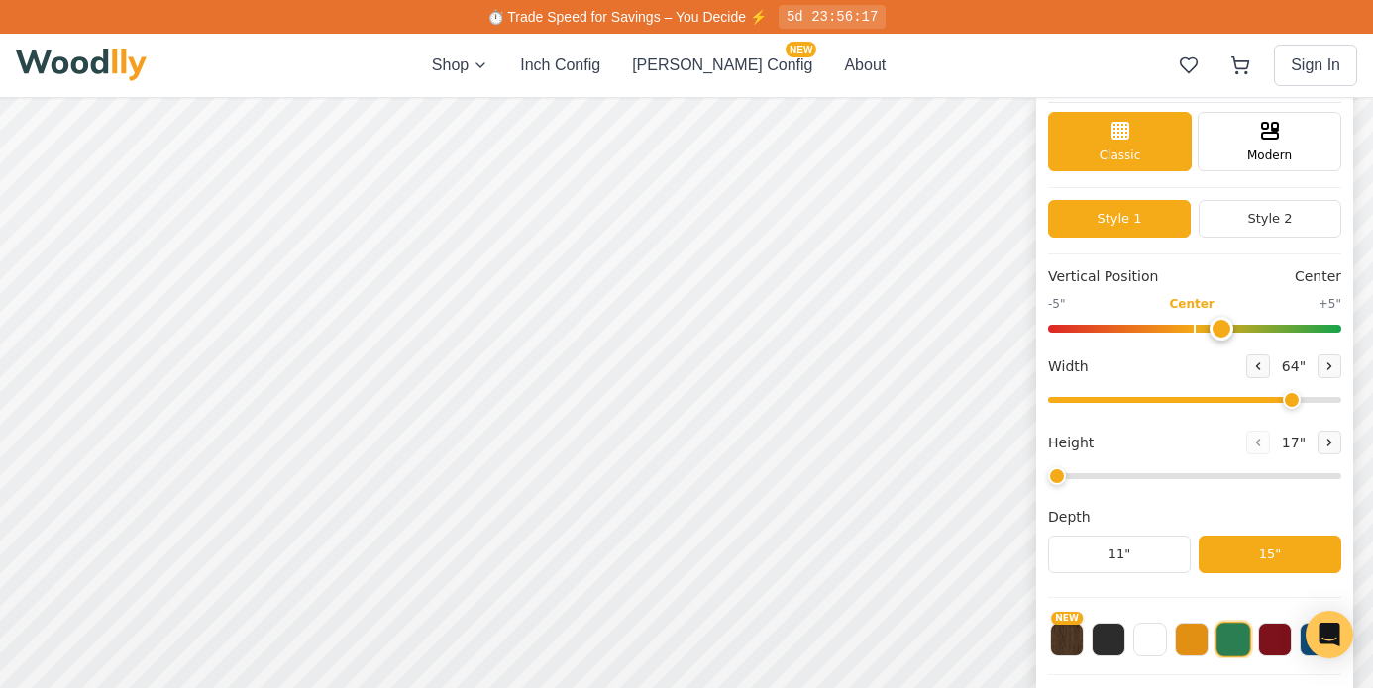
click at [1230, 330] on input "range" at bounding box center [1194, 329] width 293 height 8
click at [1259, 328] on input "range" at bounding box center [1194, 329] width 293 height 8
type input "1"
click at [1221, 325] on input "range" at bounding box center [1194, 329] width 293 height 8
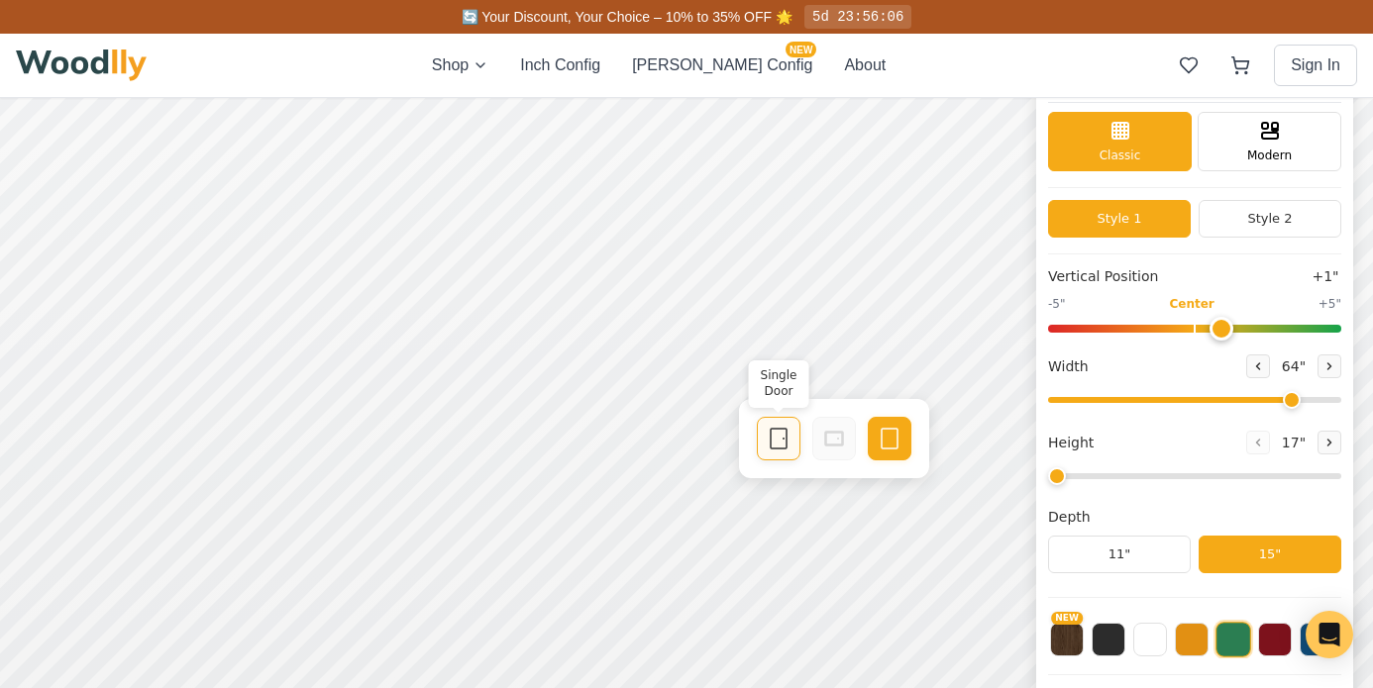
click at [780, 438] on icon at bounding box center [779, 439] width 24 height 24
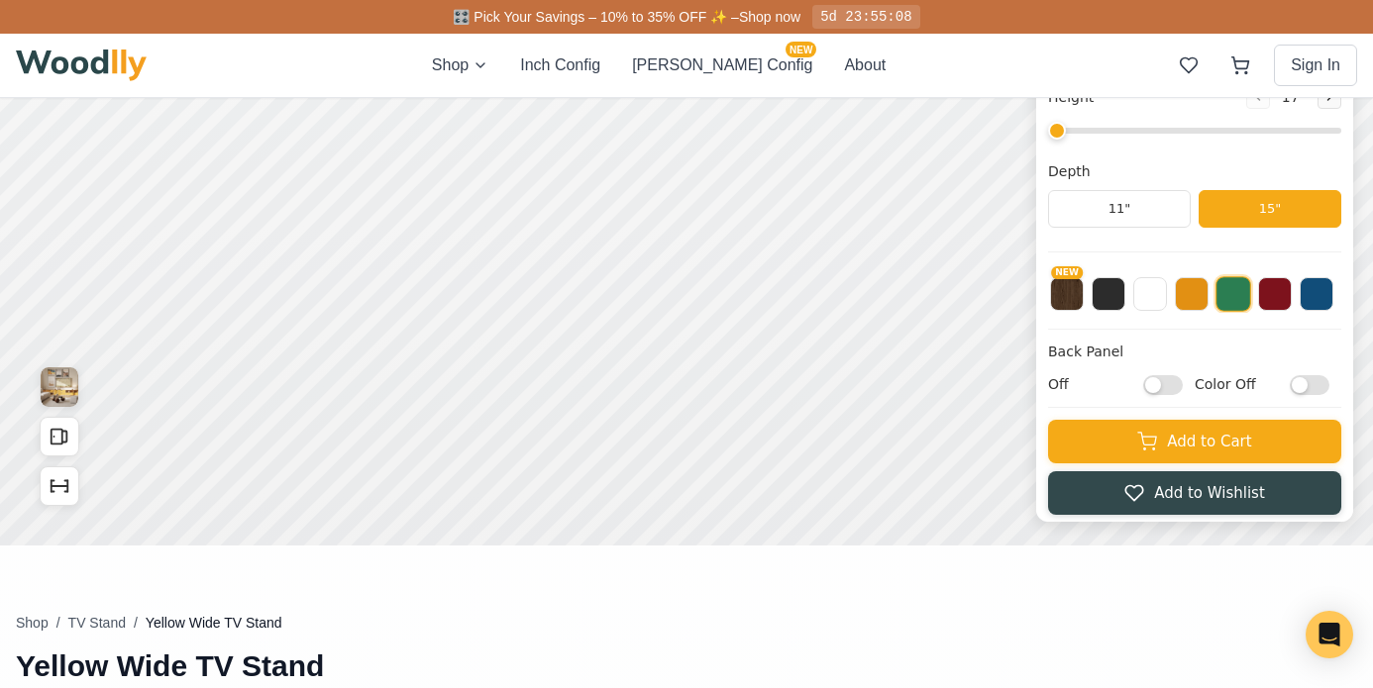
scroll to position [0, 0]
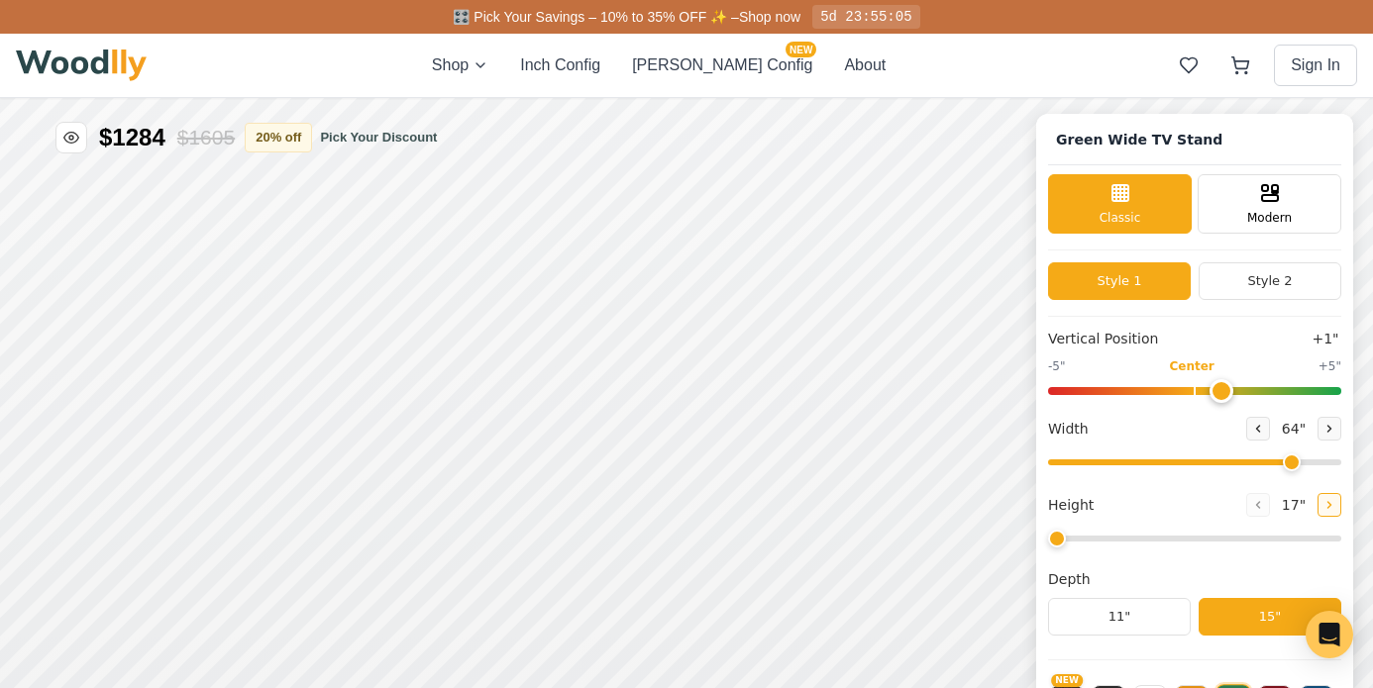
click at [1328, 505] on icon at bounding box center [1329, 505] width 3 height 6
type input "2"
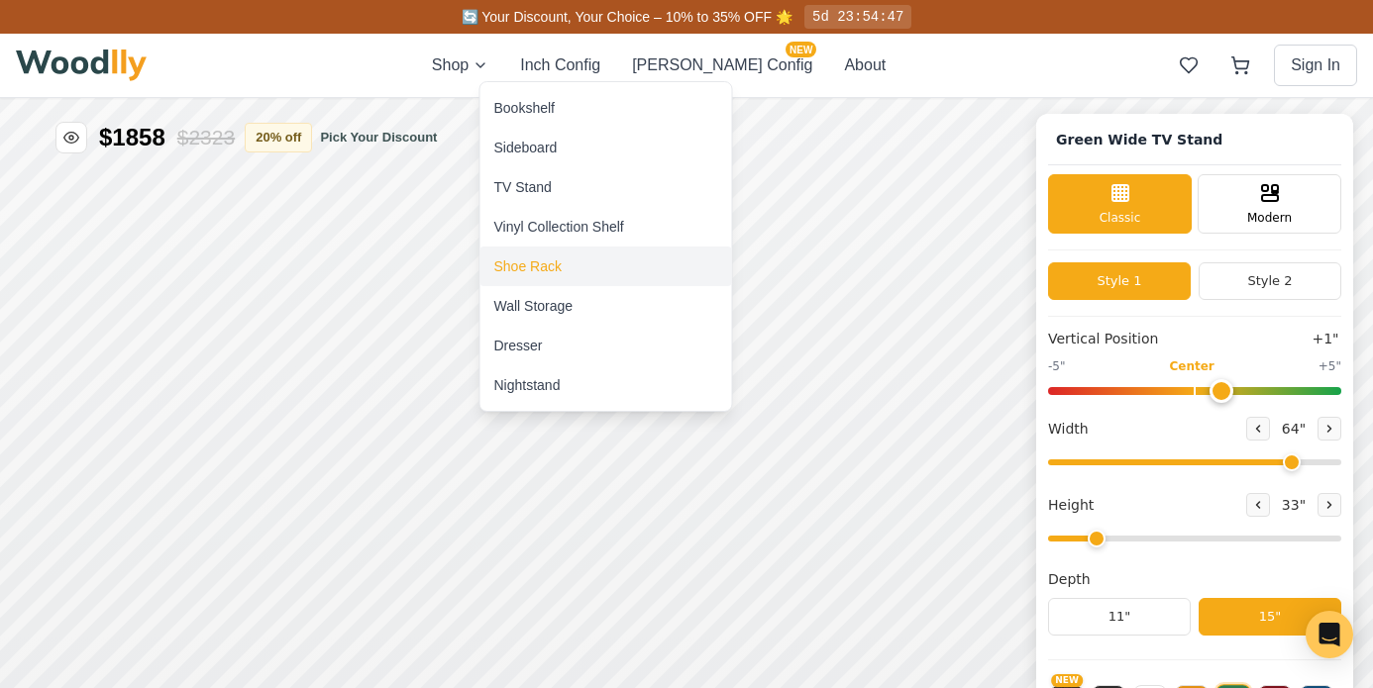
click at [526, 262] on div "Shoe Rack" at bounding box center [527, 267] width 67 height 20
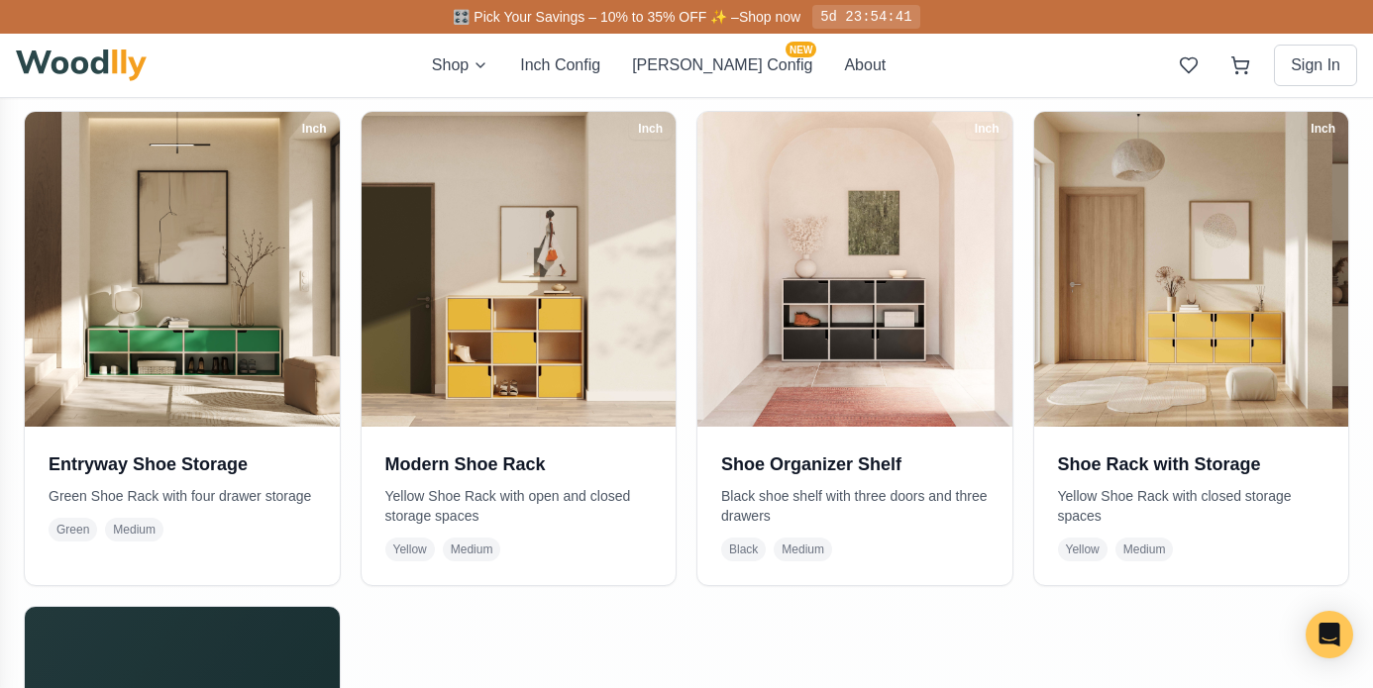
scroll to position [478, 0]
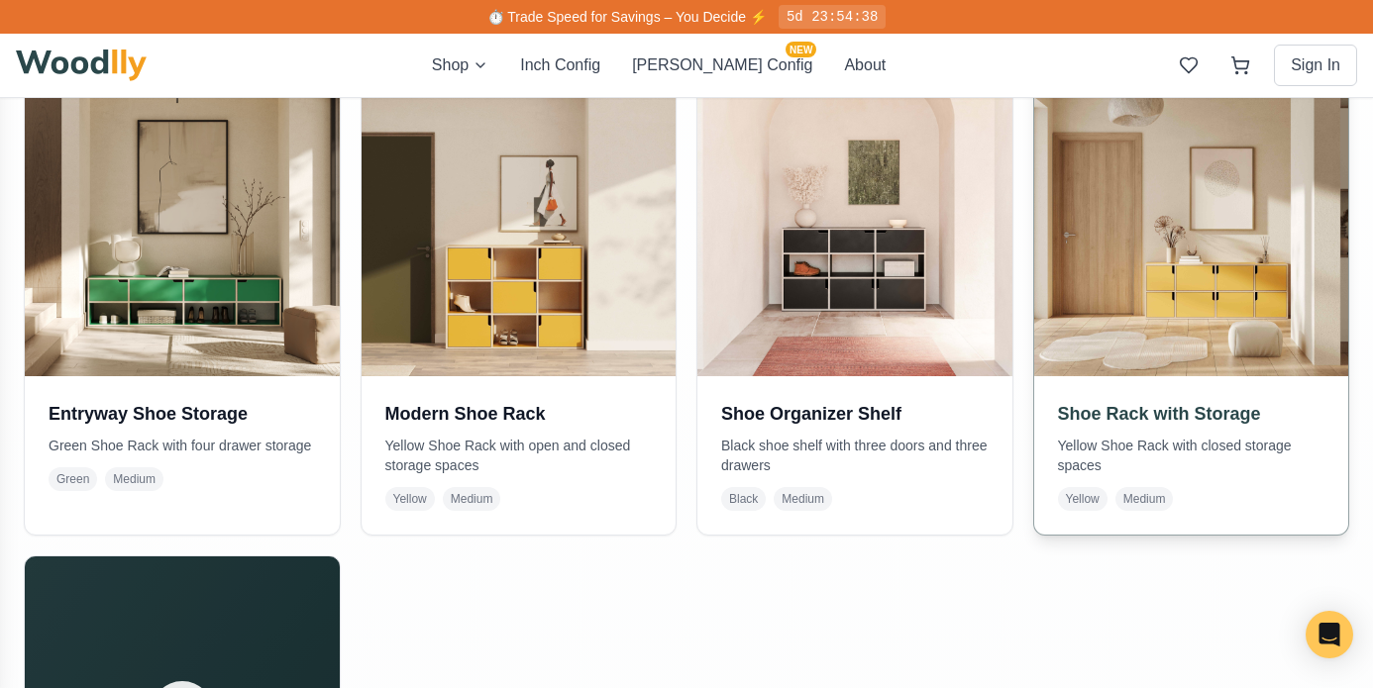
click at [1218, 415] on h3 "Shoe Rack with Storage" at bounding box center [1191, 414] width 267 height 28
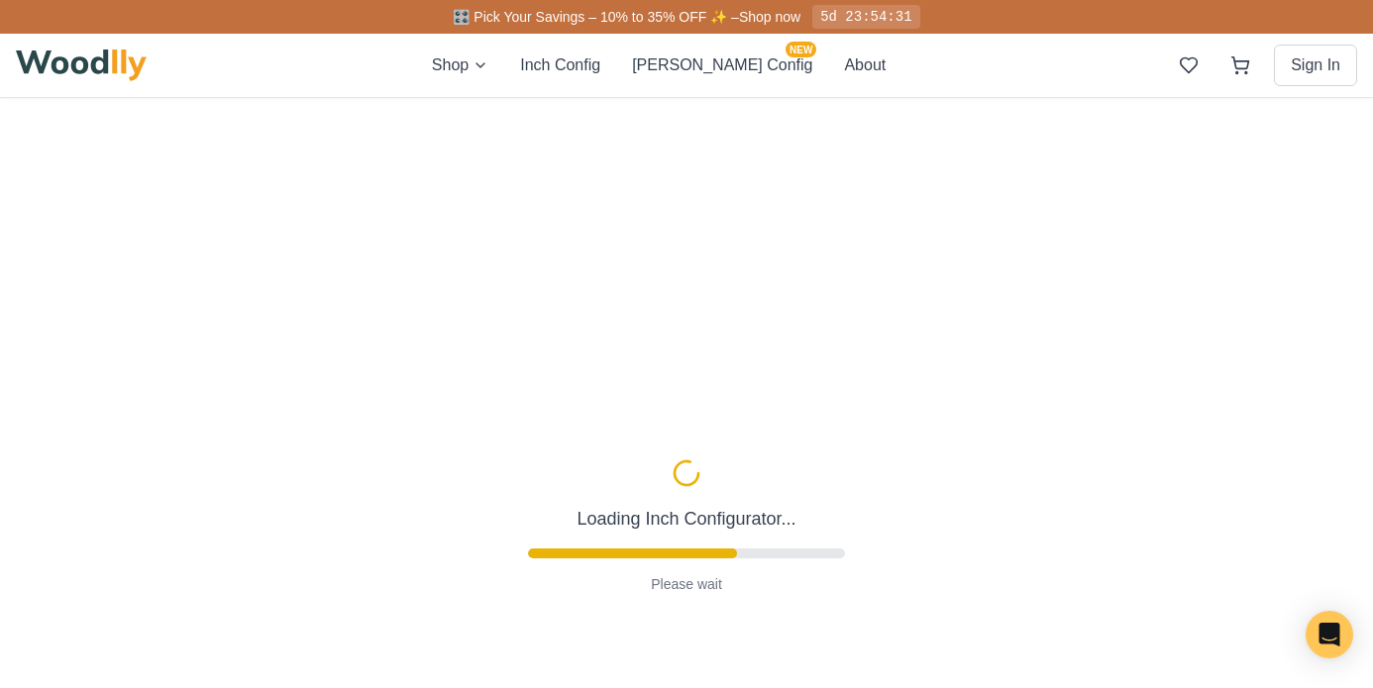
type input "67"
type input "2"
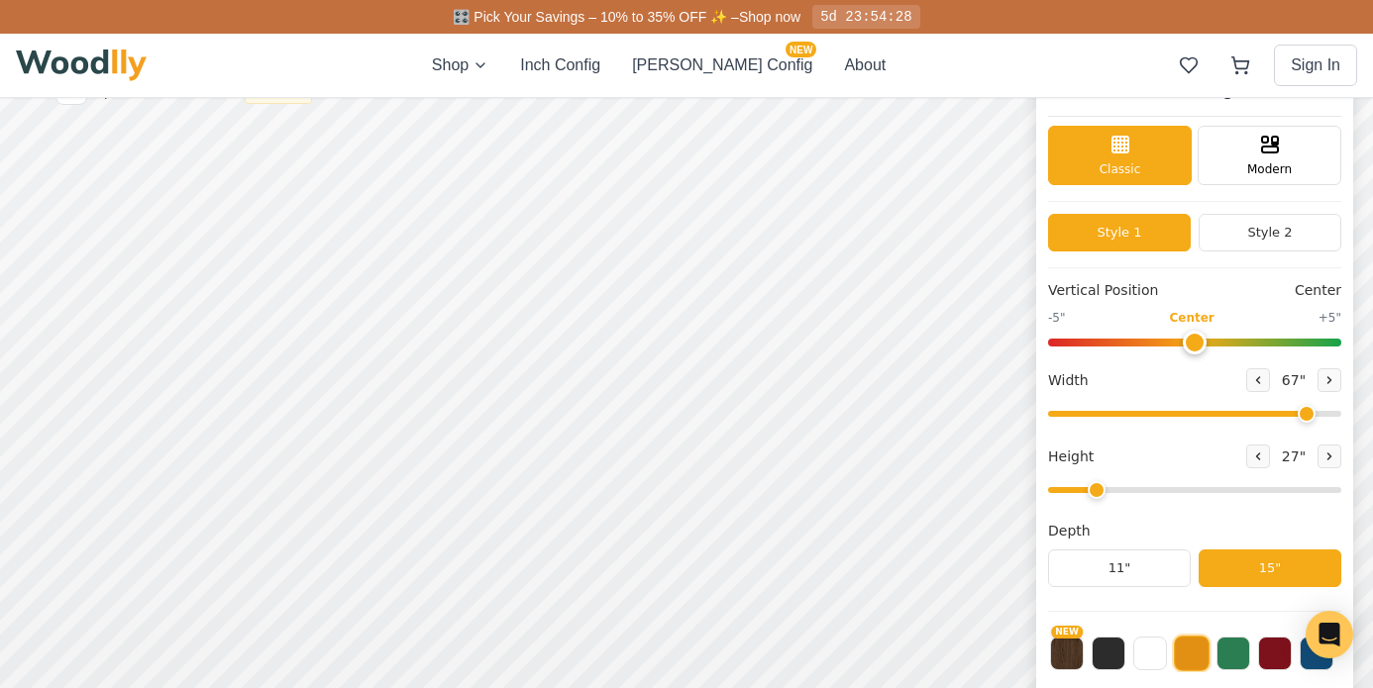
scroll to position [117, 0]
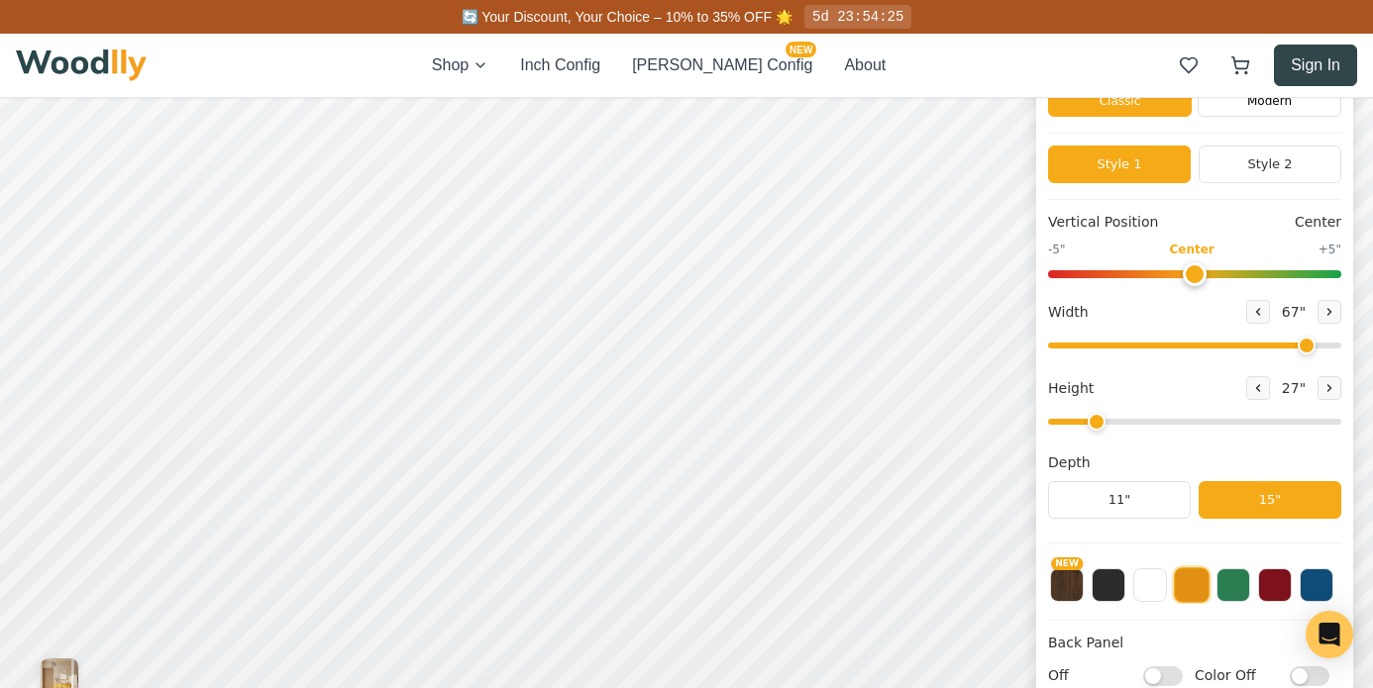
click at [1324, 55] on button "Sign In" at bounding box center [1315, 66] width 83 height 42
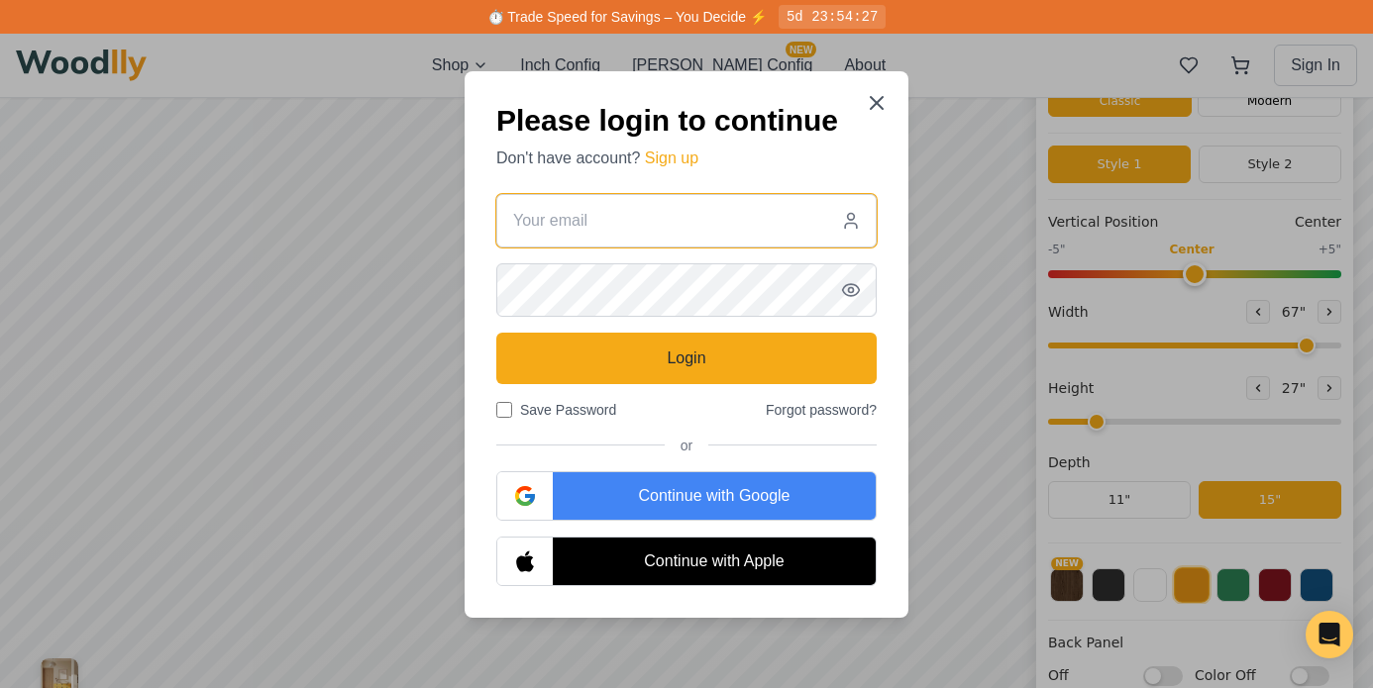
click at [643, 212] on input "email" at bounding box center [686, 220] width 380 height 53
click at [673, 229] on input "[EMAIL_ADDRESS][DOMAIN_NAME]" at bounding box center [686, 220] width 380 height 53
type input "[EMAIL_ADDRESS][DOMAIN_NAME]"
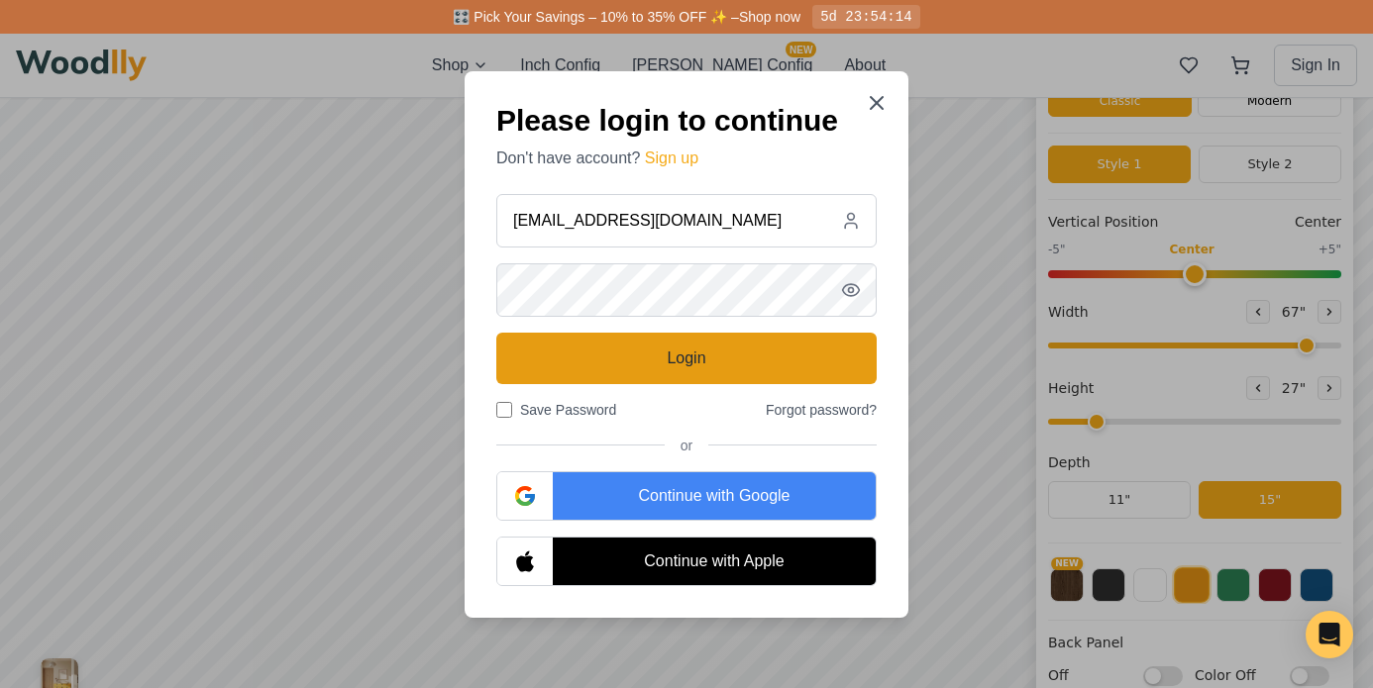
click at [641, 362] on button "Login" at bounding box center [686, 359] width 380 height 52
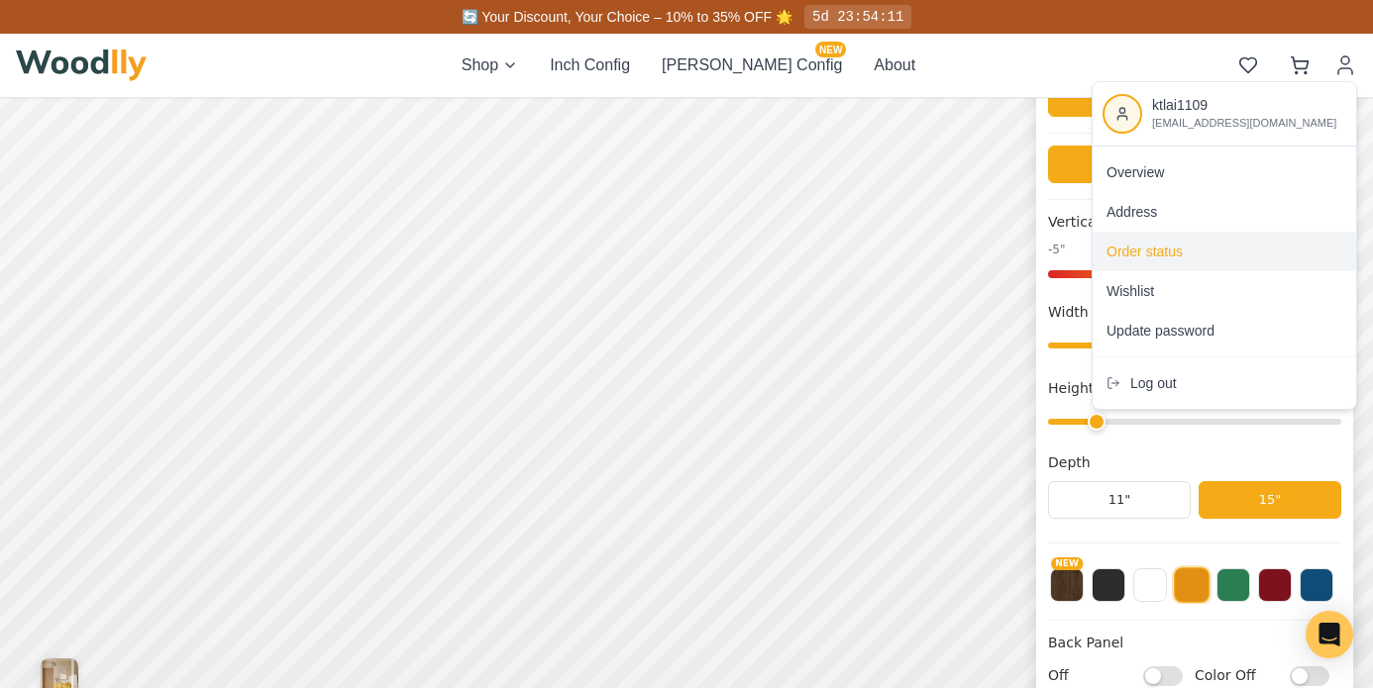
click at [1153, 253] on span "Order status" at bounding box center [1144, 252] width 76 height 20
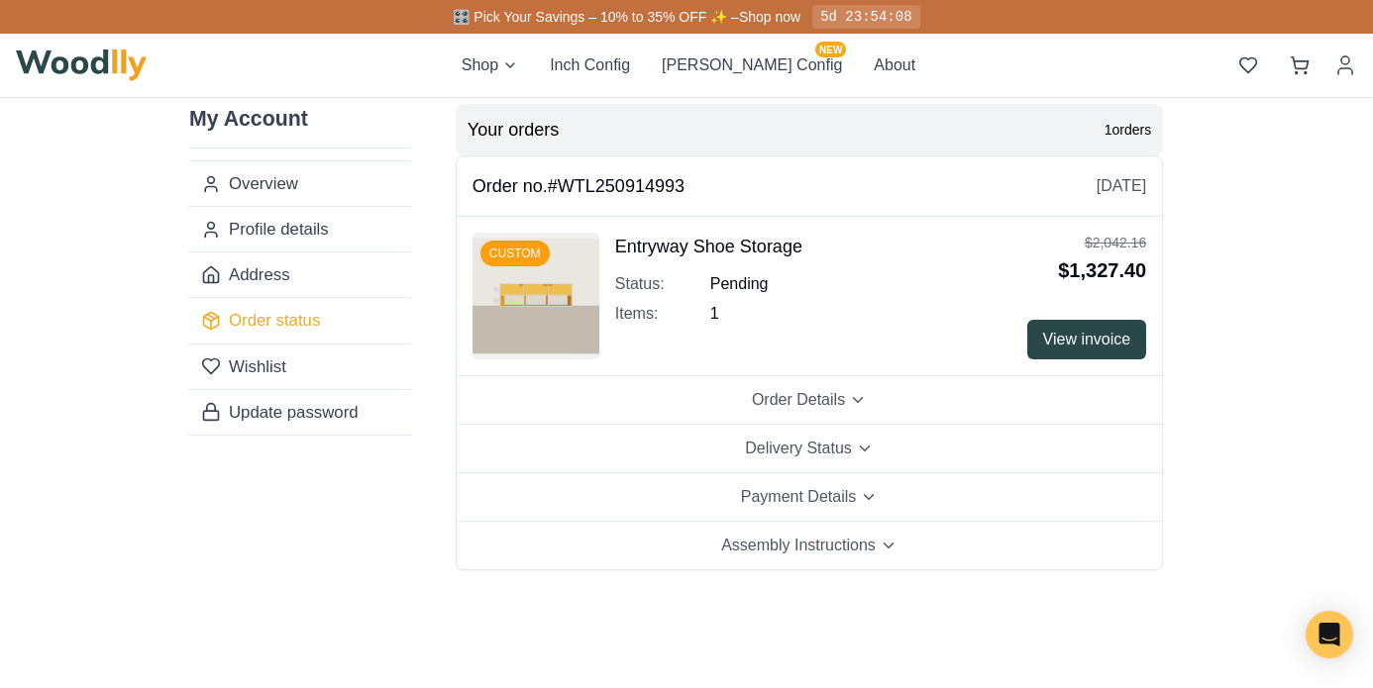
click at [528, 278] on img at bounding box center [535, 296] width 127 height 127
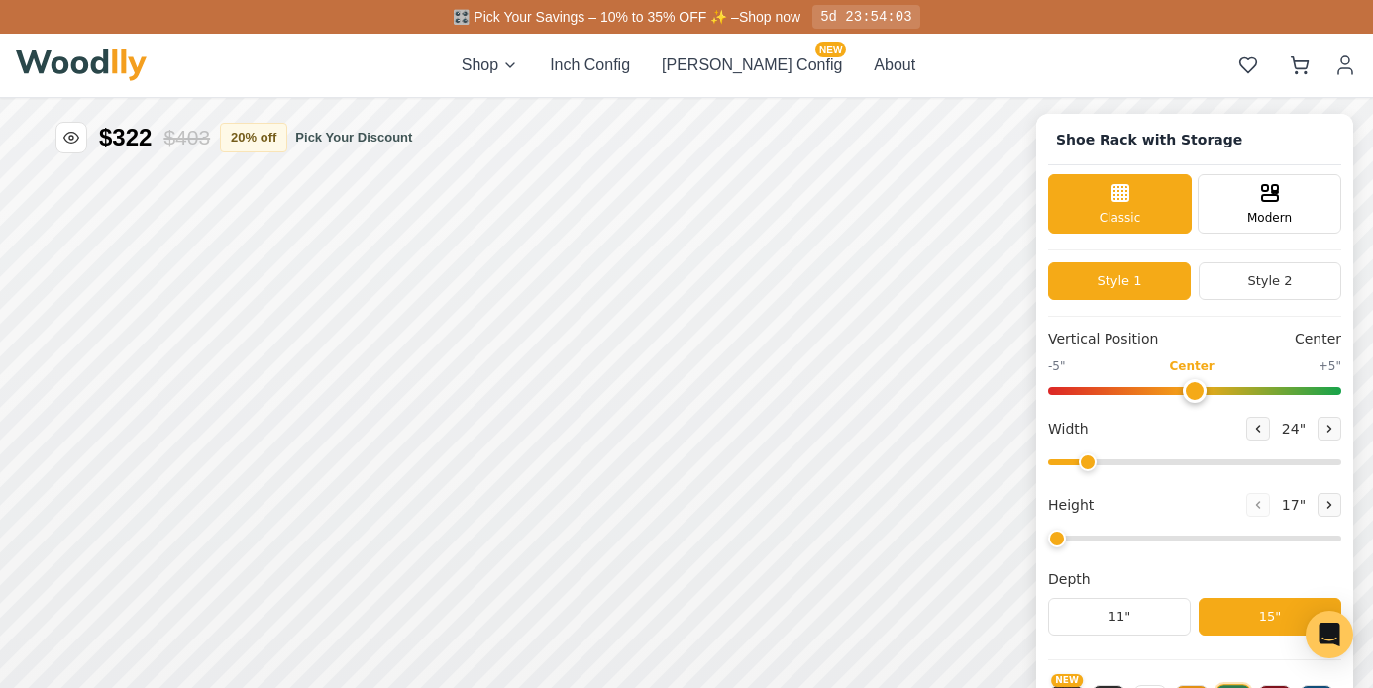
type input "67"
type input "2"
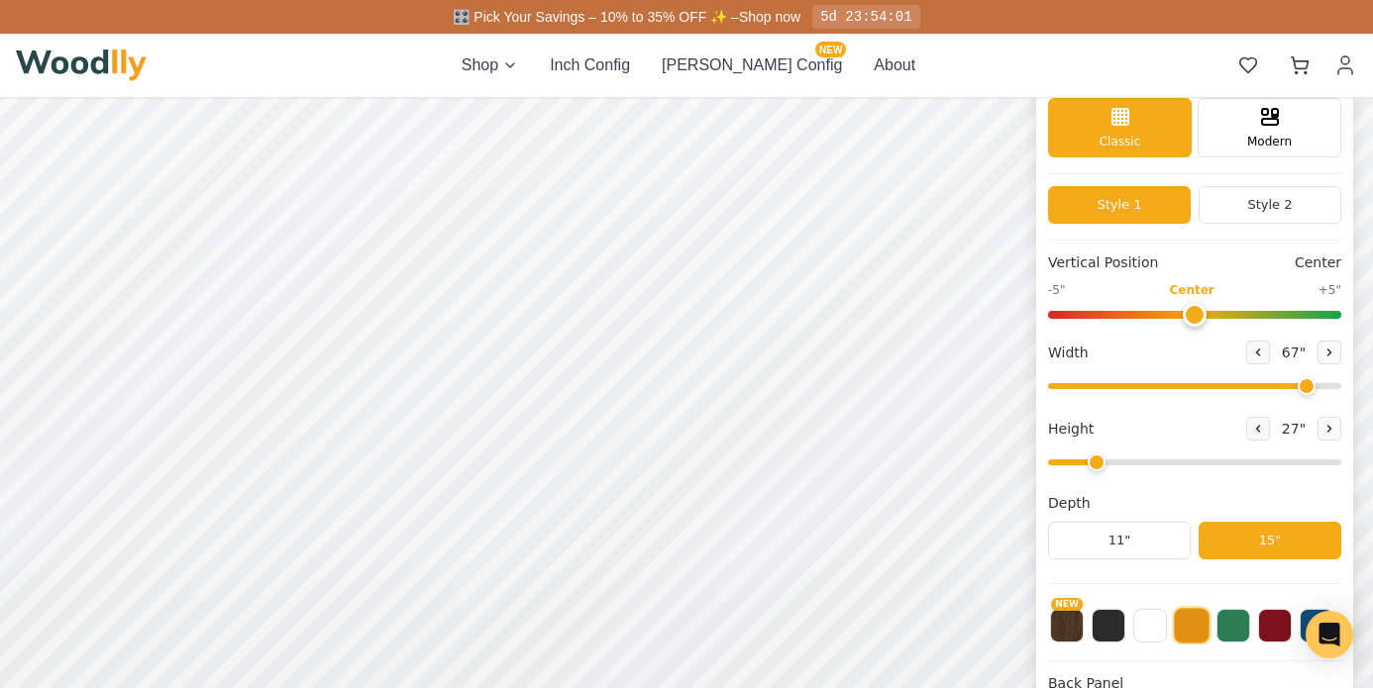
scroll to position [70, 0]
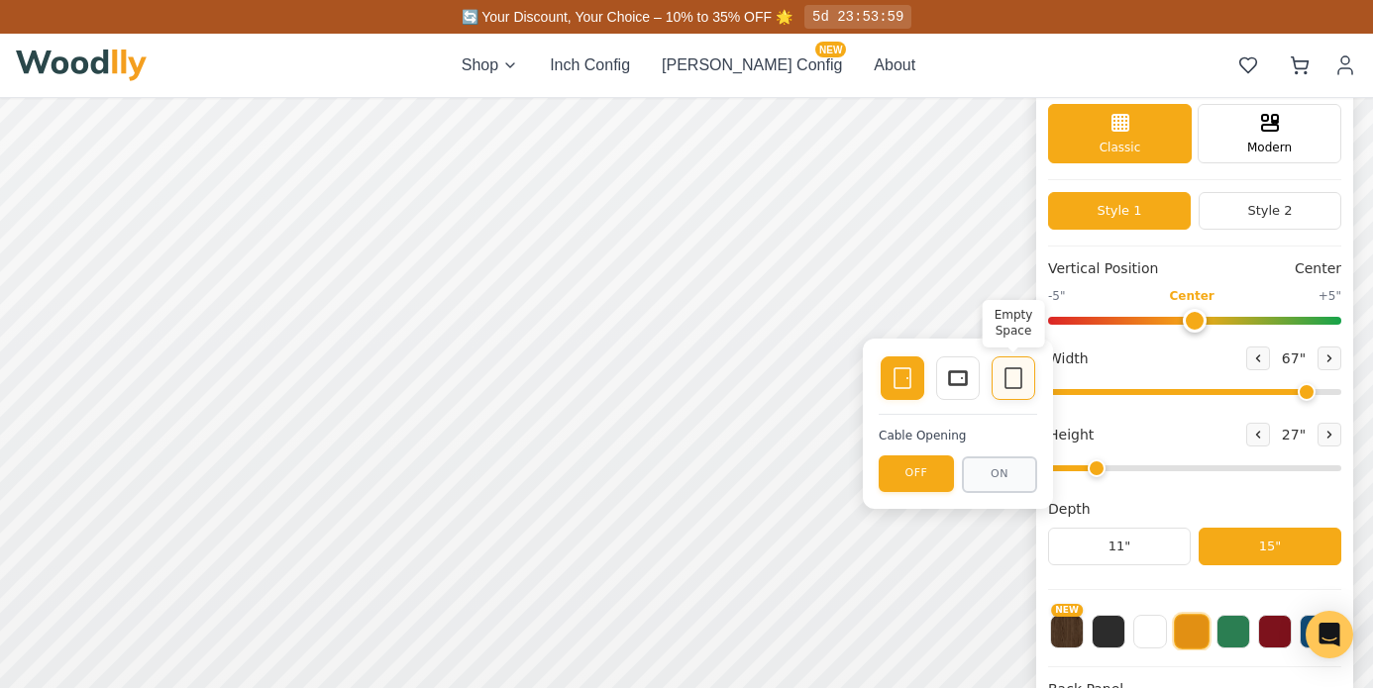
click at [1007, 381] on icon at bounding box center [1013, 379] width 24 height 24
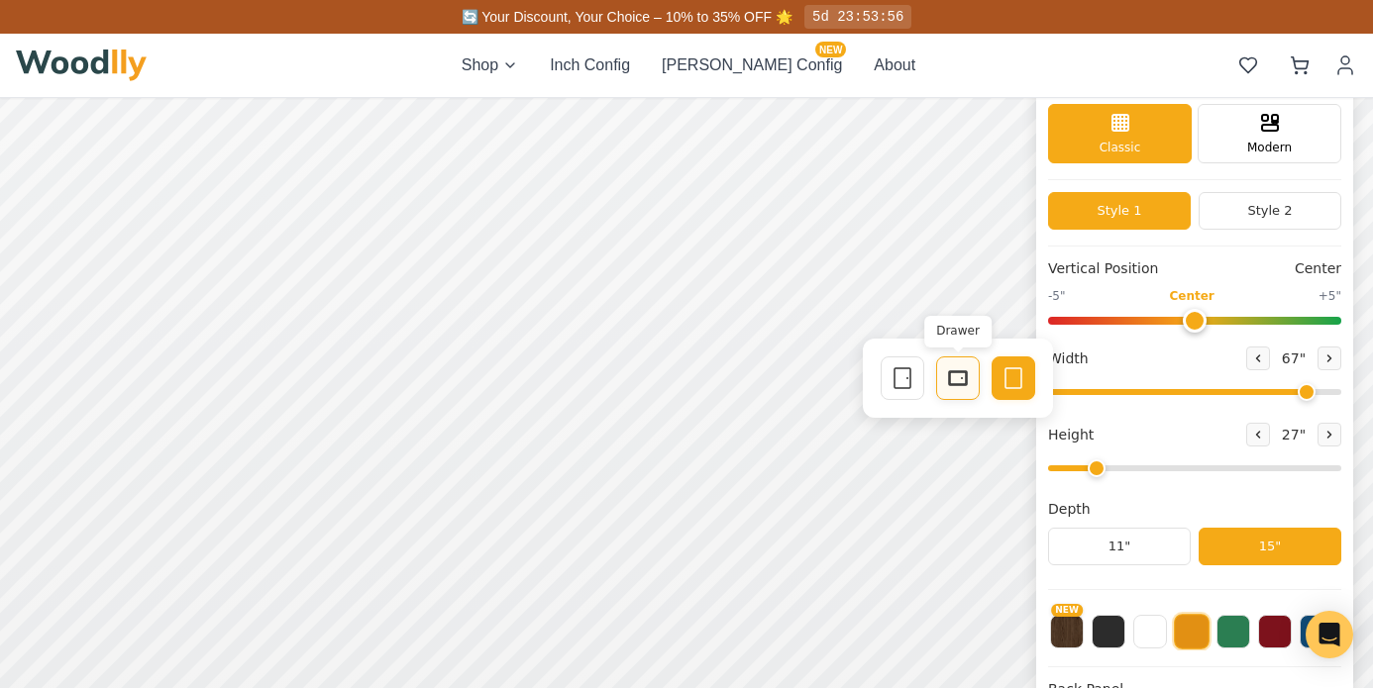
click at [958, 375] on icon at bounding box center [958, 379] width 24 height 24
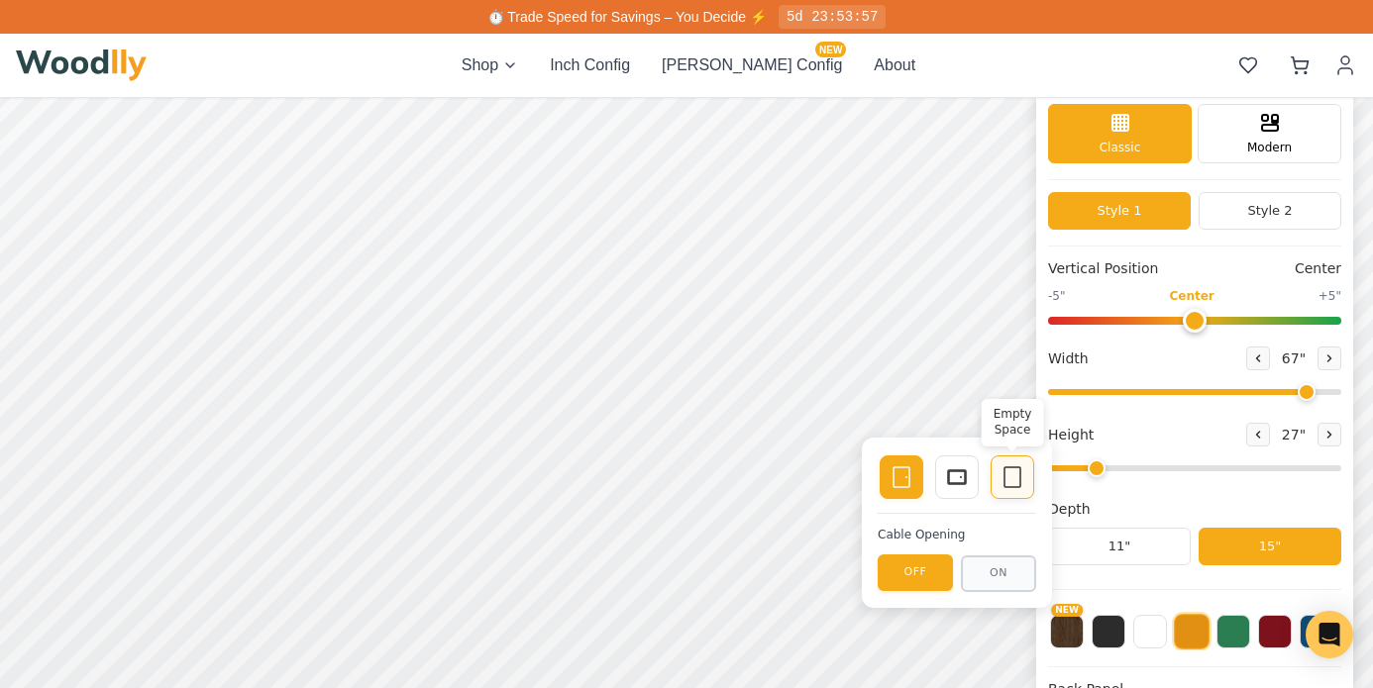
click at [1023, 475] on icon at bounding box center [1012, 478] width 24 height 24
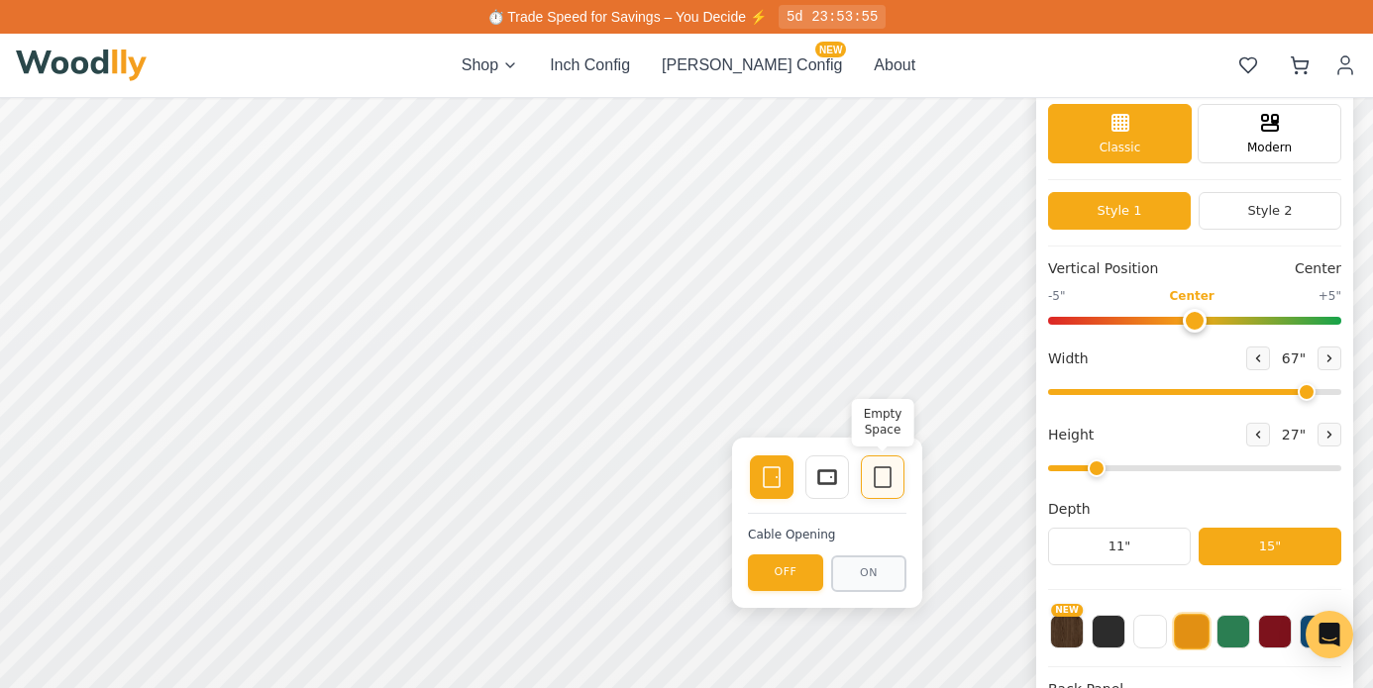
click at [886, 475] on icon at bounding box center [883, 478] width 24 height 24
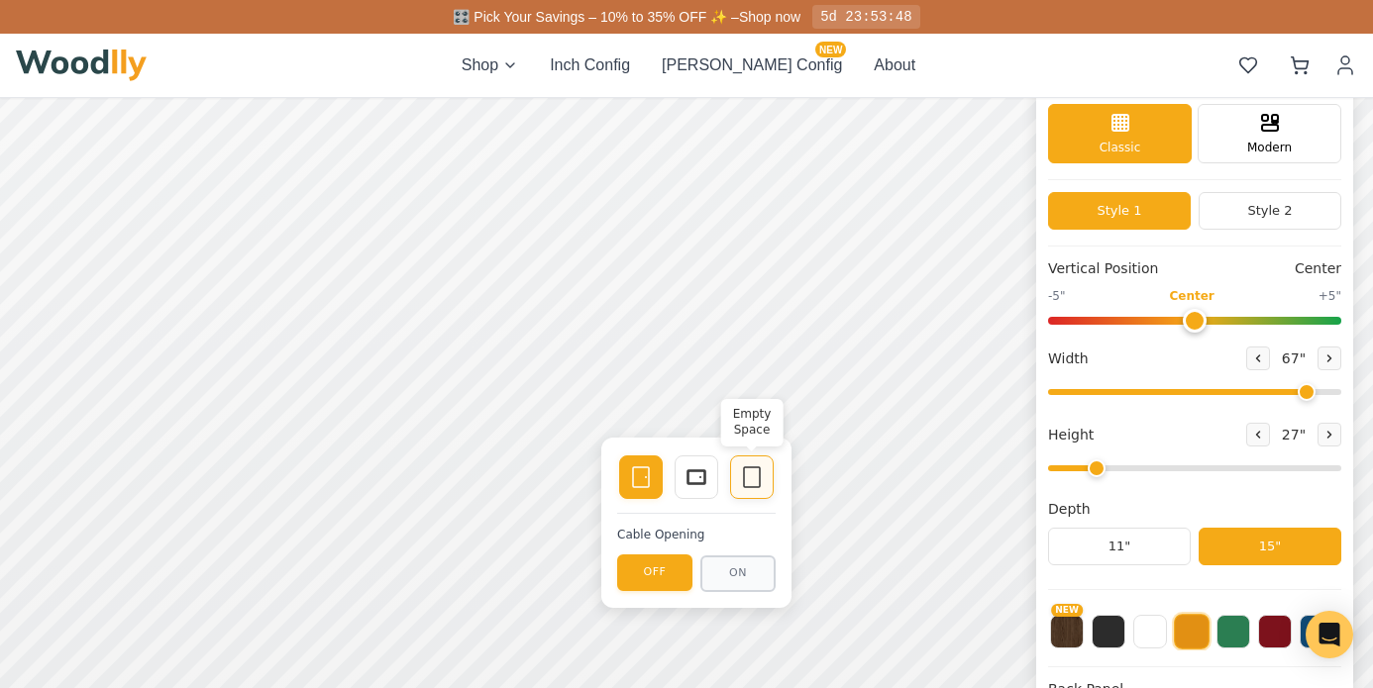
click at [755, 480] on icon at bounding box center [752, 478] width 24 height 24
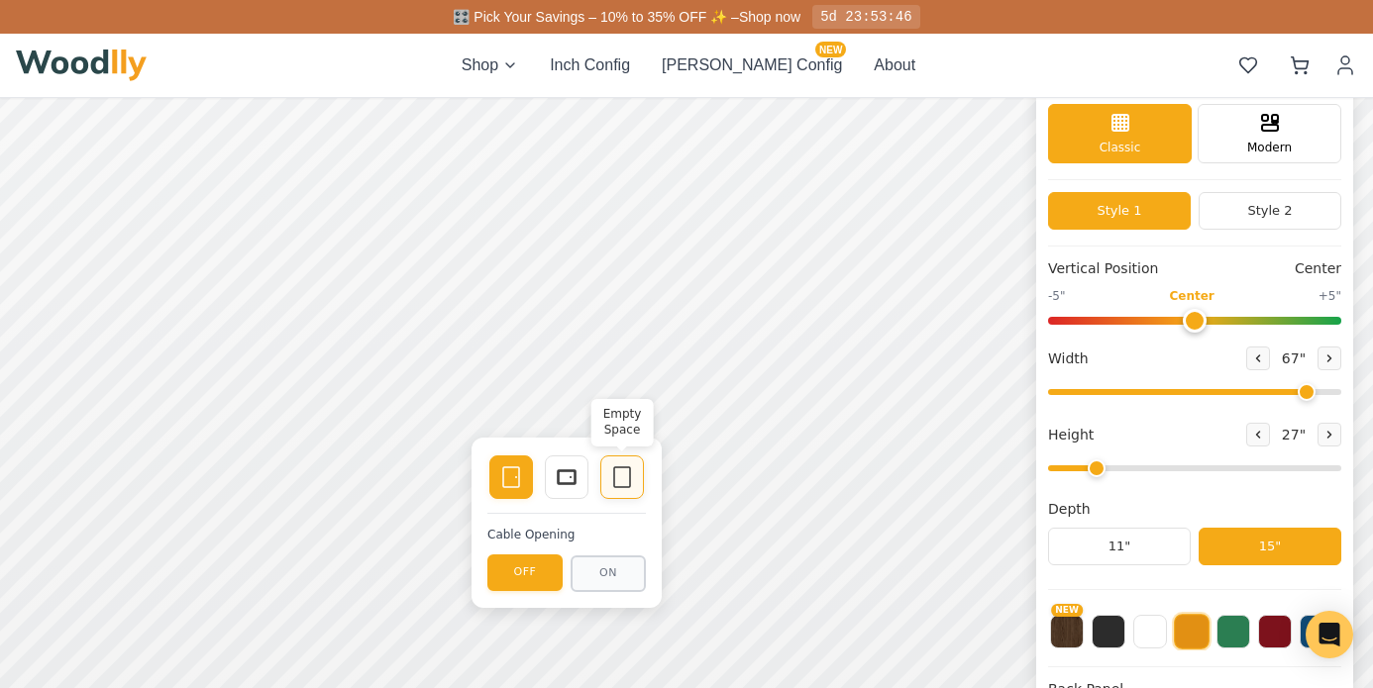
click at [619, 470] on icon at bounding box center [622, 478] width 24 height 24
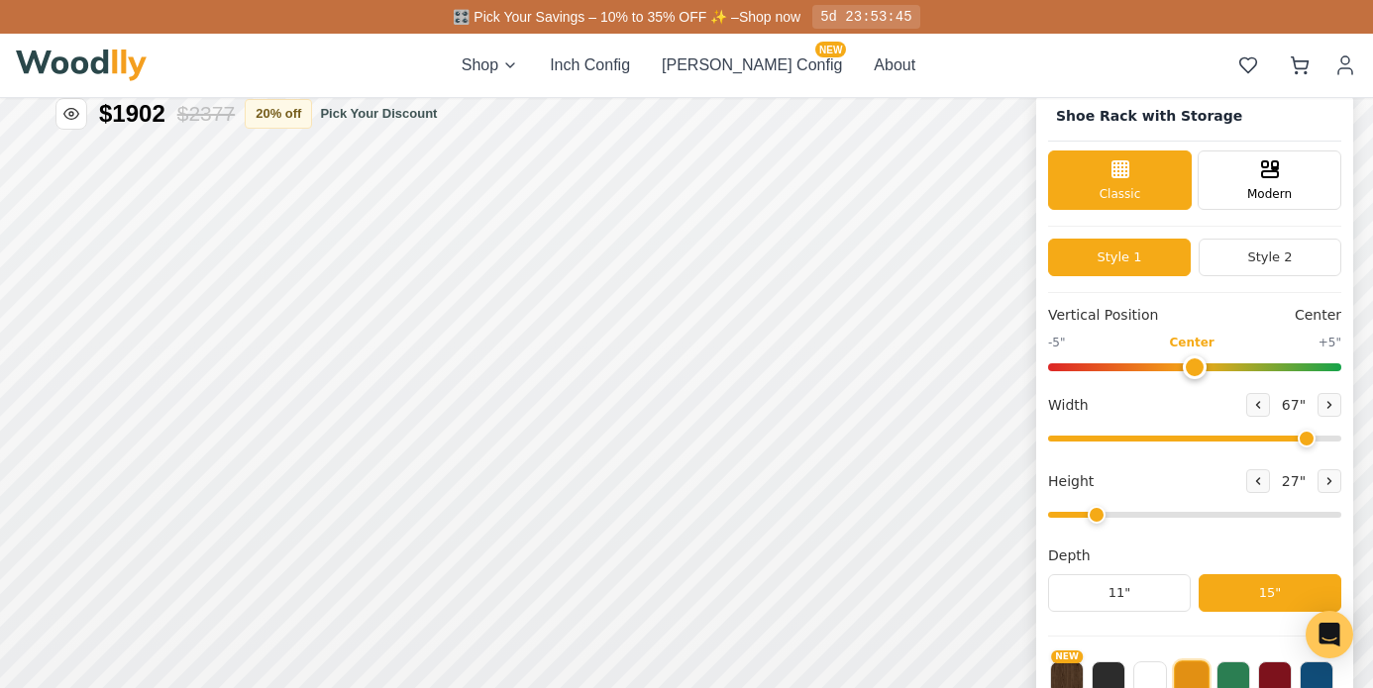
scroll to position [0, 0]
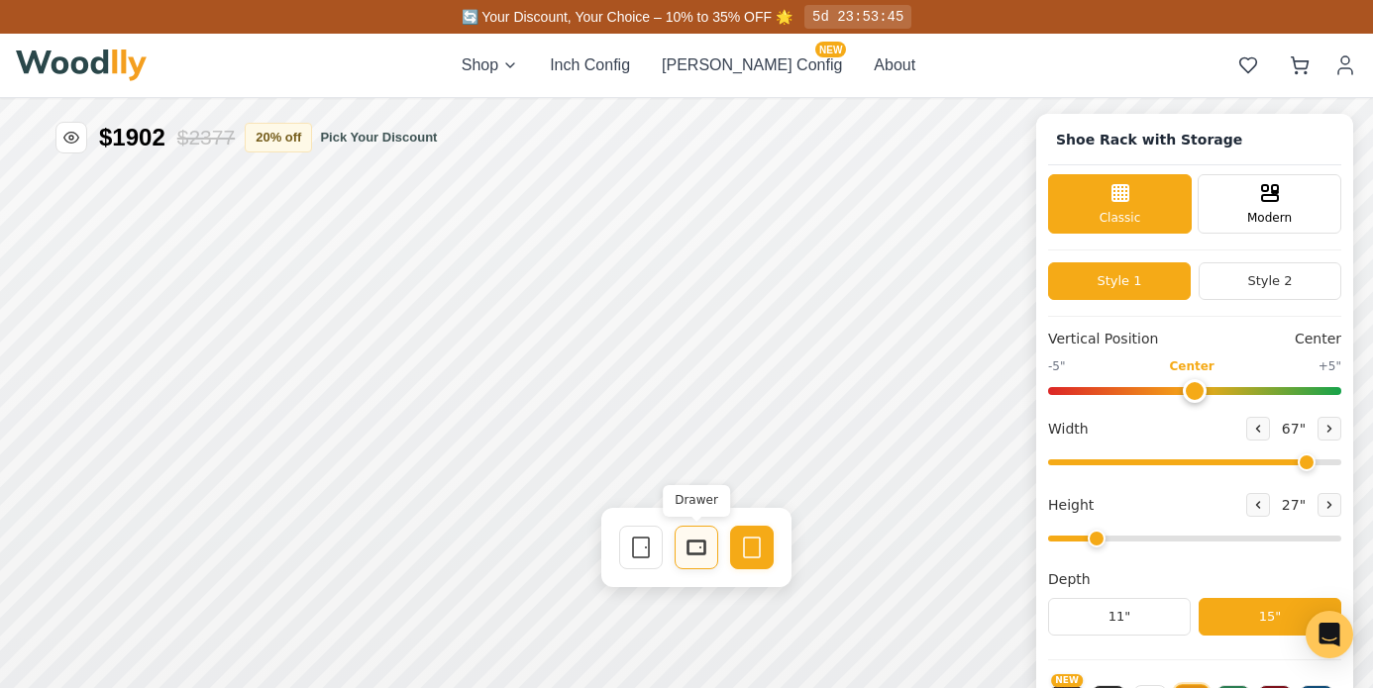
click at [693, 544] on icon at bounding box center [696, 548] width 24 height 24
click at [1252, 428] on icon at bounding box center [1258, 429] width 12 height 12
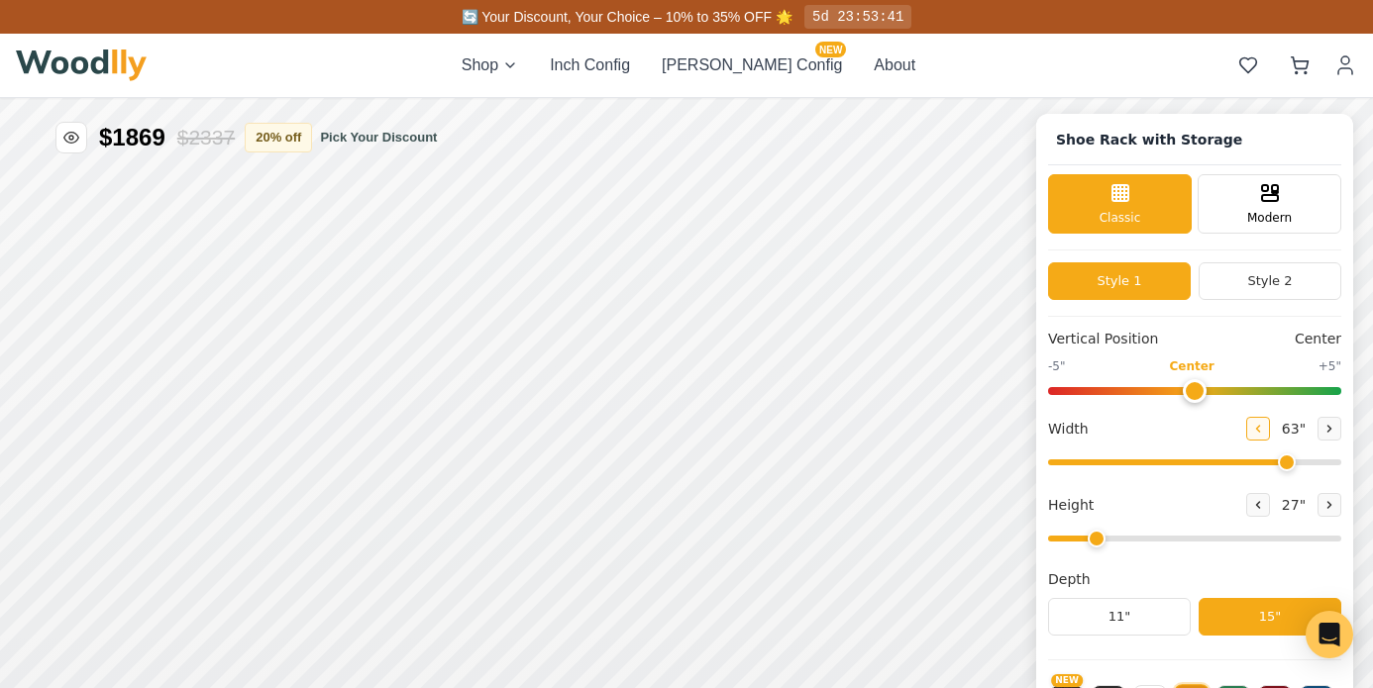
click at [1252, 428] on icon at bounding box center [1258, 429] width 12 height 12
type input "60"
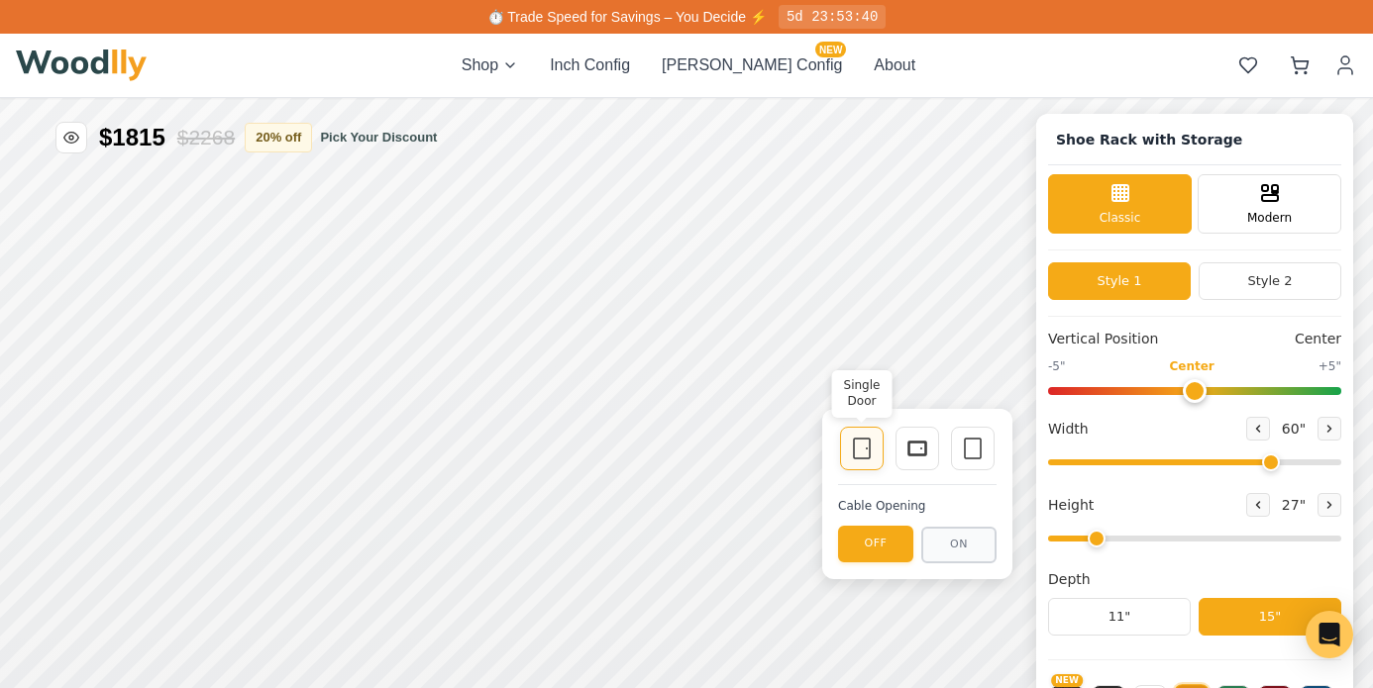
click at [858, 449] on icon at bounding box center [862, 449] width 24 height 24
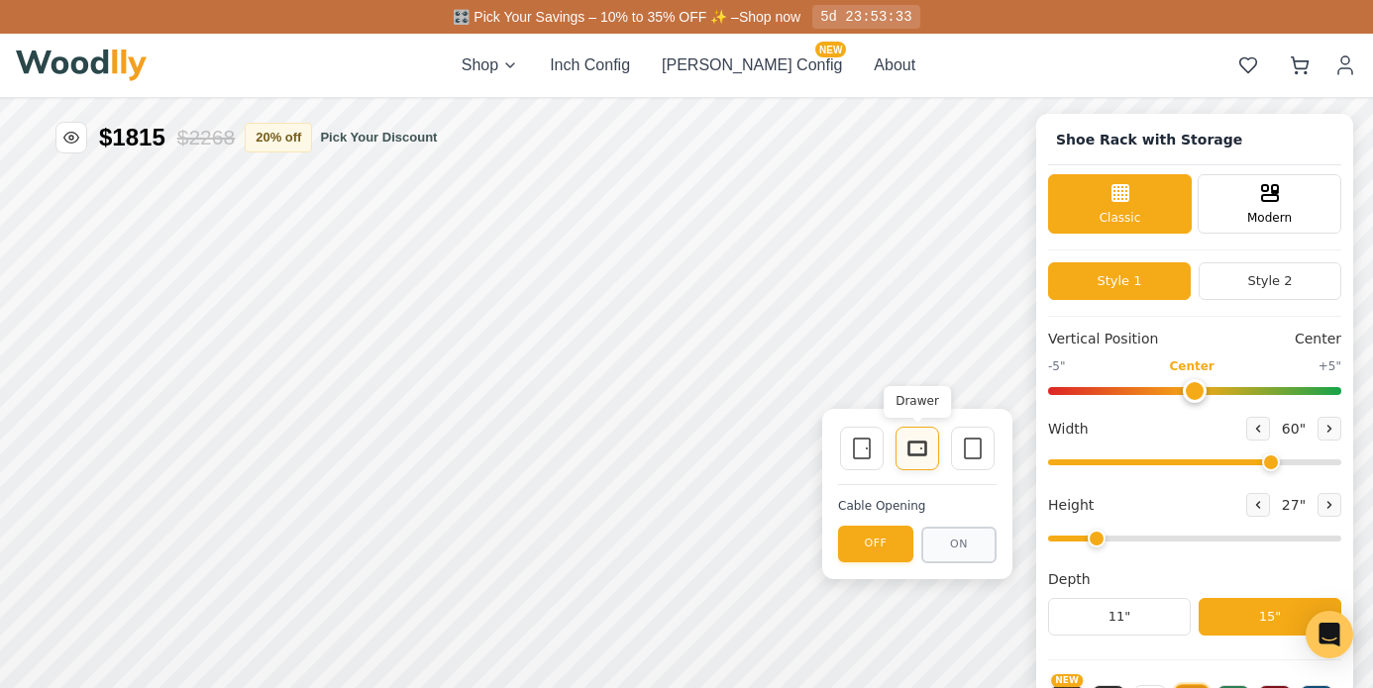
click at [907, 448] on icon at bounding box center [917, 449] width 24 height 24
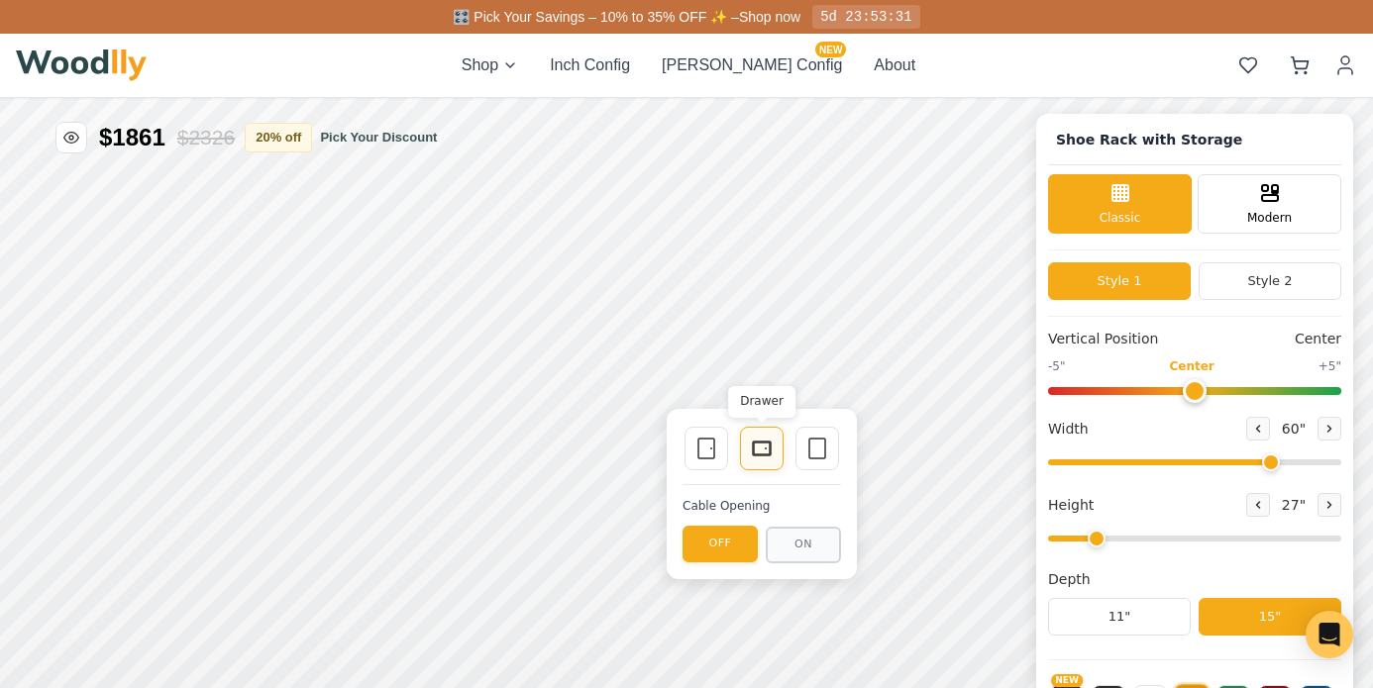
click at [756, 445] on icon at bounding box center [762, 449] width 24 height 24
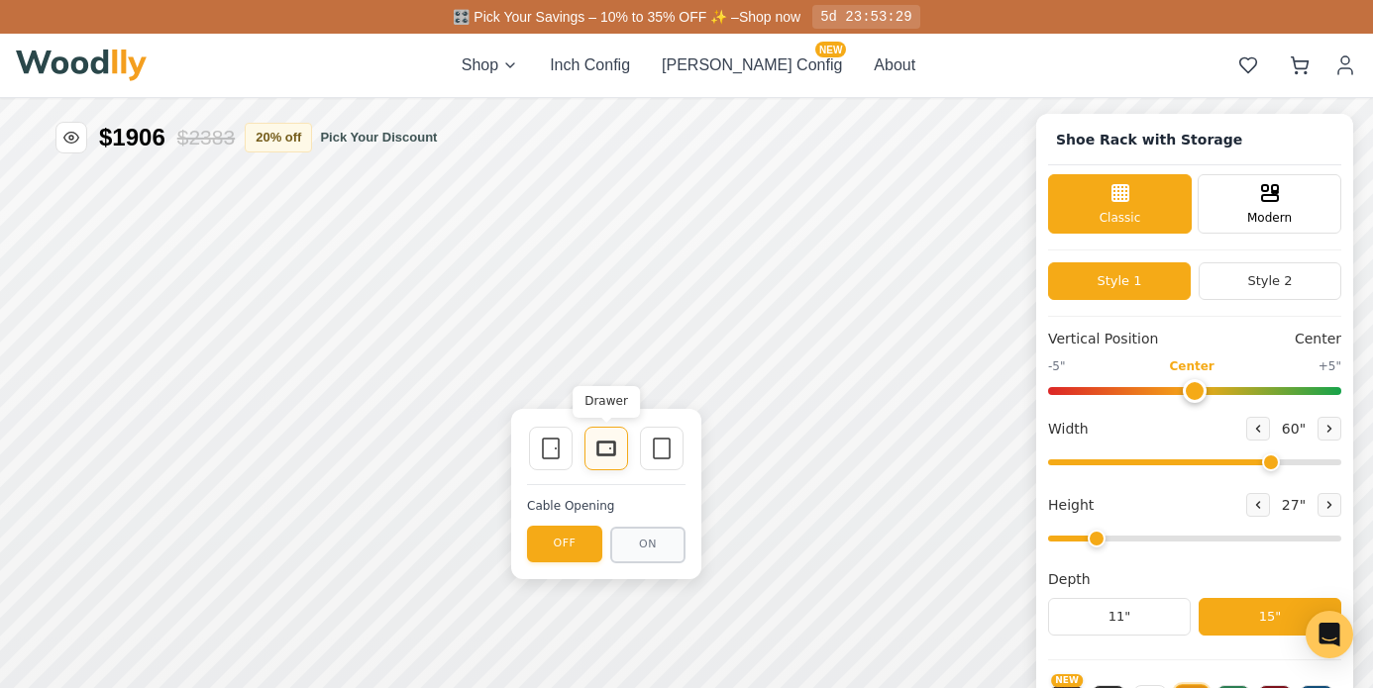
click at [612, 441] on icon at bounding box center [606, 449] width 24 height 24
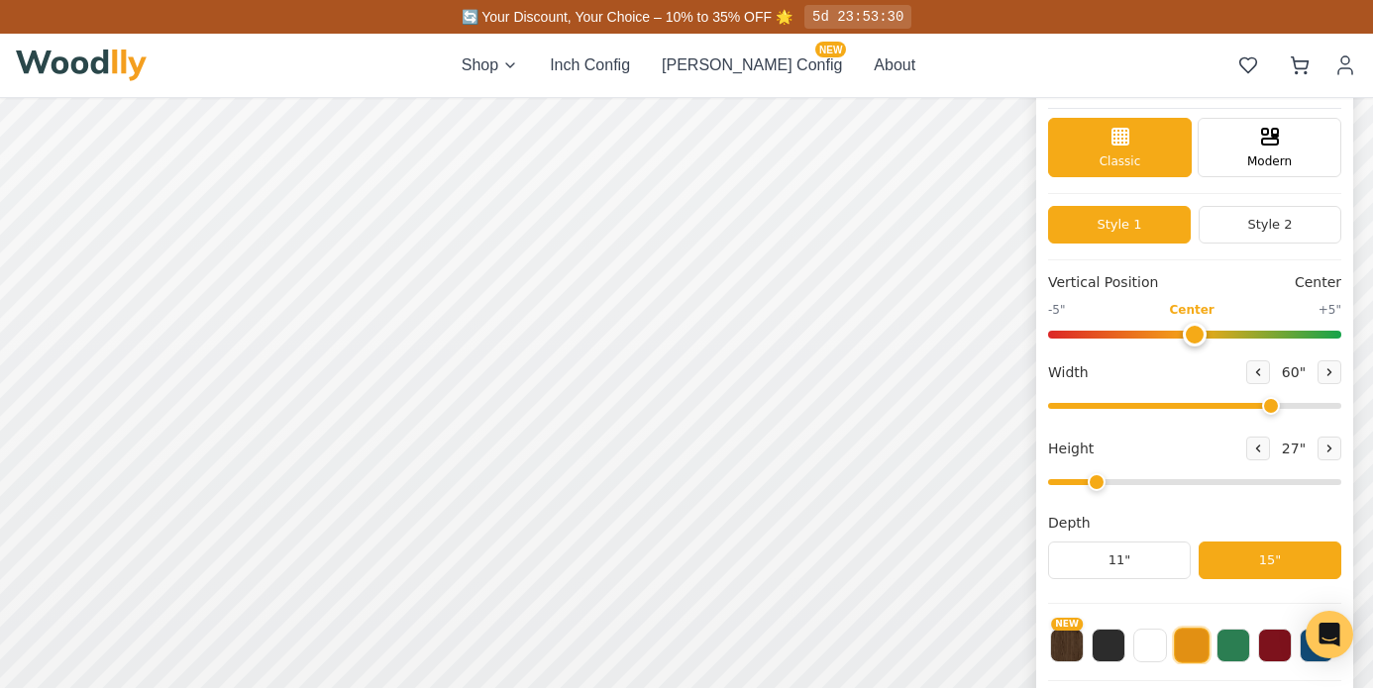
scroll to position [105, 0]
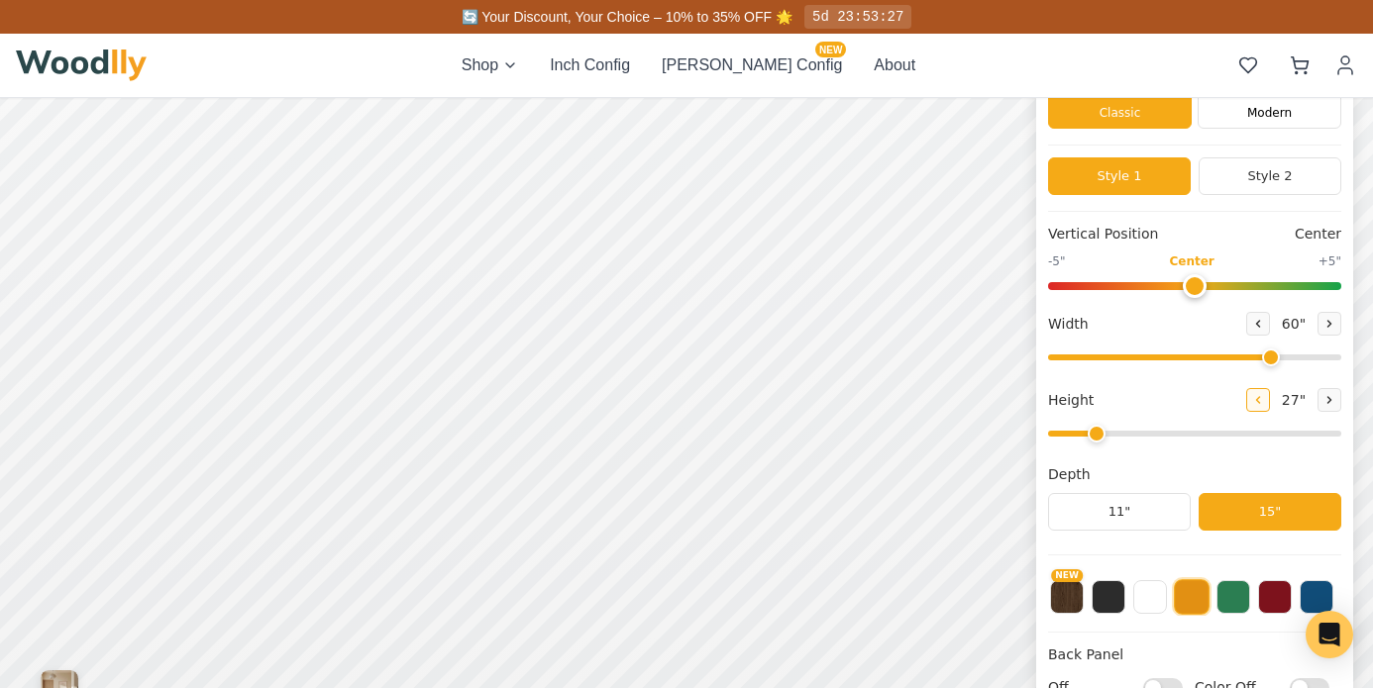
click at [1252, 396] on icon at bounding box center [1258, 400] width 12 height 12
type input "1"
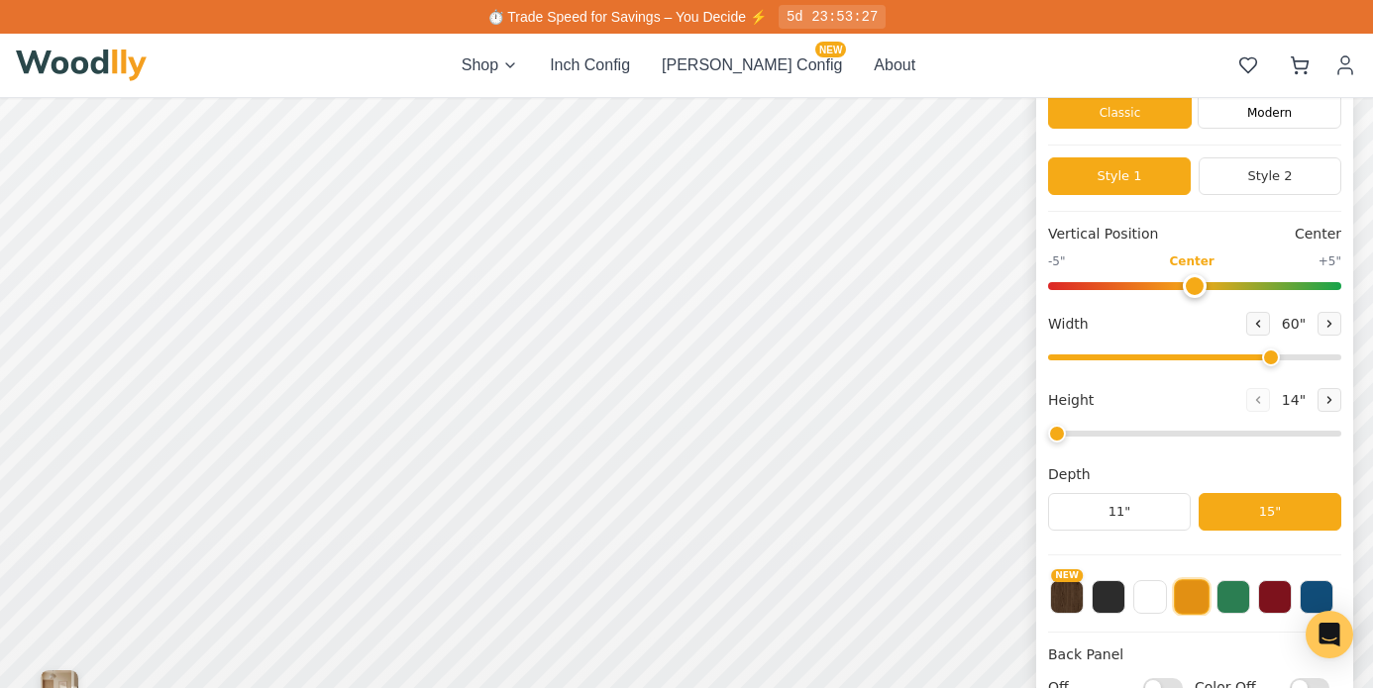
scroll to position [0, 0]
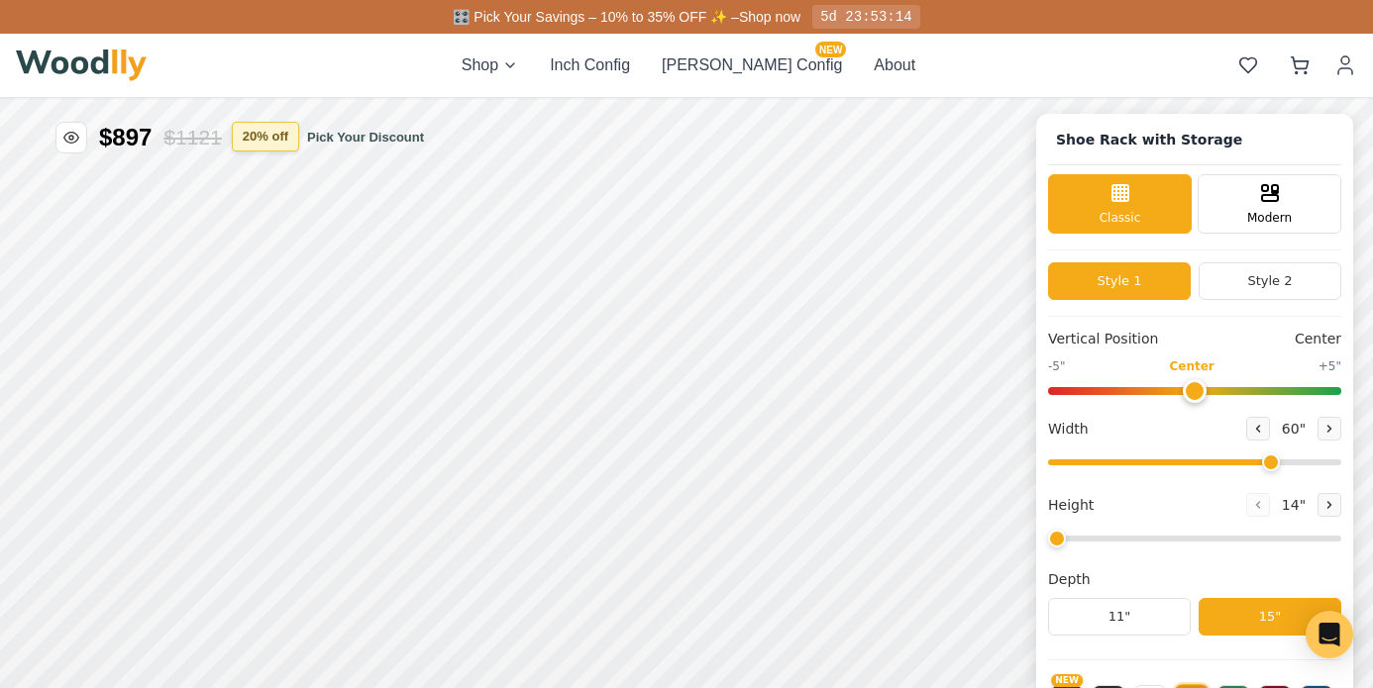
click at [268, 137] on button "20 % off" at bounding box center [265, 137] width 67 height 30
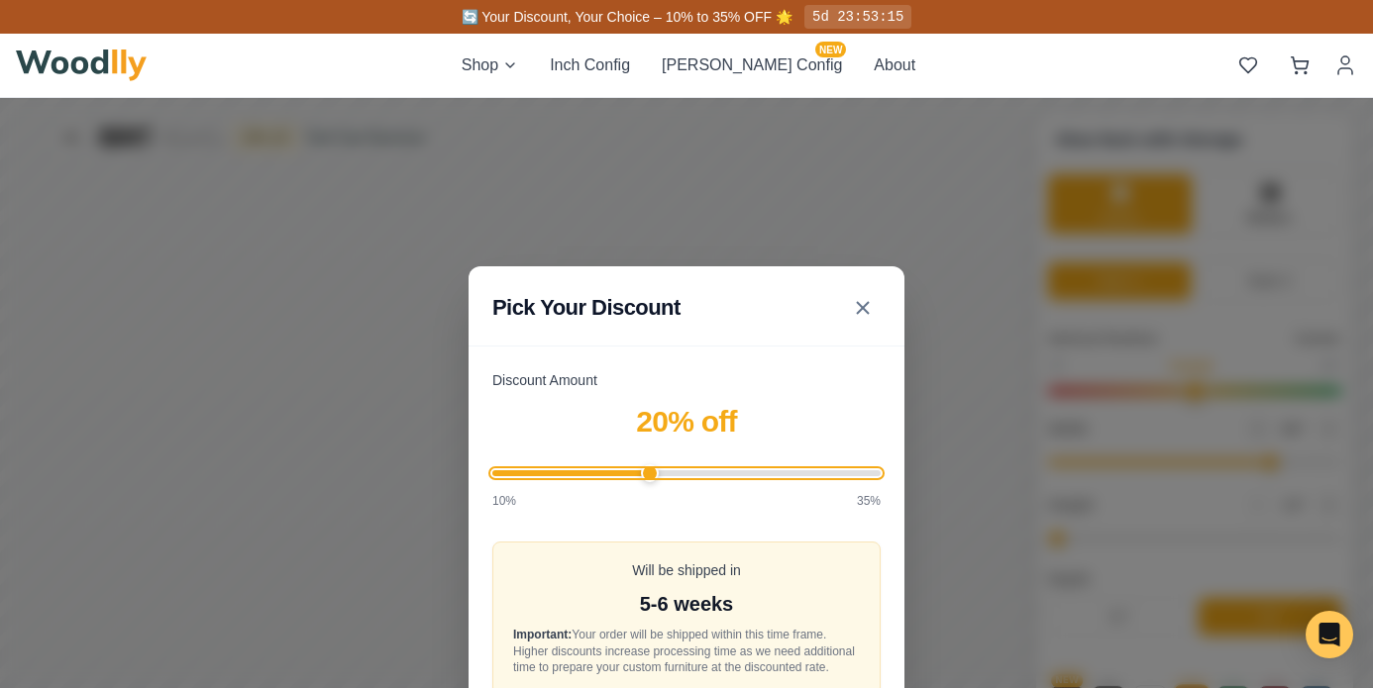
type input "35"
click at [873, 471] on input "Discount Amount" at bounding box center [686, 474] width 388 height 6
click at [973, 465] on div "Pick Your Discount Discount Amount 35 % off 10% 35% Will be shipped in 8-9 week…" at bounding box center [686, 526] width 1373 height 856
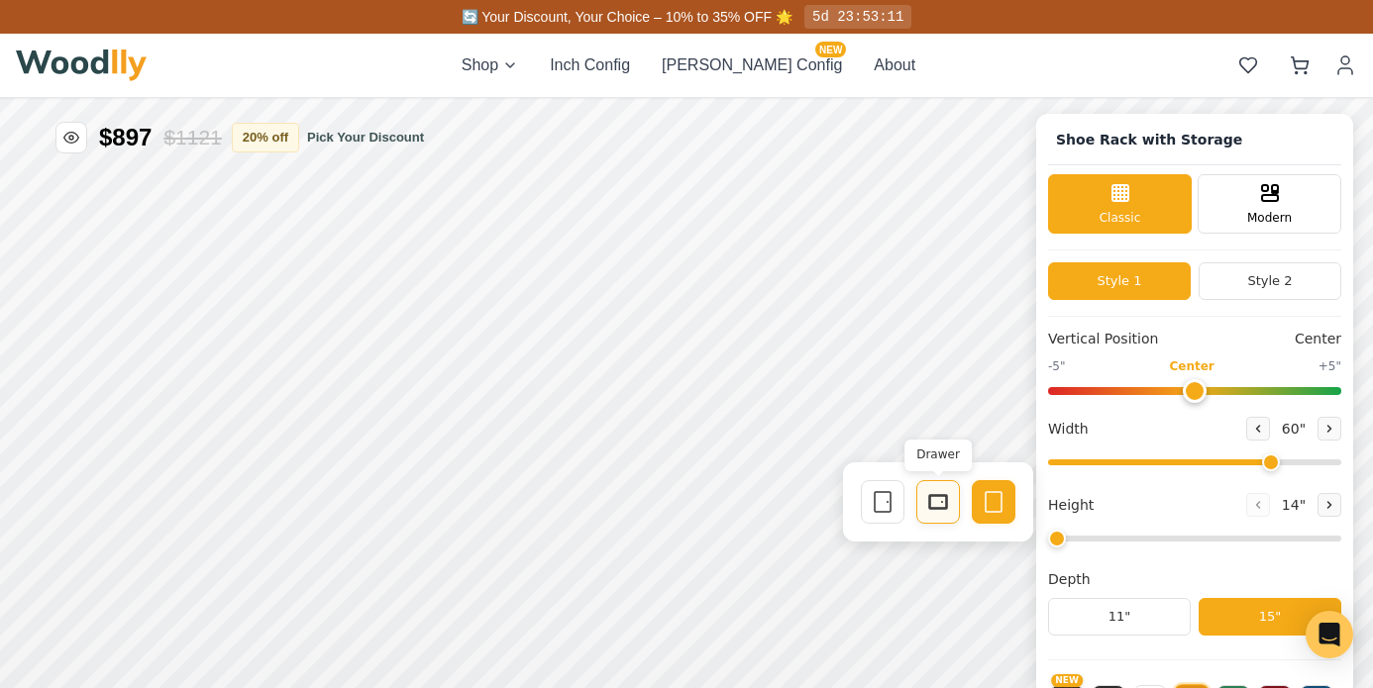
click at [949, 506] on icon at bounding box center [938, 502] width 24 height 24
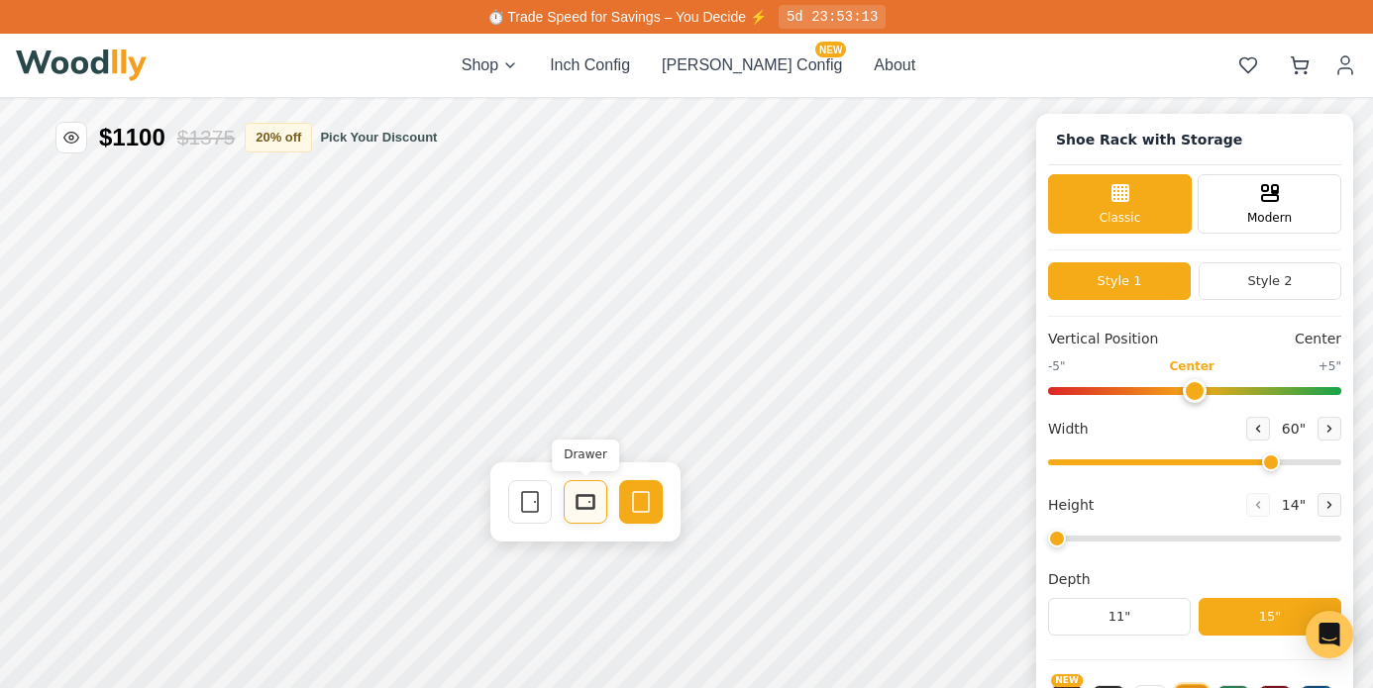
click at [577, 495] on rect at bounding box center [586, 502] width 18 height 14
click at [1329, 427] on button at bounding box center [1329, 429] width 24 height 24
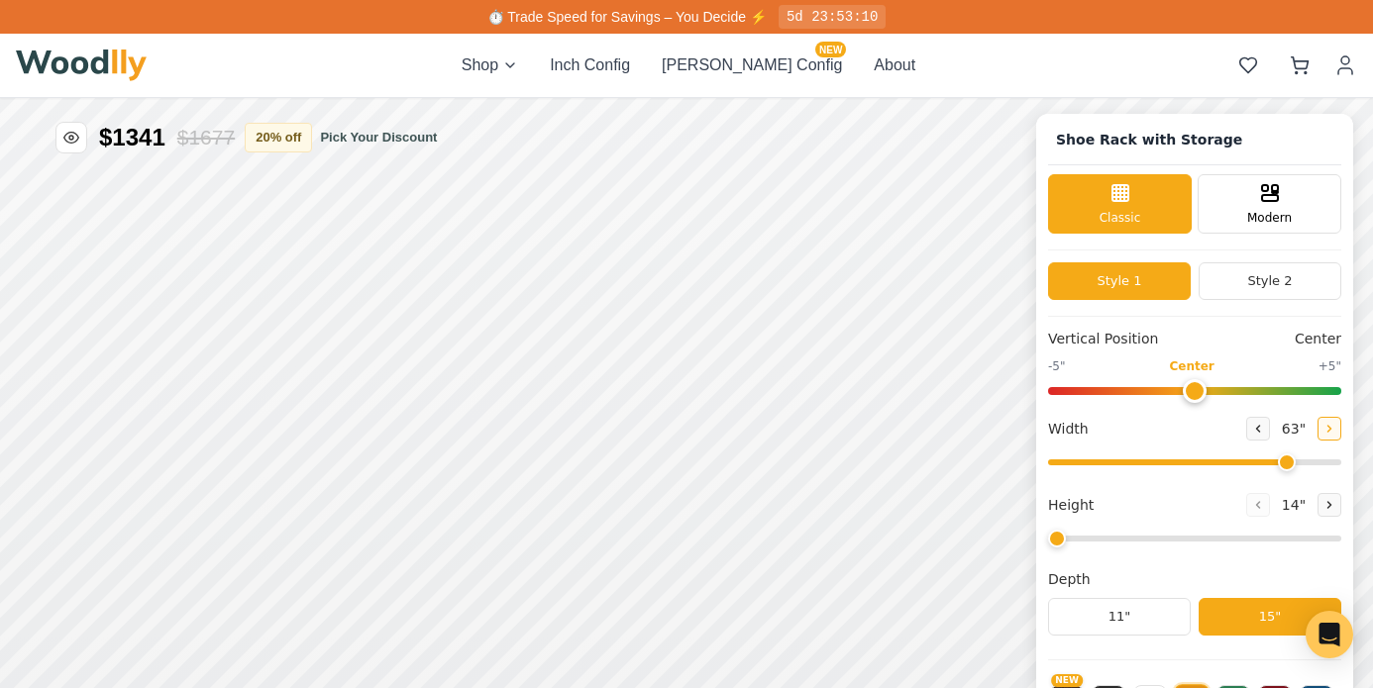
type input "64"
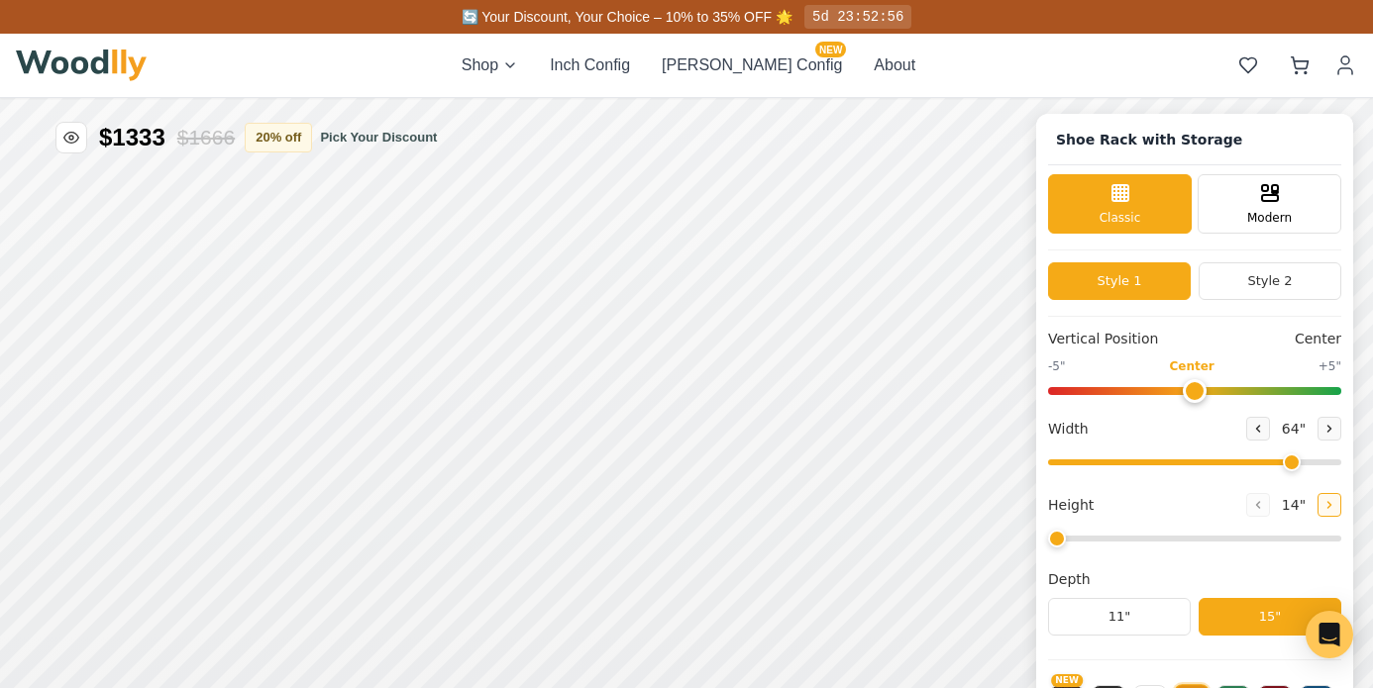
click at [1325, 507] on icon at bounding box center [1329, 505] width 12 height 12
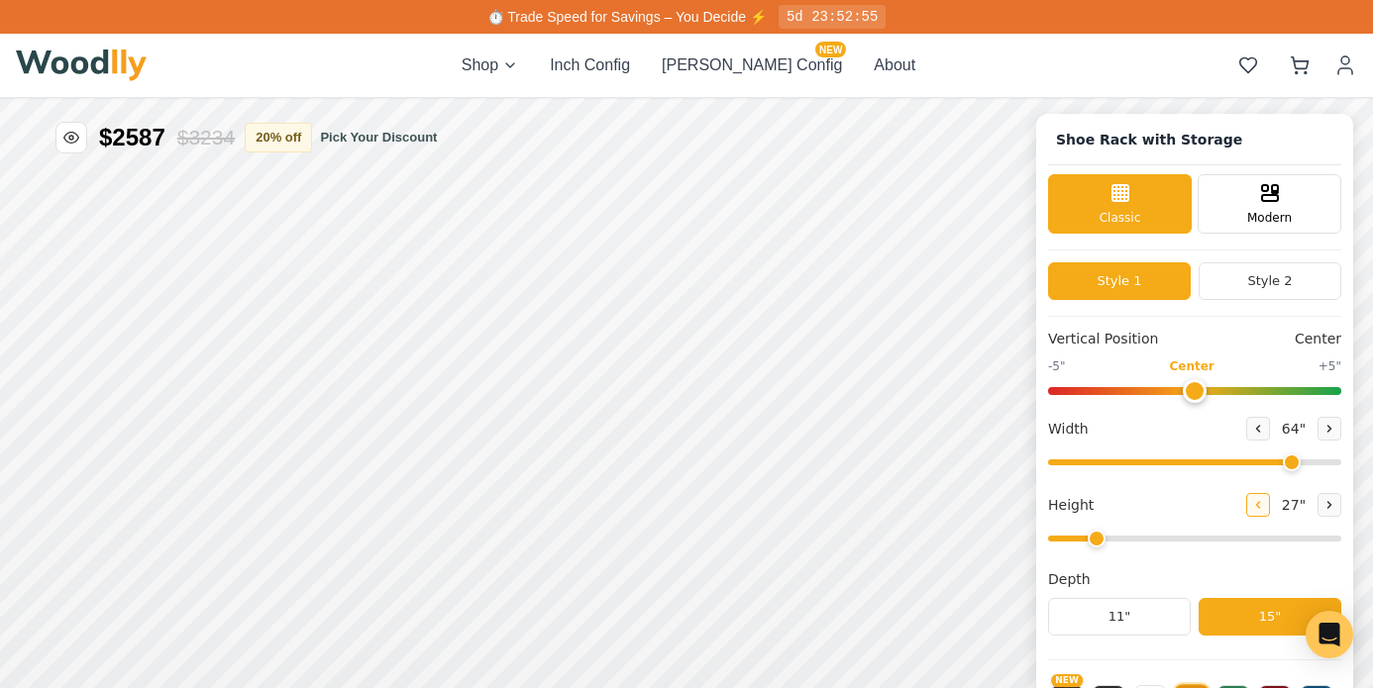
click at [1252, 501] on icon at bounding box center [1258, 505] width 12 height 12
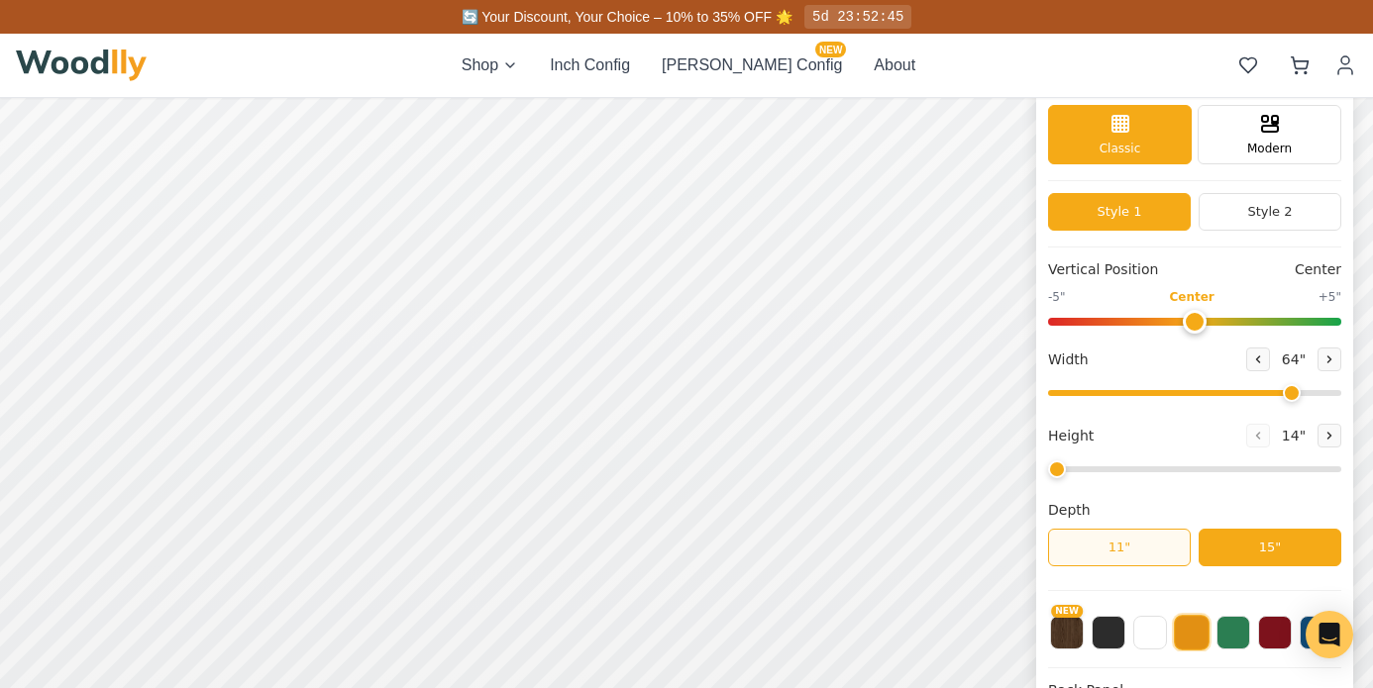
click at [1148, 543] on button "11"" at bounding box center [1119, 548] width 143 height 38
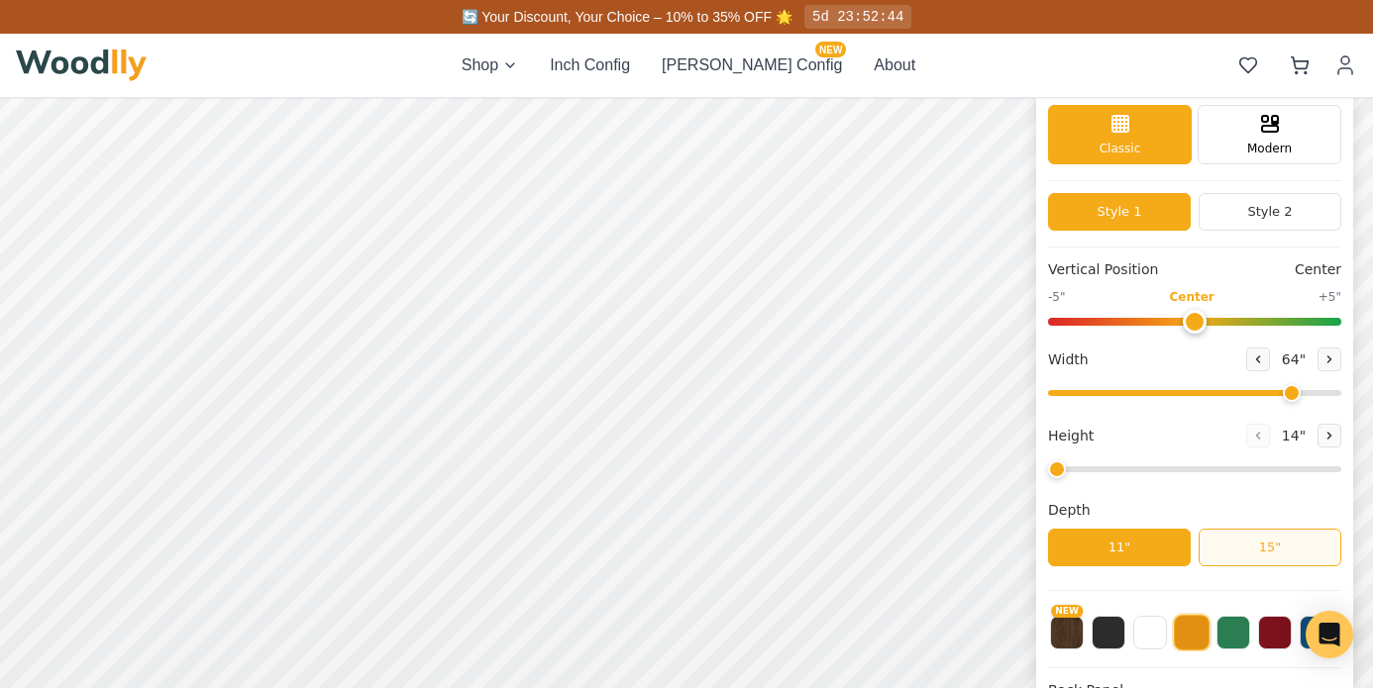
click at [1247, 559] on button "15"" at bounding box center [1270, 548] width 143 height 38
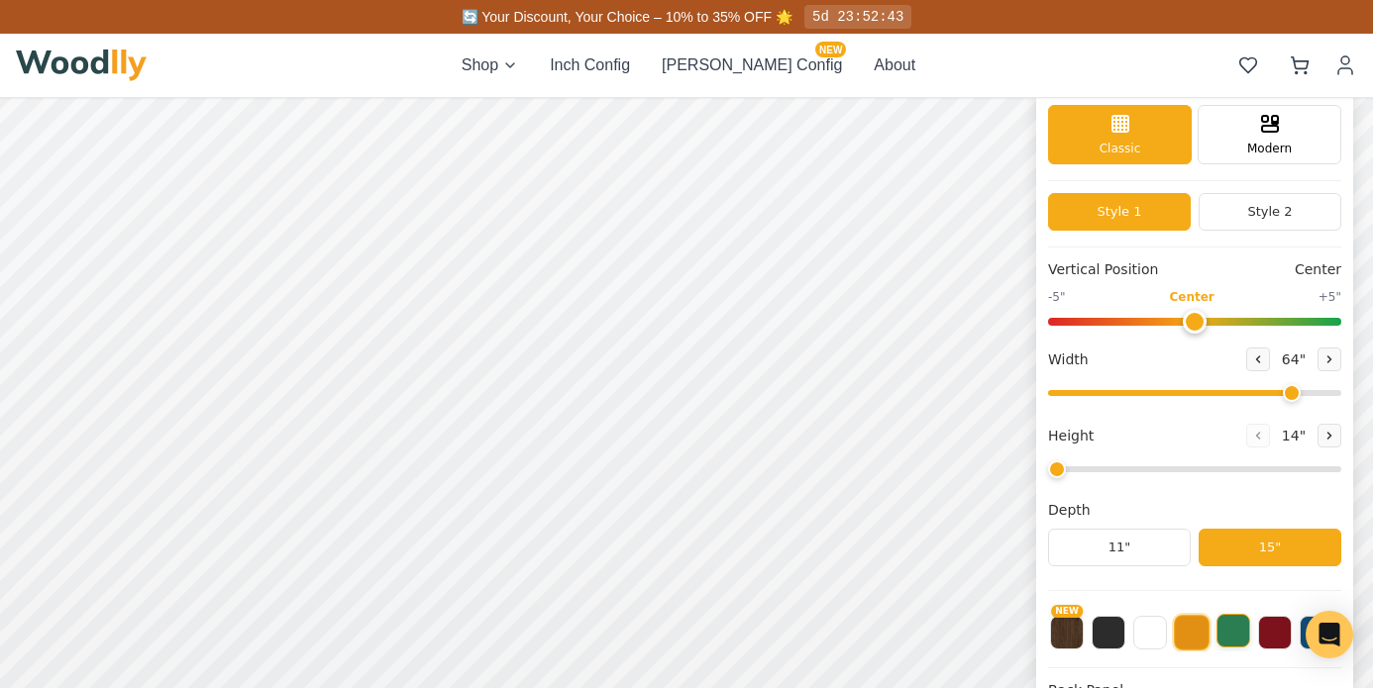
click at [1237, 627] on button at bounding box center [1233, 631] width 34 height 34
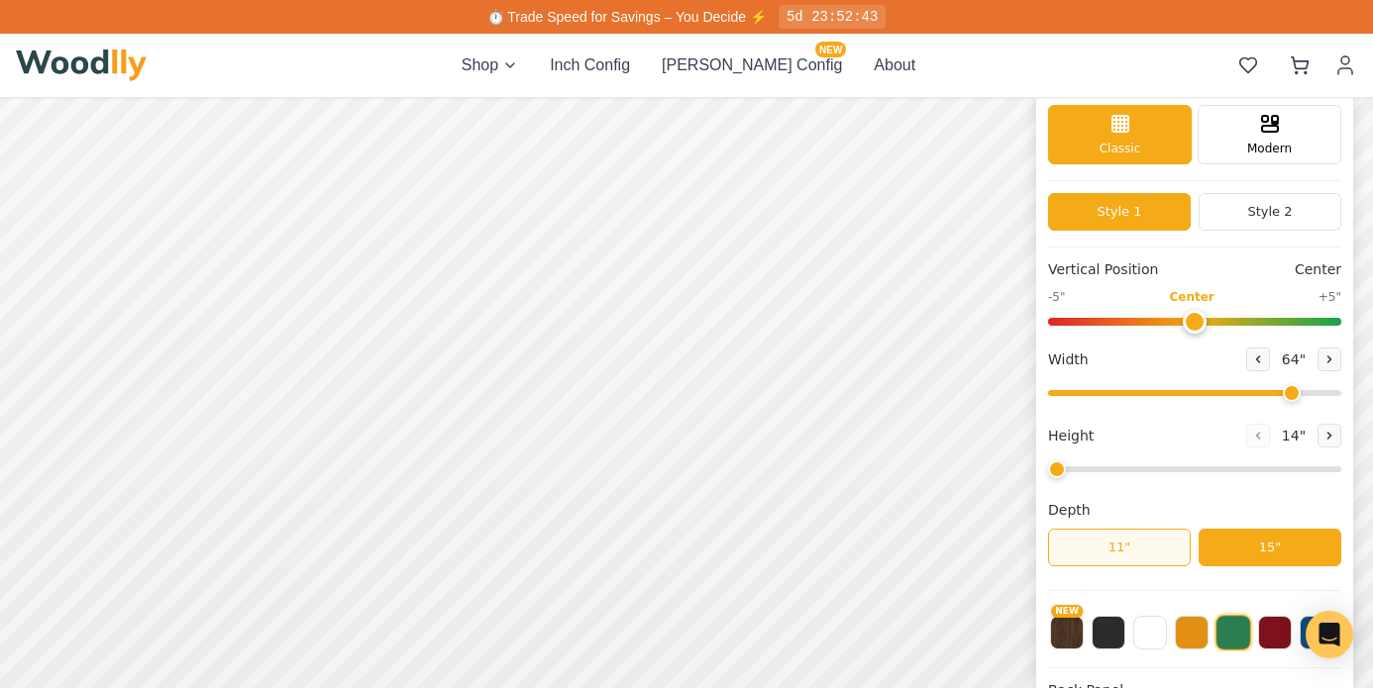
click at [1150, 555] on button "11"" at bounding box center [1119, 548] width 143 height 38
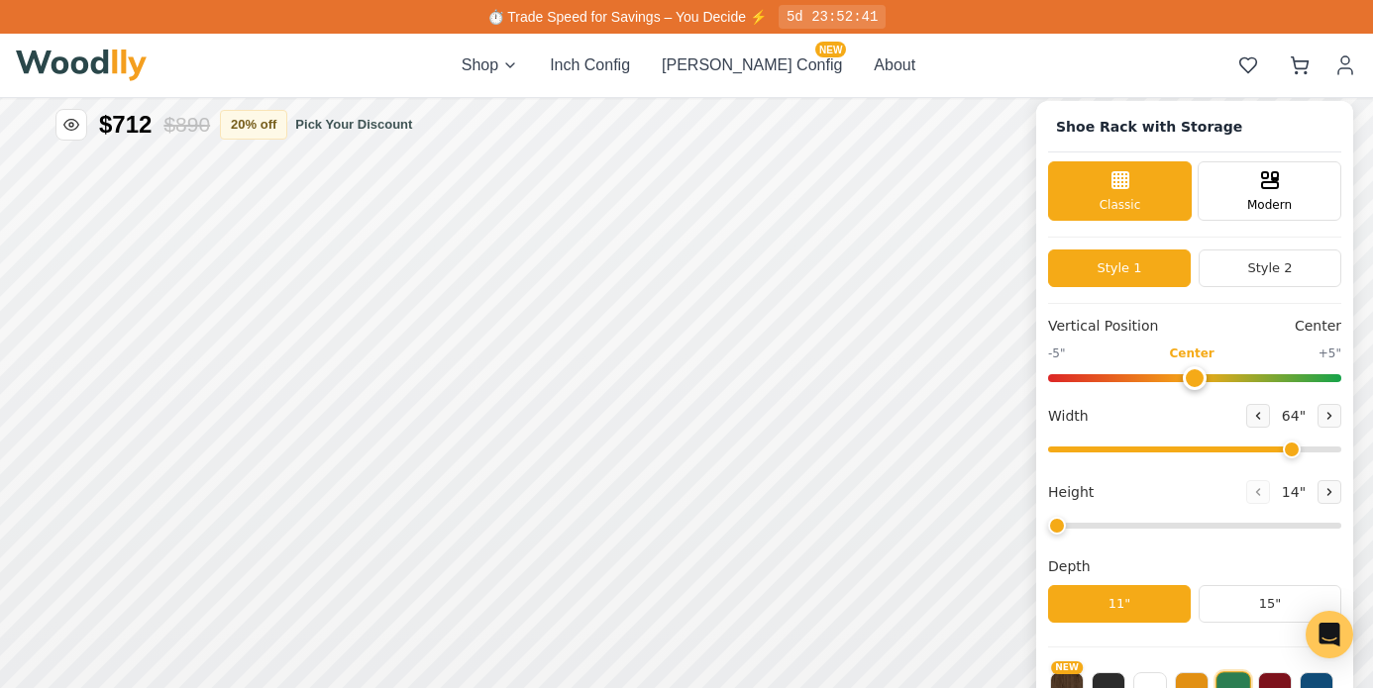
scroll to position [0, 0]
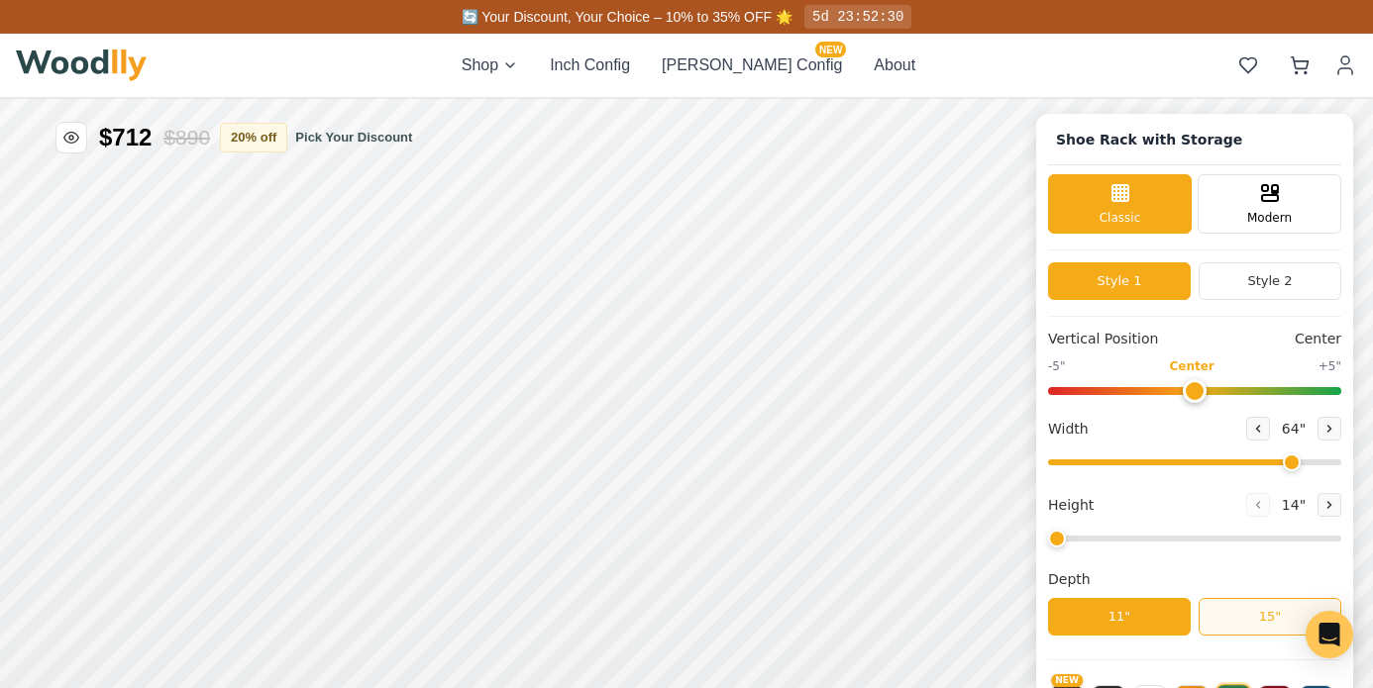
click at [1237, 621] on button "15"" at bounding box center [1270, 617] width 143 height 38
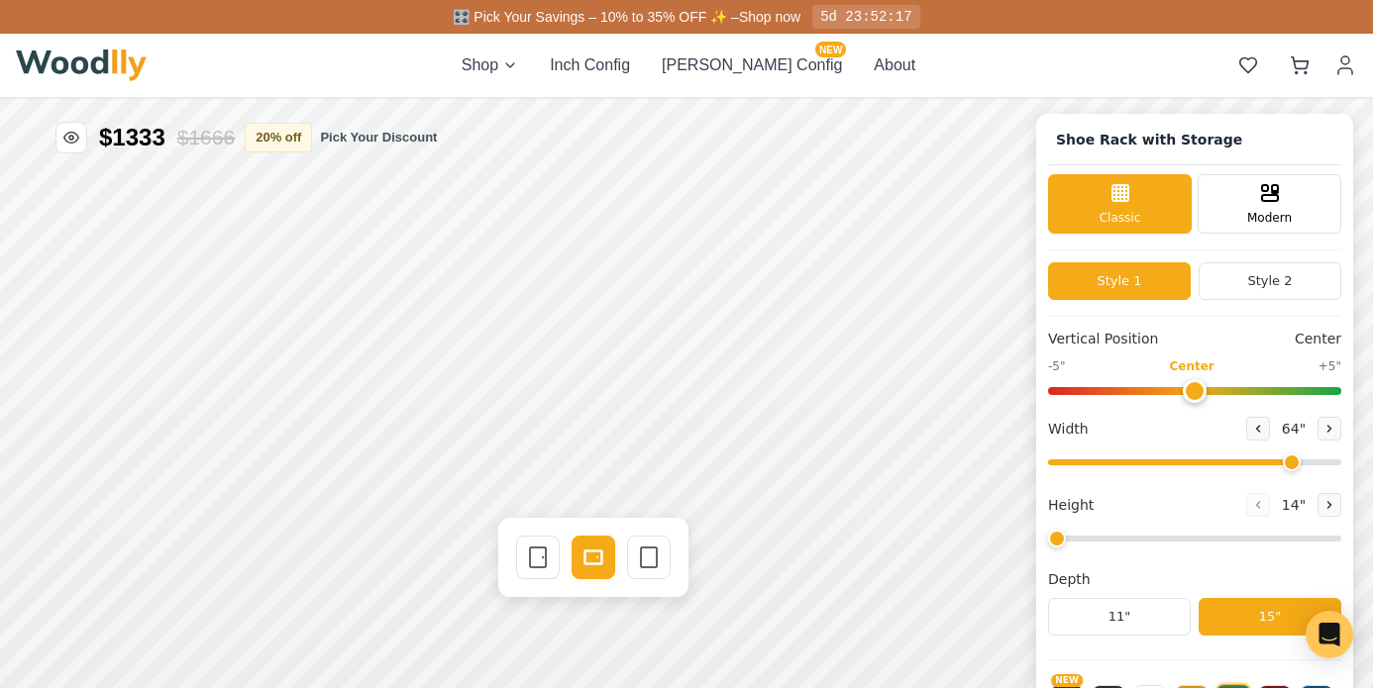
click at [419, 451] on div "Shoe Rack with Storage Shoe Rack with Storage Classic Modern Style 1 Style 2 Ve…" at bounding box center [686, 526] width 1373 height 856
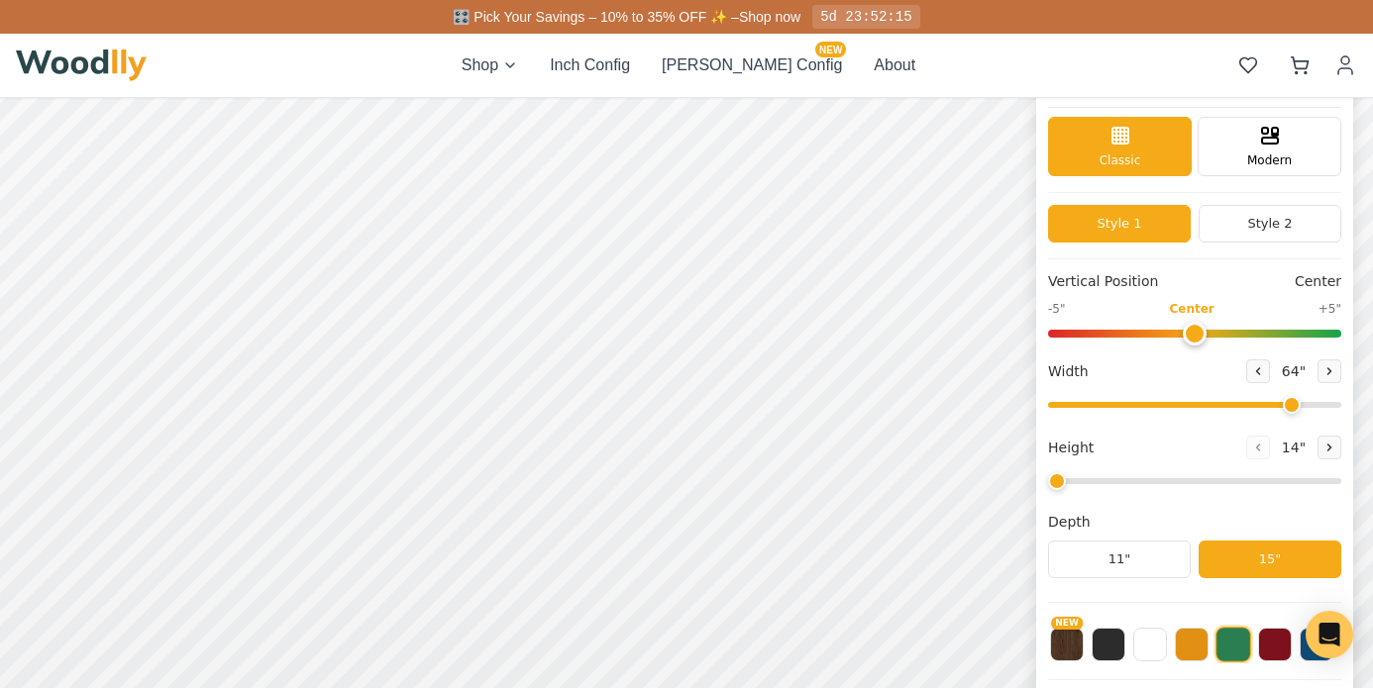
scroll to position [115, 0]
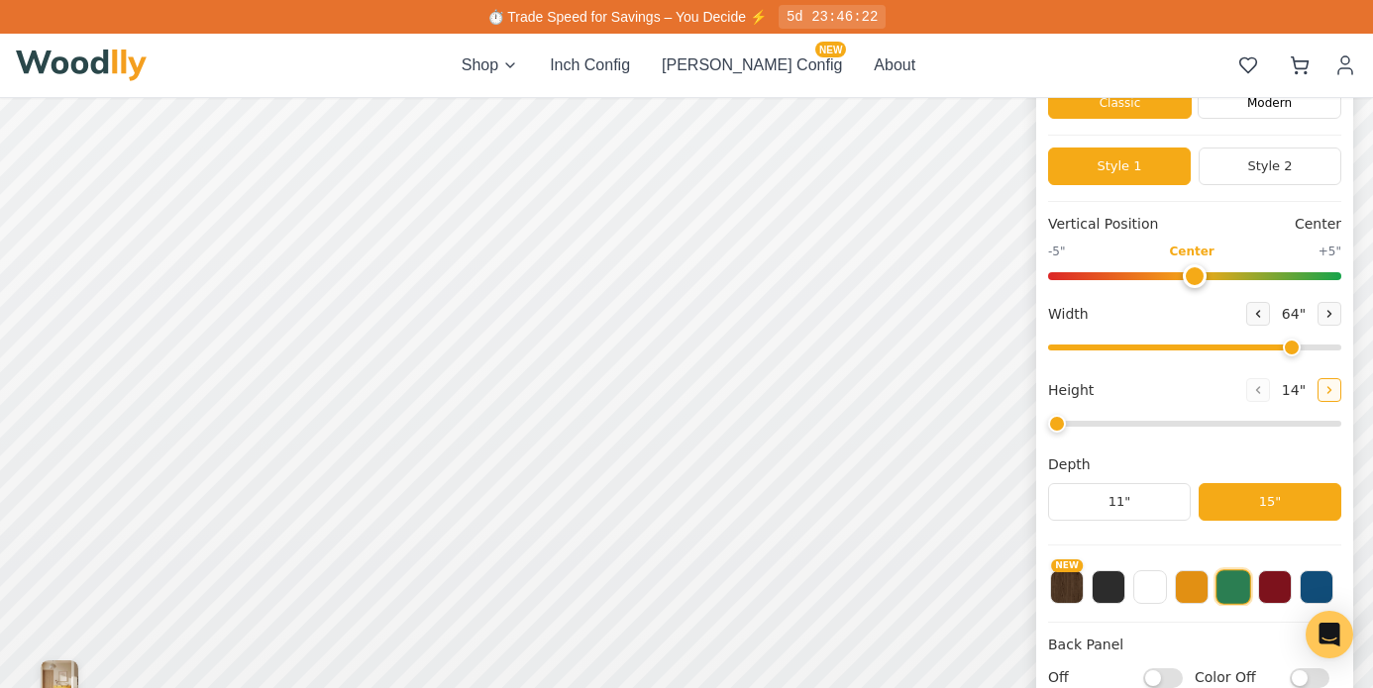
click at [1327, 393] on icon at bounding box center [1329, 390] width 12 height 12
click at [1259, 393] on button at bounding box center [1258, 390] width 24 height 24
type input "1"
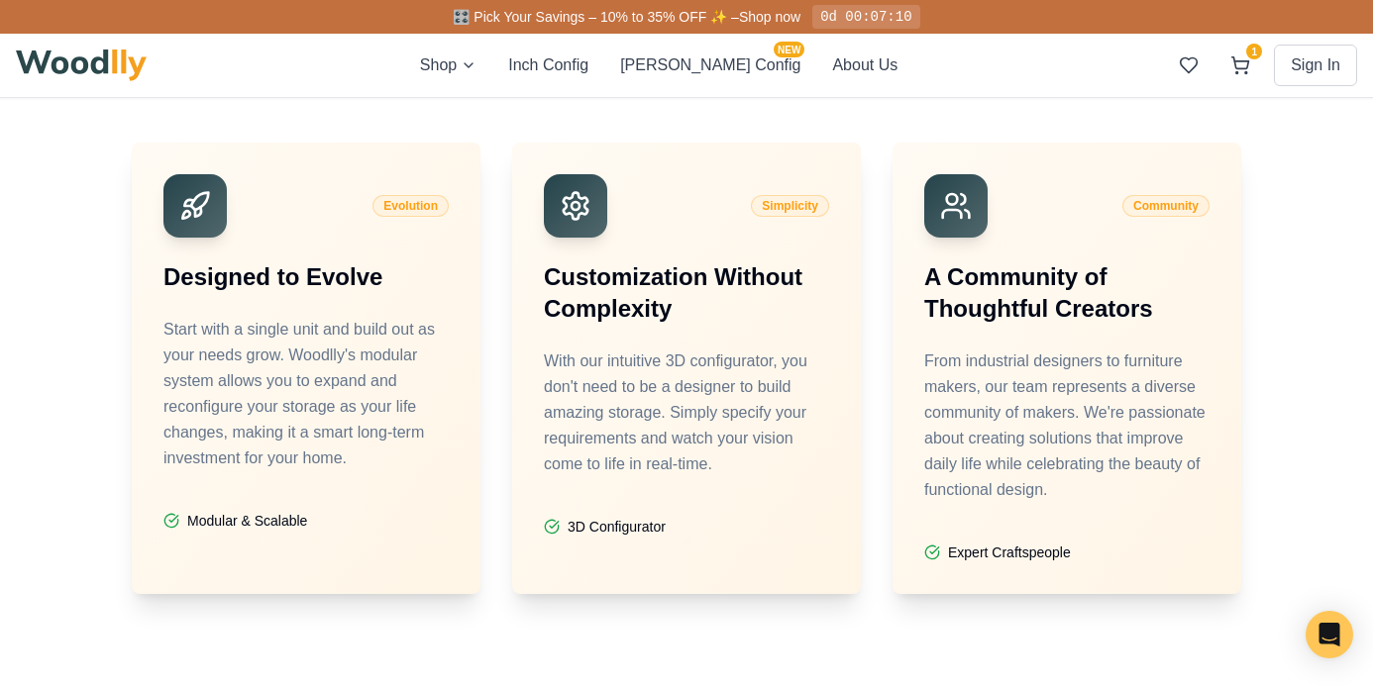
scroll to position [4285, 0]
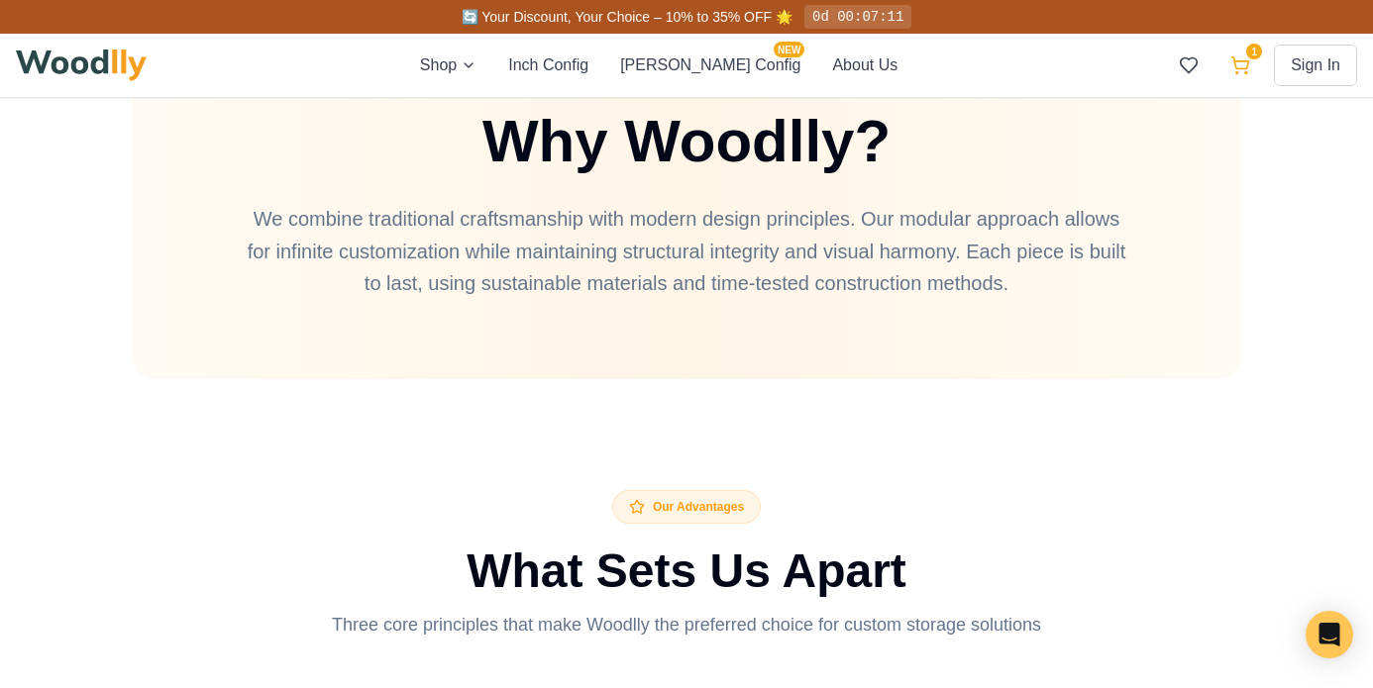
click at [1243, 58] on icon at bounding box center [1240, 65] width 20 height 20
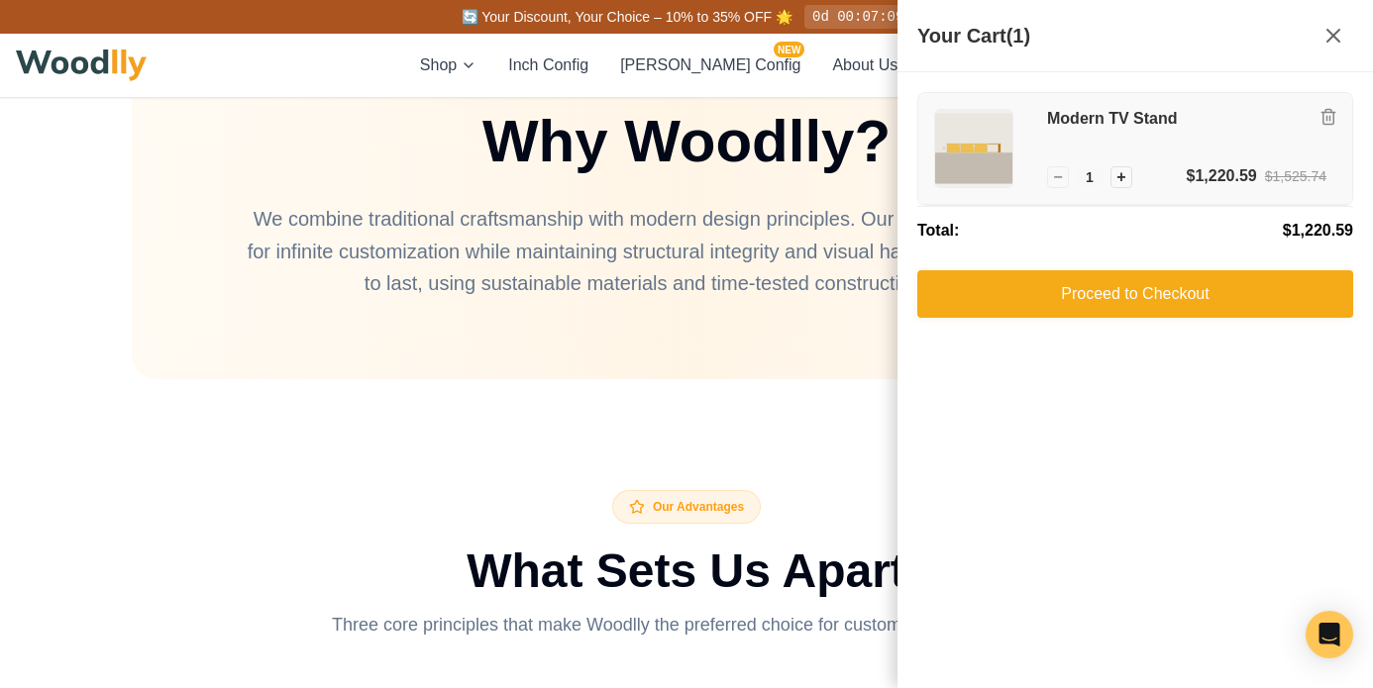
click at [992, 133] on img at bounding box center [973, 148] width 77 height 77
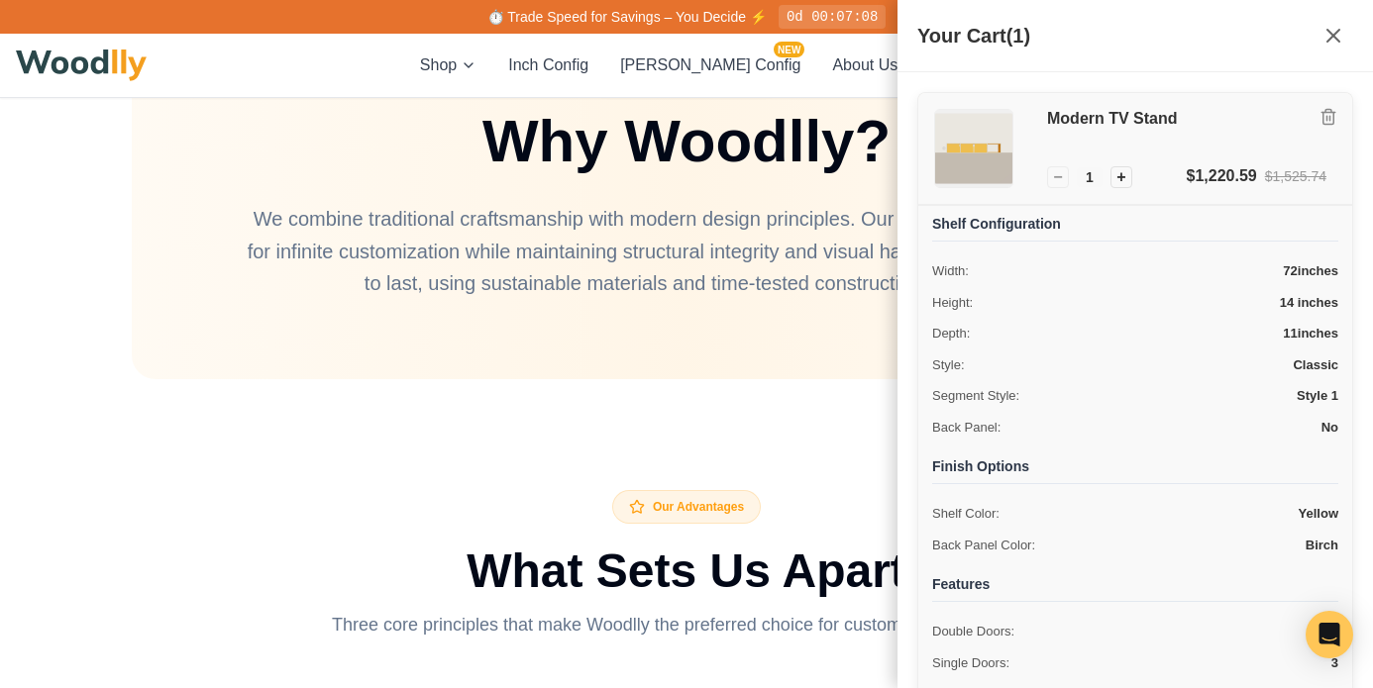
click at [990, 135] on img at bounding box center [973, 148] width 77 height 77
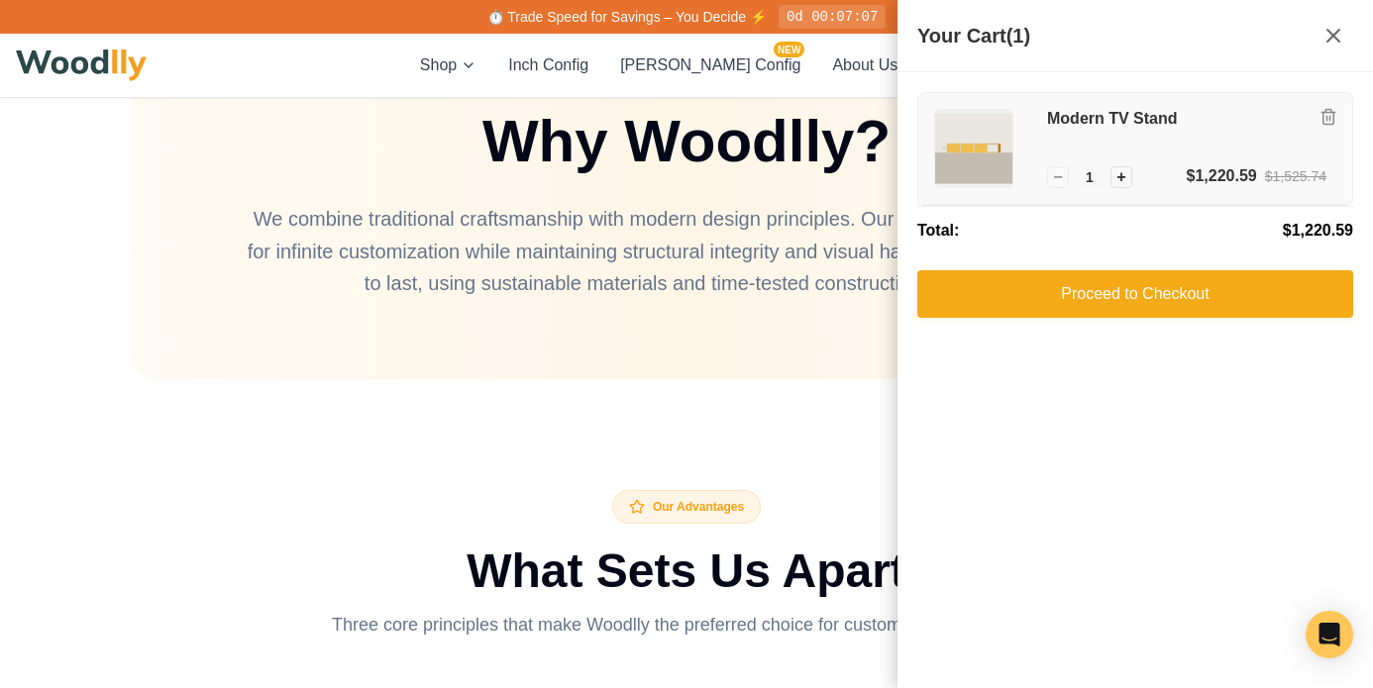
click at [990, 135] on img at bounding box center [973, 148] width 77 height 77
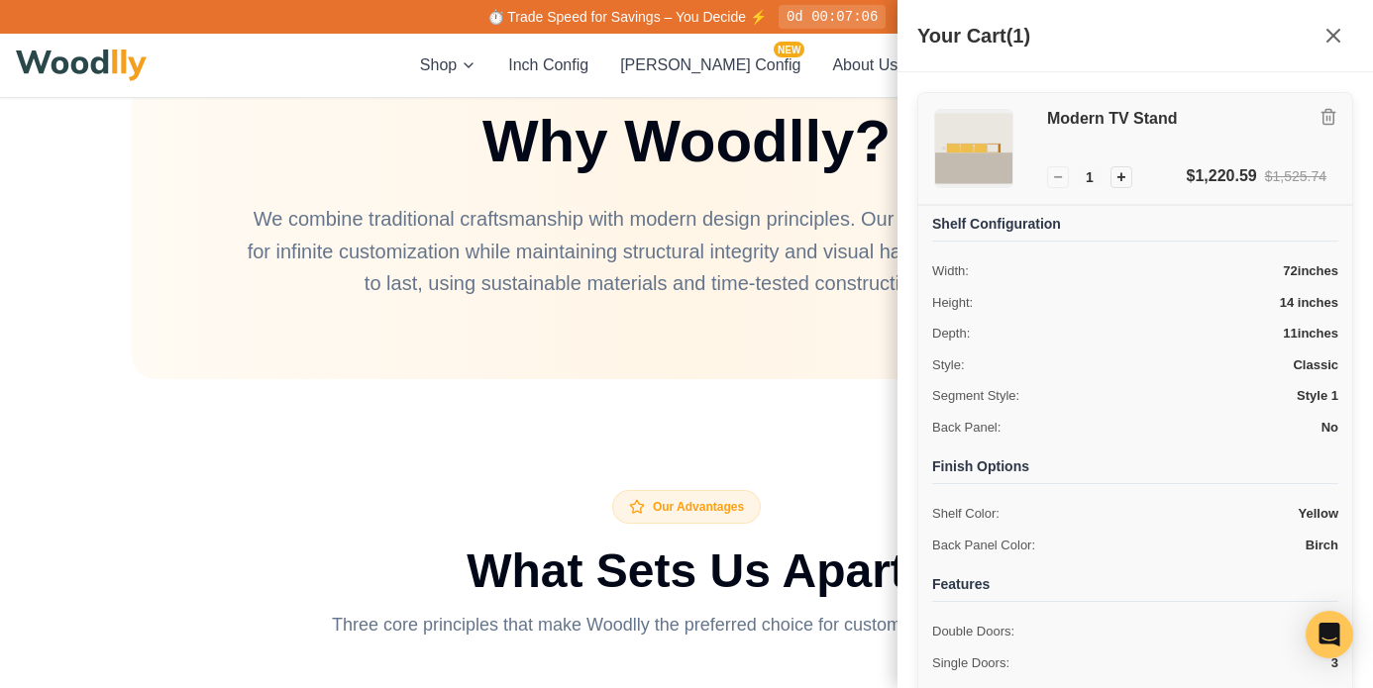
click at [1075, 120] on h3 "Modern TV Stand" at bounding box center [1186, 119] width 279 height 21
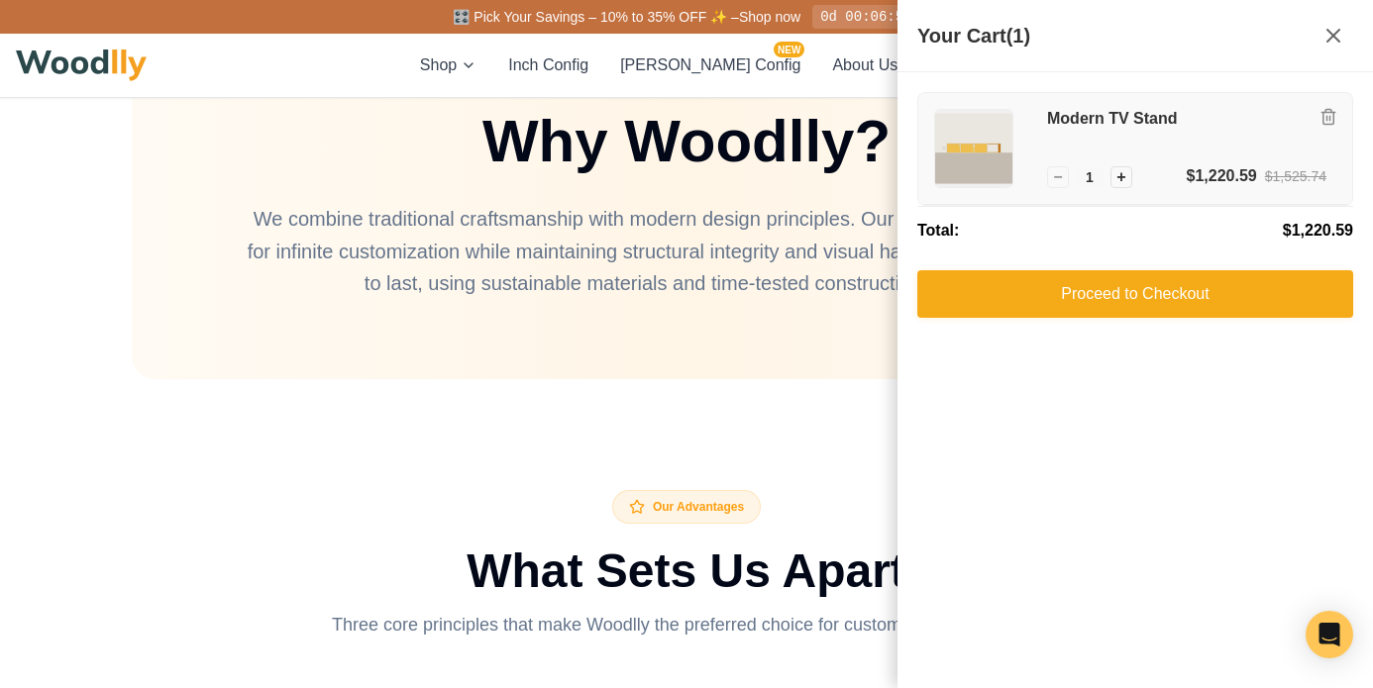
click at [1075, 120] on h3 "Modern TV Stand" at bounding box center [1186, 119] width 279 height 21
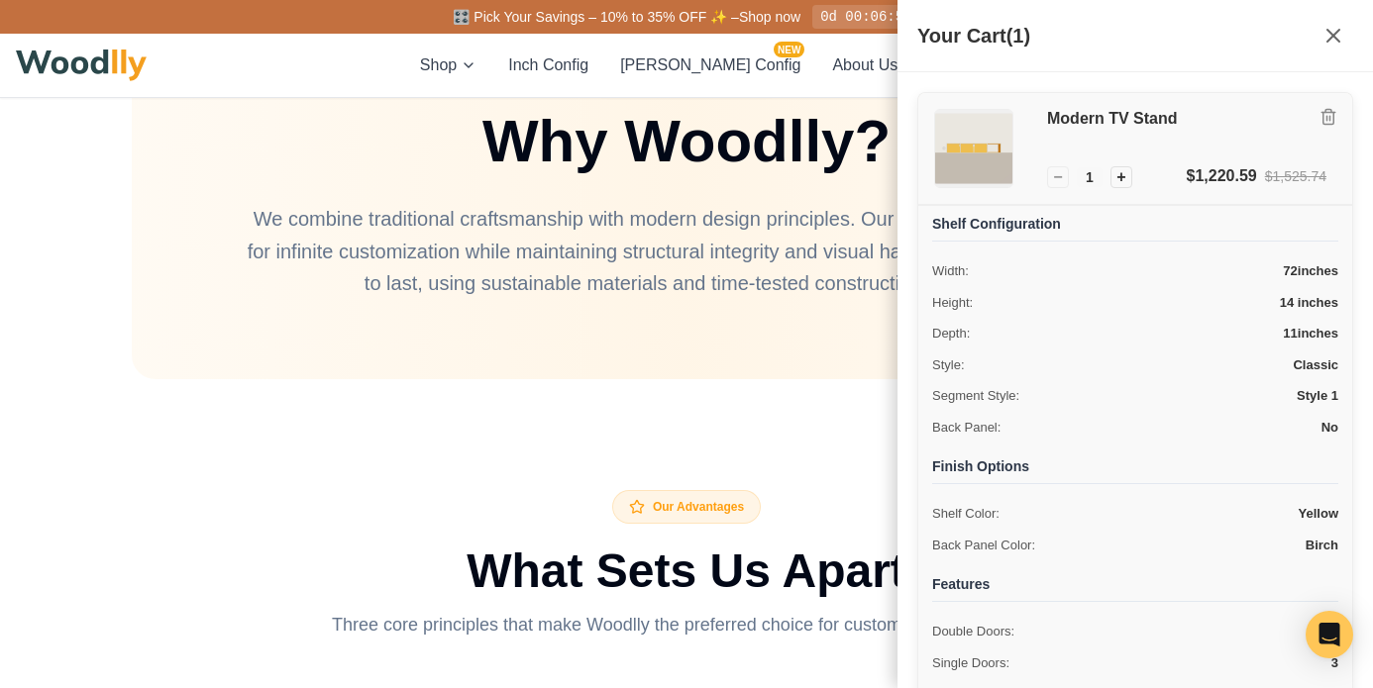
click at [987, 140] on img at bounding box center [973, 148] width 77 height 77
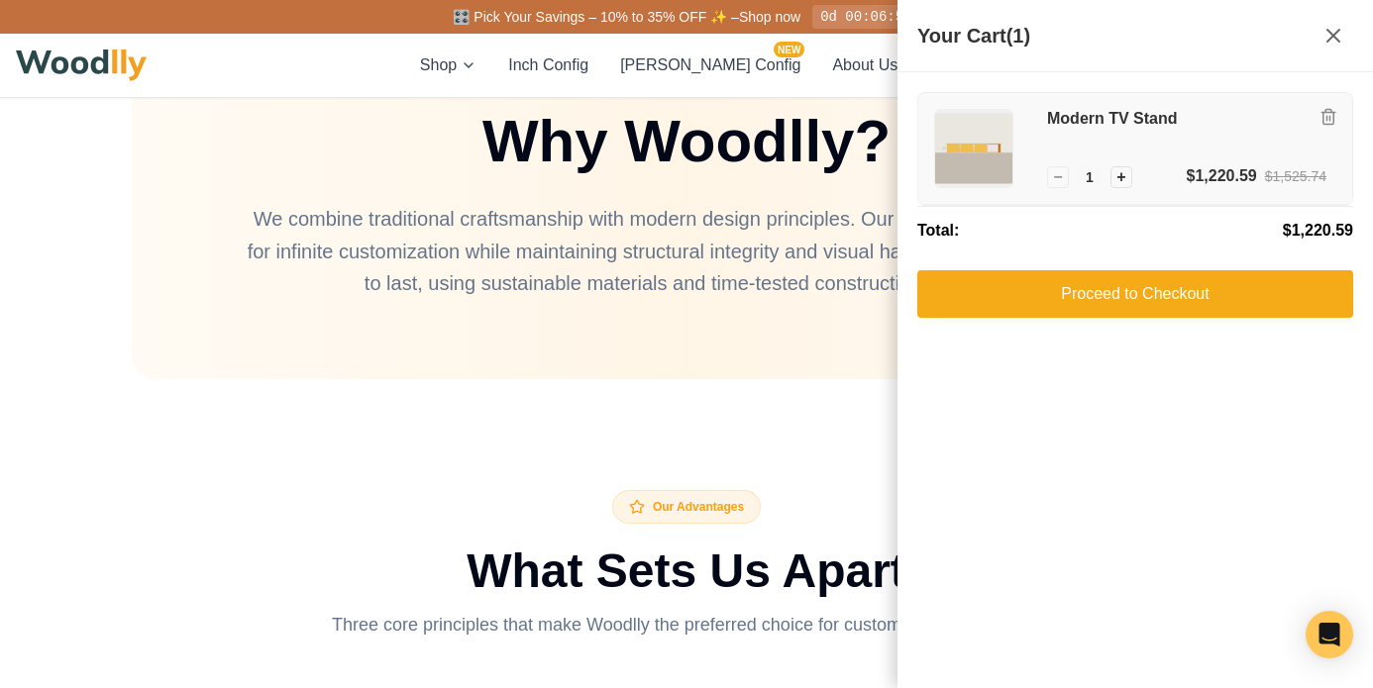
click at [954, 135] on img at bounding box center [973, 148] width 77 height 77
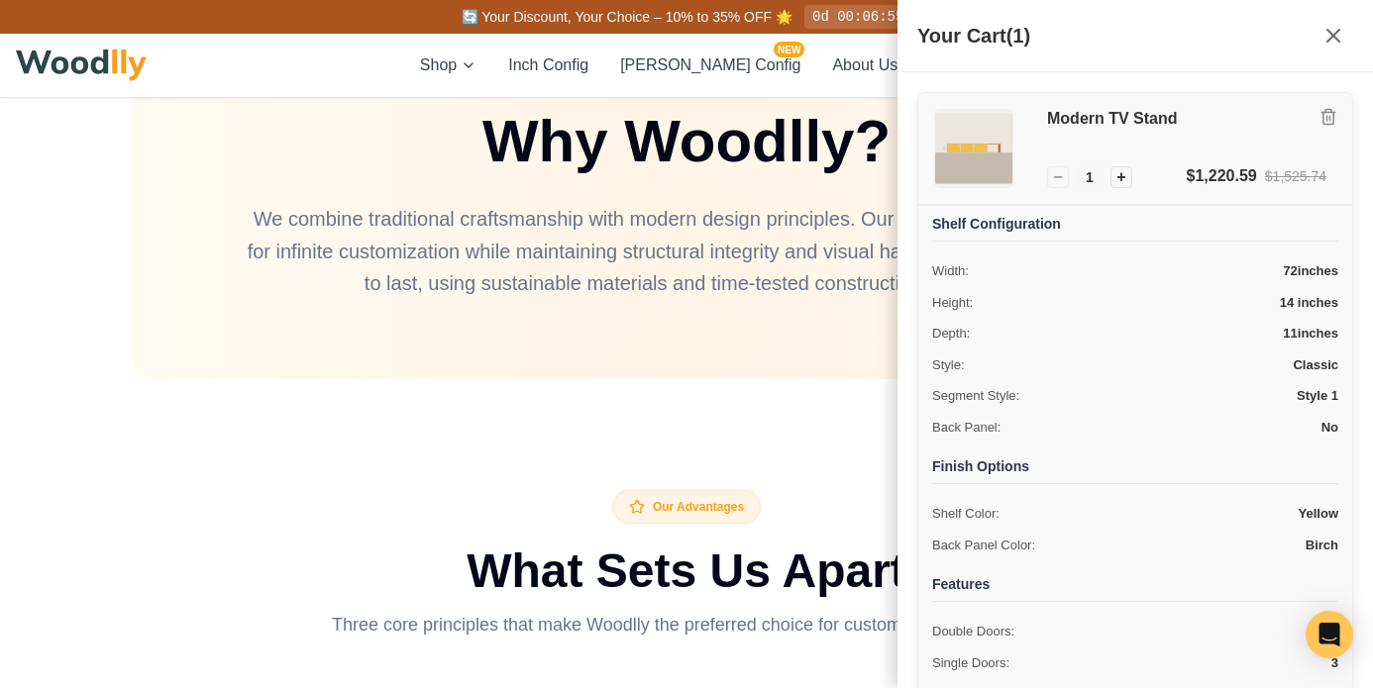
click at [968, 143] on img at bounding box center [973, 148] width 77 height 77
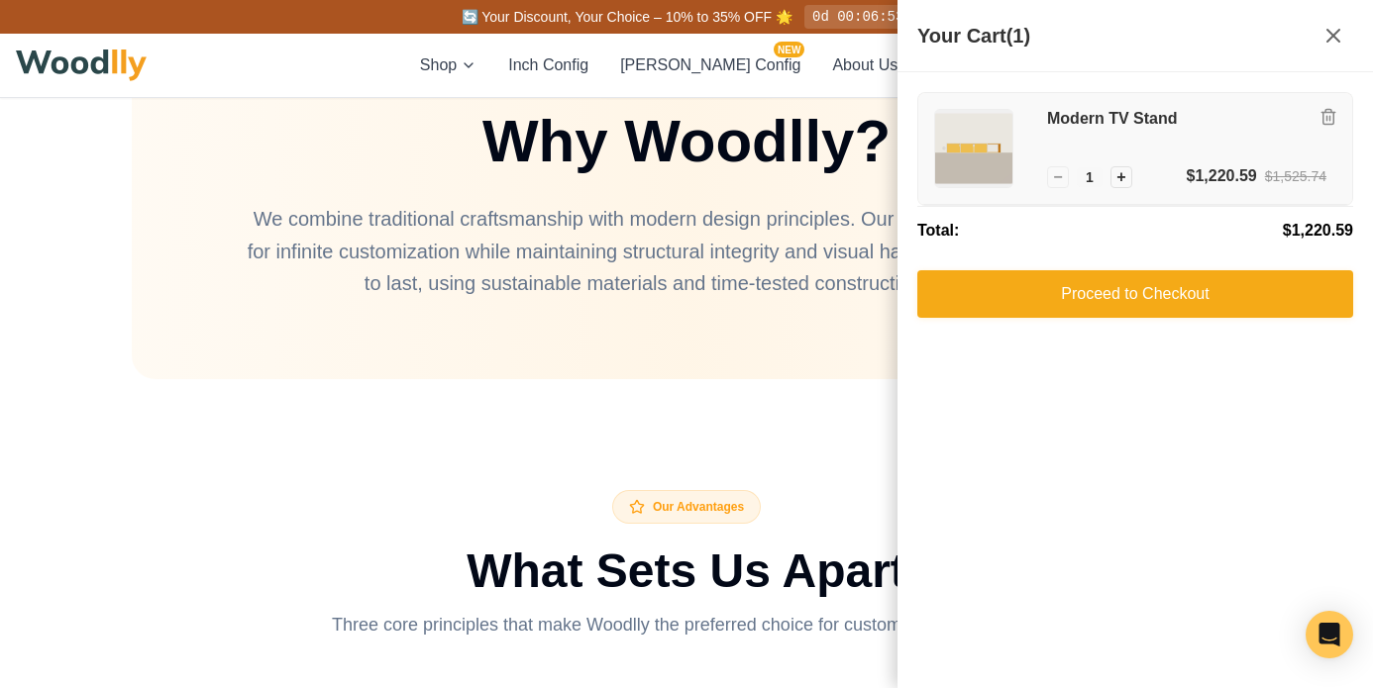
click at [1120, 127] on h3 "Modern TV Stand" at bounding box center [1186, 119] width 279 height 21
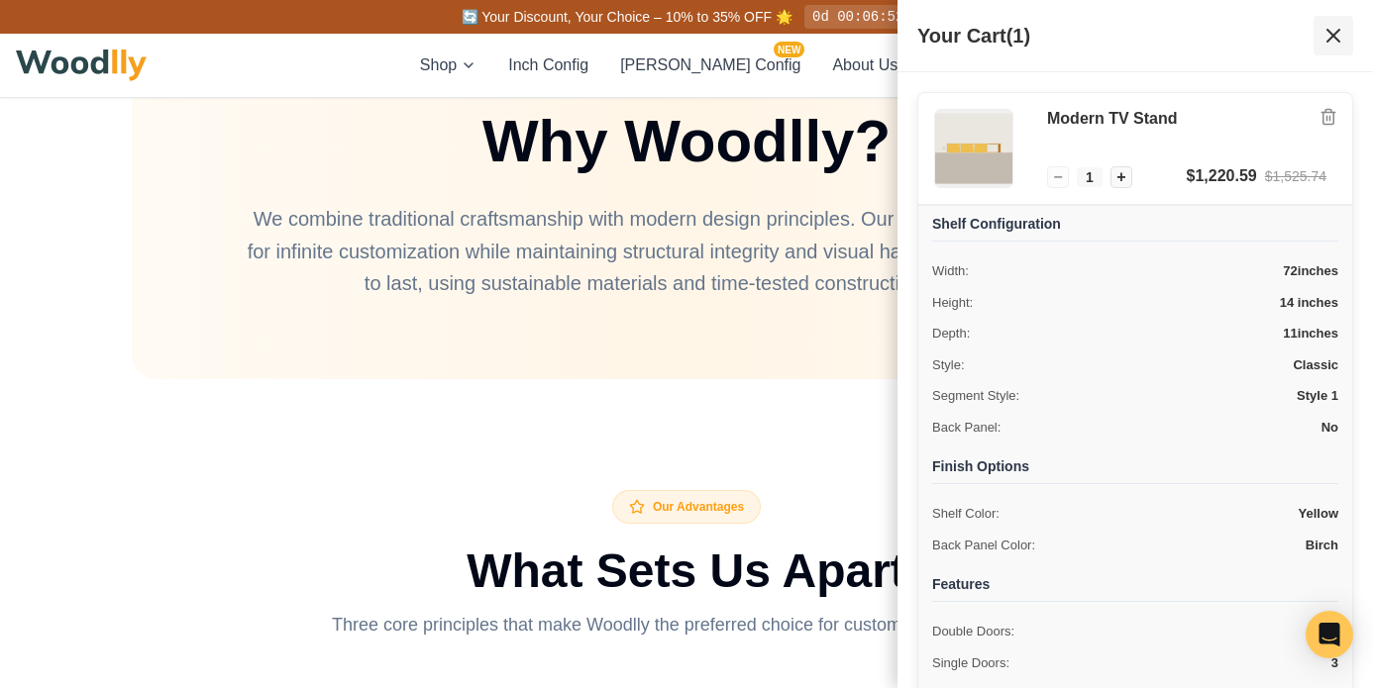
click at [1337, 39] on icon at bounding box center [1333, 36] width 12 height 12
